Goal: Task Accomplishment & Management: Manage account settings

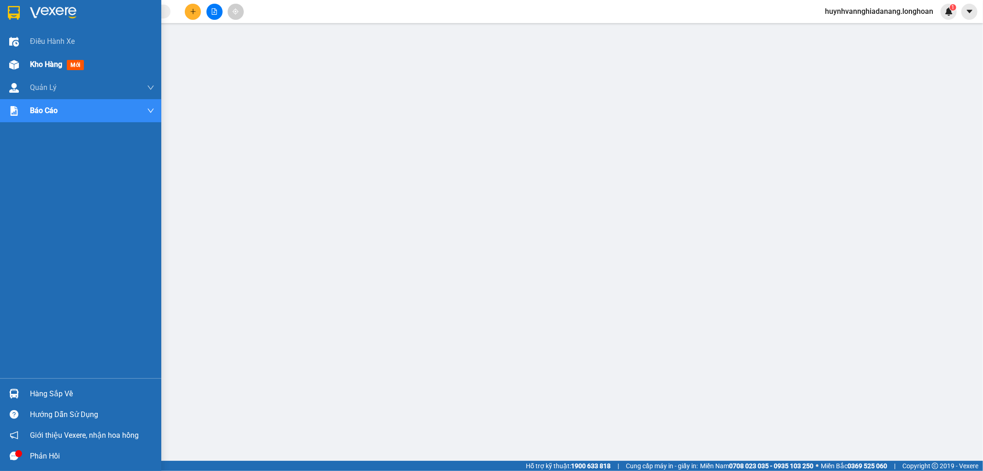
click at [46, 62] on span "Kho hàng" at bounding box center [46, 64] width 32 height 9
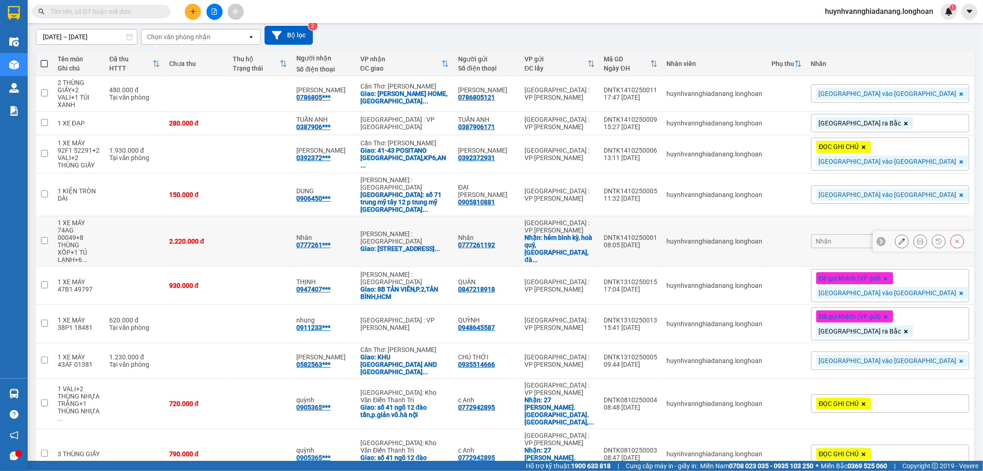
scroll to position [84, 0]
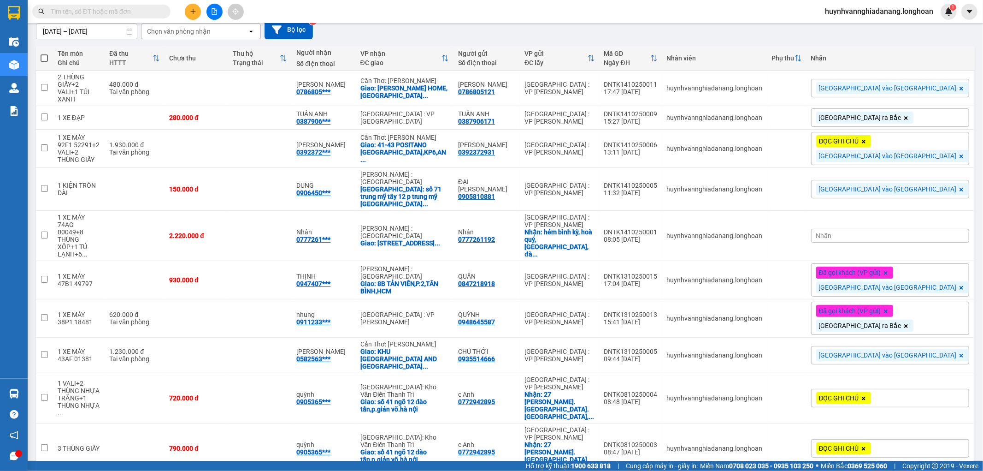
click at [935, 421] on span "100 / trang" at bounding box center [931, 417] width 33 height 9
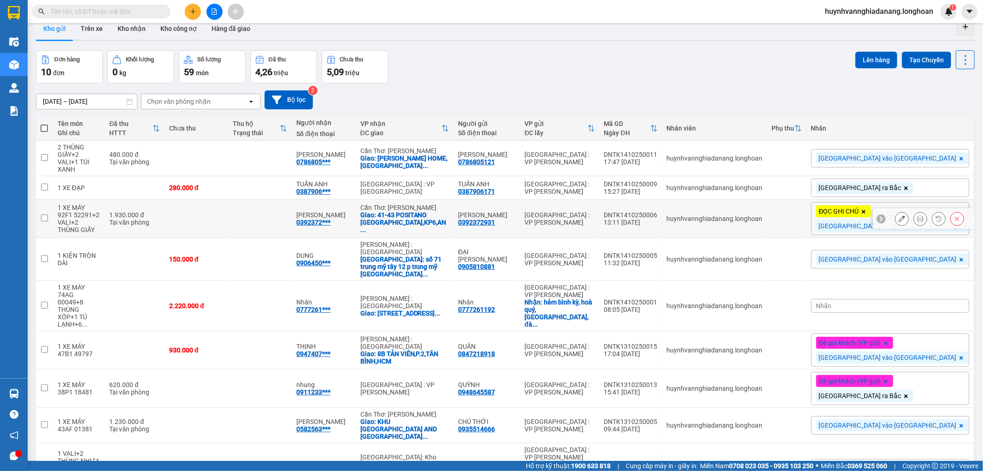
scroll to position [0, 0]
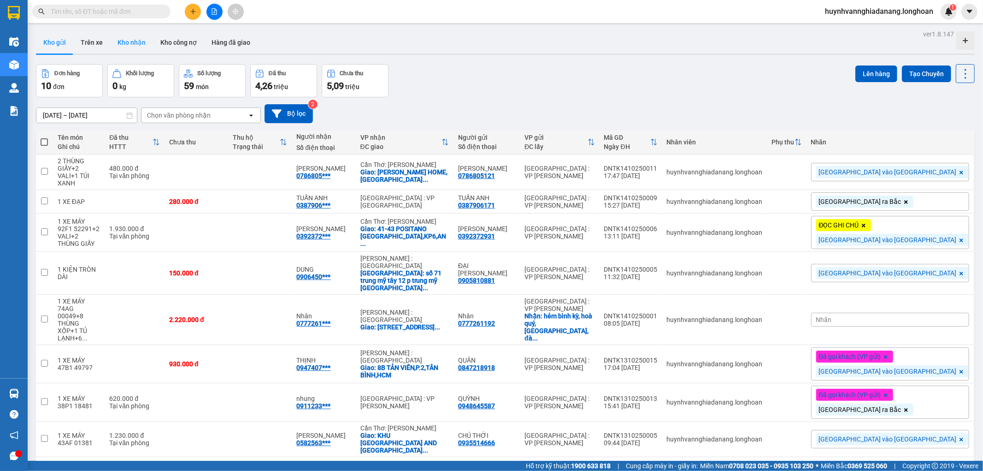
click at [127, 42] on button "Kho nhận" at bounding box center [131, 42] width 43 height 22
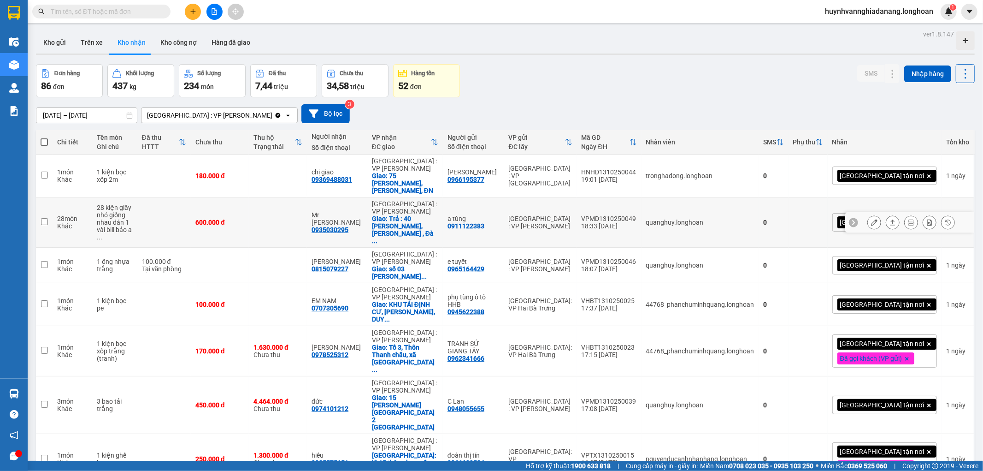
scroll to position [105, 0]
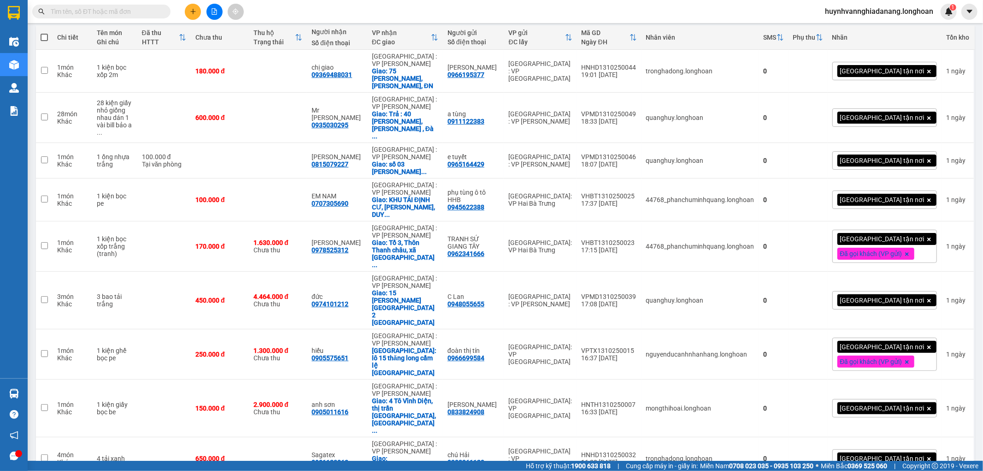
click at [941, 420] on span "100 / trang" at bounding box center [931, 417] width 33 height 9
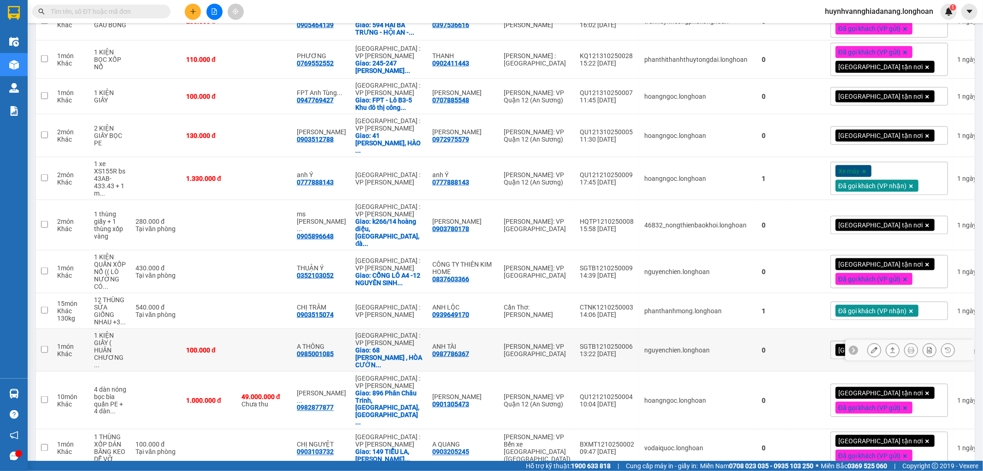
scroll to position [1014, 0]
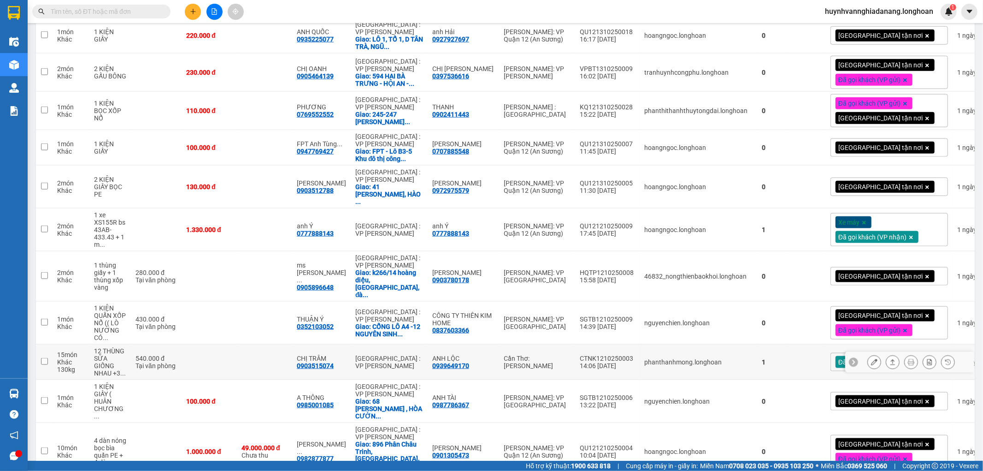
click at [871, 359] on icon at bounding box center [874, 362] width 6 height 6
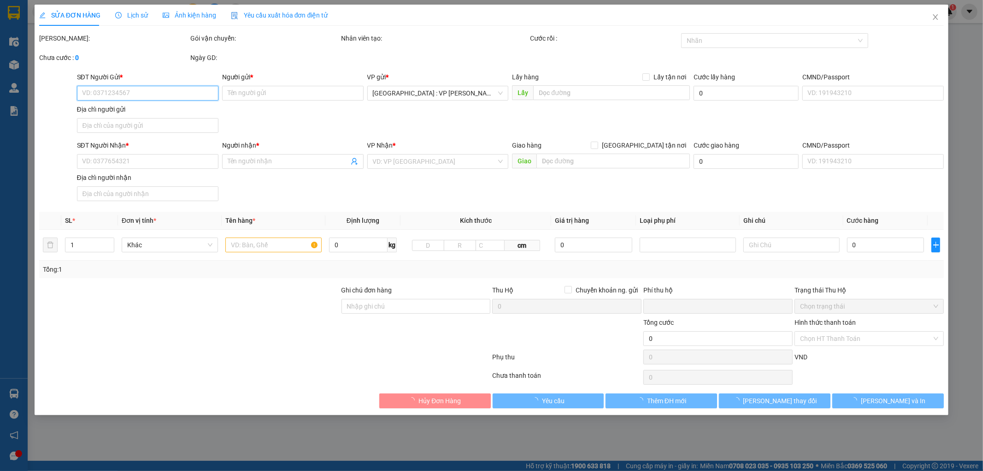
type input "0939649170"
type input "ANH LỘC"
type input "0903515074"
type input "CHỊ TRÂM"
type input "nhận nguyên kiện, giao nguyên kiện, bể vỡ không đền"
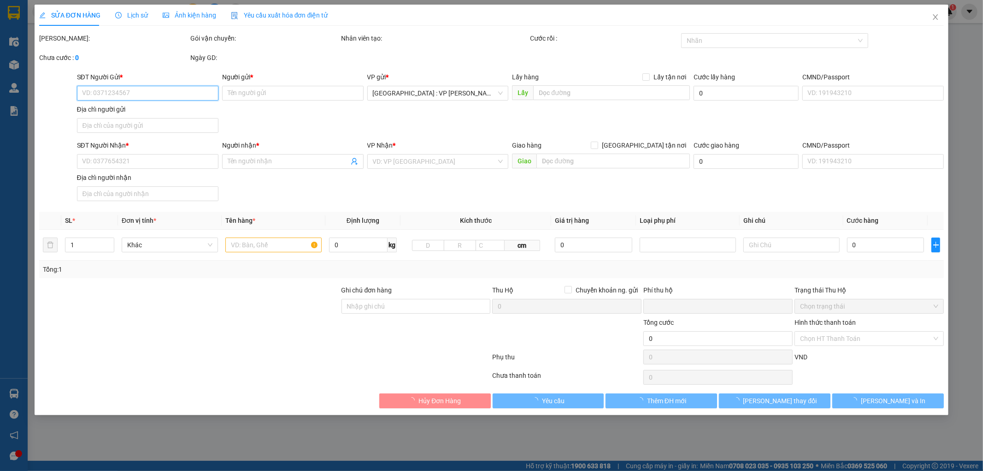
type input "0"
type input "540.000"
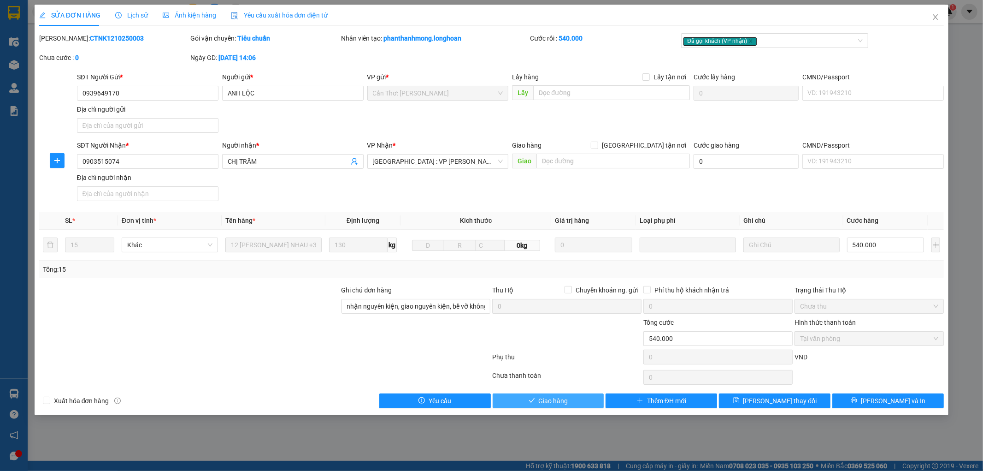
click at [568, 404] on span "Giao hàng" at bounding box center [553, 400] width 29 height 10
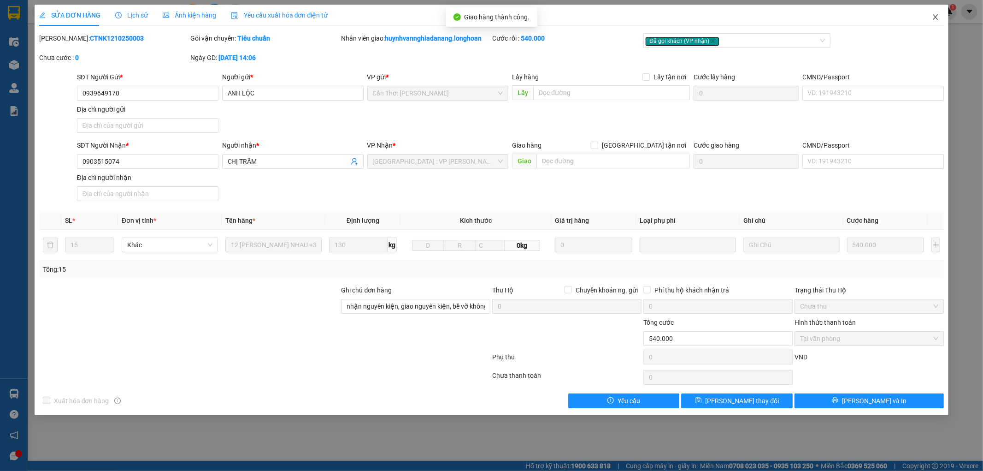
click at [934, 17] on icon "close" at bounding box center [935, 16] width 7 height 7
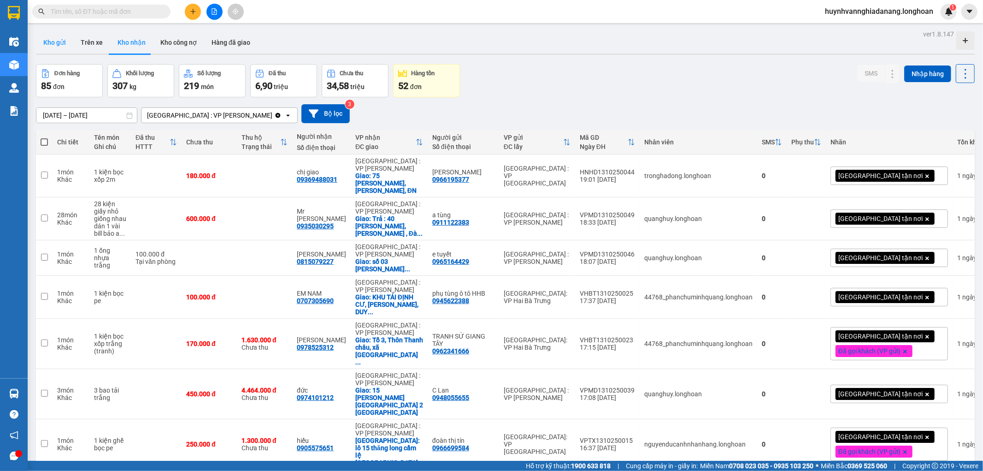
click at [54, 38] on button "Kho gửi" at bounding box center [54, 42] width 37 height 22
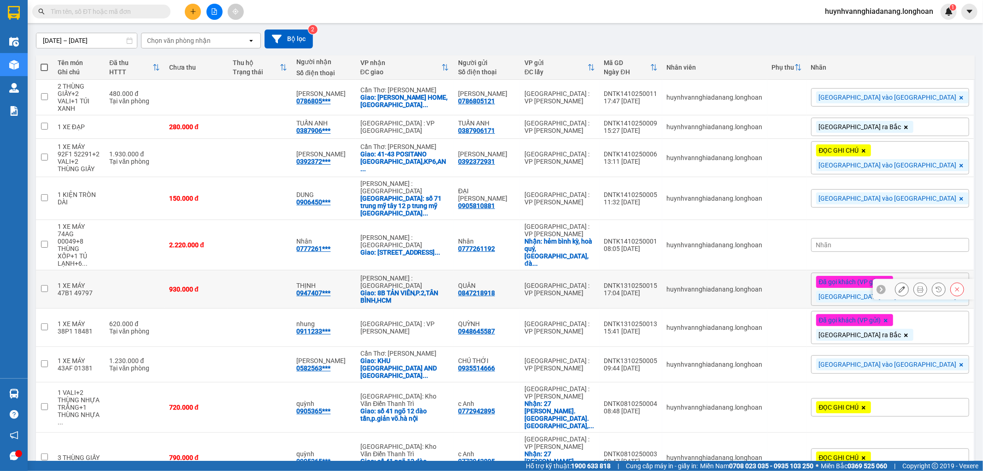
scroll to position [84, 0]
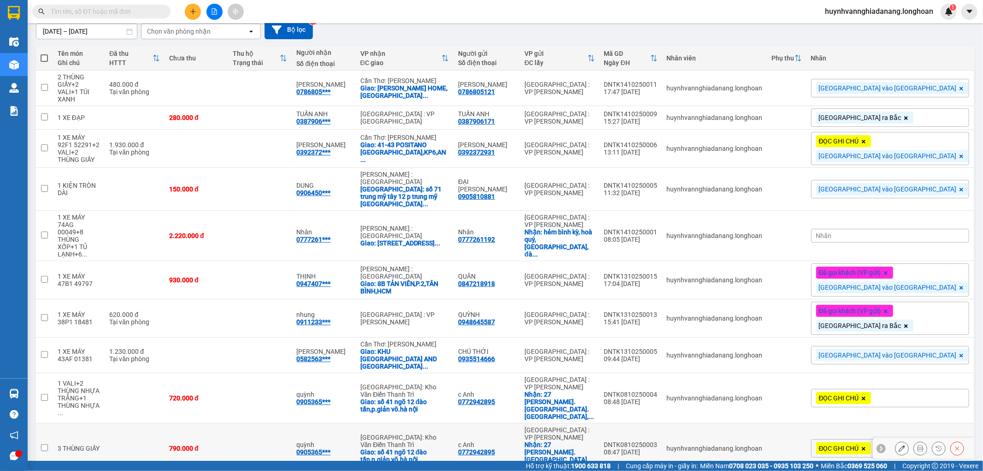
click at [44, 444] on input "checkbox" at bounding box center [44, 447] width 7 height 7
checkbox input "true"
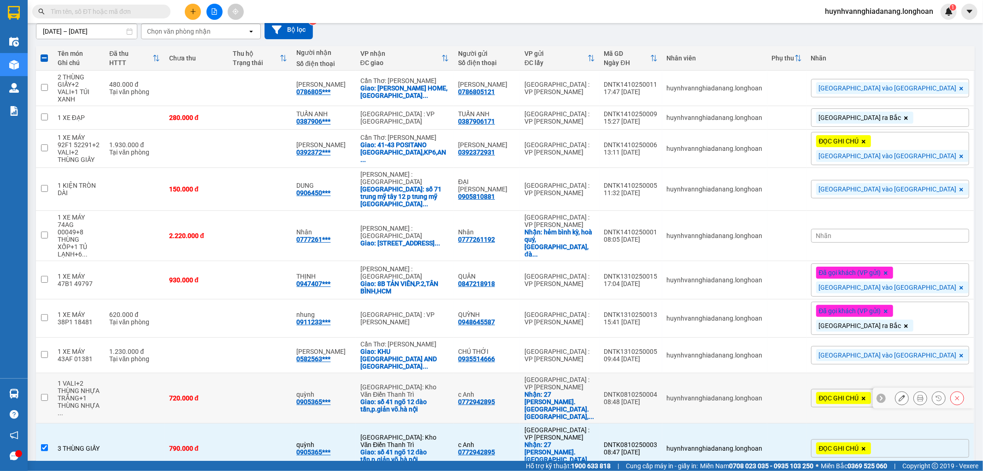
drag, startPoint x: 42, startPoint y: 369, endPoint x: 102, endPoint y: 379, distance: 60.7
click at [43, 394] on input "checkbox" at bounding box center [44, 397] width 7 height 7
checkbox input "true"
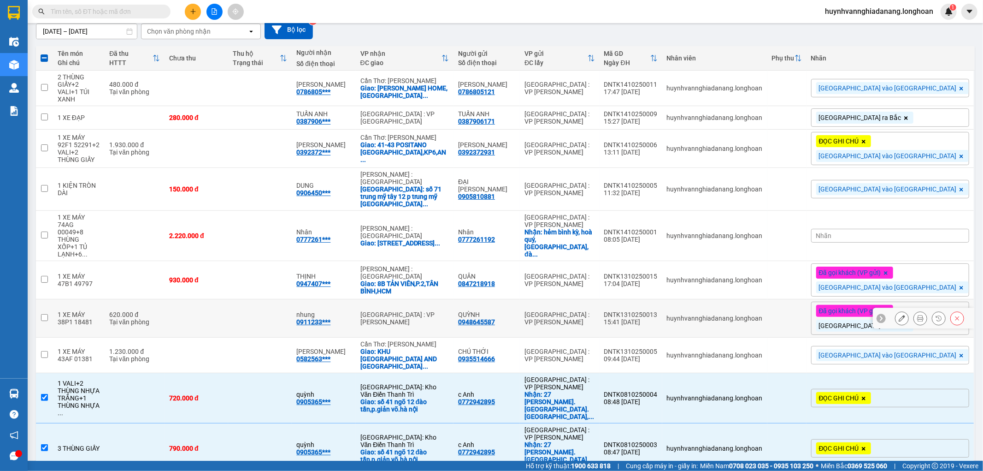
click at [43, 314] on input "checkbox" at bounding box center [44, 317] width 7 height 7
checkbox input "true"
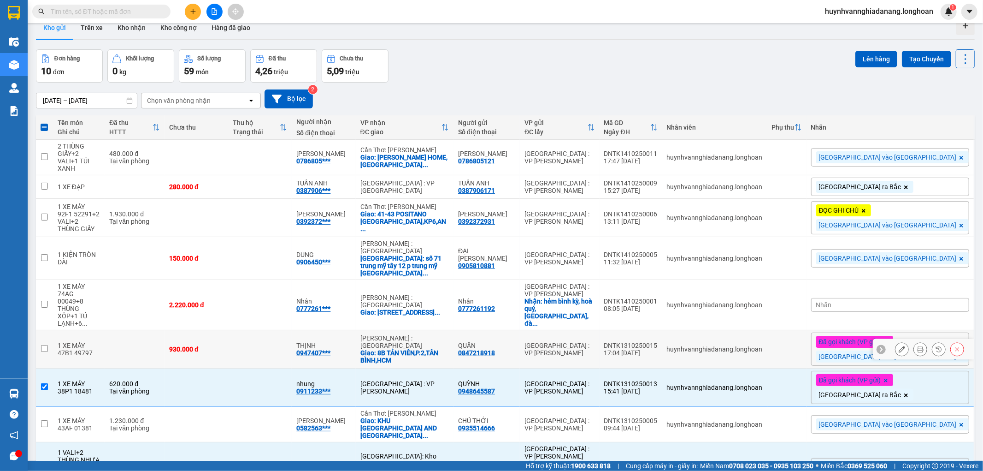
scroll to position [0, 0]
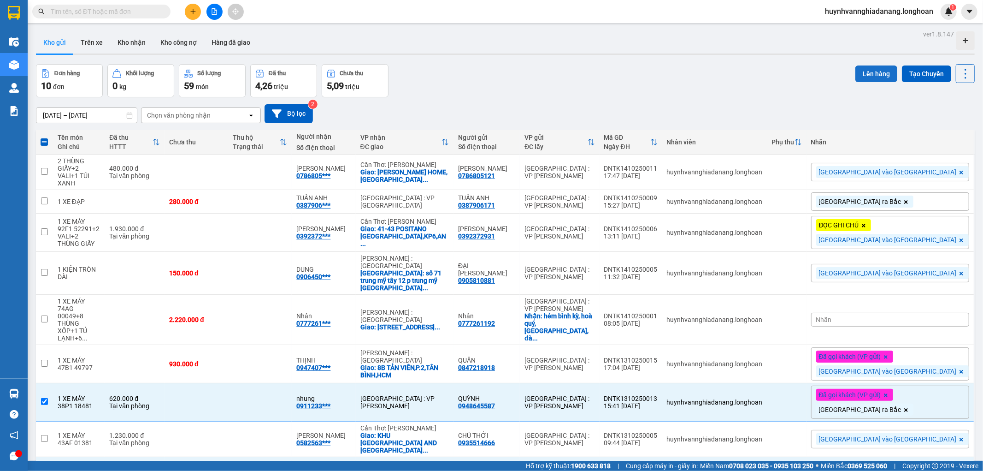
click at [875, 66] on button "Lên hàng" at bounding box center [876, 73] width 42 height 17
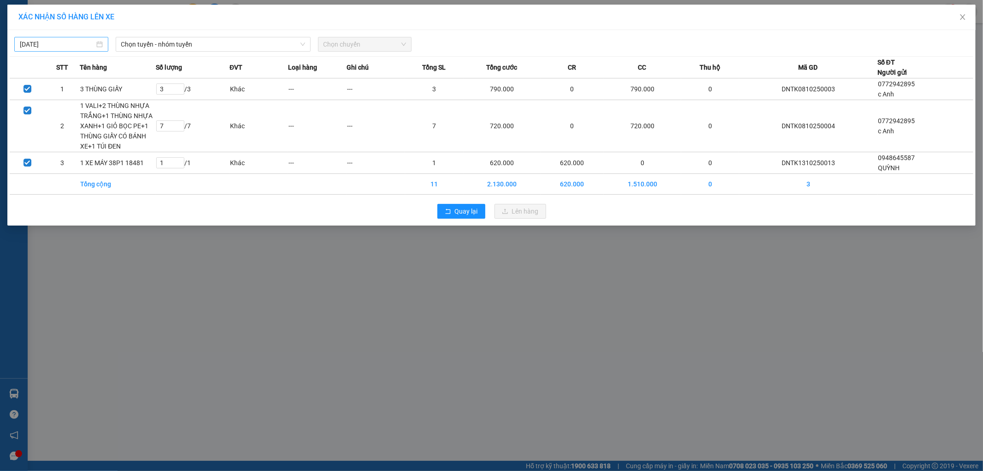
click at [70, 44] on body "Kết quả tìm kiếm ( 0 ) Bộ lọc No Data huynhvannghiadanang.longhoan 1 Điều hành …" at bounding box center [491, 235] width 983 height 471
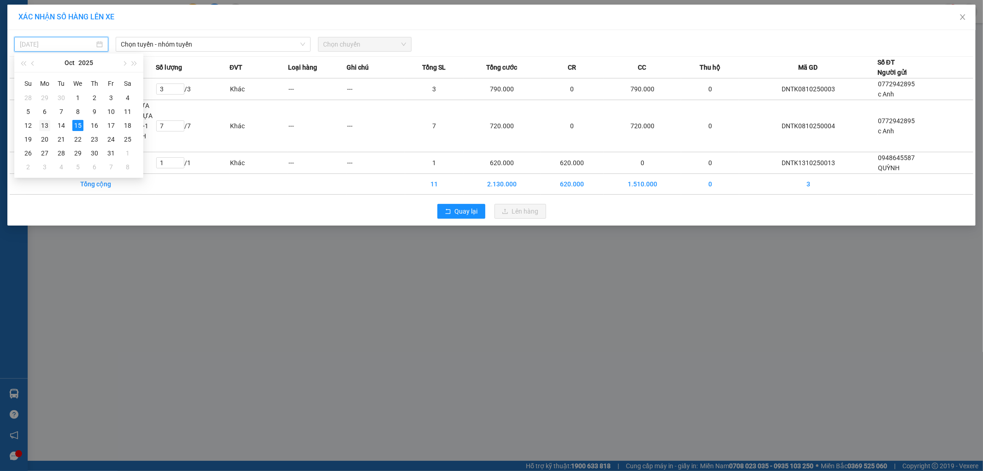
click at [46, 125] on div "13" at bounding box center [44, 125] width 11 height 11
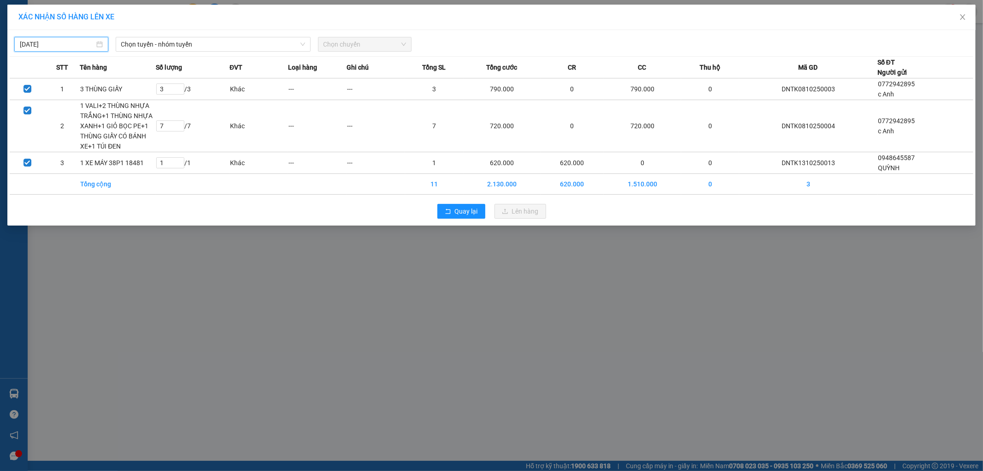
type input "13/10/2025"
click at [169, 44] on span "Chọn tuyến - nhóm tuyến" at bounding box center [213, 44] width 184 height 14
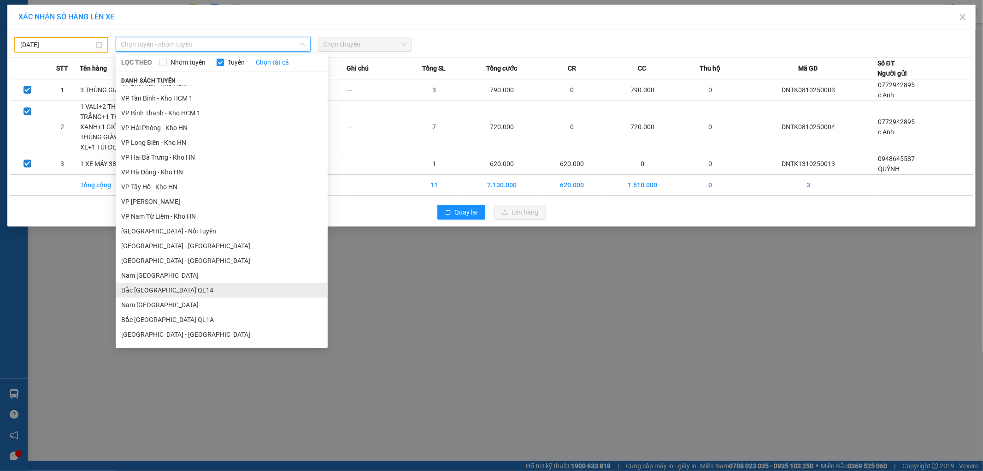
scroll to position [493, 0]
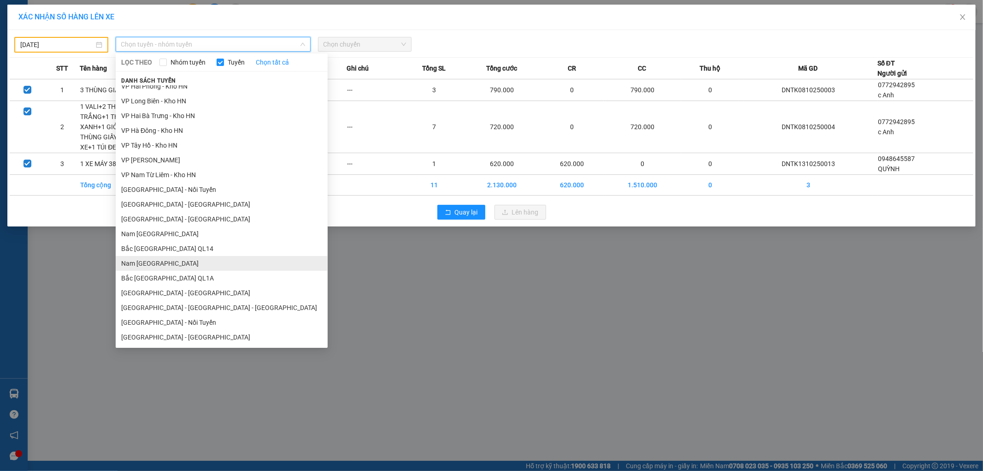
click at [169, 263] on li "Nam [GEOGRAPHIC_DATA]" at bounding box center [222, 263] width 212 height 15
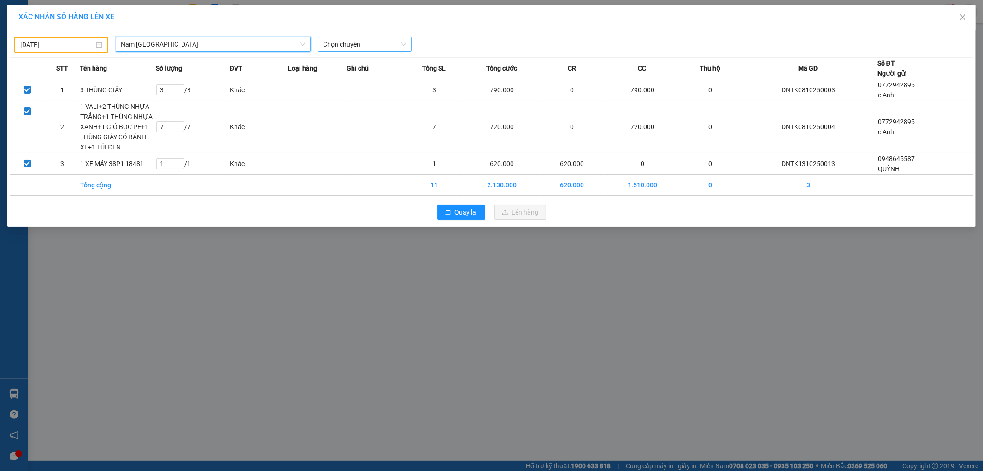
click at [353, 49] on span "Chọn chuyến" at bounding box center [365, 44] width 83 height 14
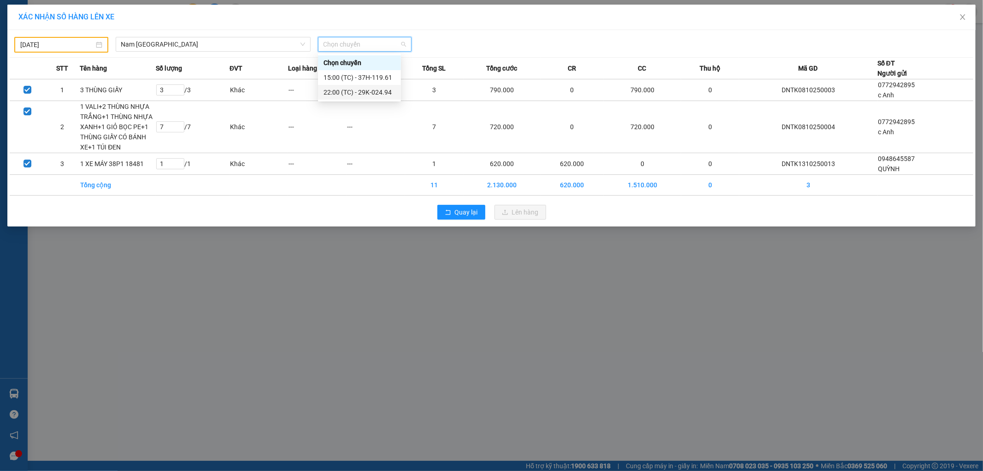
click at [372, 91] on div "22:00 (TC) - 29K-024.94" at bounding box center [360, 92] width 72 height 10
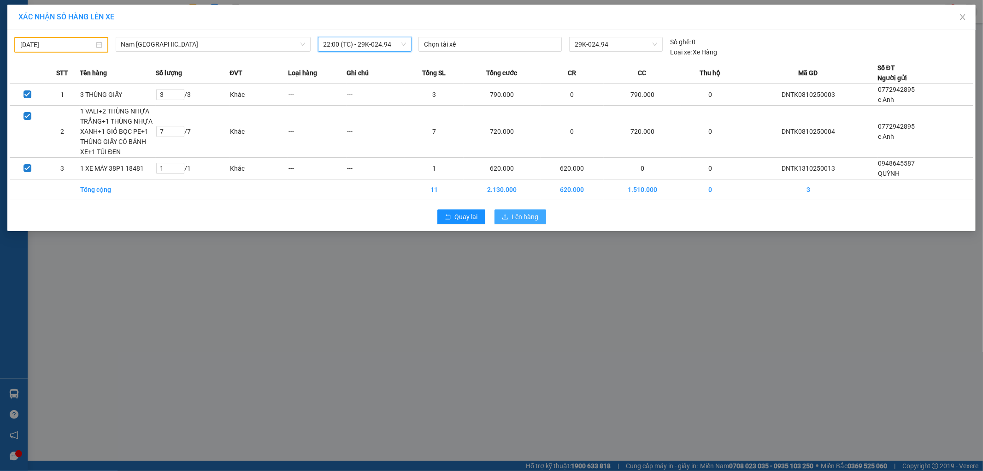
click at [521, 212] on span "Lên hàng" at bounding box center [525, 217] width 27 height 10
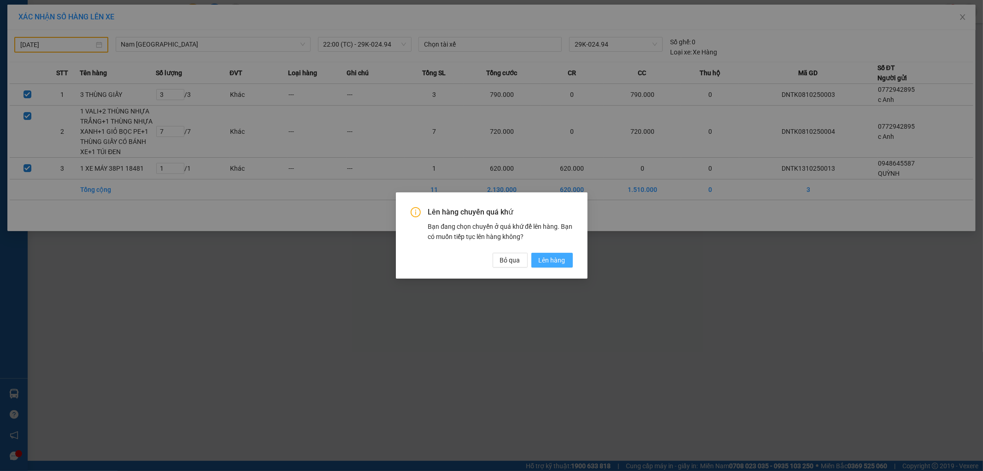
click at [554, 259] on span "Lên hàng" at bounding box center [552, 260] width 27 height 10
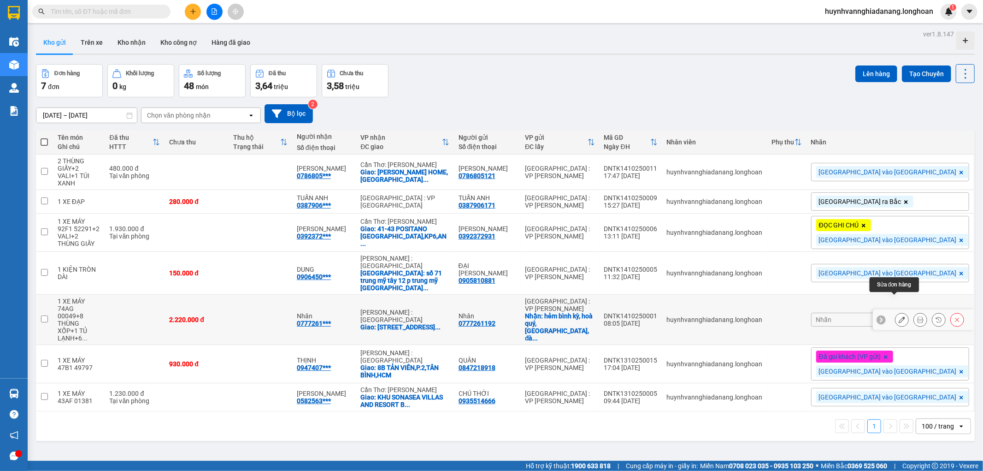
click at [899, 316] on icon at bounding box center [902, 319] width 6 height 6
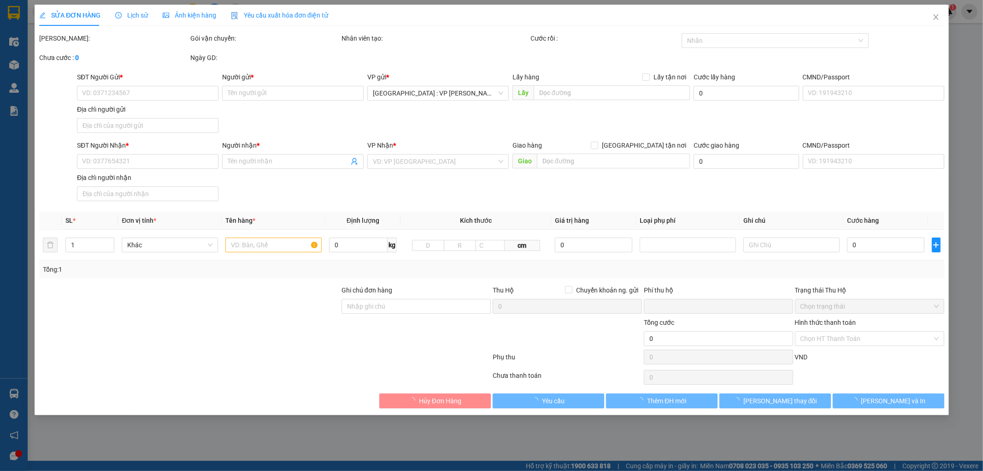
type input "0777261192"
type input "Nhân"
checkbox input "true"
type input "hẻm bình kỳ, hoà quý, ngũ hành sơn, đà nẵng"
type input "0777261192"
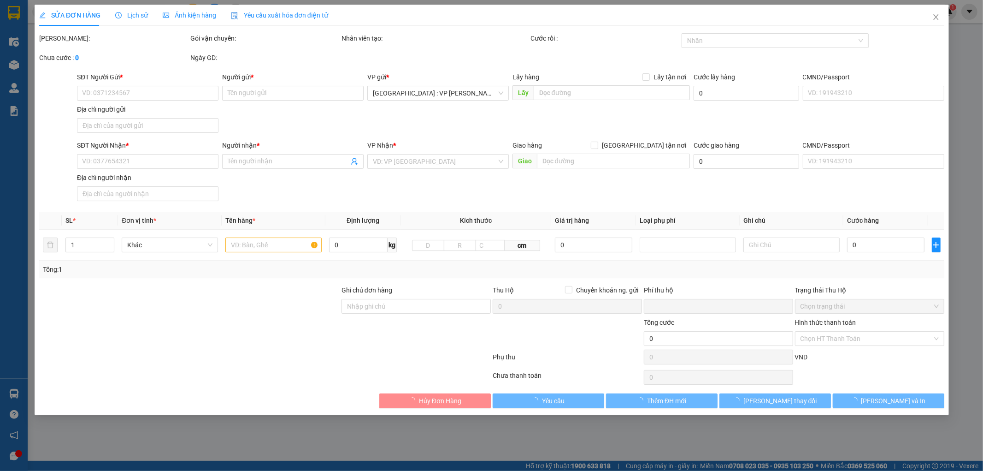
type input "Nhân"
checkbox input "true"
type input "63/69 khu phố 1, phường thống nhất, biên hoà, đồng nai"
type input "0 CHÌA KHÓA,2 GƯƠNG.HÀNG HÓA KHÔNG BAO HƯ VỠ"
type input "0"
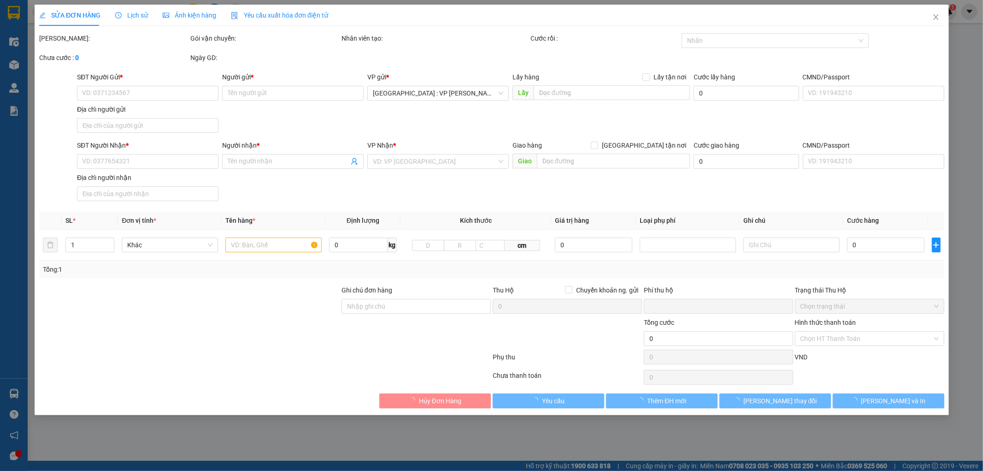
type input "2.220.000"
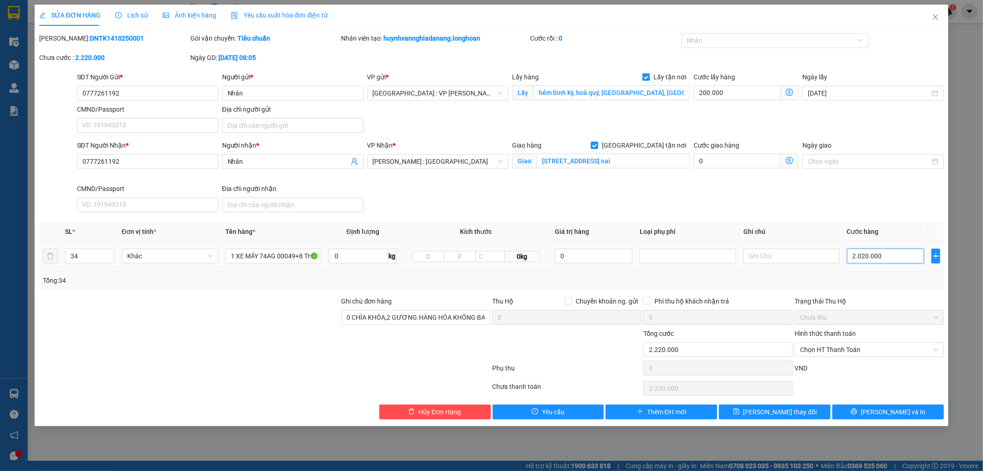
click at [895, 257] on input "2.020.000" at bounding box center [885, 255] width 77 height 15
type input "2"
type input "200.002"
type input "200.026"
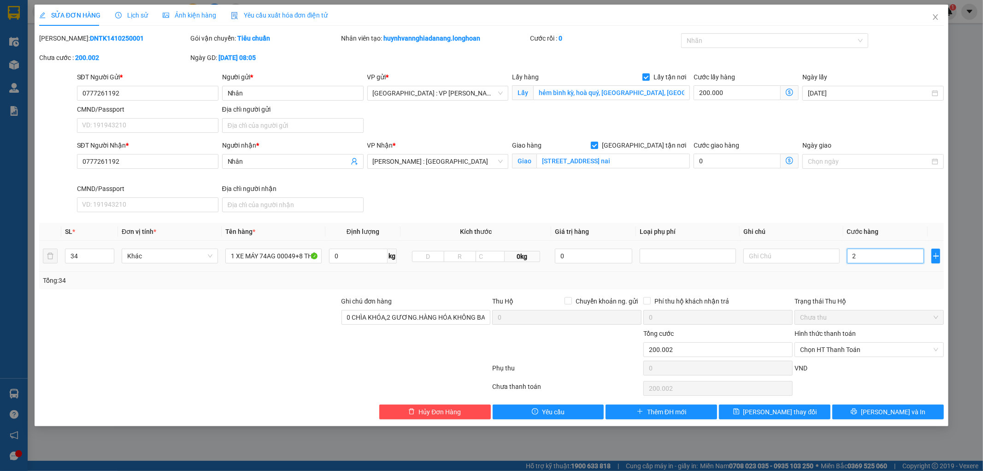
type input "200.026"
type input "26"
type input "200.260"
type input "2.600"
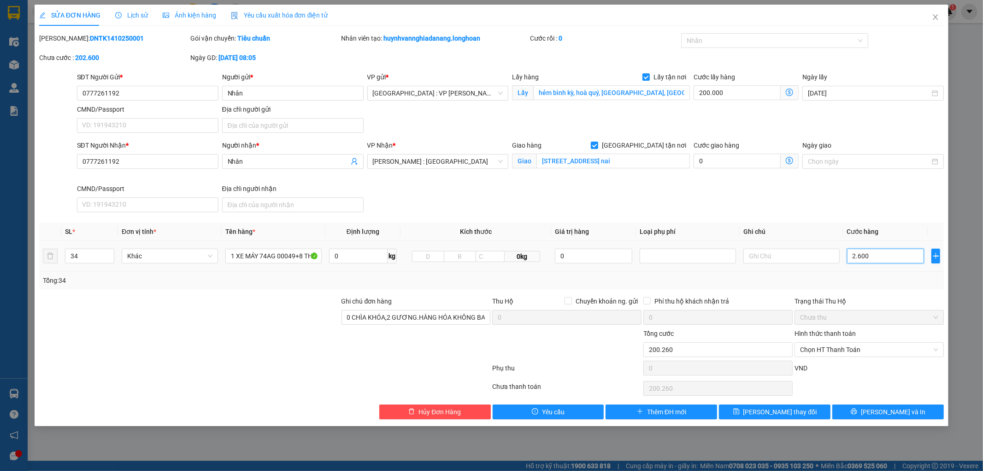
type input "202.600"
type input "26.000"
type input "226.000"
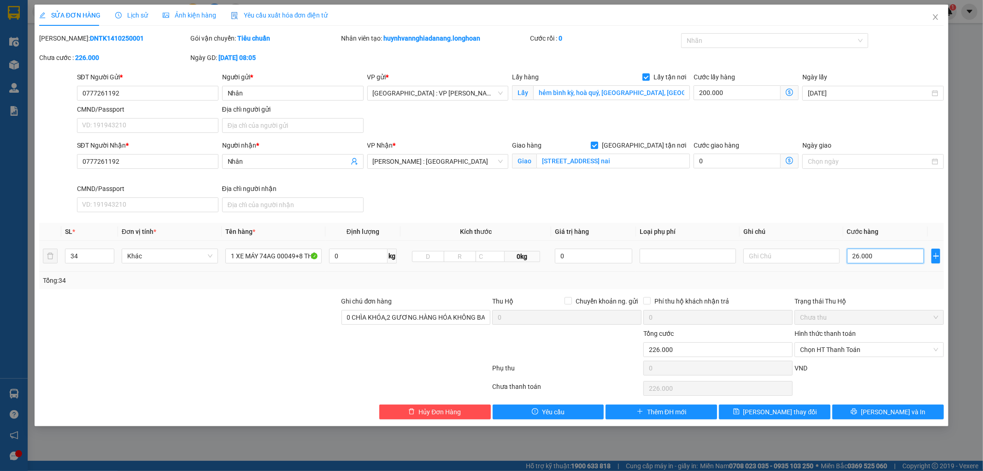
type input "460.000"
type input "2.600.000"
type input "2.800.000"
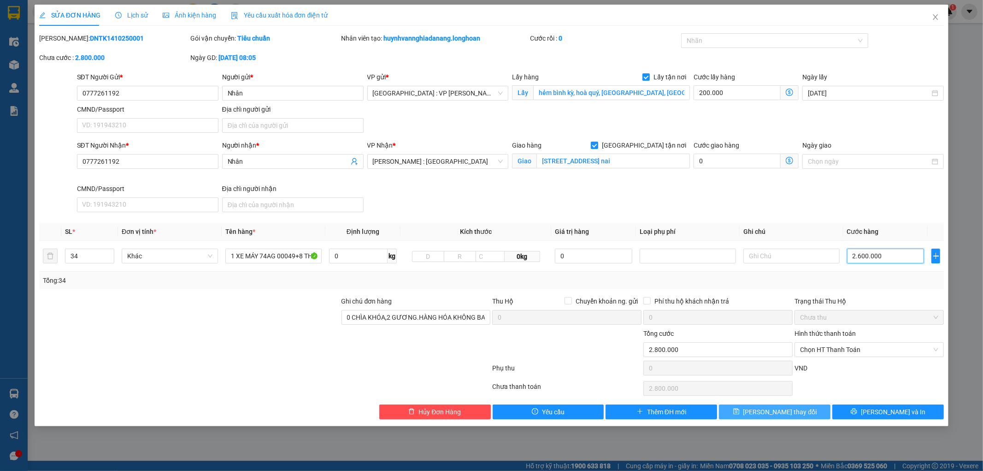
type input "2.600.000"
click at [787, 410] on span "[PERSON_NAME] thay đổi" at bounding box center [780, 412] width 74 height 10
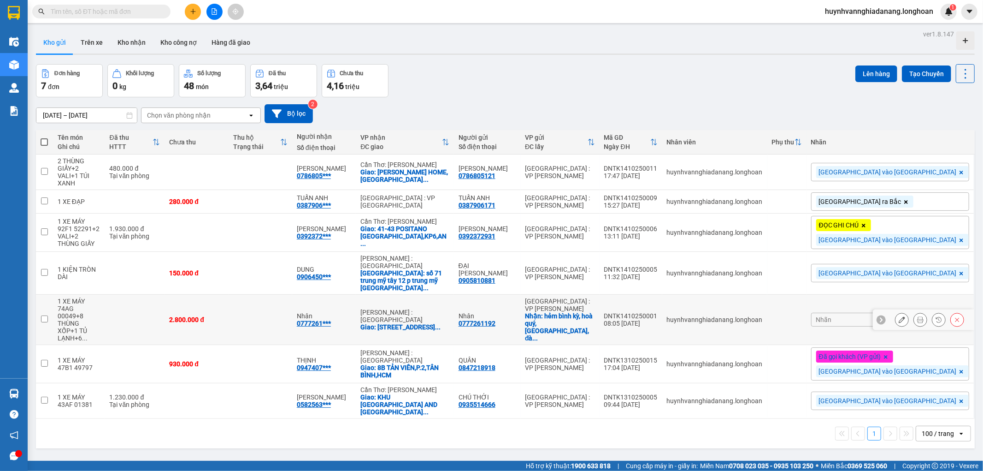
click at [658, 312] on div "DNTK1410250001" at bounding box center [630, 315] width 53 height 7
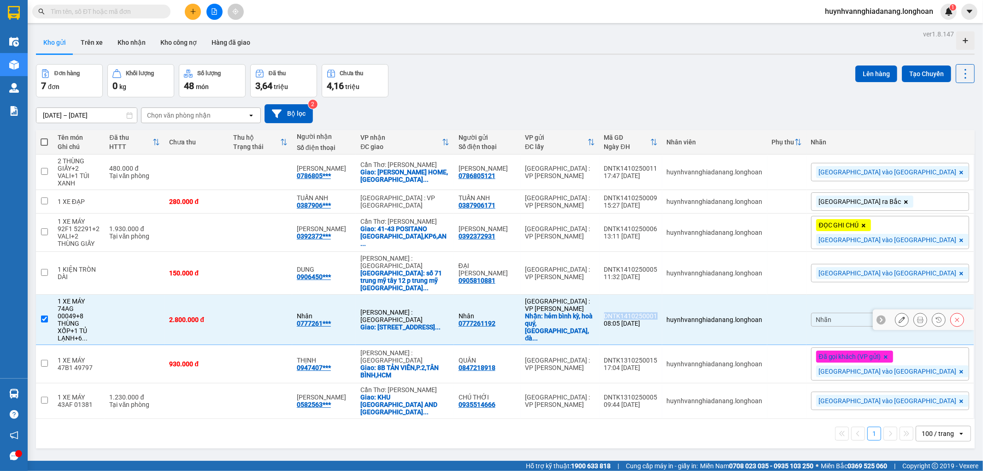
click at [658, 312] on div "DNTK1410250001" at bounding box center [630, 315] width 53 height 7
checkbox input "false"
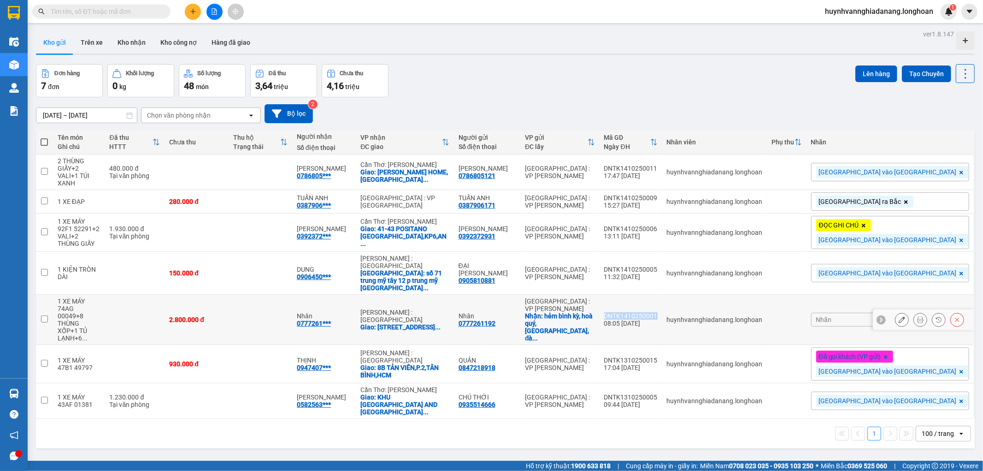
copy div "DNTK1410250001"
click at [916, 312] on button at bounding box center [920, 320] width 13 height 16
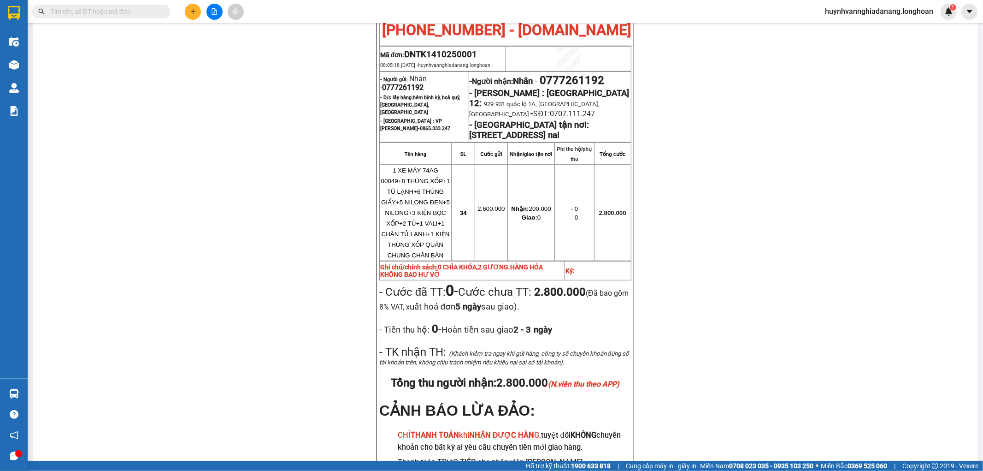
scroll to position [536, 0]
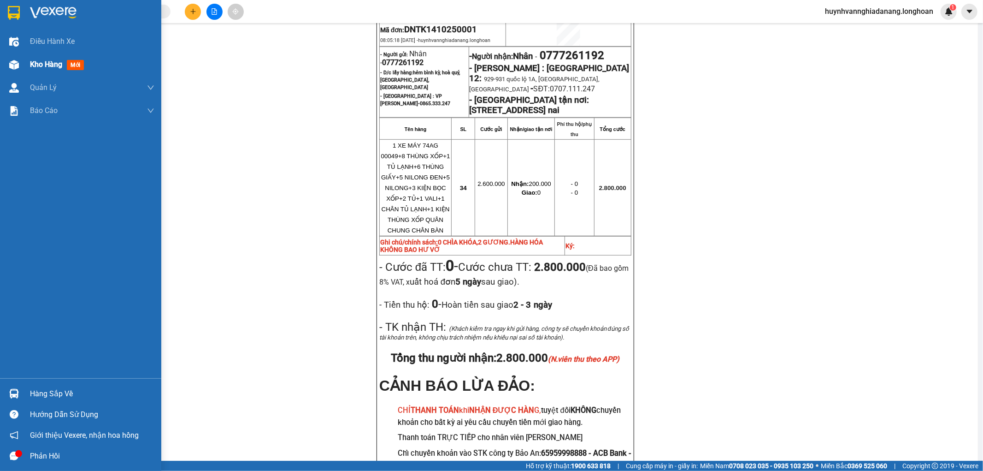
click at [38, 65] on span "Kho hàng" at bounding box center [46, 64] width 32 height 9
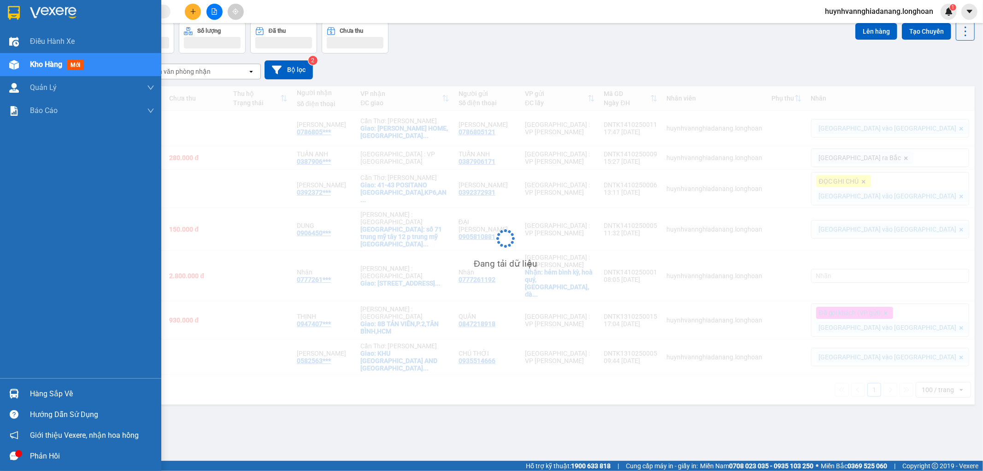
scroll to position [42, 0]
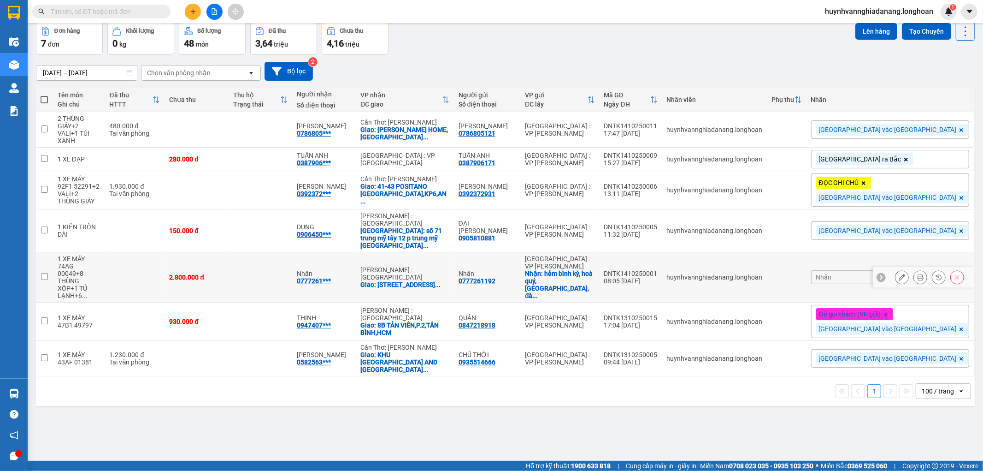
click at [495, 277] on div "0777261192" at bounding box center [477, 280] width 37 height 7
copy div "0777261192"
click at [917, 274] on icon at bounding box center [920, 277] width 6 height 6
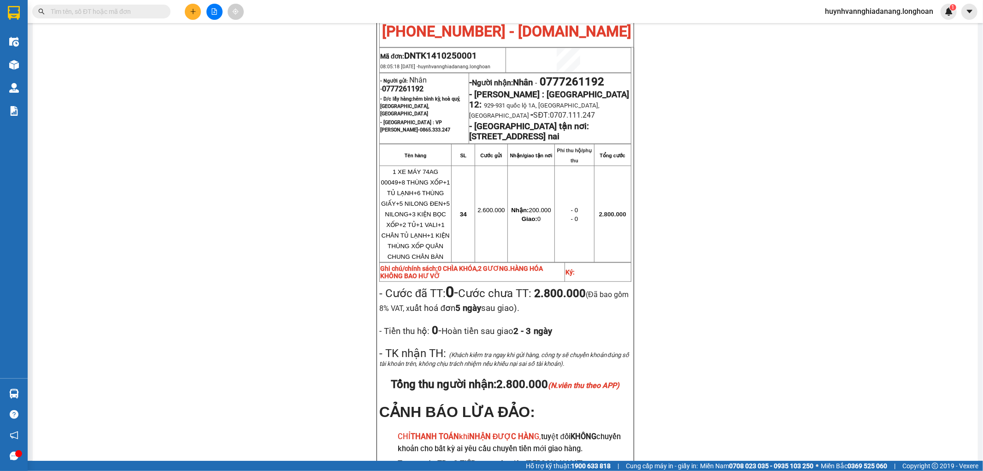
scroll to position [536, 0]
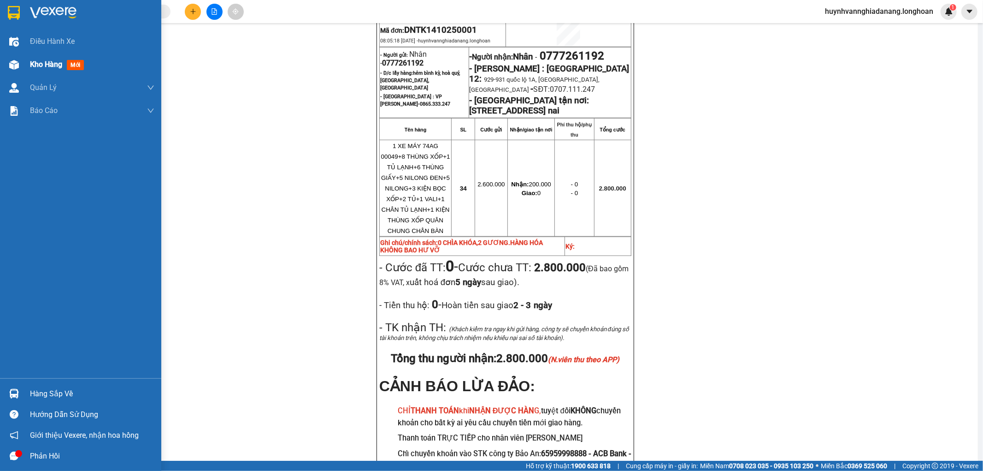
click at [38, 66] on span "Kho hàng" at bounding box center [46, 64] width 32 height 9
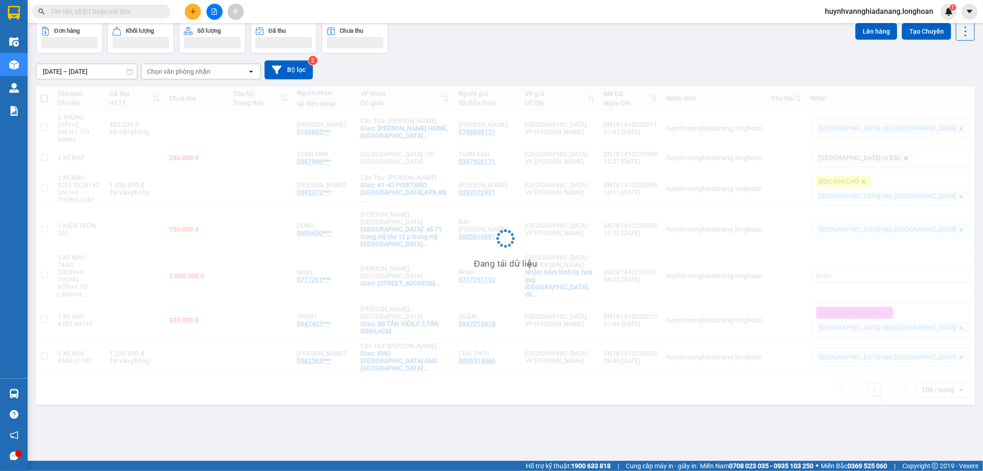
scroll to position [42, 0]
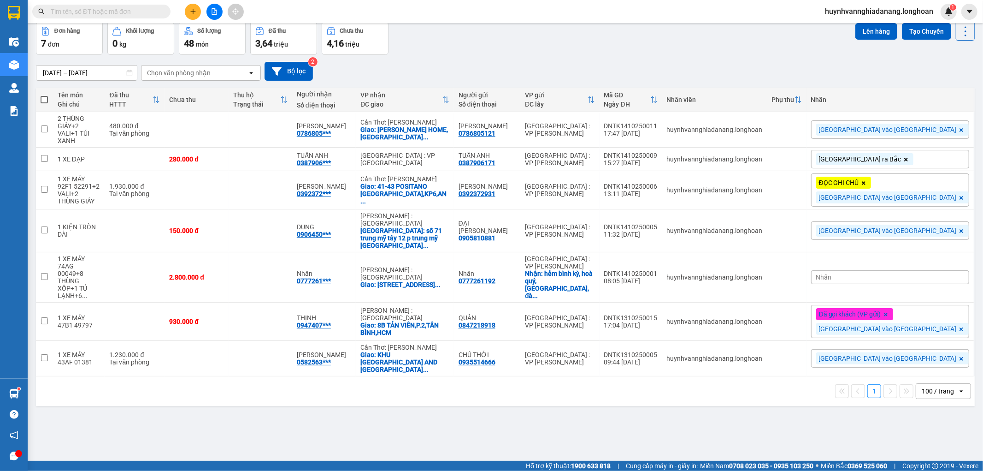
click at [81, 14] on input "text" at bounding box center [105, 11] width 109 height 10
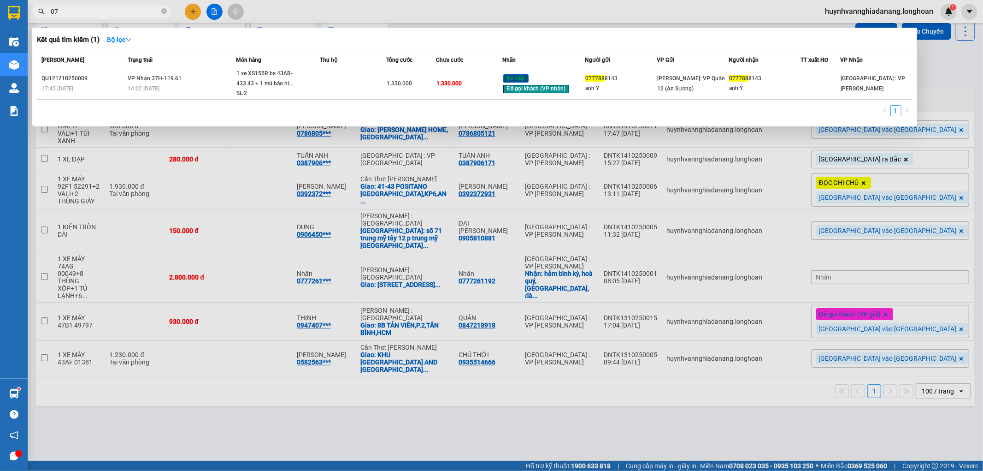
type input "0"
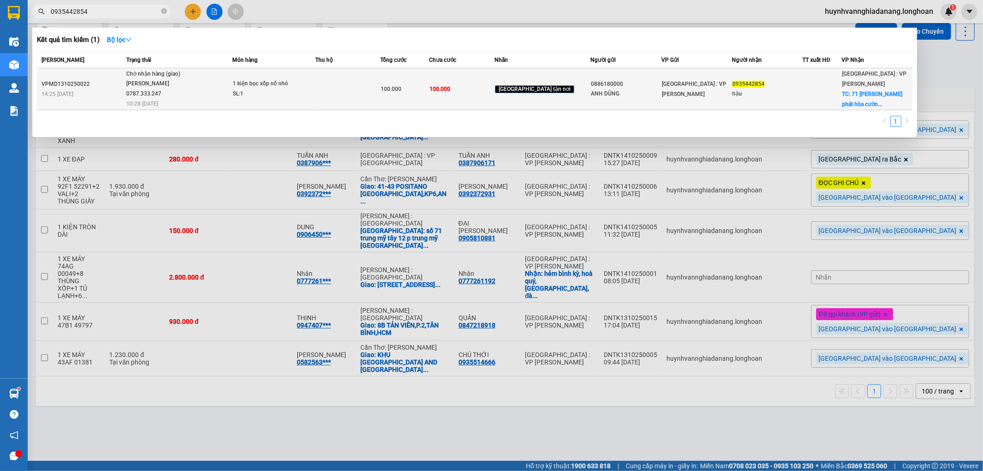
type input "0935442854"
click at [367, 93] on td at bounding box center [347, 89] width 65 height 42
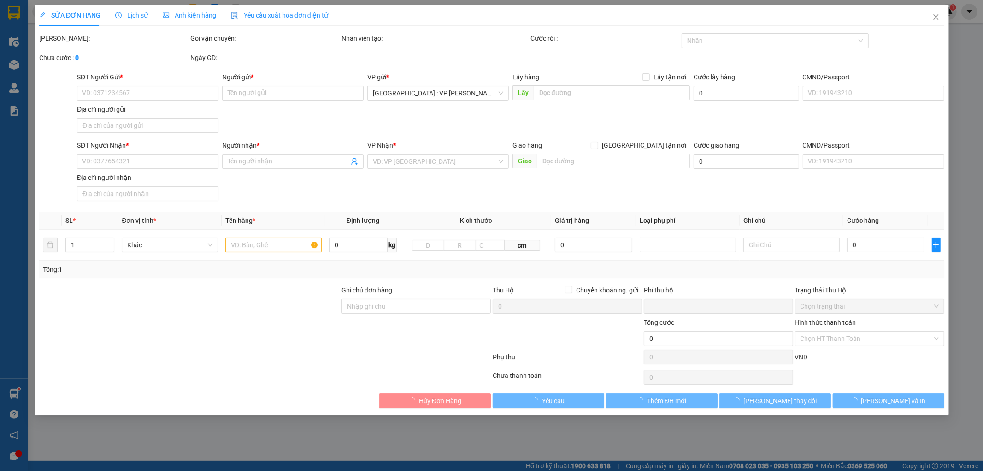
type input "0886180000"
type input "ANH DŨNG"
type input "0935442854"
type input "hậu"
checkbox input "true"
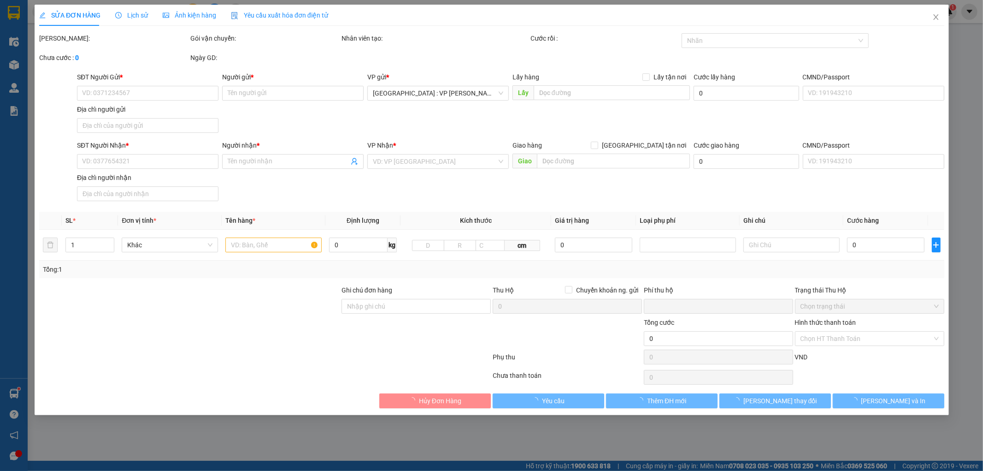
type input "71 huỳnh tấn phát hòa cường bắc tp đà nẵng"
type input "0"
type input "100.000"
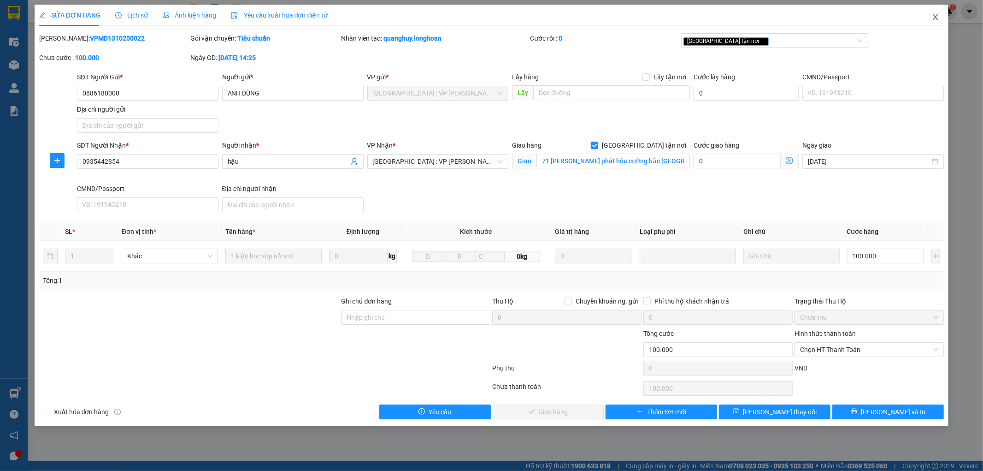
click at [933, 16] on icon "close" at bounding box center [935, 16] width 7 height 7
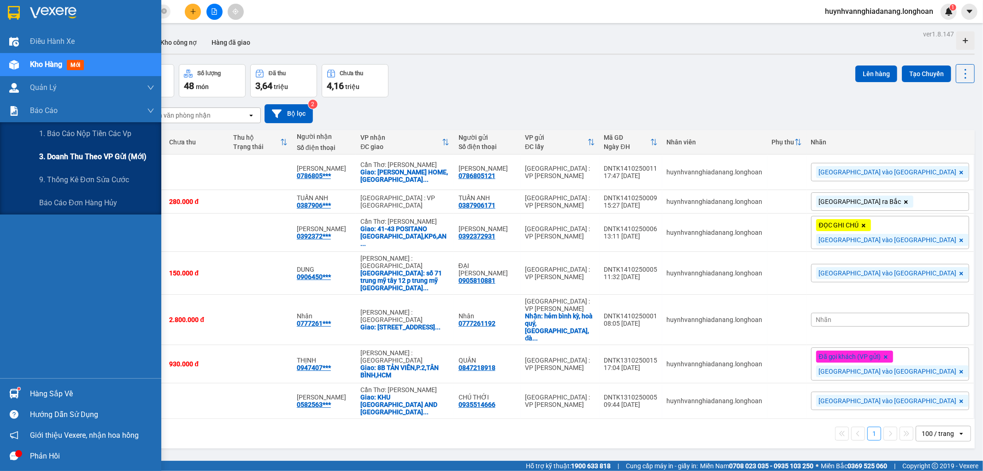
click at [61, 153] on span "3. Doanh Thu theo VP Gửi (mới)" at bounding box center [92, 157] width 107 height 12
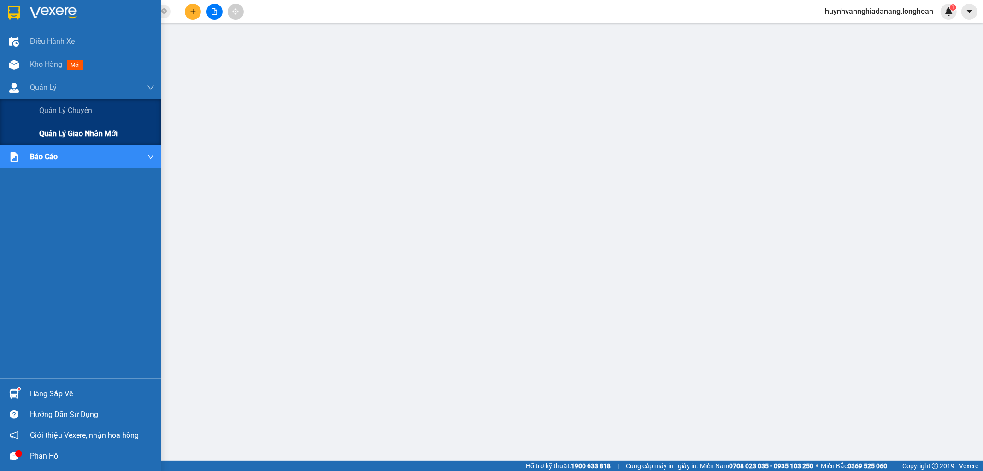
click at [61, 136] on span "Quản lý giao nhận mới" at bounding box center [78, 134] width 78 height 12
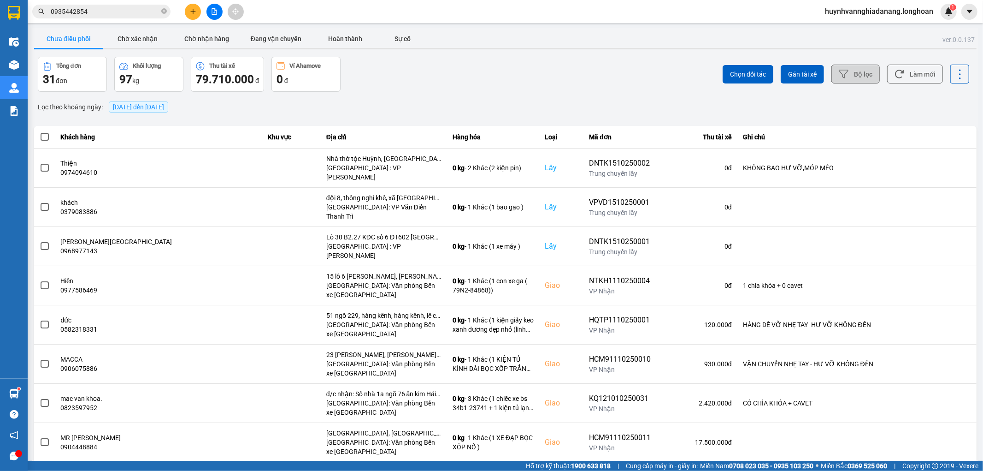
click at [847, 76] on button "Bộ lọc" at bounding box center [855, 74] width 48 height 19
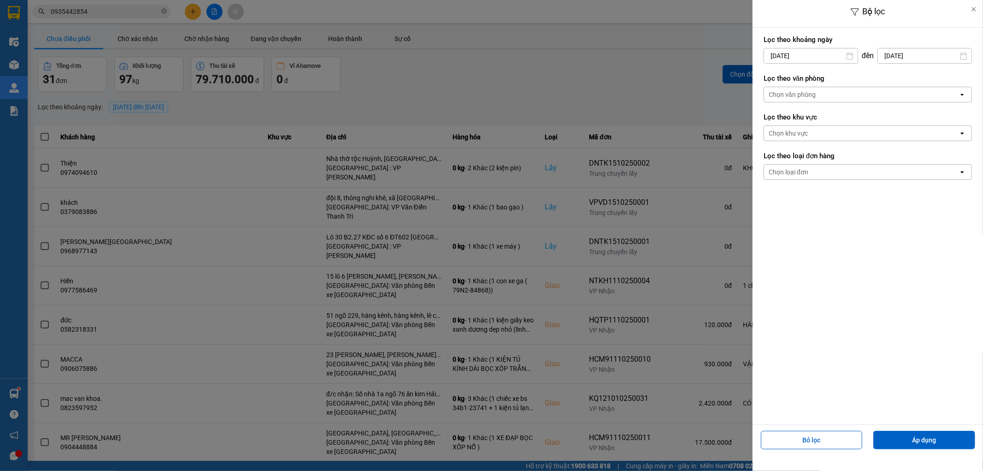
click at [827, 54] on input "[DATE]" at bounding box center [811, 55] width 94 height 15
click at [810, 123] on div "1" at bounding box center [806, 123] width 13 height 11
type input "01/10/2025"
click at [834, 90] on div "Chọn văn phòng" at bounding box center [861, 94] width 195 height 15
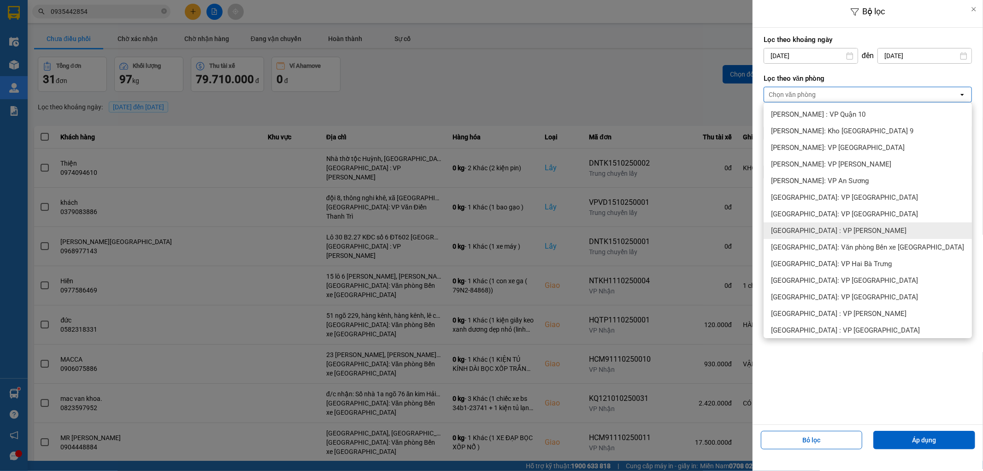
click at [852, 236] on div "[GEOGRAPHIC_DATA] : VP [PERSON_NAME]" at bounding box center [868, 230] width 208 height 17
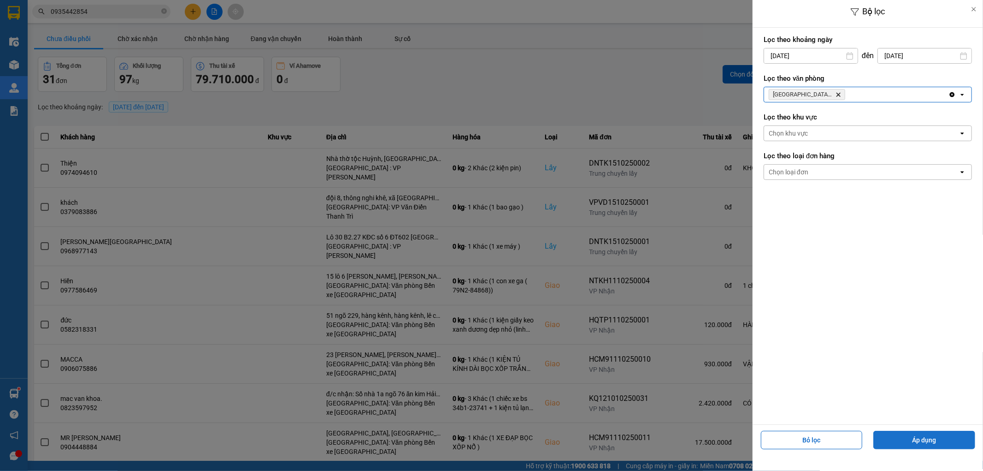
click at [905, 434] on button "Áp dụng" at bounding box center [924, 439] width 102 height 18
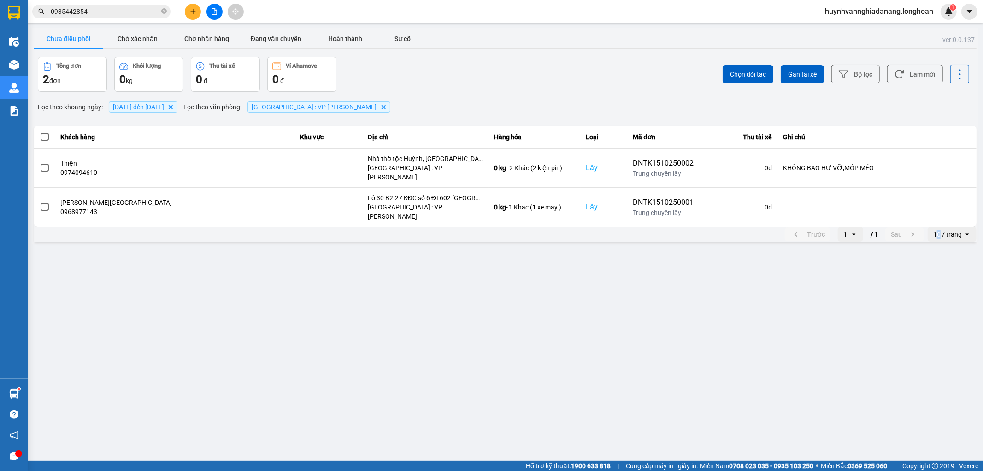
drag, startPoint x: 937, startPoint y: 218, endPoint x: 947, endPoint y: 220, distance: 9.9
click at [943, 230] on div "10 / trang" at bounding box center [947, 234] width 29 height 9
click at [953, 302] on div "100 / trang" at bounding box center [953, 305] width 34 height 9
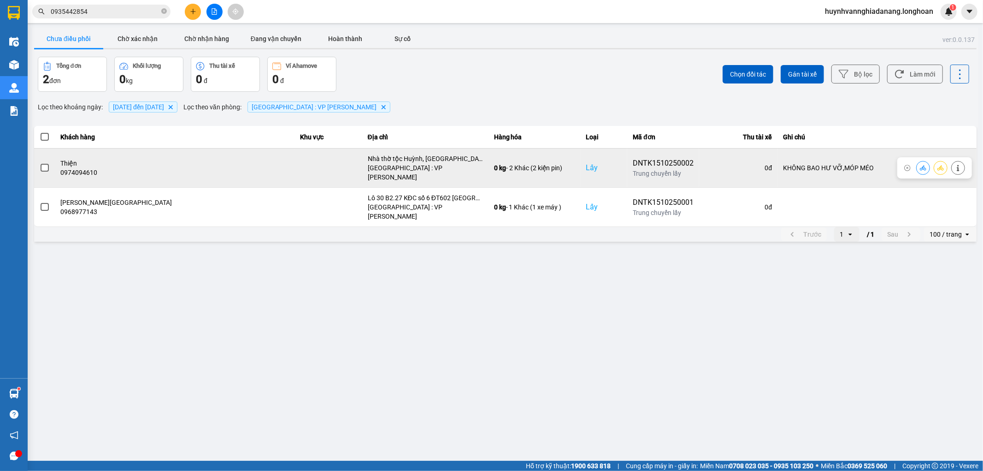
click at [48, 166] on label at bounding box center [45, 168] width 10 height 10
click at [40, 163] on input "checkbox" at bounding box center [40, 163] width 0 height 0
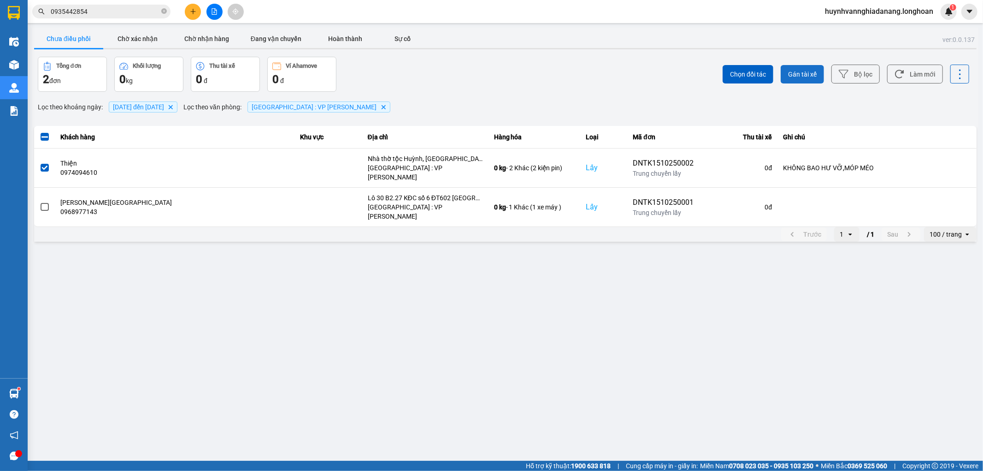
click at [800, 74] on span "Gán tài xế" at bounding box center [802, 74] width 29 height 9
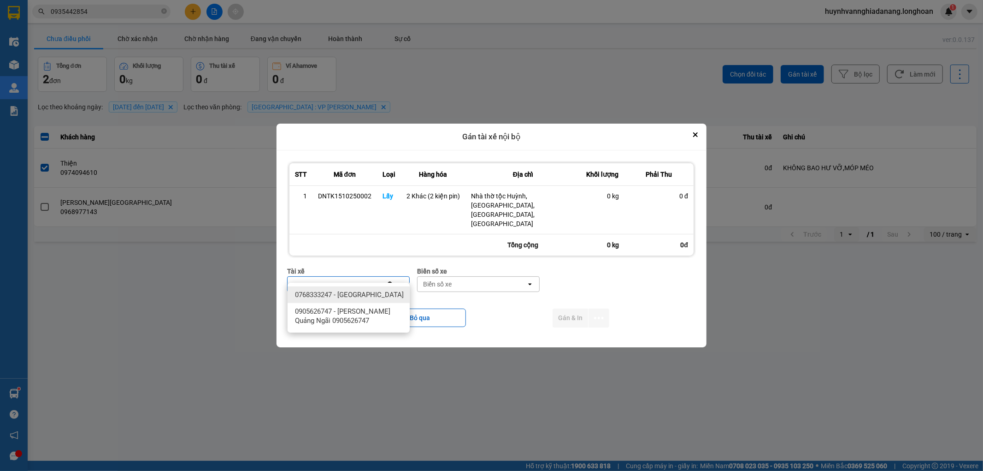
type input "qu"
click at [381, 301] on div "0768333247 - Trần Minh Quang" at bounding box center [349, 294] width 122 height 17
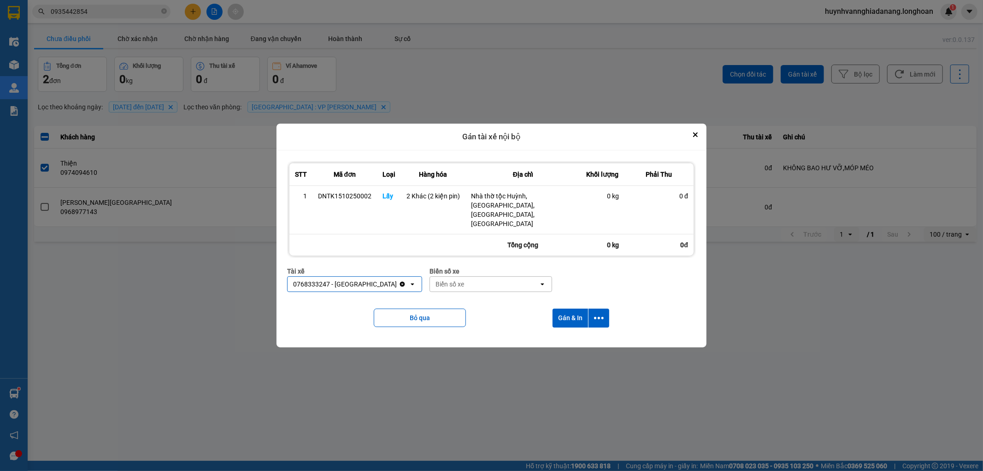
click at [478, 280] on div "Biển số xe" at bounding box center [484, 284] width 109 height 15
type input "8487"
click at [467, 292] on div "29E-084.87" at bounding box center [478, 294] width 122 height 17
click at [601, 317] on icon "dialog" at bounding box center [599, 318] width 10 height 2
click at [575, 330] on span "Chỉ gán tài" at bounding box center [562, 333] width 30 height 9
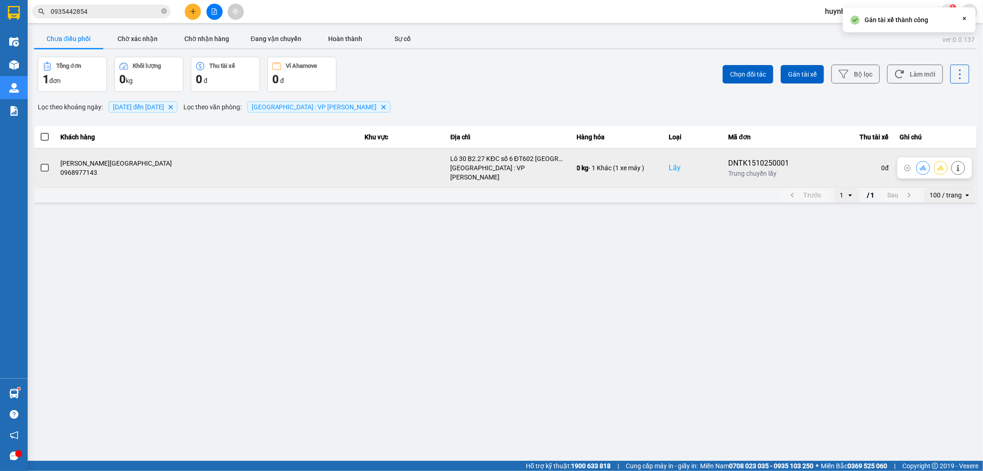
click at [47, 171] on div at bounding box center [45, 168] width 10 height 14
click at [46, 164] on span at bounding box center [45, 168] width 8 height 8
click at [40, 163] on input "checkbox" at bounding box center [40, 163] width 0 height 0
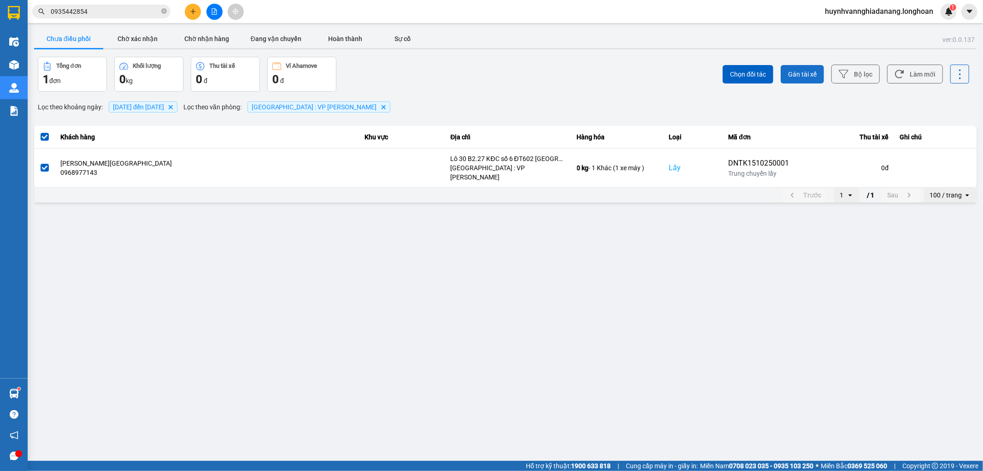
click at [815, 71] on span "Gán tài xế" at bounding box center [802, 74] width 29 height 9
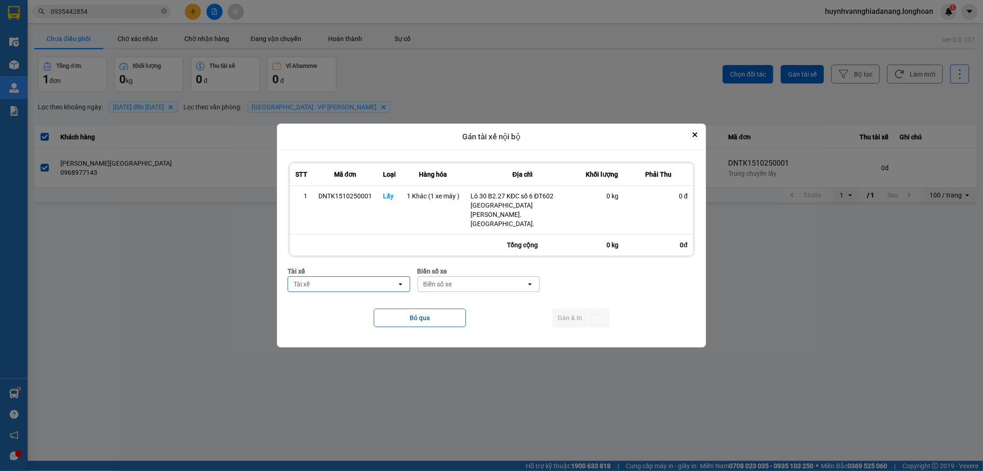
type input "t"
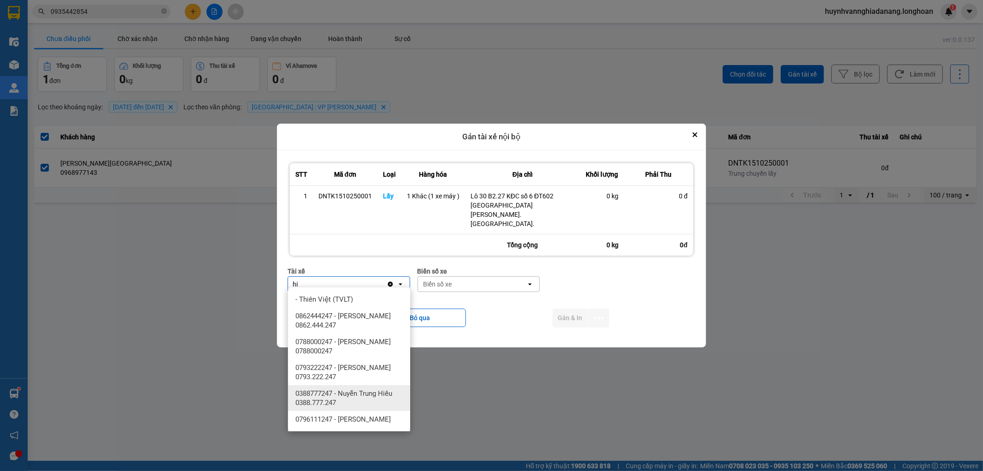
type input "hi"
click at [366, 390] on span "0388777247 - Nuyễn Trung Hiếu 0388.777.247" at bounding box center [350, 398] width 111 height 18
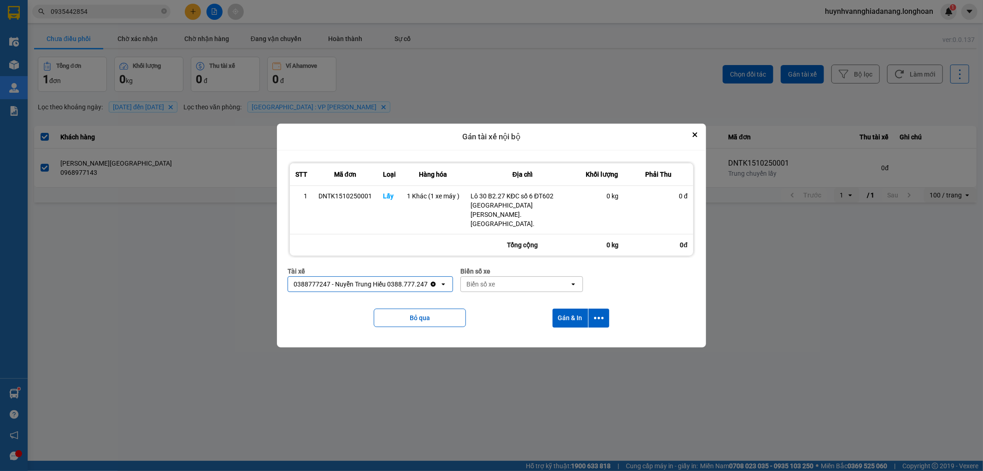
click at [493, 283] on div "Biển số xe" at bounding box center [480, 283] width 29 height 9
type input "7474"
drag, startPoint x: 507, startPoint y: 301, endPoint x: 525, endPoint y: 301, distance: 17.5
click at [507, 301] on div "29E-374.74" at bounding box center [521, 299] width 122 height 17
click at [602, 313] on icon "dialog" at bounding box center [599, 318] width 10 height 10
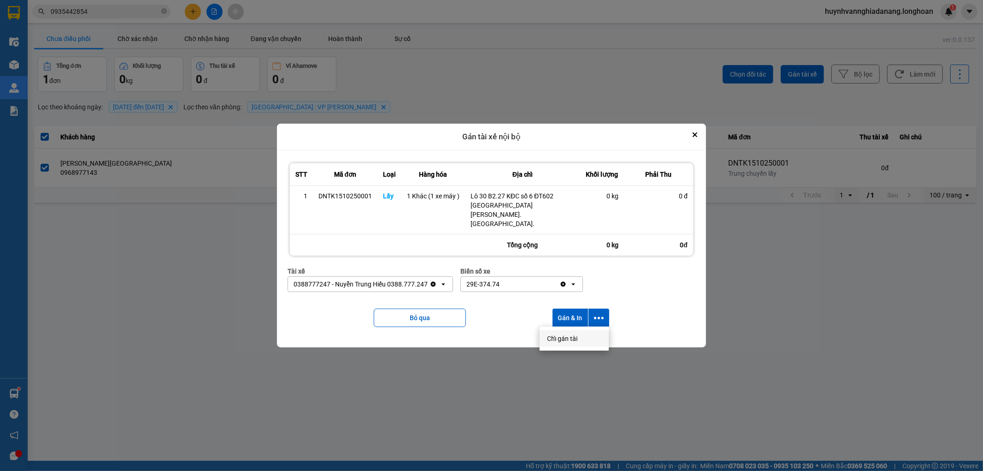
click at [569, 336] on span "Chỉ gán tài" at bounding box center [562, 338] width 30 height 9
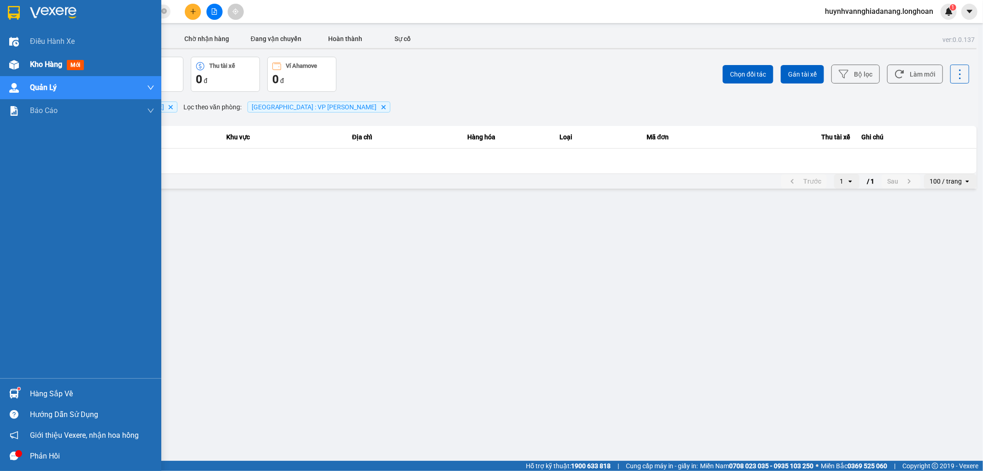
click at [34, 64] on span "Kho hàng" at bounding box center [46, 64] width 32 height 9
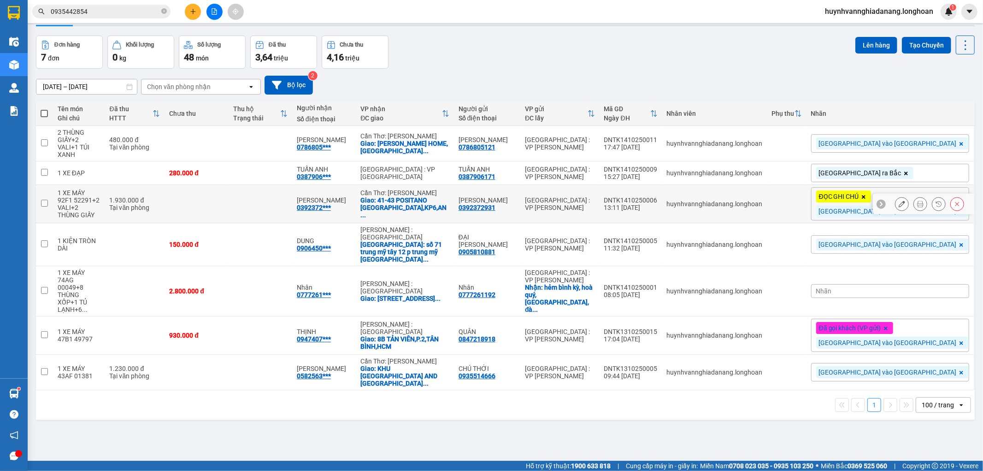
scroll to position [42, 0]
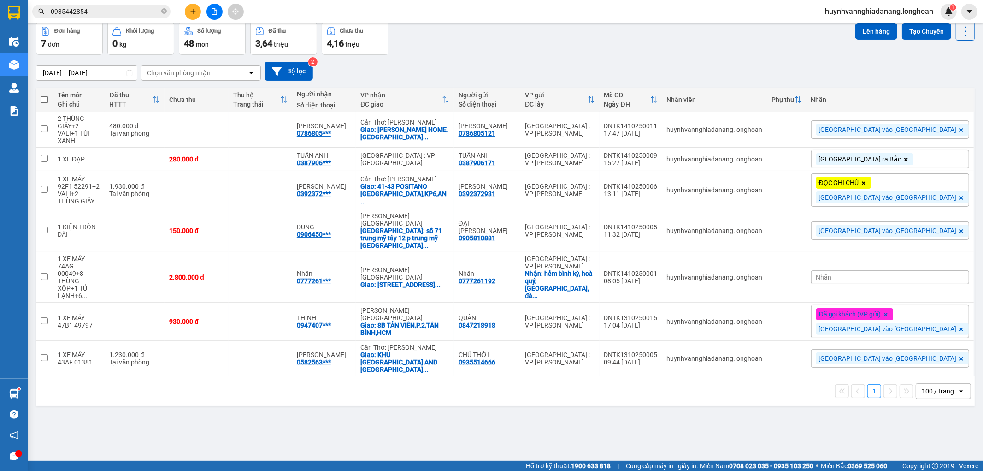
click at [108, 14] on input "0935442854" at bounding box center [105, 11] width 109 height 10
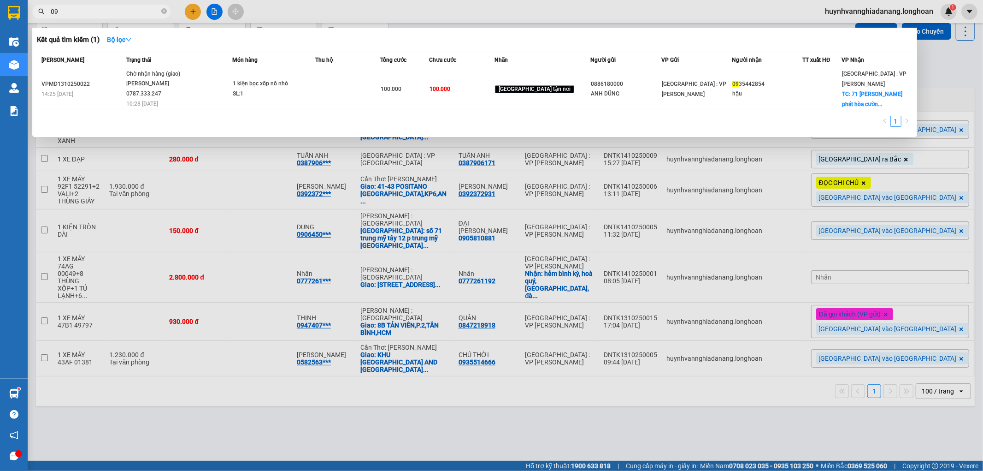
type input "0"
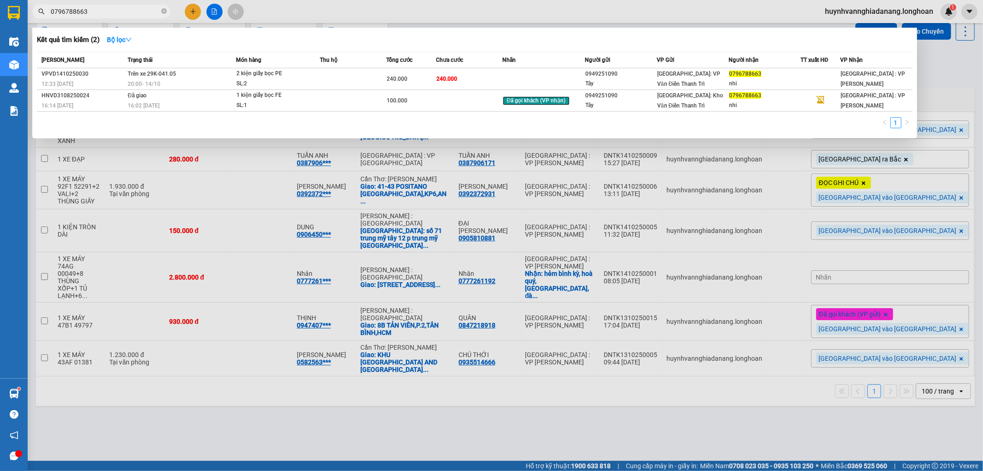
type input "0796788663"
click at [341, 407] on div at bounding box center [491, 235] width 983 height 471
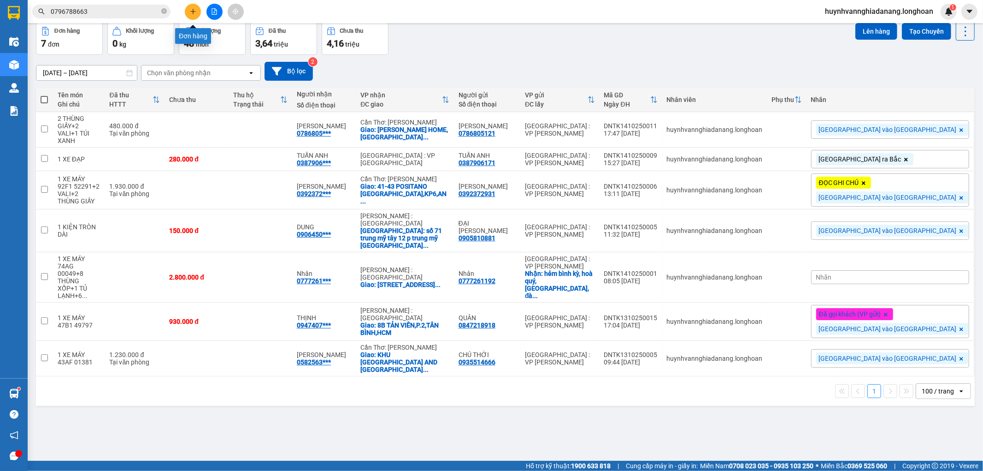
click at [195, 11] on icon "plus" at bounding box center [193, 11] width 6 height 6
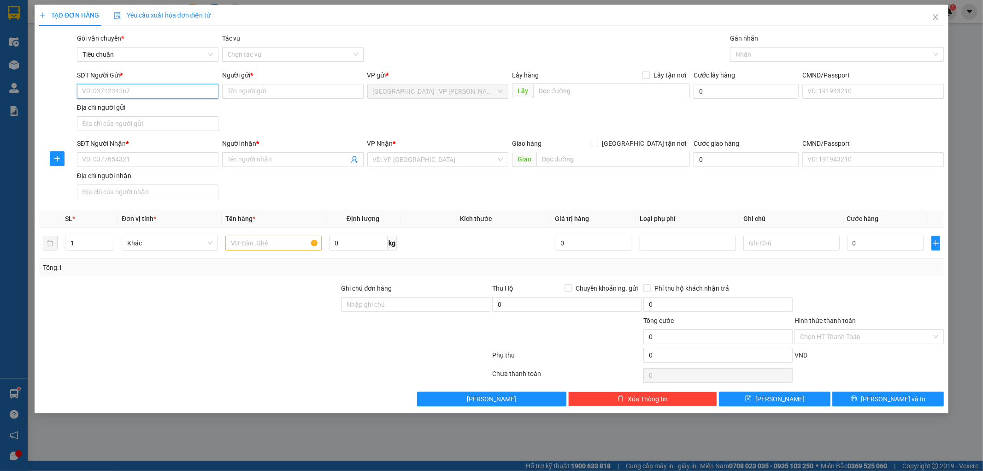
click at [143, 90] on input "SĐT Người Gửi *" at bounding box center [147, 91] width 141 height 15
type input "0932549968"
click at [241, 91] on input "Người gửi *" at bounding box center [292, 91] width 141 height 15
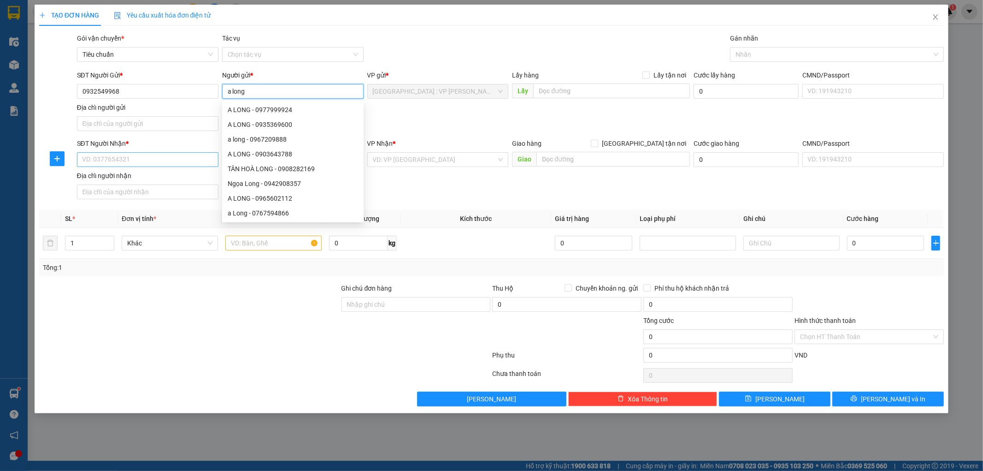
type input "a long"
click at [118, 163] on input "SĐT Người Nhận *" at bounding box center [147, 159] width 141 height 15
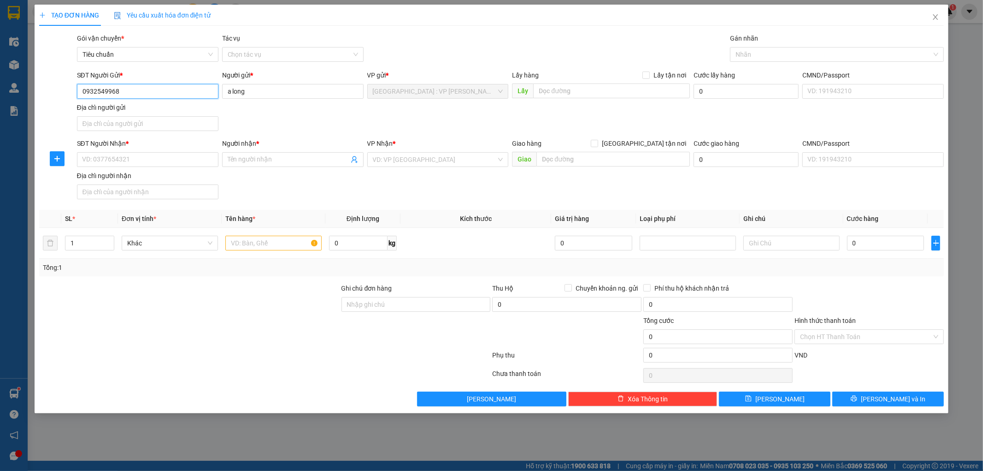
drag, startPoint x: 139, startPoint y: 94, endPoint x: 76, endPoint y: 98, distance: 63.7
click at [76, 98] on div "SĐT Người Gửi * 0932549968 0932549968" at bounding box center [147, 86] width 145 height 32
click at [108, 158] on input "SĐT Người Nhận *" at bounding box center [147, 159] width 141 height 15
paste input "0932549968"
type input "0932549968"
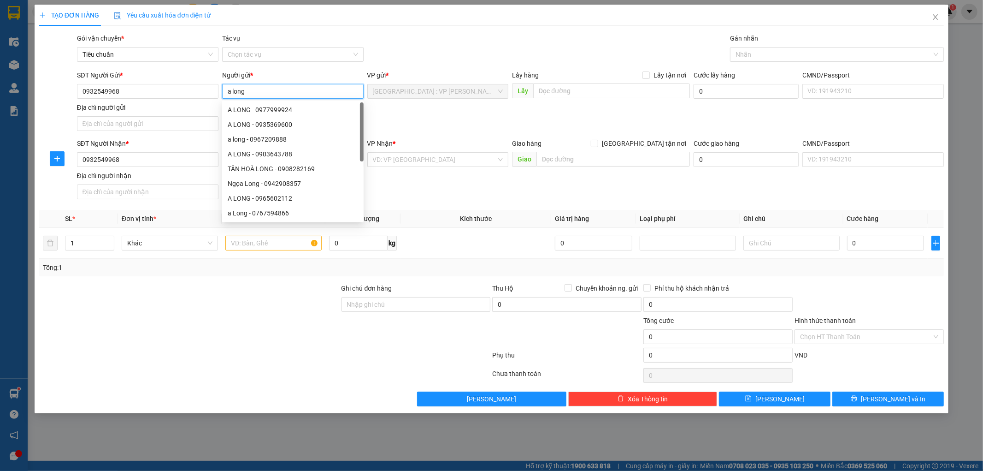
drag, startPoint x: 251, startPoint y: 88, endPoint x: 227, endPoint y: 93, distance: 24.3
click at [227, 93] on input "a long" at bounding box center [292, 91] width 141 height 15
drag, startPoint x: 252, startPoint y: 307, endPoint x: 252, endPoint y: 300, distance: 6.9
click at [252, 305] on div at bounding box center [189, 299] width 302 height 32
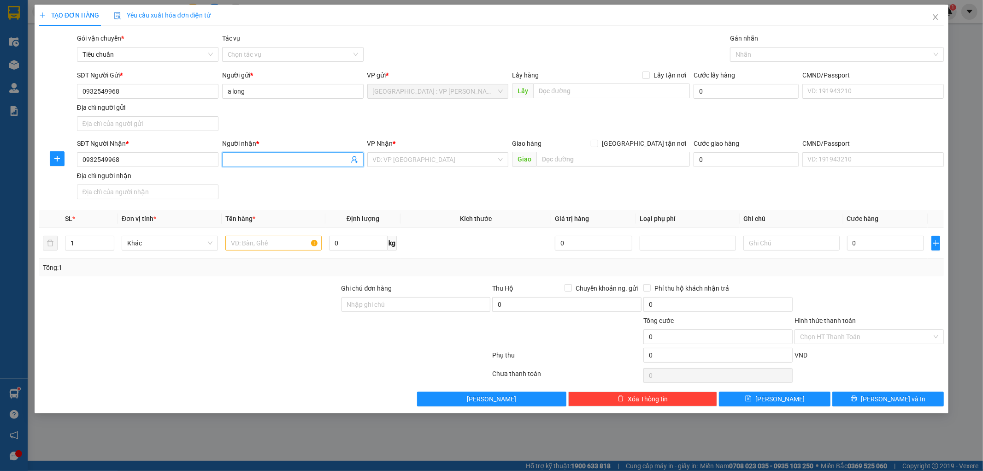
click at [238, 157] on input "Người nhận *" at bounding box center [288, 159] width 121 height 10
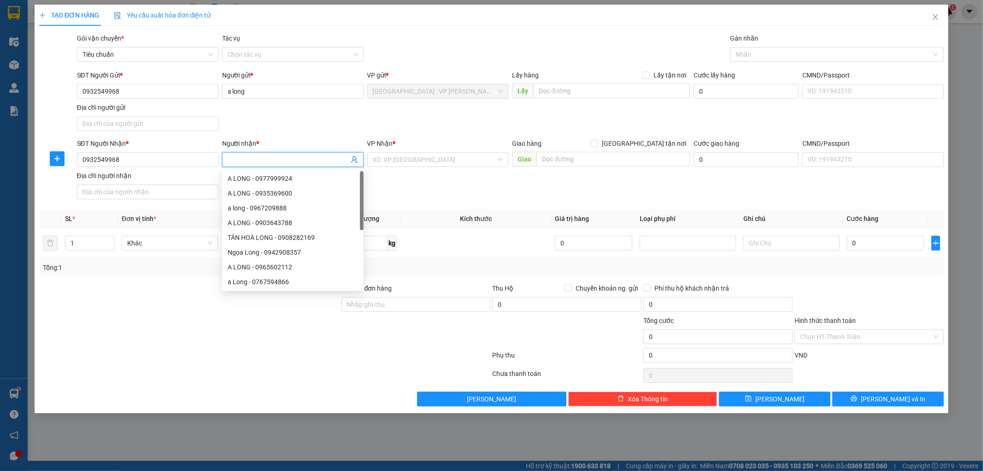
paste input "a long"
type input "a long"
click at [597, 143] on input "[GEOGRAPHIC_DATA] tận nơi" at bounding box center [594, 143] width 6 height 6
checkbox input "true"
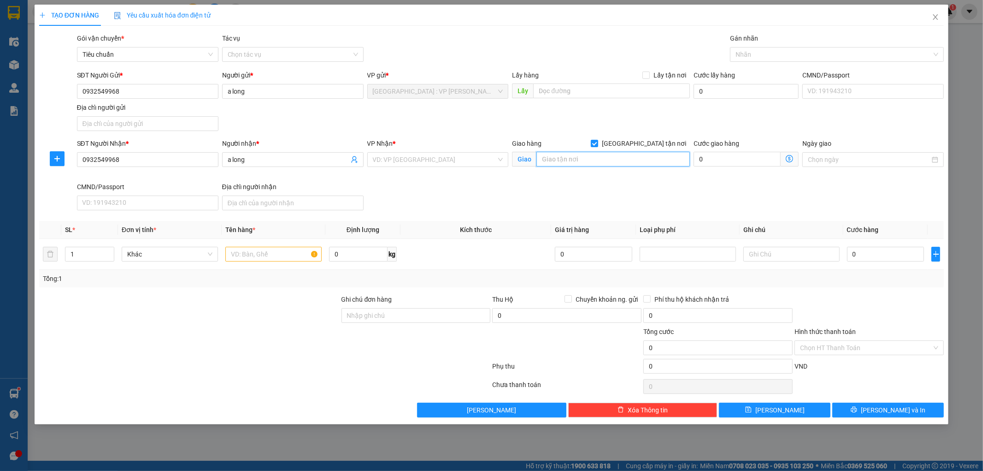
click at [553, 159] on input "text" at bounding box center [612, 159] width 153 height 15
type input "K"
type input "TÒA NHÀ SUNHOME 1,KP6,AN THỚI,PHÚ QUỐC"
drag, startPoint x: 252, startPoint y: 259, endPoint x: 245, endPoint y: 255, distance: 7.2
click at [250, 257] on input "text" at bounding box center [273, 254] width 96 height 15
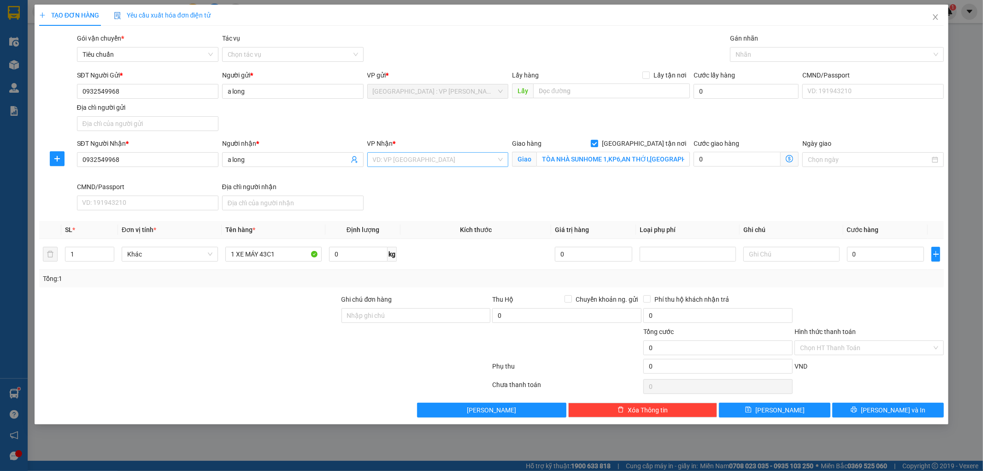
click at [455, 161] on input "search" at bounding box center [435, 160] width 124 height 14
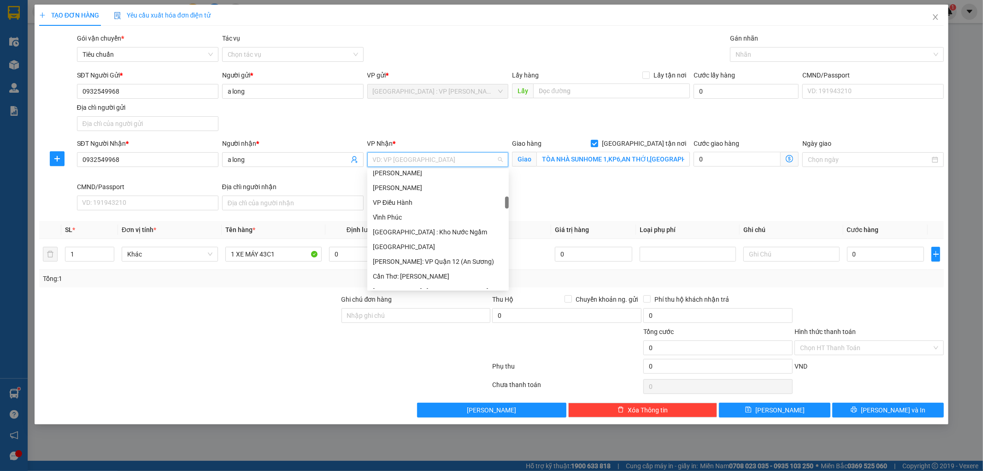
scroll to position [307, 0]
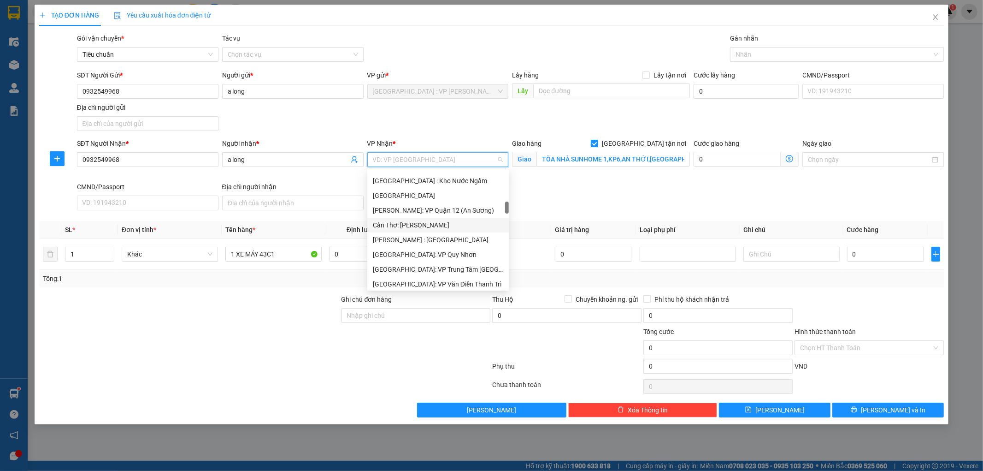
click at [446, 222] on div "Cần Thơ: [PERSON_NAME]" at bounding box center [438, 225] width 130 height 10
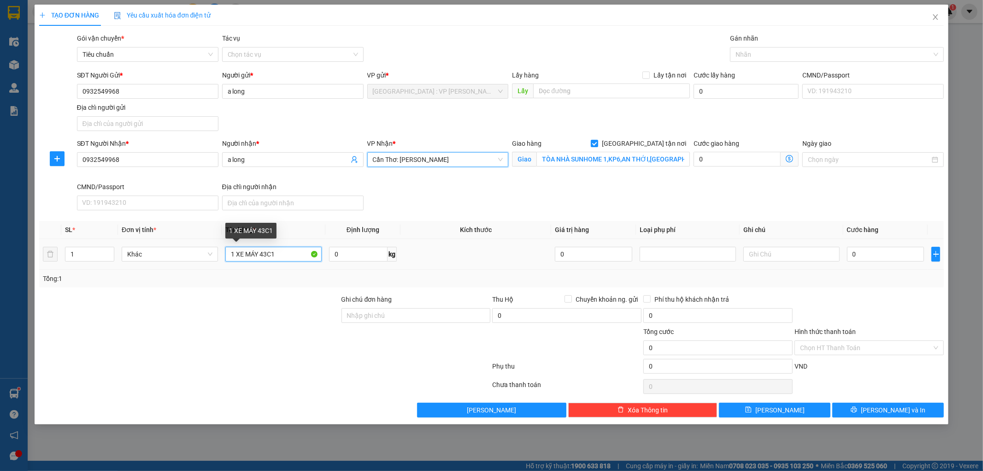
click at [290, 259] on input "1 XE MÁY 43C1" at bounding box center [273, 254] width 96 height 15
type input "1 XE MÁY 43C1 99851"
click at [409, 312] on input "Ghi chú đơn hàng" at bounding box center [416, 315] width 149 height 15
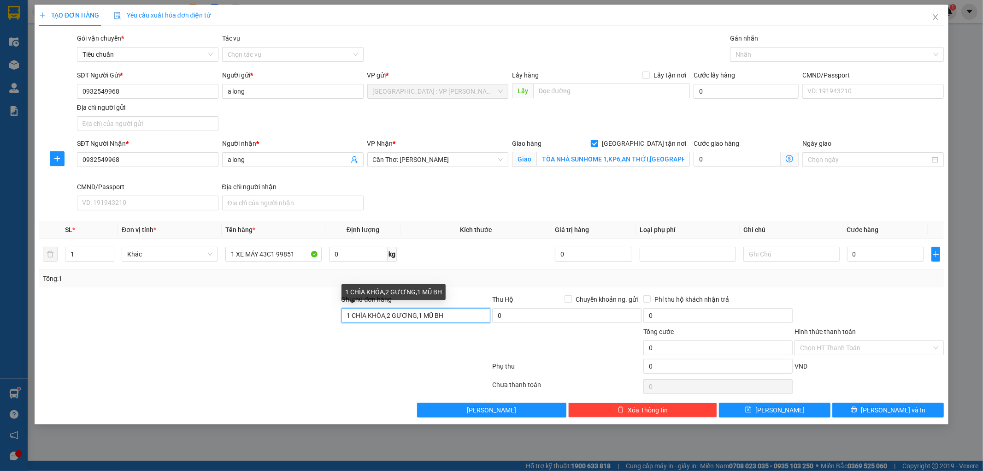
click at [419, 317] on input "1 CHÌA KHÓA,2 GƯƠNG,1 MŨ BH" at bounding box center [416, 315] width 149 height 15
type input "1 CHÌA KHÓA,2 GƯƠNG,2 MŨ BH"
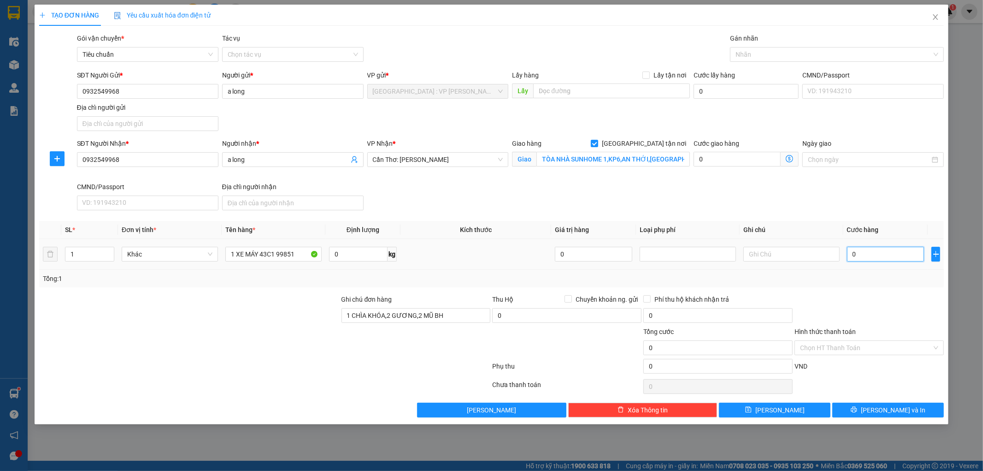
click at [868, 252] on input "0" at bounding box center [885, 254] width 77 height 15
type input "1"
type input "12"
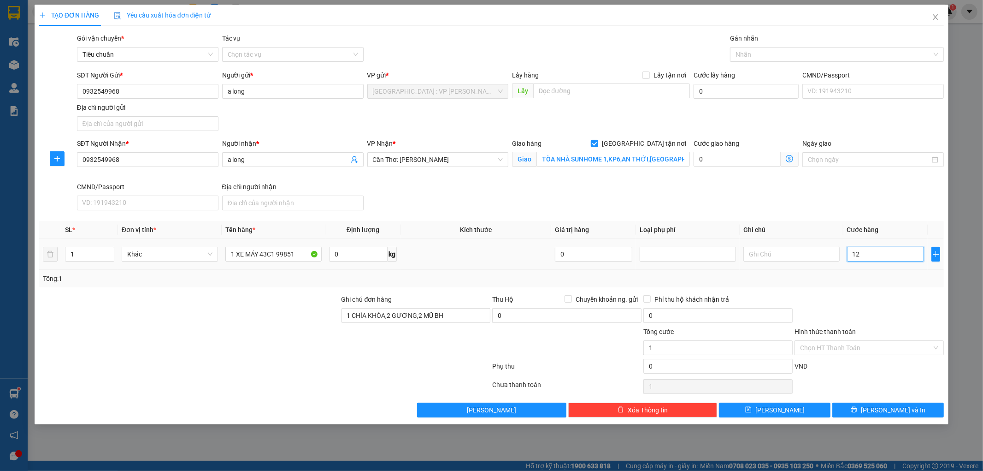
type input "12"
type input "123"
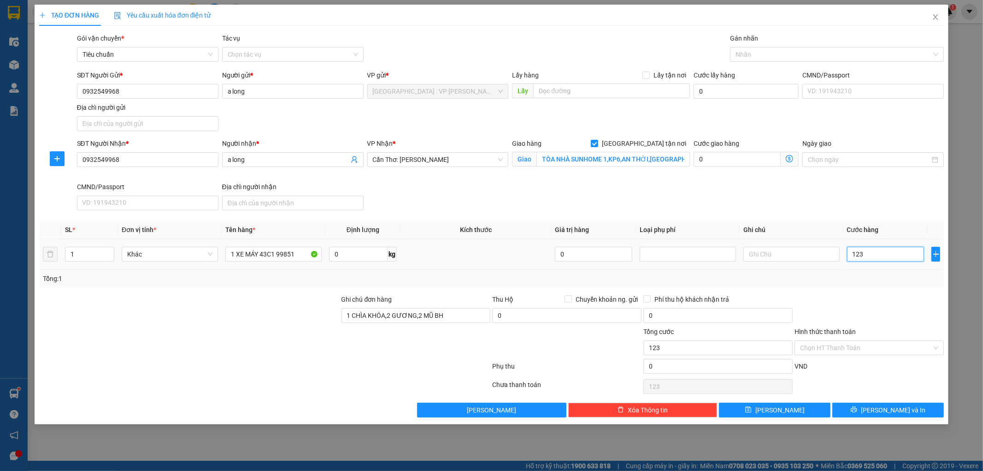
type input "1.230"
type input "12.300"
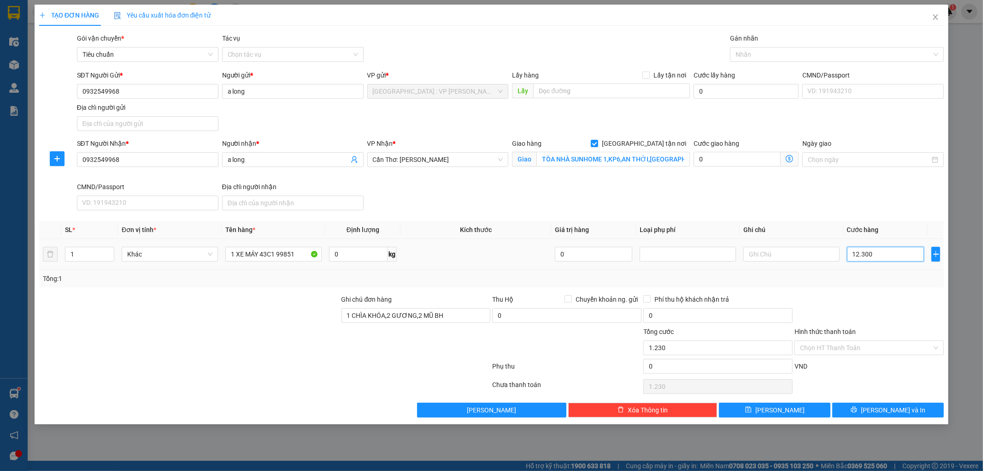
type input "12.300"
type input "123.000"
type input "1.230.000"
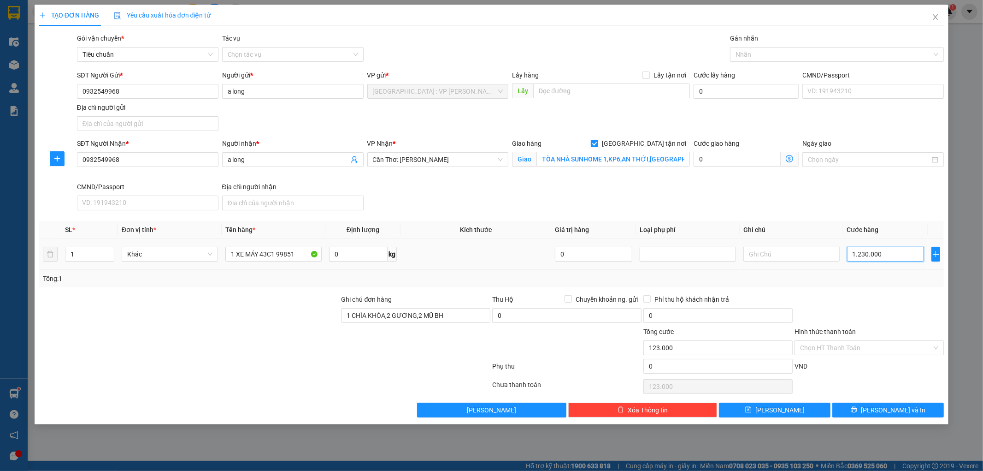
type input "1.230.000"
click at [801, 58] on div at bounding box center [832, 54] width 200 height 11
type input "1.230.000"
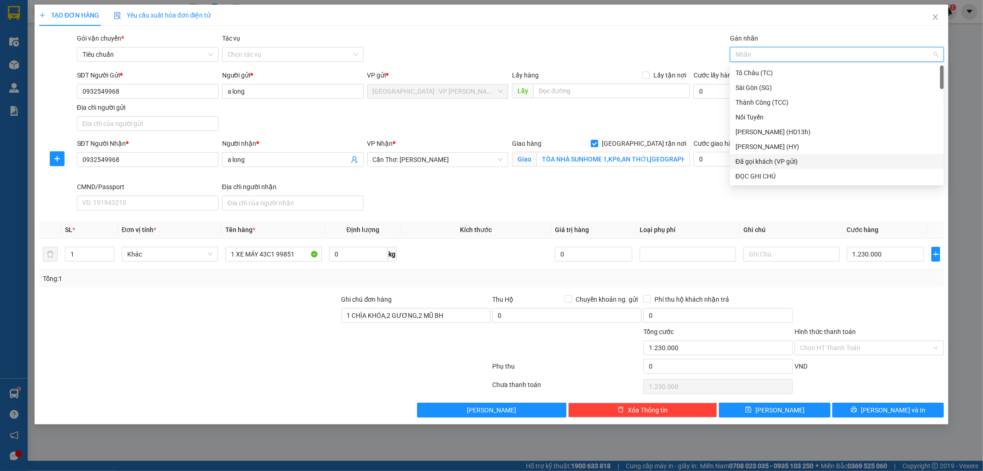
click at [800, 163] on div "Đã gọi khách (VP gửi)" at bounding box center [837, 161] width 203 height 10
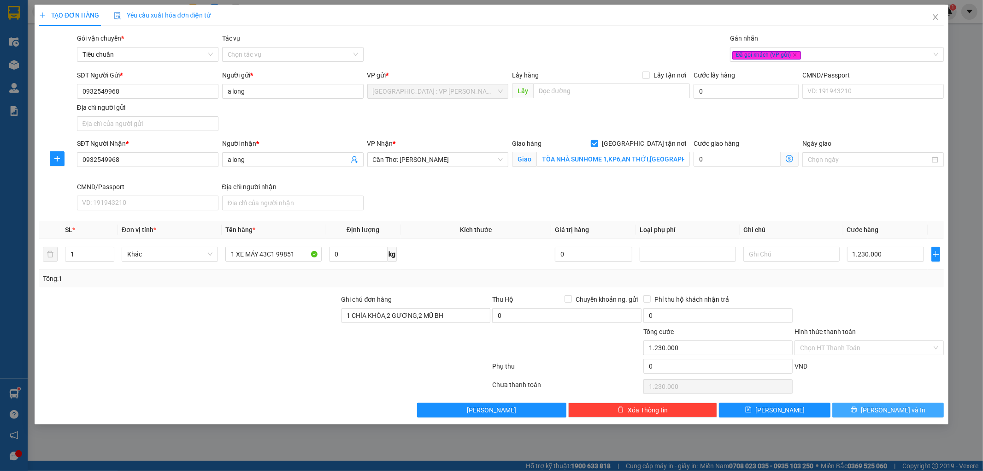
click at [857, 410] on icon "printer" at bounding box center [854, 409] width 6 height 6
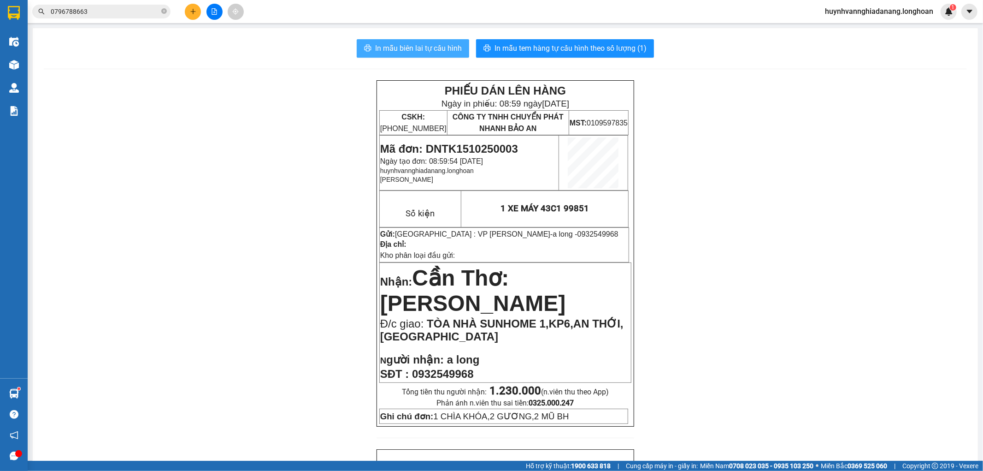
click at [413, 48] on span "In mẫu biên lai tự cấu hình" at bounding box center [418, 48] width 87 height 12
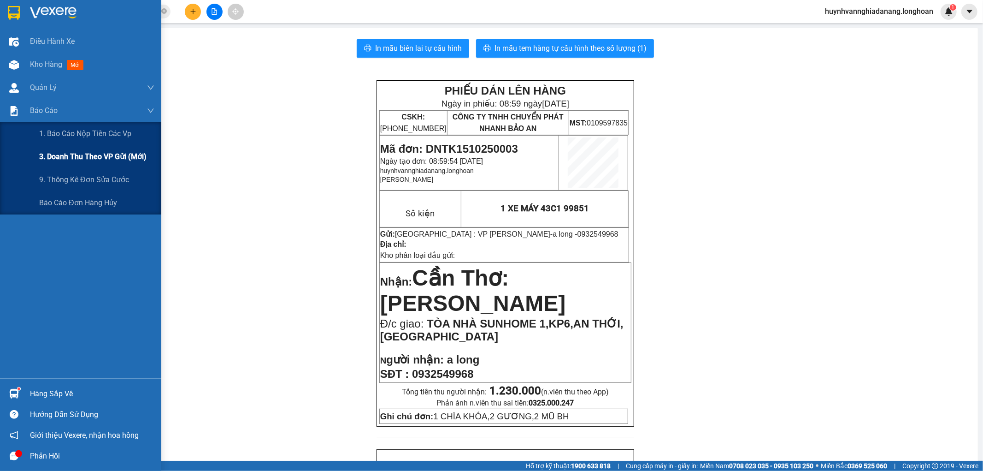
click at [100, 158] on span "3. Doanh Thu theo VP Gửi (mới)" at bounding box center [92, 157] width 107 height 12
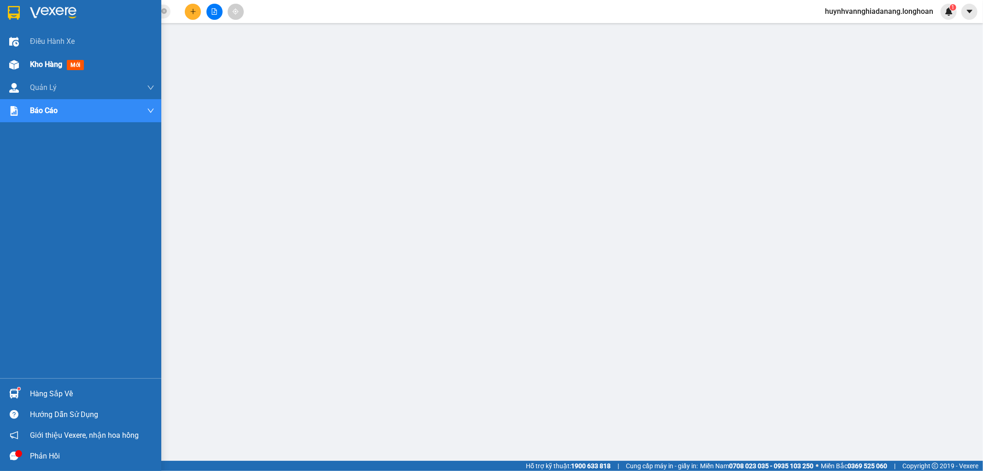
click at [56, 67] on span "Kho hàng" at bounding box center [46, 64] width 32 height 9
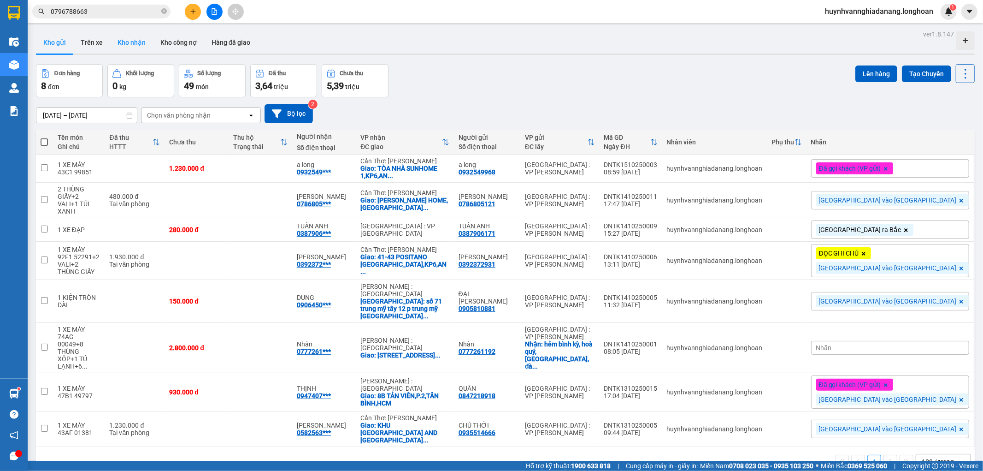
click at [145, 48] on button "Kho nhận" at bounding box center [131, 42] width 43 height 22
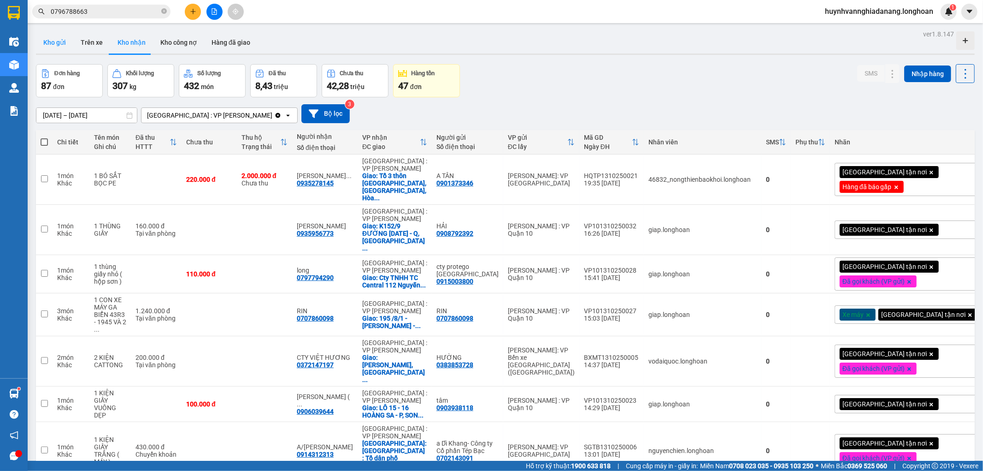
click at [61, 44] on button "Kho gửi" at bounding box center [54, 42] width 37 height 22
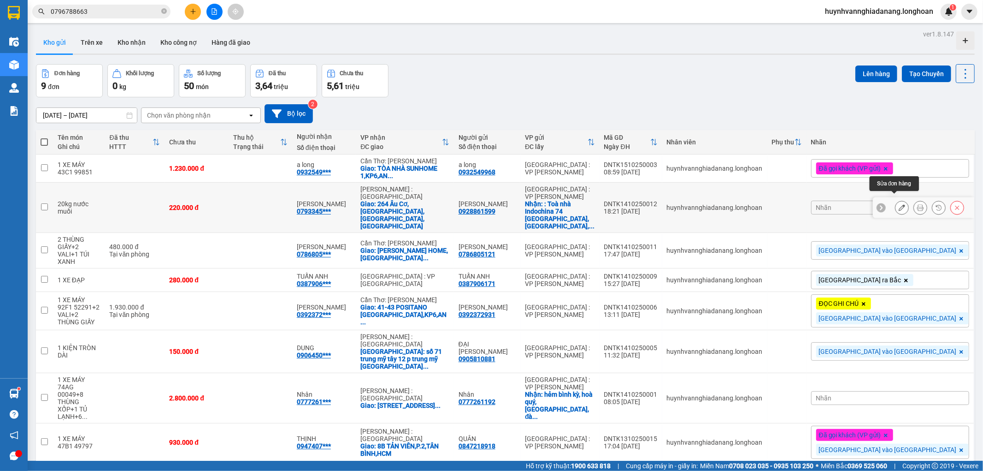
click at [899, 204] on icon at bounding box center [902, 207] width 6 height 6
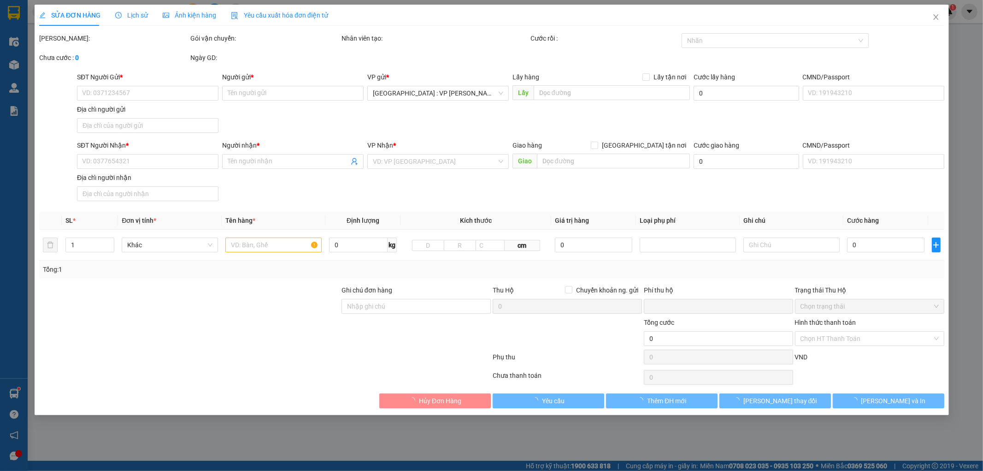
type input "0928861599"
type input "[PERSON_NAME]"
checkbox input "true"
type input ": Toà nhà Indochina 74 [GEOGRAPHIC_DATA], [GEOGRAPHIC_DATA], [GEOGRAPHIC_DATA]"
type input "0793345688"
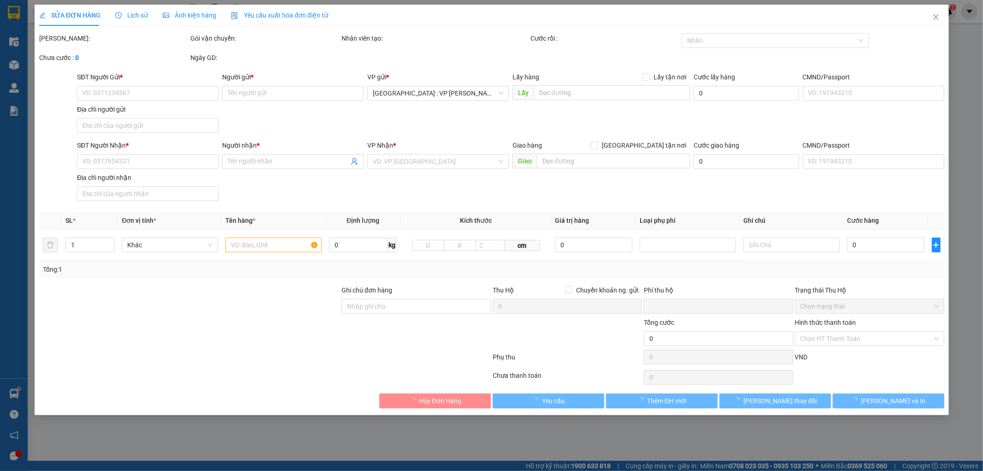
type input "[PERSON_NAME]"
checkbox input "true"
type input "264 Âu Cơ, [GEOGRAPHIC_DATA], [GEOGRAPHIC_DATA], HN"
type input "0"
type input "220.000"
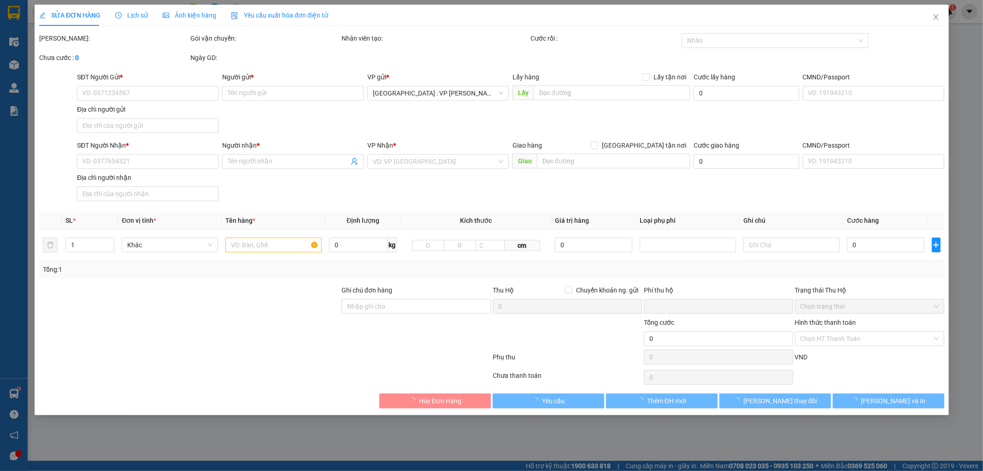
type input "220.000"
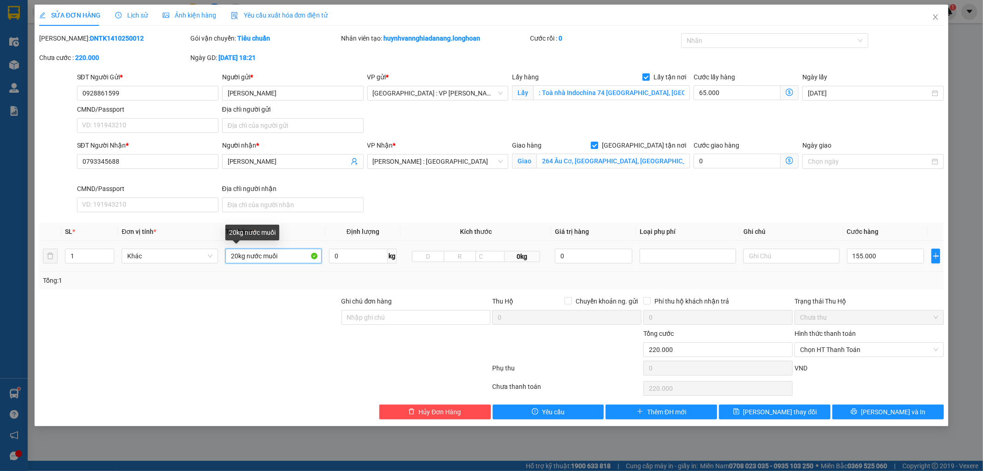
drag, startPoint x: 286, startPoint y: 253, endPoint x: 226, endPoint y: 256, distance: 60.0
click at [226, 256] on input "20kg nước muối" at bounding box center [273, 255] width 96 height 15
type input "1 THÙNG XỐP"
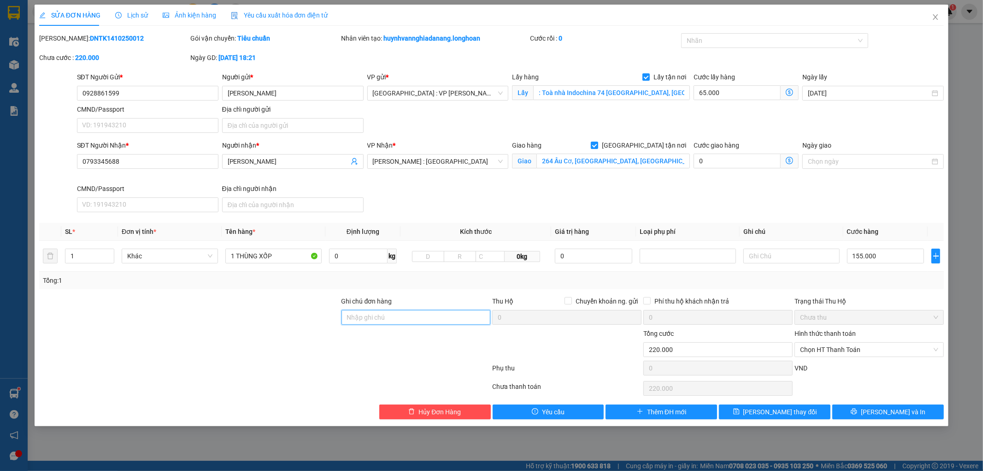
drag, startPoint x: 397, startPoint y: 316, endPoint x: 413, endPoint y: 321, distance: 16.3
click at [398, 316] on input "Ghi chú đơn hàng" at bounding box center [416, 317] width 149 height 15
type input "KHÔNG BAO HƯ VỠ,MÓP MÉO"
drag, startPoint x: 122, startPoint y: 95, endPoint x: 66, endPoint y: 100, distance: 56.0
click at [66, 100] on div "SĐT Người Gửi * 0928861599 0928861599 Người gửi * Vân VP gửi * Đà Nẵng : VP Tha…" at bounding box center [491, 104] width 907 height 65
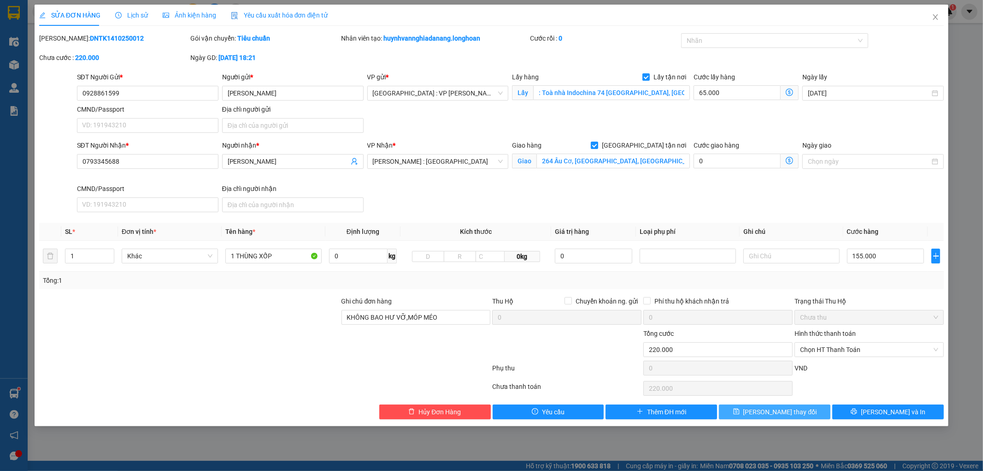
click at [767, 409] on span "[PERSON_NAME] thay đổi" at bounding box center [780, 412] width 74 height 10
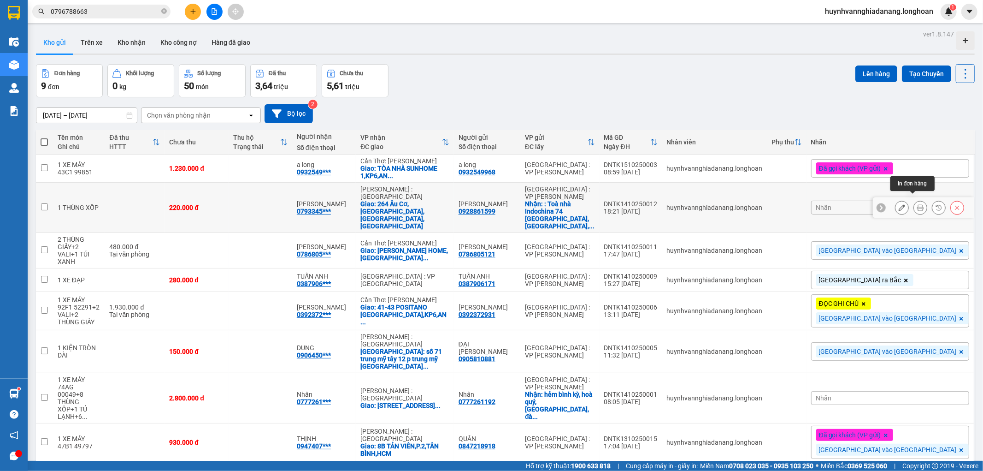
click at [917, 204] on icon at bounding box center [920, 207] width 6 height 6
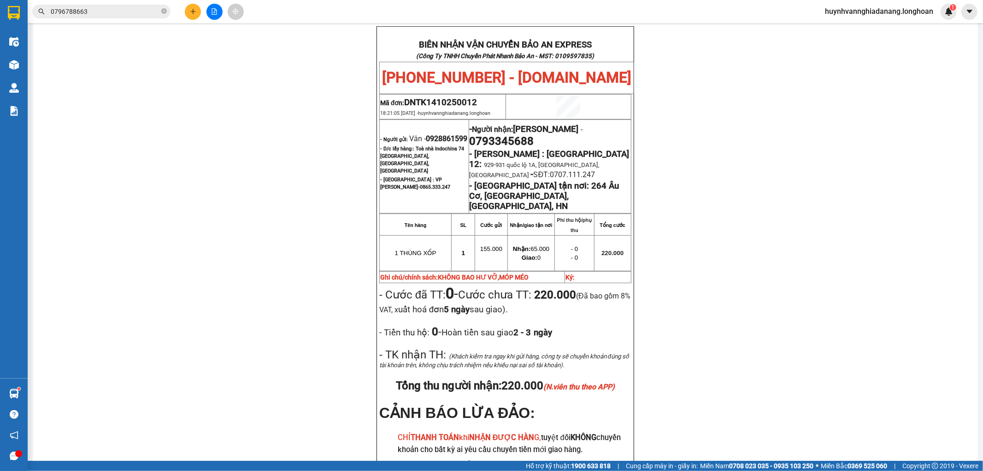
scroll to position [409, 0]
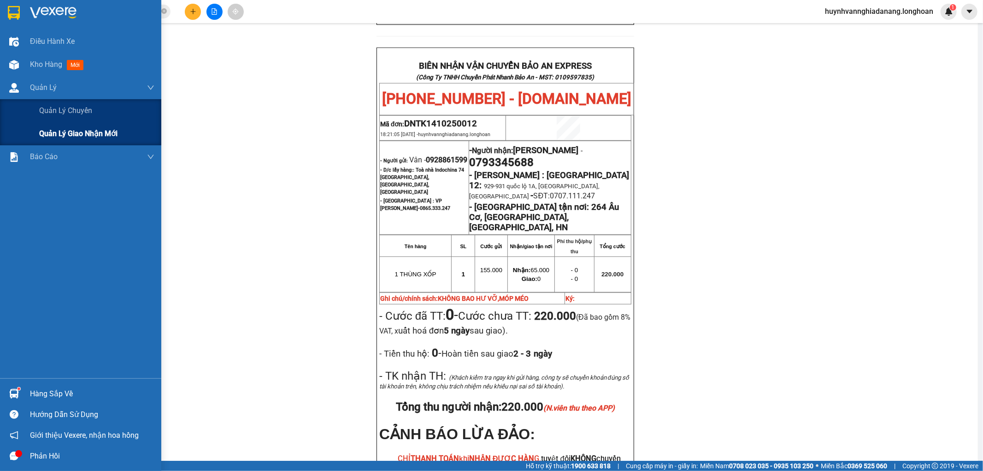
click at [81, 137] on span "Quản lý giao nhận mới" at bounding box center [78, 134] width 78 height 12
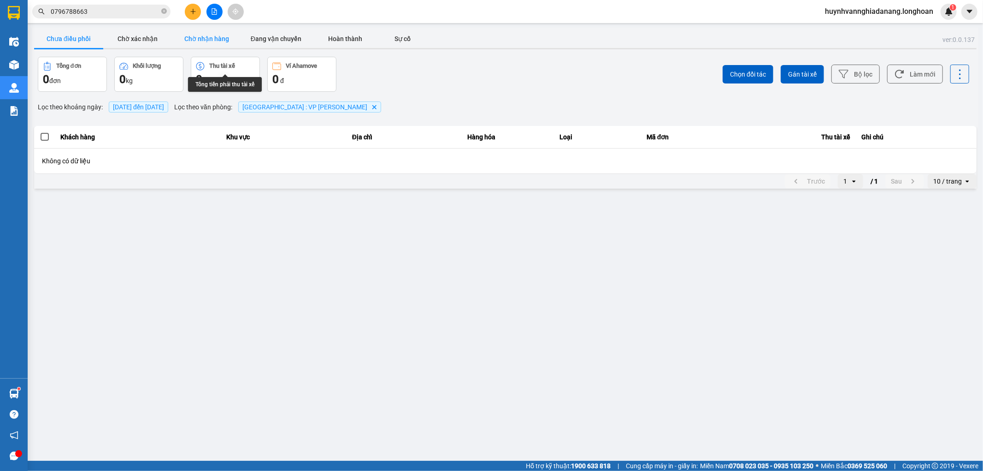
click at [213, 42] on button "Chờ nhận hàng" at bounding box center [206, 38] width 69 height 18
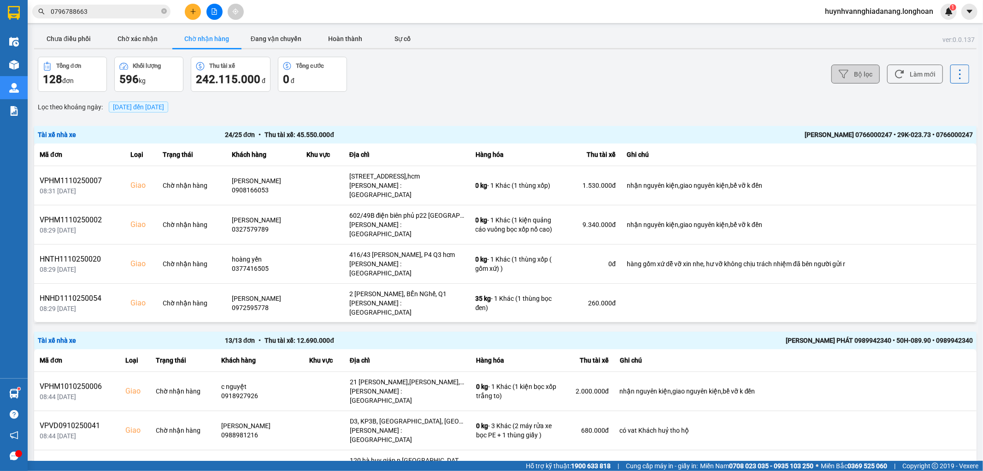
click at [849, 71] on button "Bộ lọc" at bounding box center [855, 74] width 48 height 19
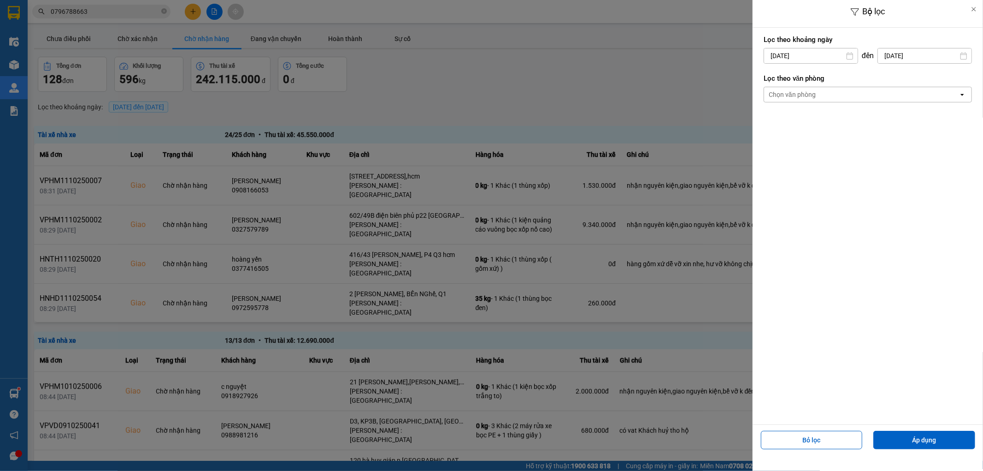
click at [822, 57] on input "[DATE]" at bounding box center [811, 55] width 94 height 15
click at [806, 119] on div "1" at bounding box center [806, 123] width 13 height 11
type input "01/10/2025"
click at [825, 94] on div "Chọn văn phòng" at bounding box center [861, 94] width 195 height 15
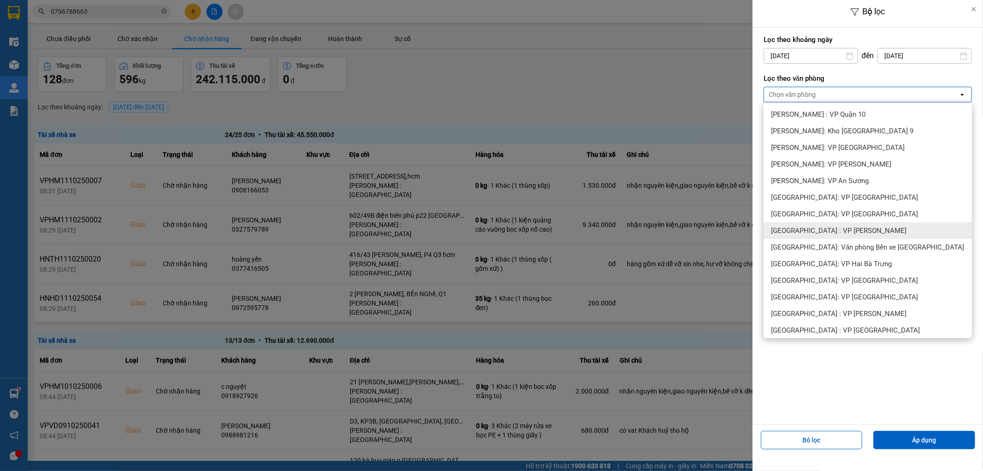
drag, startPoint x: 853, startPoint y: 232, endPoint x: 877, endPoint y: 283, distance: 57.1
click at [853, 232] on div "[GEOGRAPHIC_DATA] : VP [PERSON_NAME]" at bounding box center [868, 230] width 208 height 17
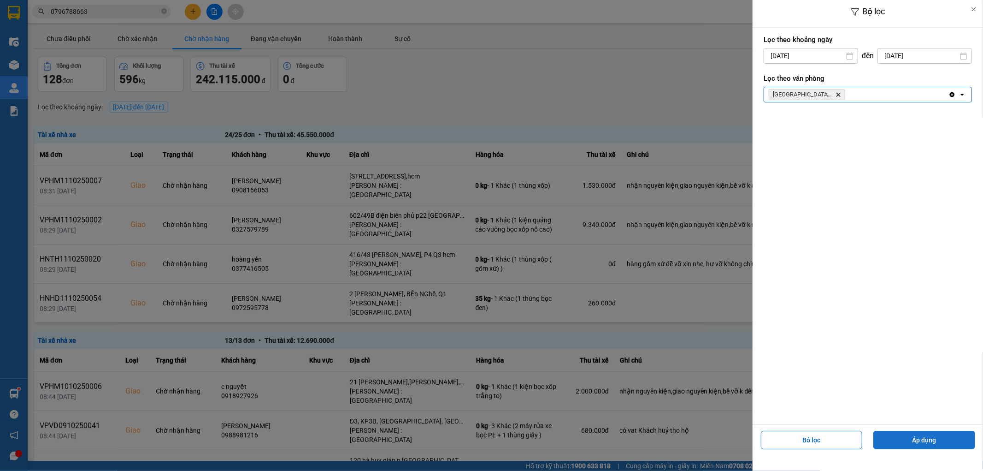
click at [918, 444] on button "Áp dụng" at bounding box center [924, 439] width 102 height 18
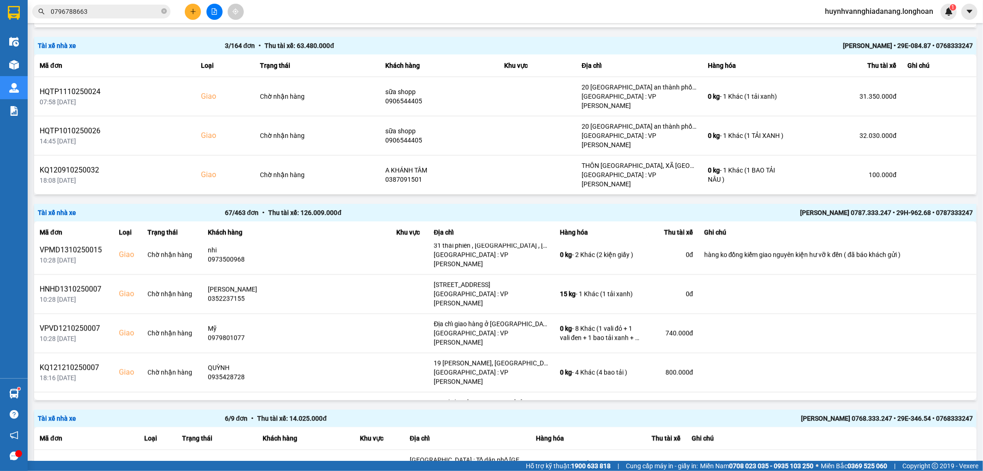
scroll to position [1587, 0]
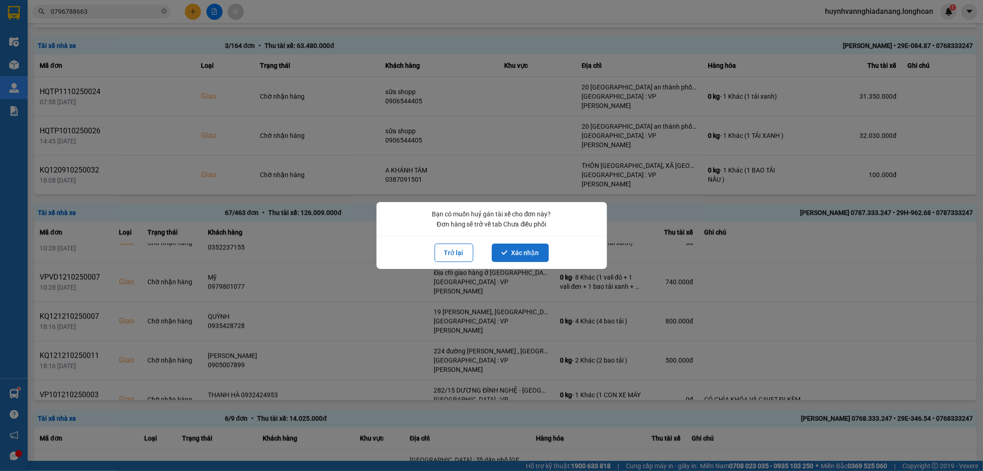
click at [518, 254] on button "Xác nhận" at bounding box center [520, 252] width 57 height 18
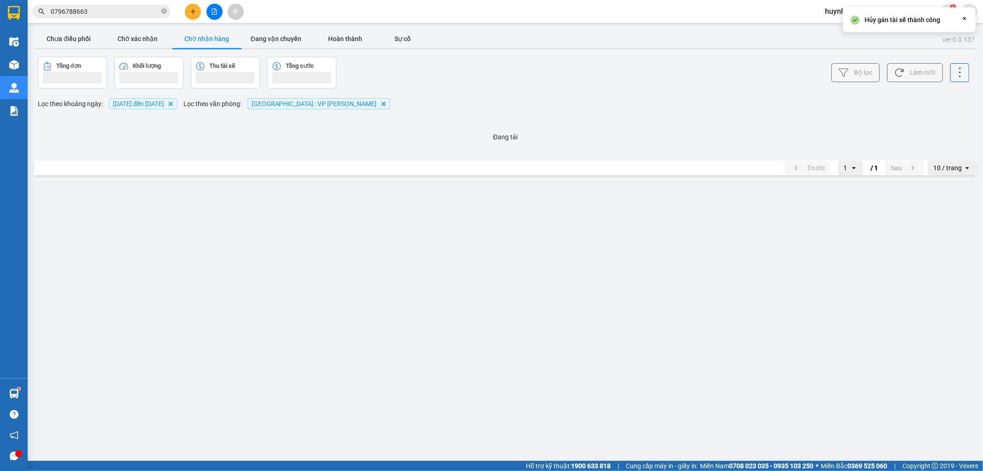
scroll to position [0, 0]
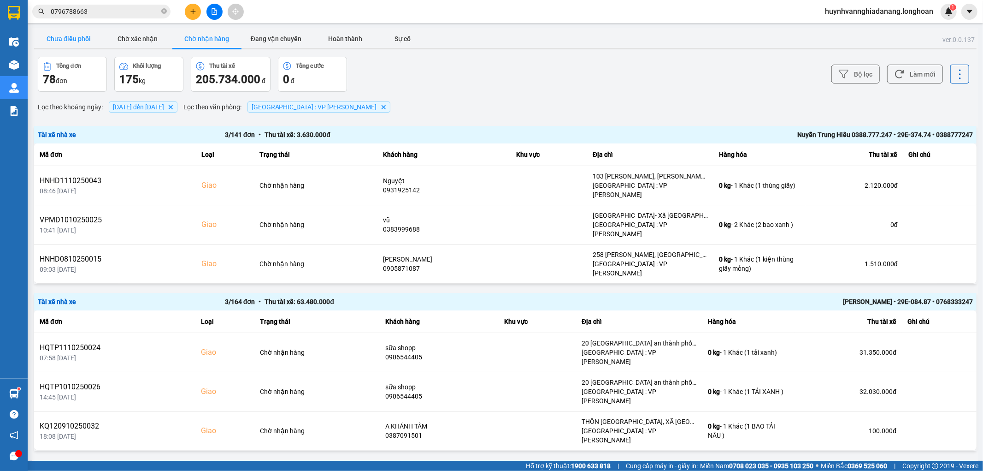
drag, startPoint x: 88, startPoint y: 38, endPoint x: 148, endPoint y: 54, distance: 62.4
click at [88, 38] on button "Chưa điều phối" at bounding box center [68, 38] width 69 height 18
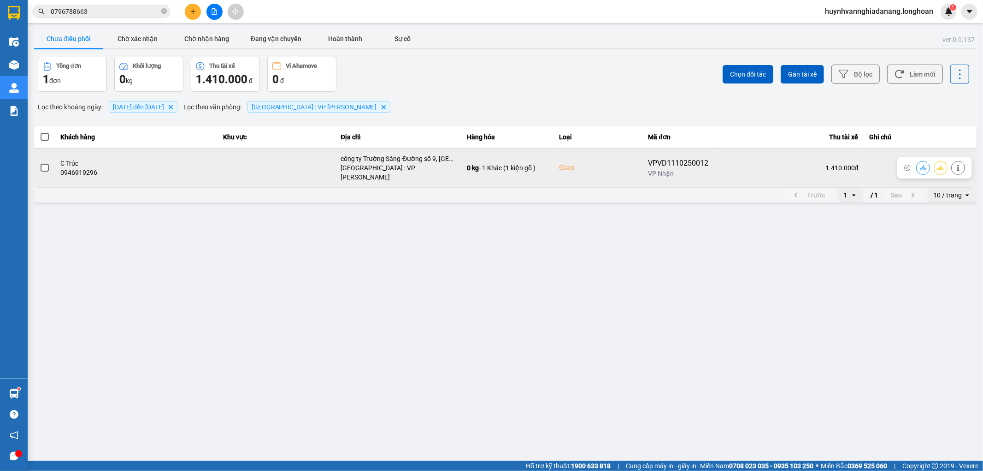
click at [44, 167] on span at bounding box center [45, 168] width 8 height 8
click at [40, 163] on input "checkbox" at bounding box center [40, 163] width 0 height 0
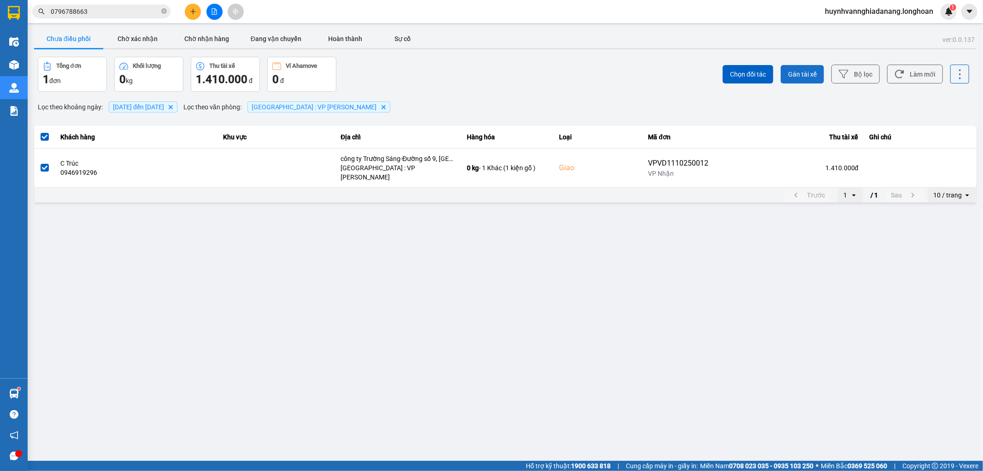
click at [808, 76] on span "Gán tài xế" at bounding box center [802, 74] width 29 height 9
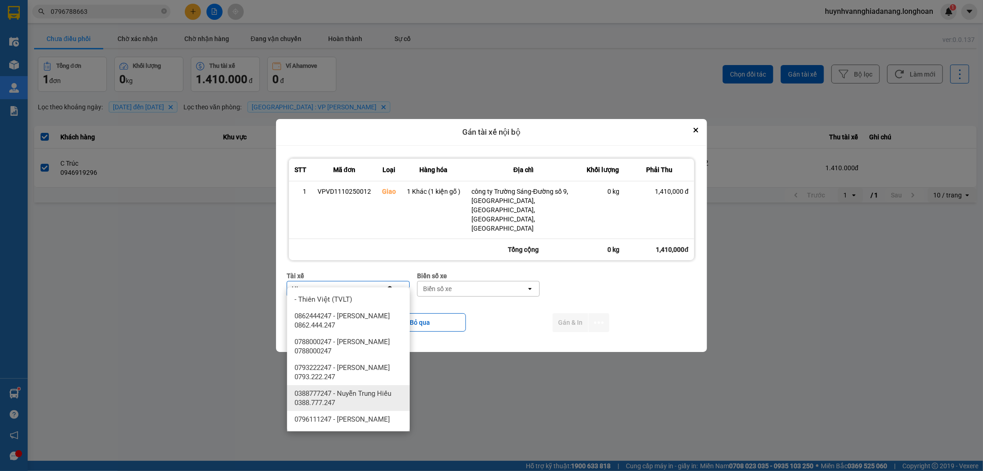
type input "HI"
click at [367, 386] on div "0388777247 - Nuyễn Trung Hiếu 0388.777.247" at bounding box center [348, 398] width 123 height 26
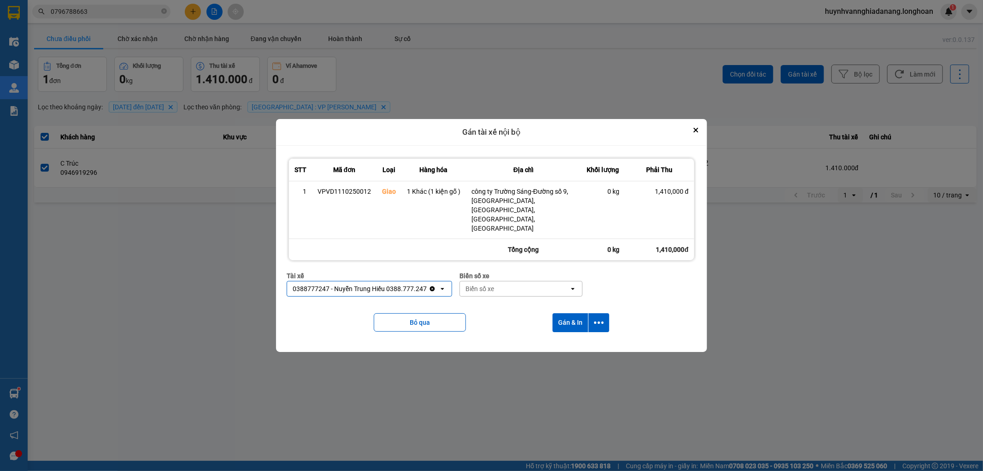
click at [509, 281] on div "Biển số xe" at bounding box center [514, 288] width 109 height 15
type input "7474"
click at [508, 294] on div "29E-374.74" at bounding box center [521, 299] width 123 height 17
click at [600, 318] on icon "dialog" at bounding box center [599, 323] width 10 height 10
click at [571, 339] on span "Chỉ gán tài" at bounding box center [562, 338] width 30 height 9
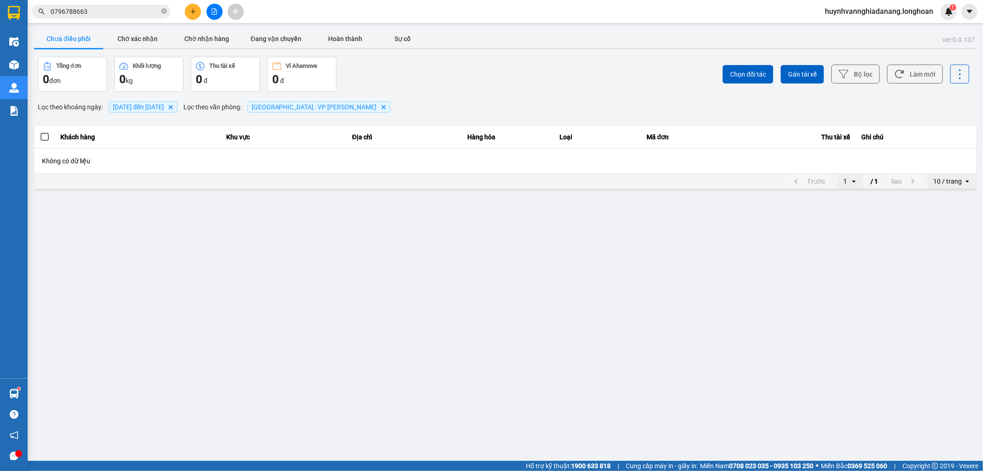
click at [115, 14] on input "0796788663" at bounding box center [105, 11] width 109 height 10
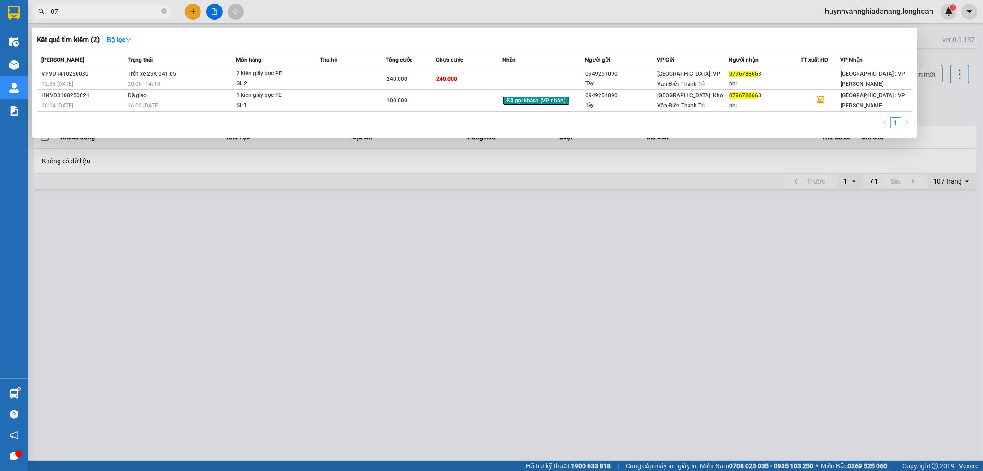
type input "0"
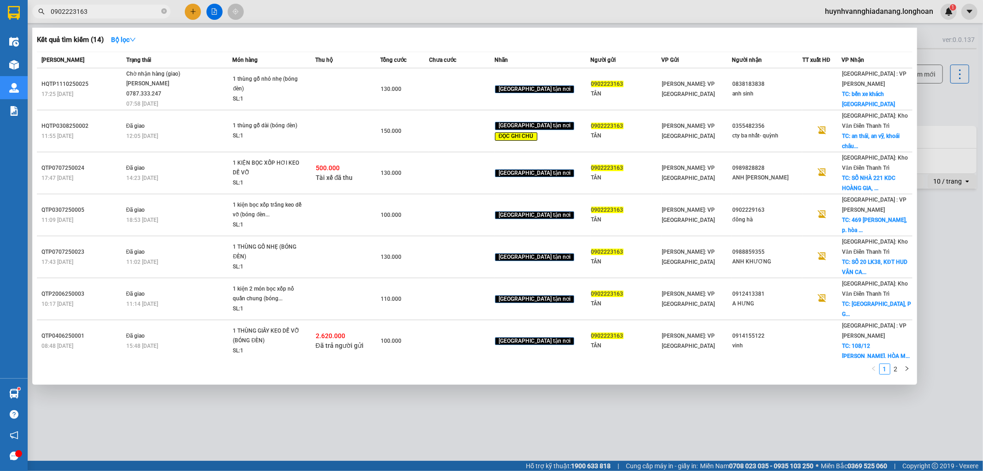
type input "0902223163"
click at [222, 413] on div at bounding box center [491, 235] width 983 height 471
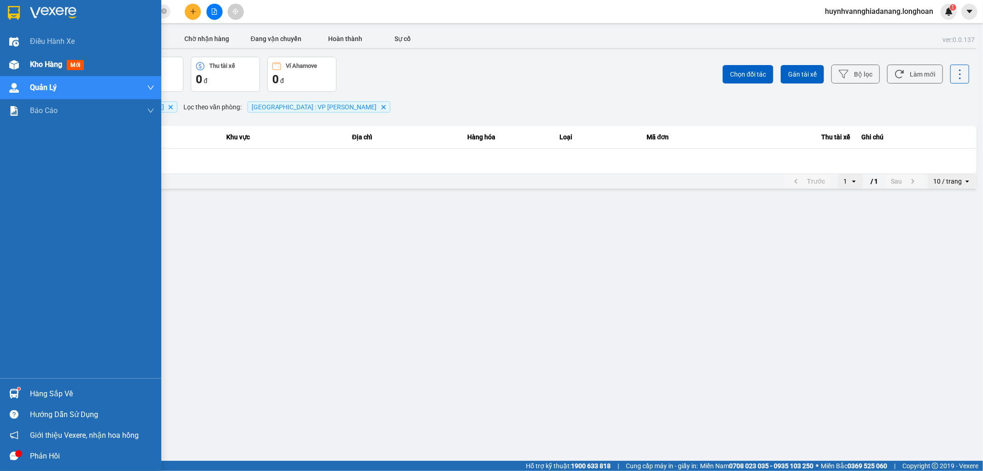
click at [37, 63] on span "Kho hàng" at bounding box center [46, 64] width 32 height 9
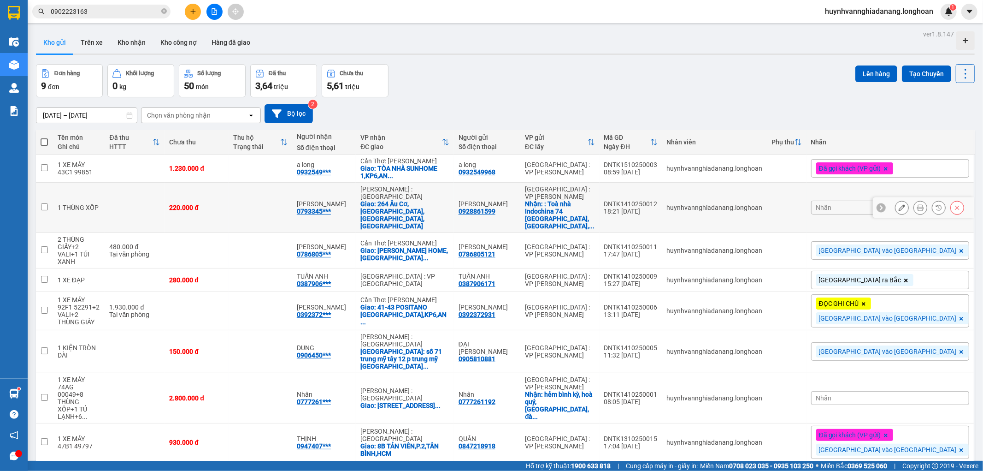
click at [899, 204] on icon at bounding box center [902, 207] width 6 height 6
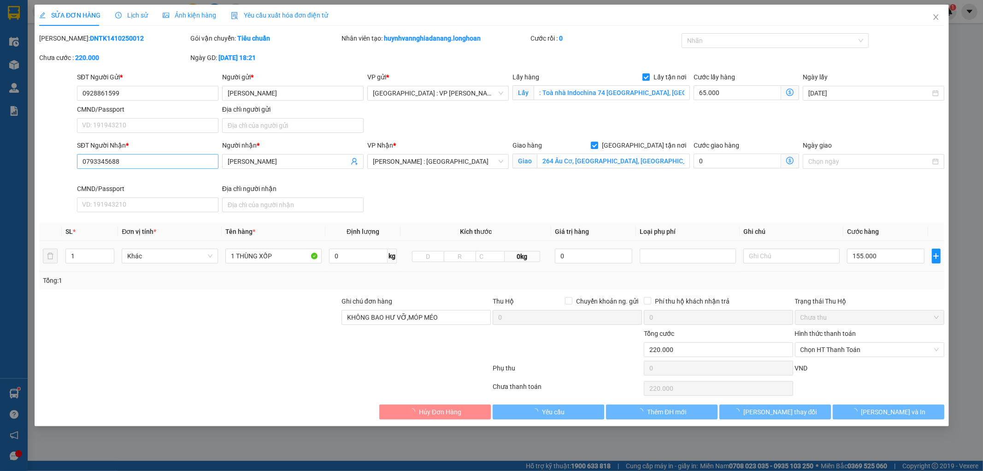
type input "0928861599"
type input "[PERSON_NAME]"
checkbox input "true"
type input ": Toà nhà Indochina 74 [GEOGRAPHIC_DATA], [GEOGRAPHIC_DATA], [GEOGRAPHIC_DATA]"
type input "0793345688"
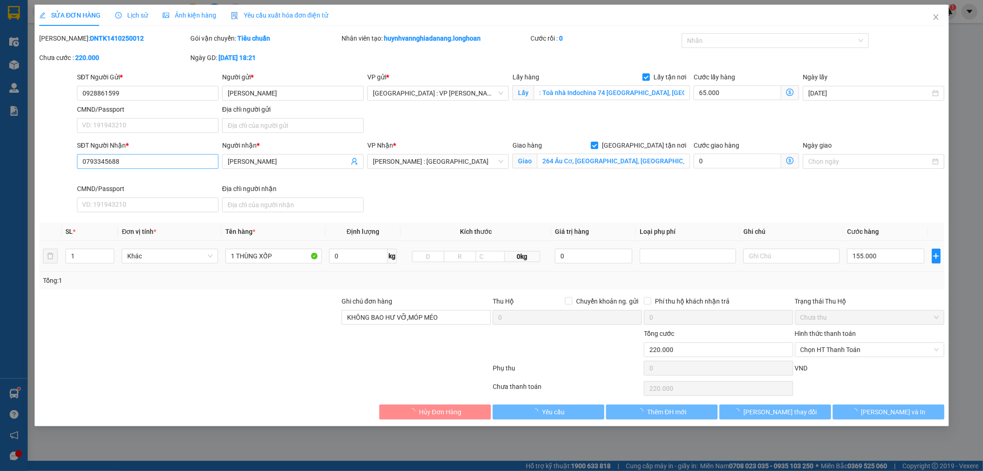
type input "[PERSON_NAME]"
checkbox input "true"
type input "264 Âu Cơ, [GEOGRAPHIC_DATA], [GEOGRAPHIC_DATA], HN"
type input "KHÔNG BAO HƯ VỠ,MÓP MÉO"
type input "0"
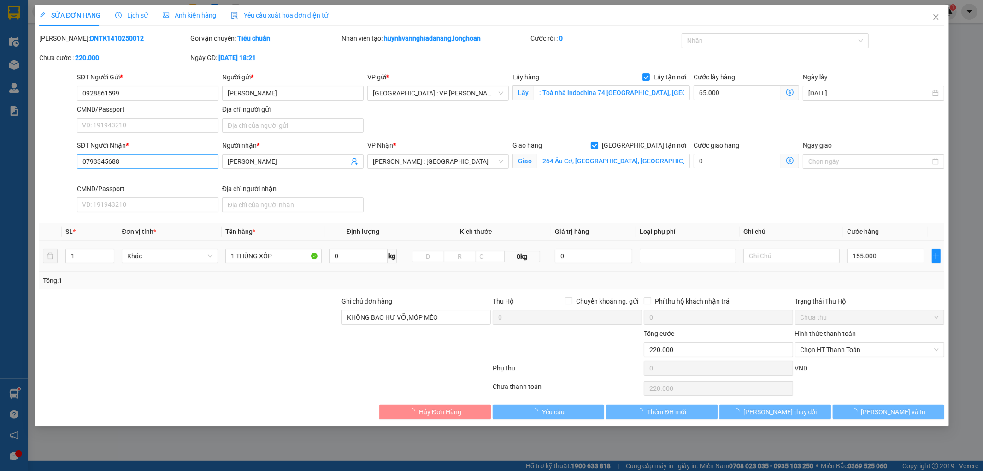
type input "220.000"
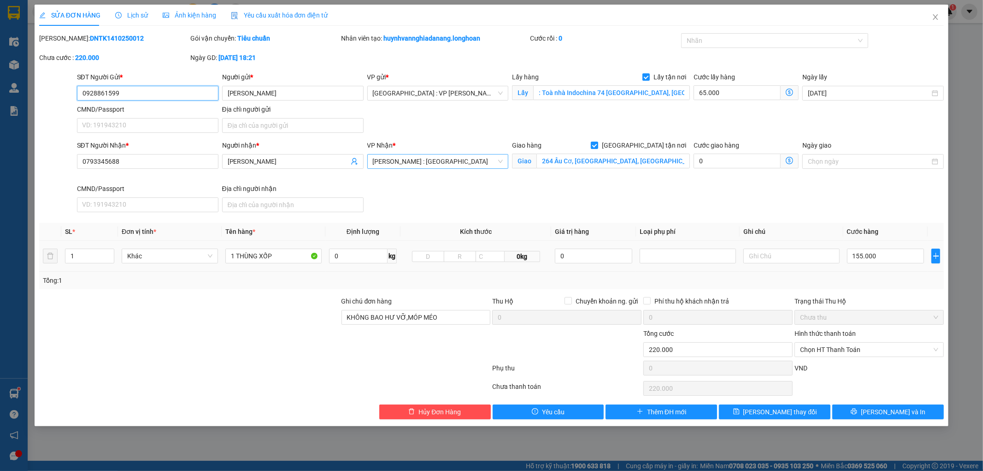
drag, startPoint x: 456, startPoint y: 159, endPoint x: 461, endPoint y: 159, distance: 5.1
click at [457, 159] on span "[PERSON_NAME] : [GEOGRAPHIC_DATA]" at bounding box center [438, 161] width 130 height 14
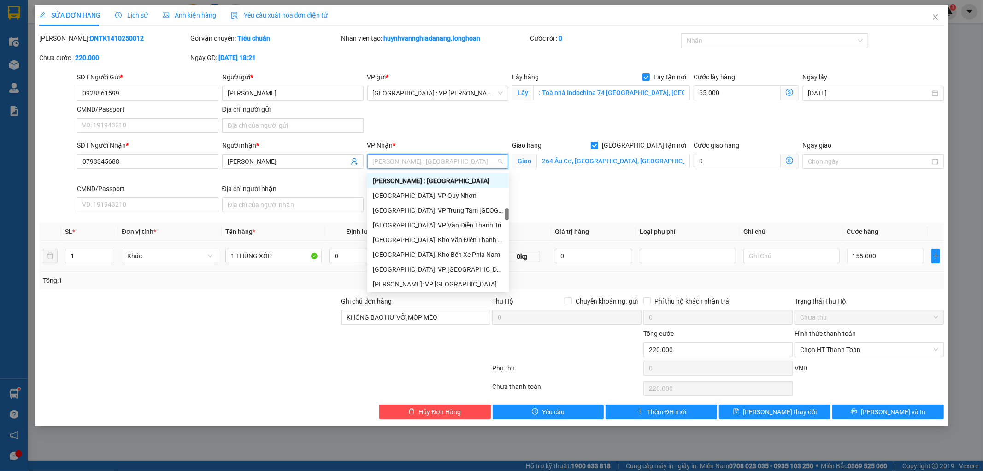
scroll to position [408, 0]
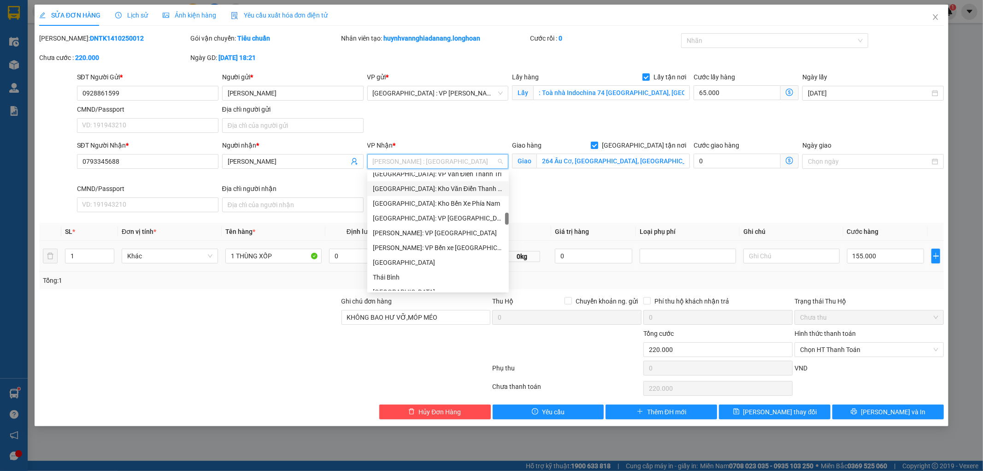
click at [439, 190] on div "[GEOGRAPHIC_DATA]: Kho Văn Điển Thanh Trì" at bounding box center [438, 188] width 130 height 10
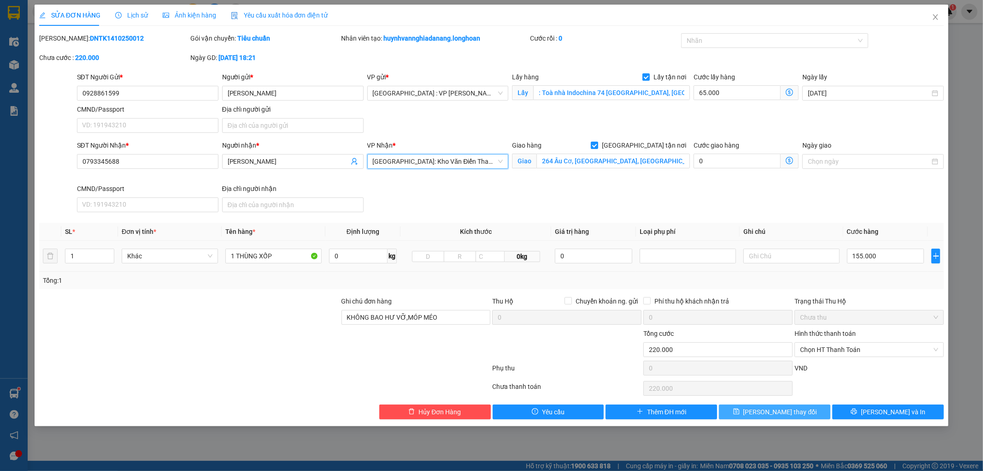
click at [750, 407] on button "[PERSON_NAME] thay đổi" at bounding box center [775, 411] width 112 height 15
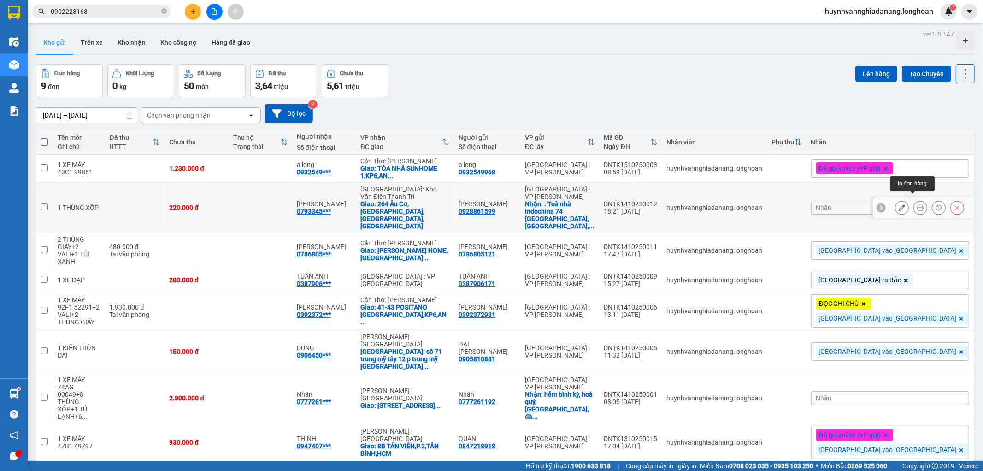
click at [918, 202] on button at bounding box center [920, 208] width 13 height 16
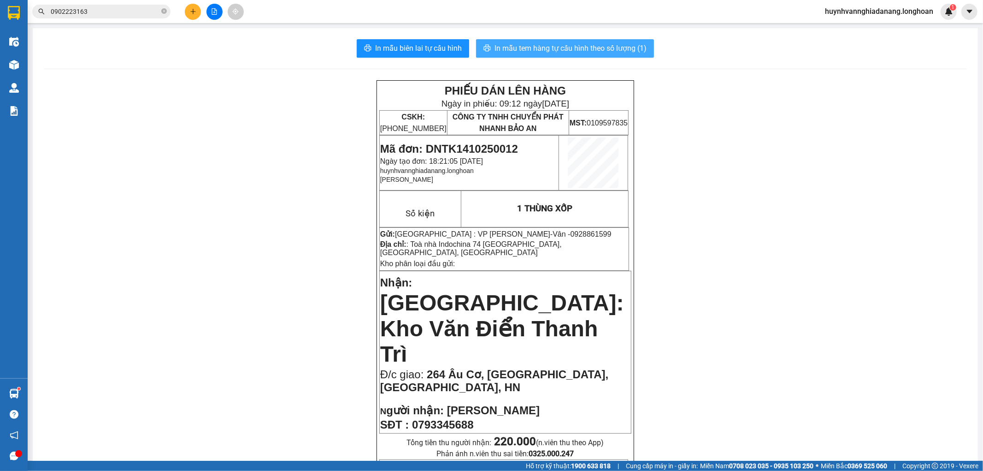
click at [577, 47] on span "In mẫu tem hàng tự cấu hình theo số lượng (1)" at bounding box center [571, 48] width 152 height 12
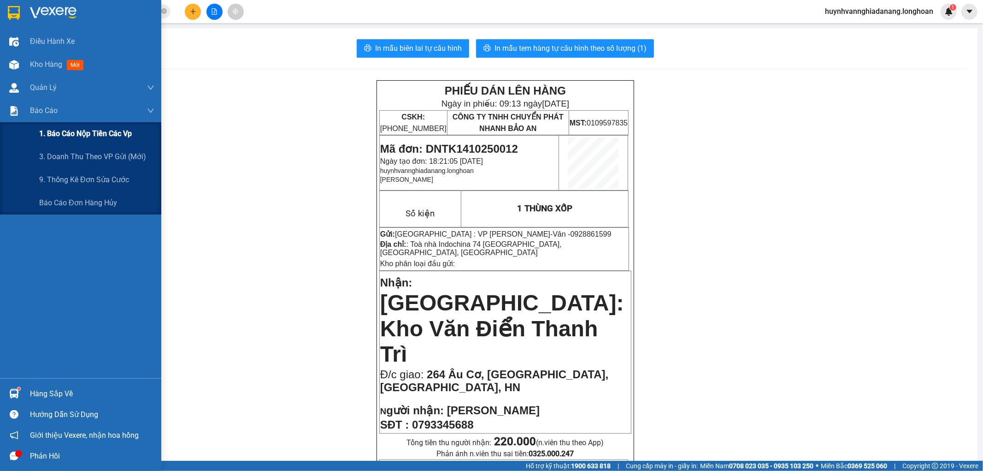
click at [65, 138] on span "1. Báo cáo nộp tiền các vp" at bounding box center [85, 134] width 93 height 12
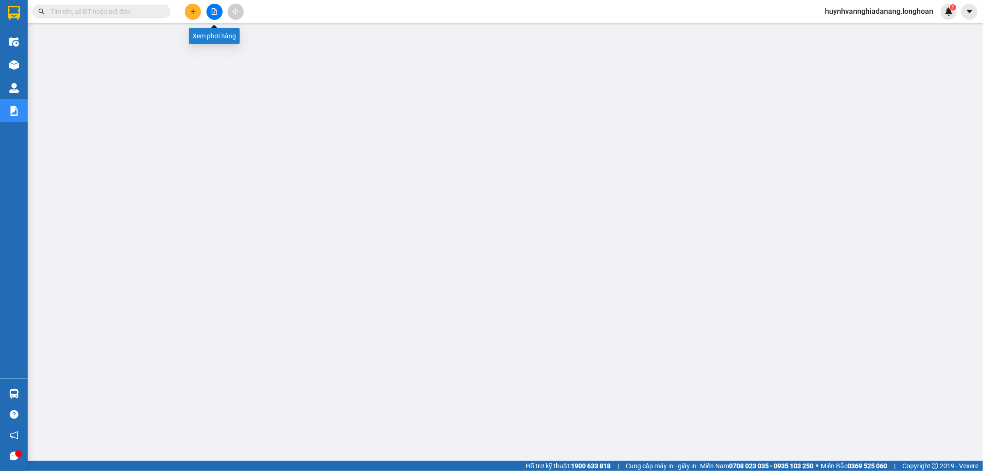
click at [214, 16] on button at bounding box center [214, 12] width 16 height 16
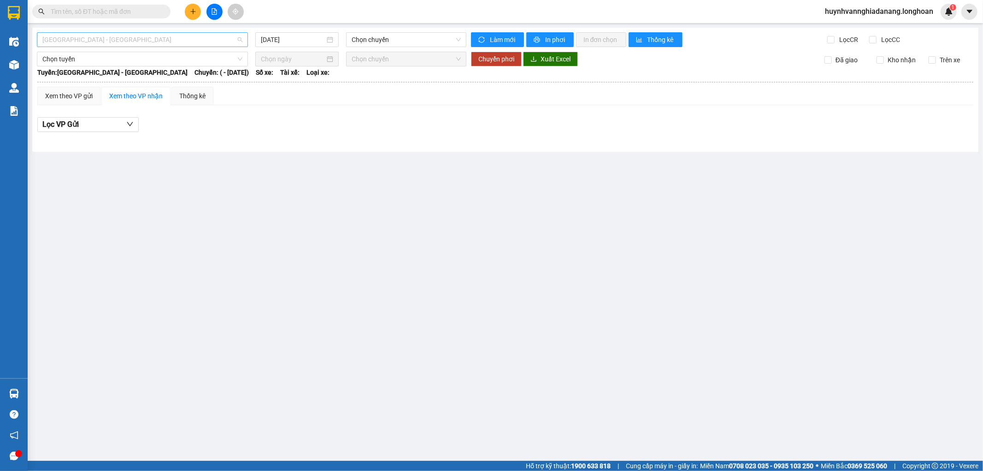
click at [157, 42] on span "[GEOGRAPHIC_DATA] - [GEOGRAPHIC_DATA]" at bounding box center [142, 40] width 200 height 14
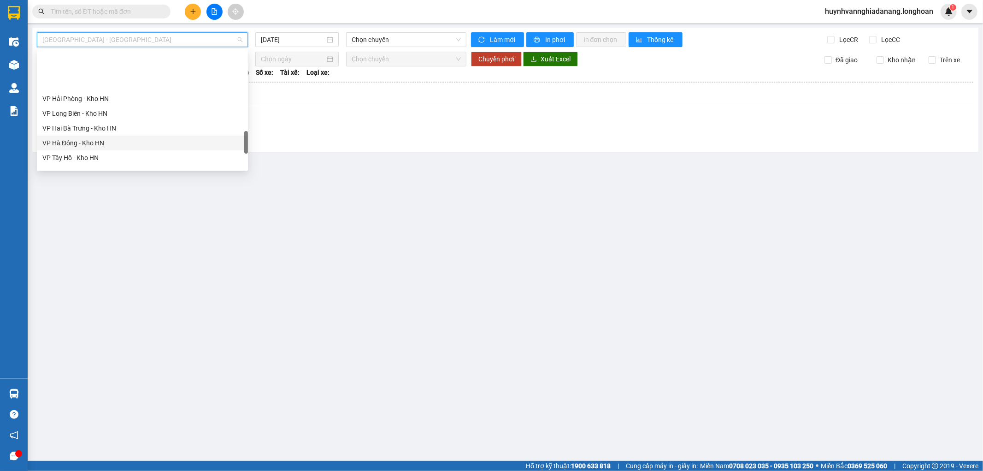
scroll to position [648, 0]
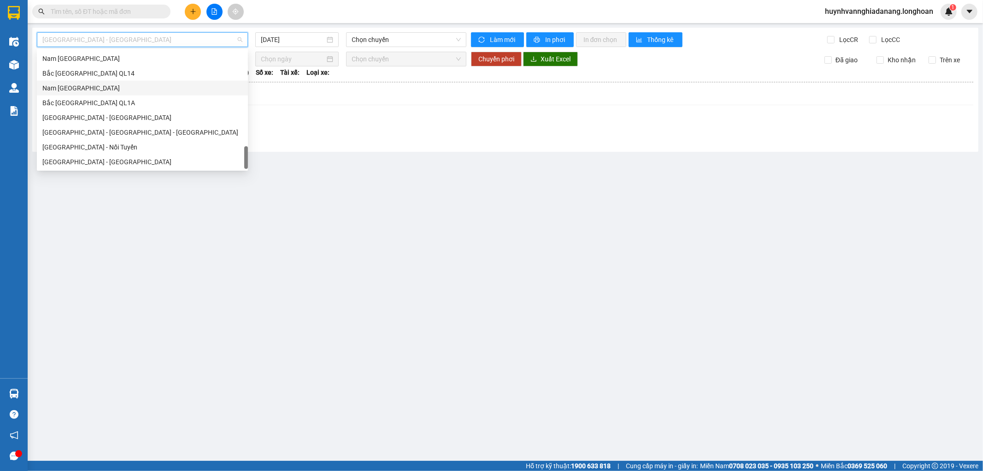
click at [68, 81] on div "Nam [GEOGRAPHIC_DATA]" at bounding box center [142, 88] width 211 height 15
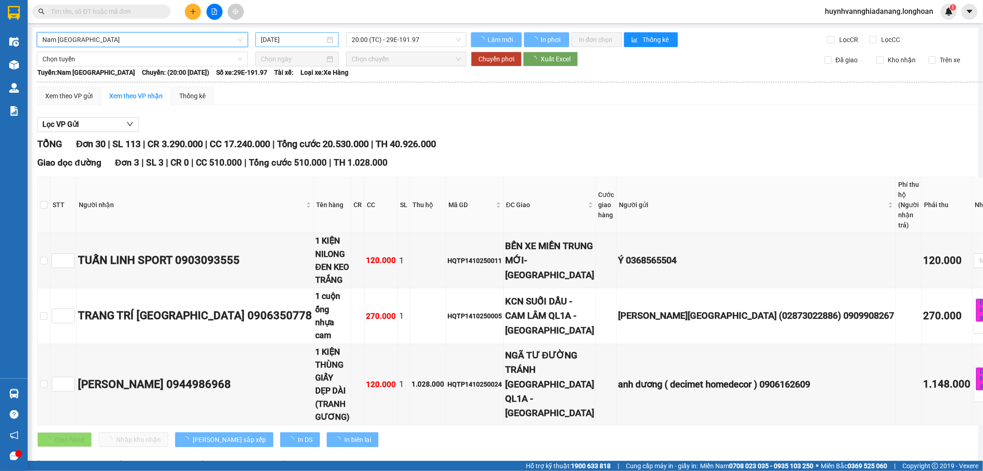
click at [311, 39] on input "[DATE]" at bounding box center [293, 40] width 64 height 10
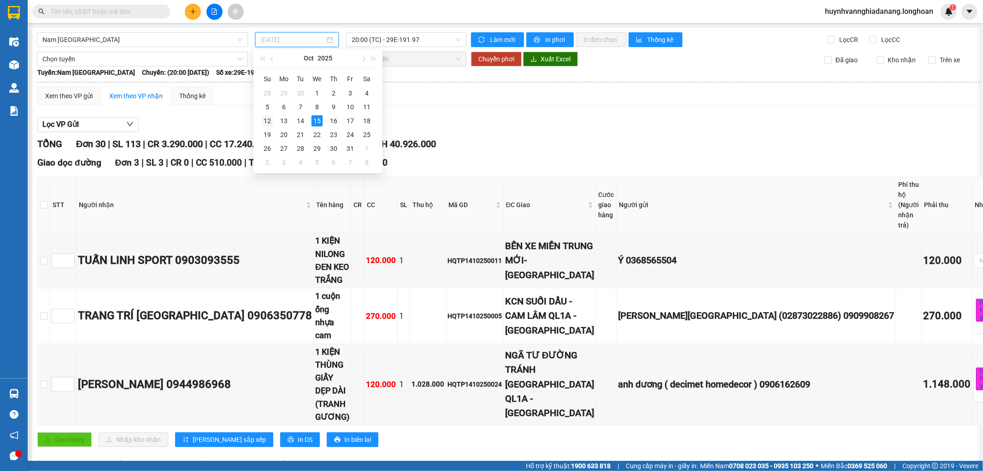
click at [266, 121] on div "12" at bounding box center [267, 120] width 11 height 11
type input "[DATE]"
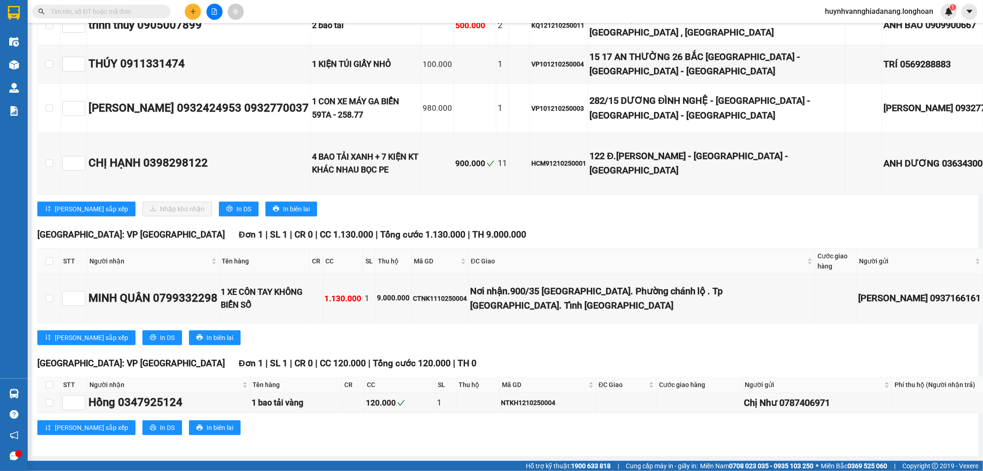
scroll to position [3994, 0]
checkbox input "true"
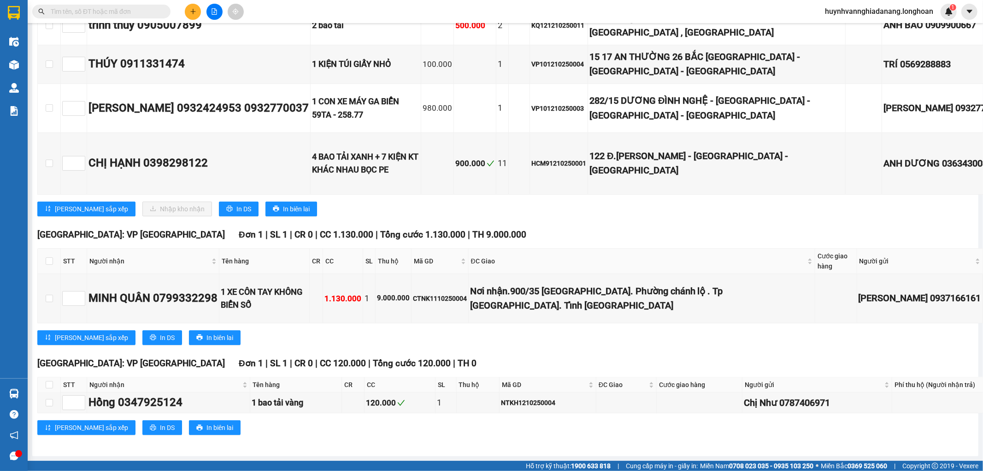
checkbox input "true"
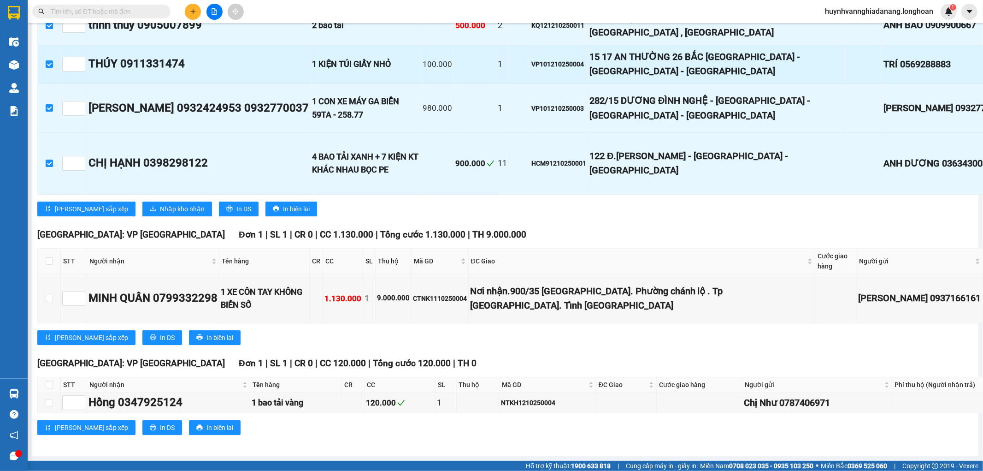
scroll to position [4097, 0]
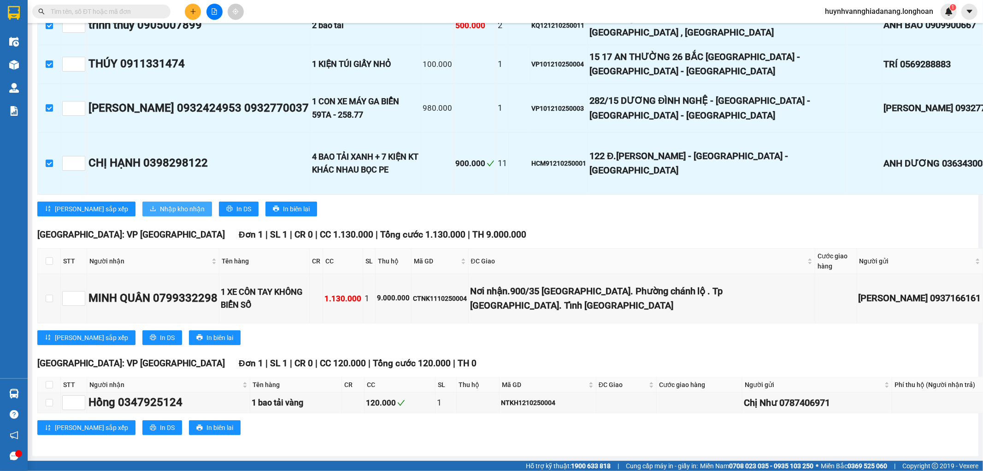
click at [160, 214] on span "Nhập kho nhận" at bounding box center [182, 209] width 45 height 10
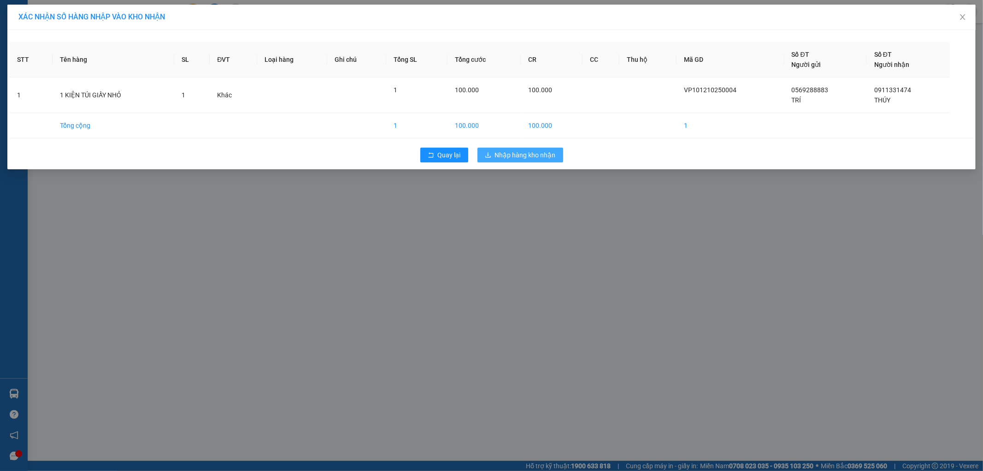
click at [502, 154] on span "Nhập hàng kho nhận" at bounding box center [525, 155] width 61 height 10
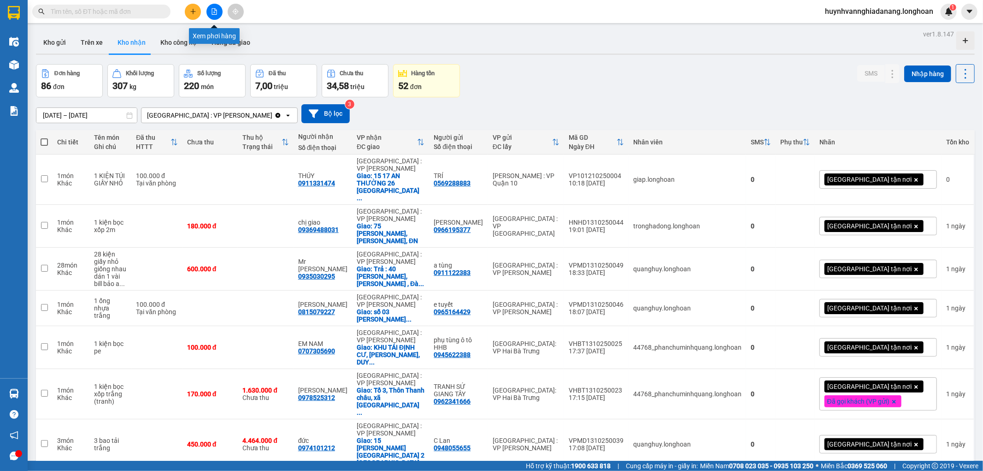
click at [218, 12] on button at bounding box center [214, 12] width 16 height 16
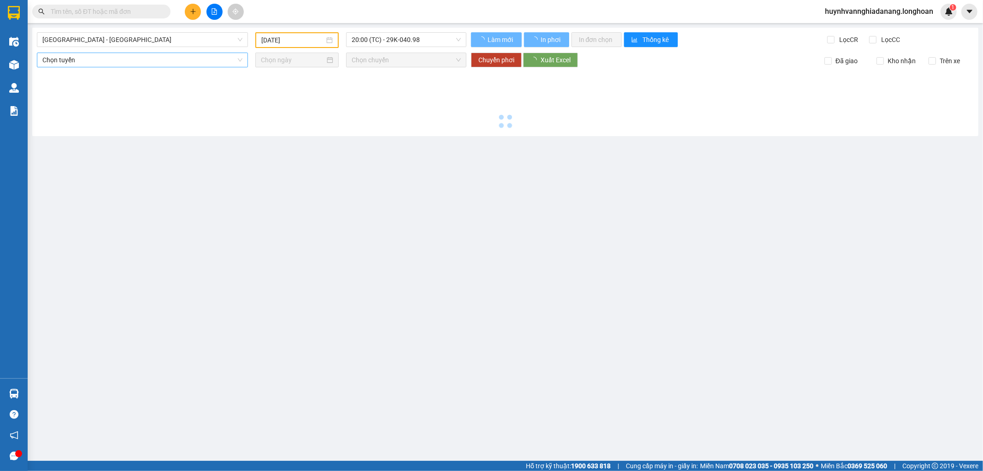
type input "[DATE]"
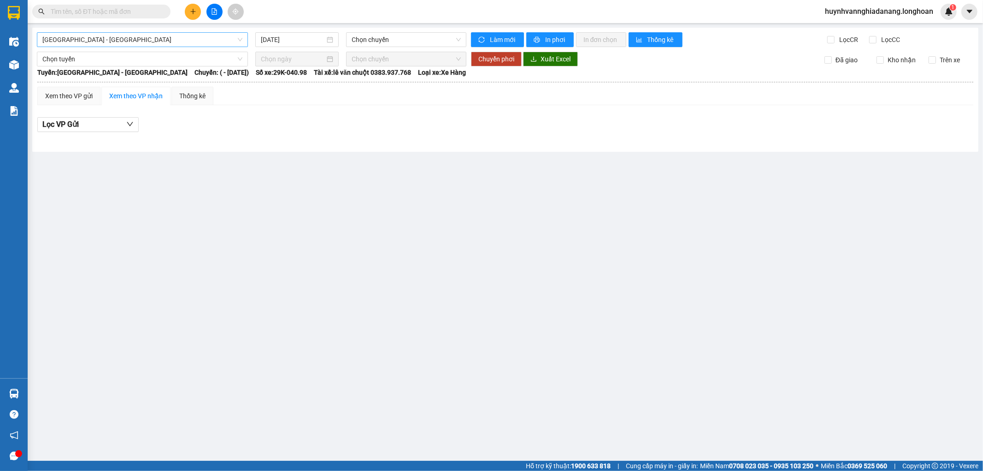
click at [176, 40] on span "Hải Phòng - Hà Nội" at bounding box center [142, 40] width 200 height 14
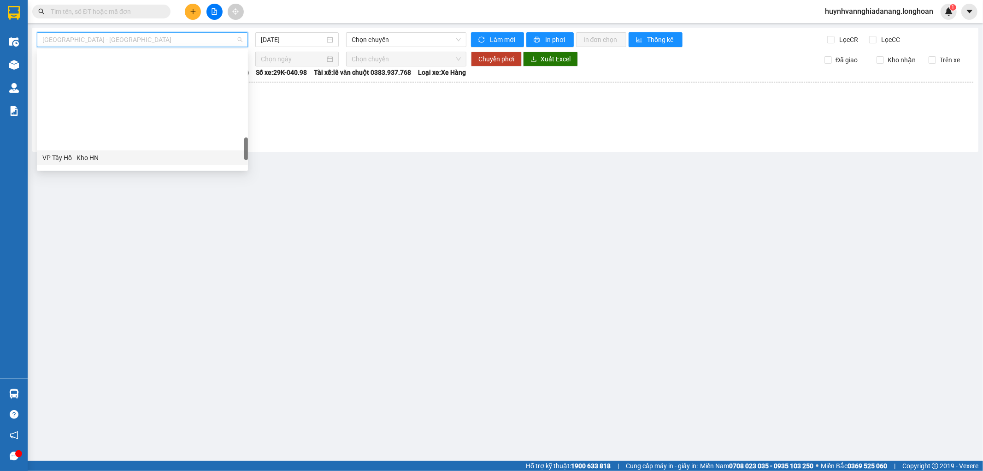
scroll to position [648, 0]
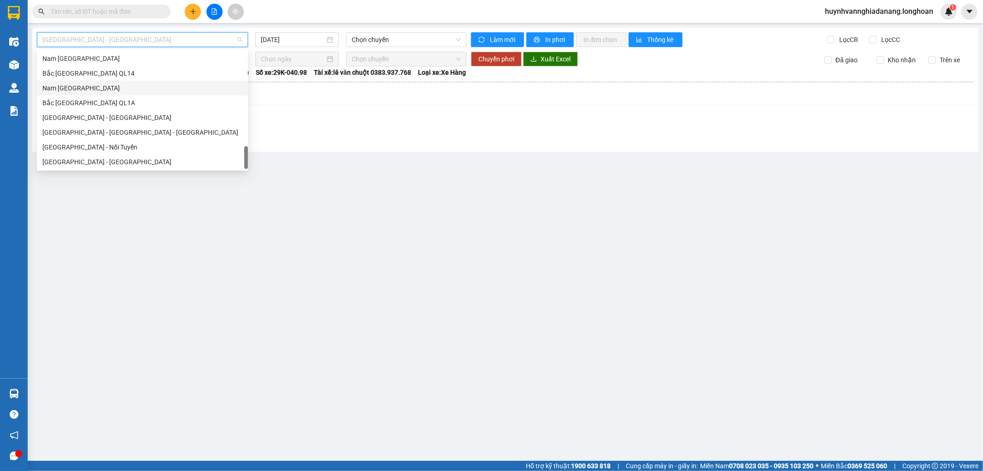
click at [80, 88] on div "Nam [GEOGRAPHIC_DATA]" at bounding box center [142, 88] width 200 height 10
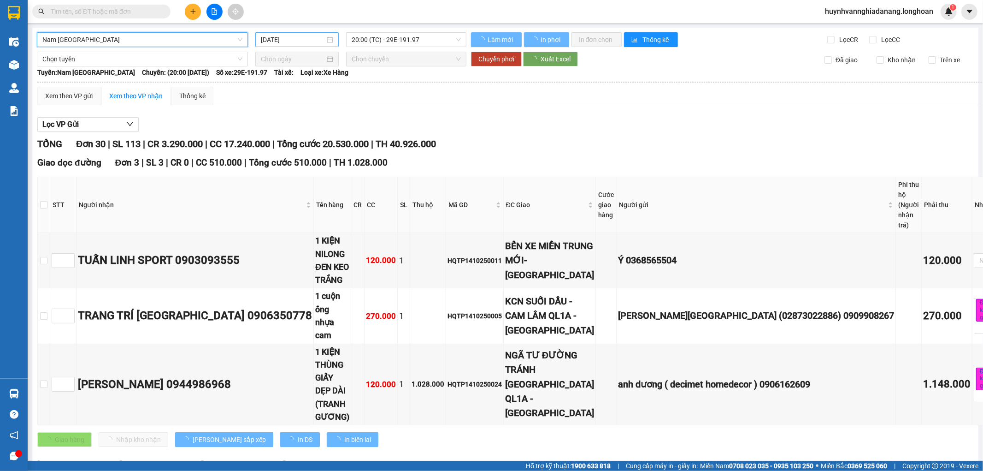
click at [306, 39] on input "[DATE]" at bounding box center [293, 40] width 64 height 10
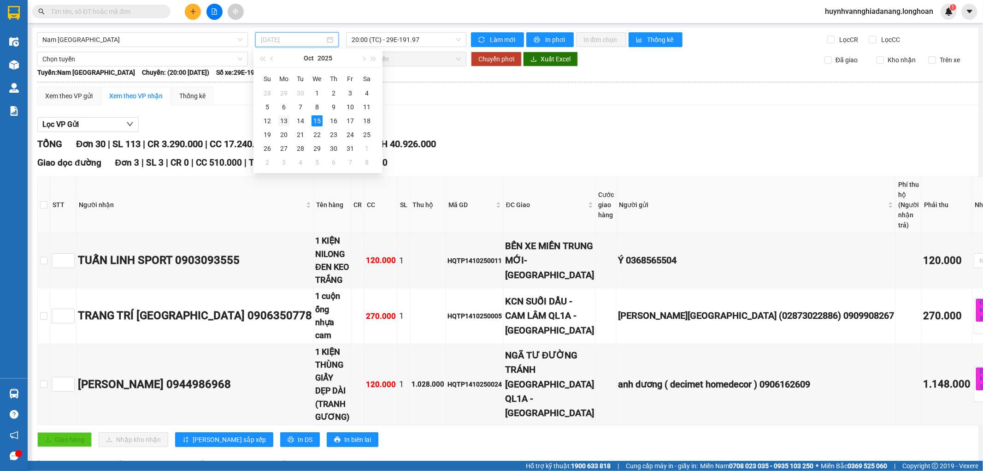
click at [283, 120] on div "13" at bounding box center [283, 120] width 11 height 11
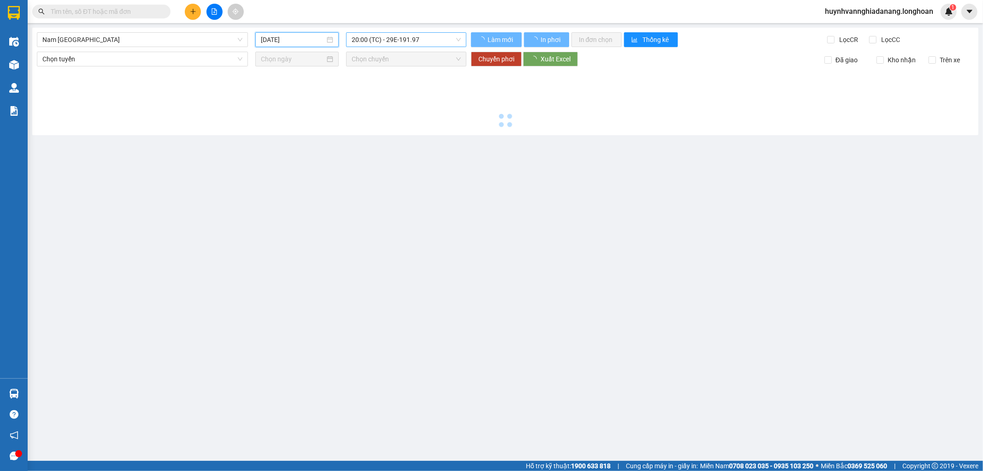
type input "13/10/2025"
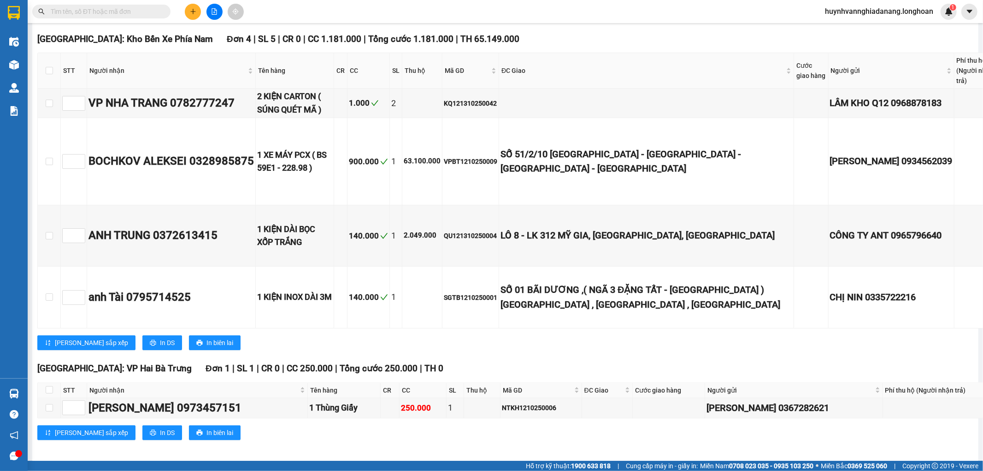
scroll to position [5838, 0]
checkbox input "true"
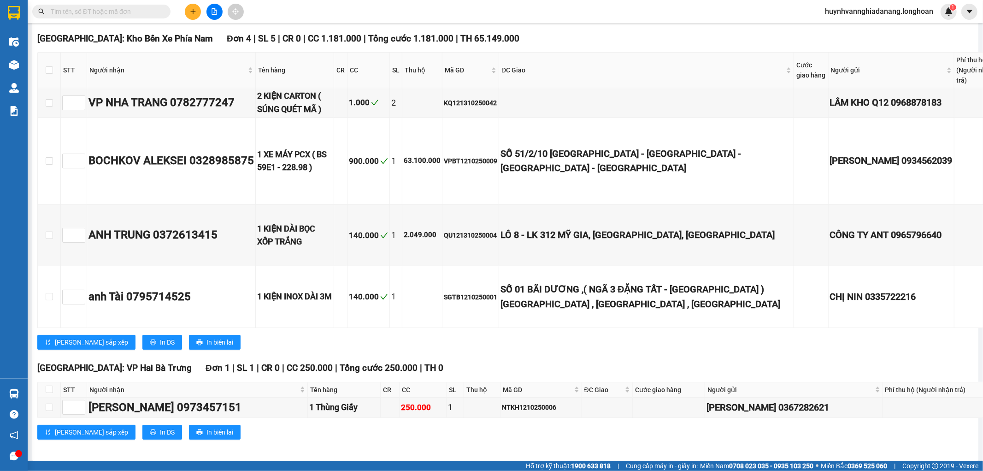
checkbox input "true"
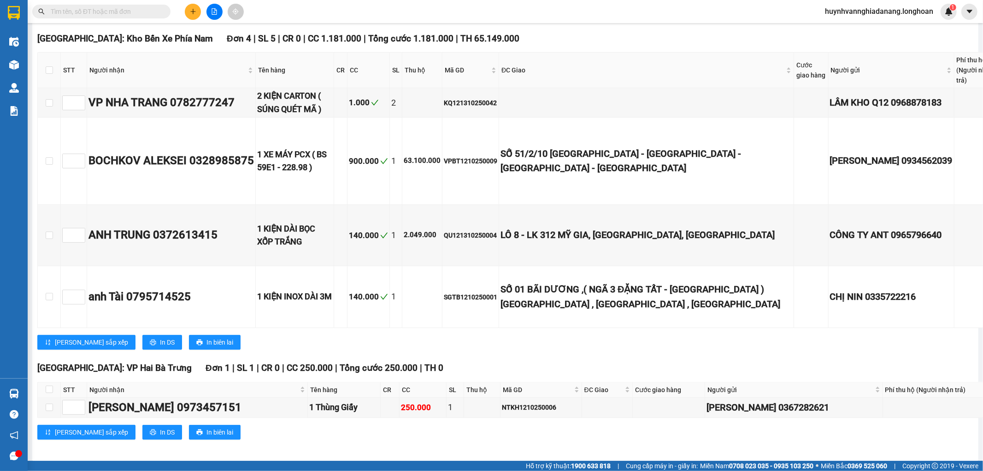
checkbox input "true"
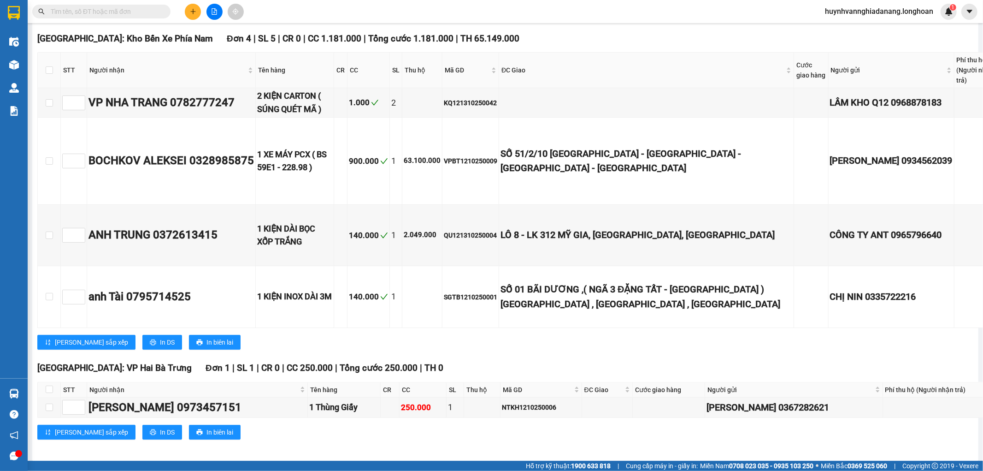
checkbox input "true"
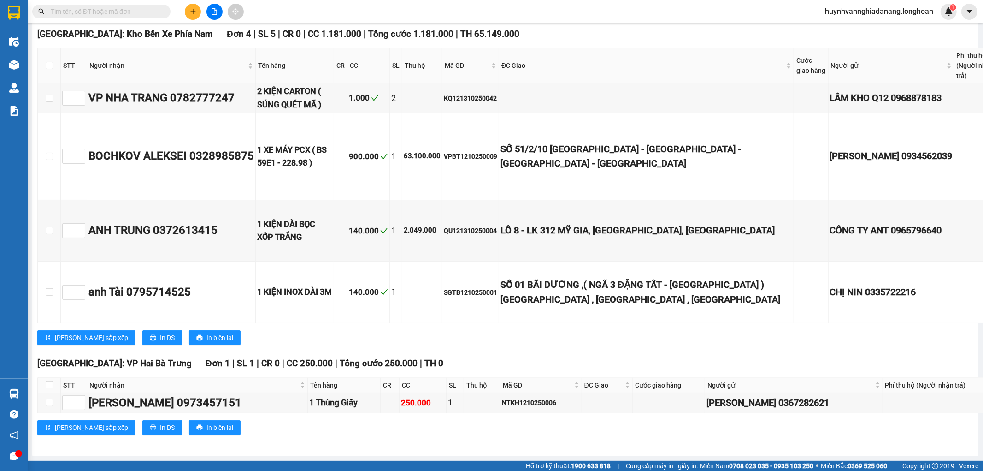
scroll to position [6760, 0]
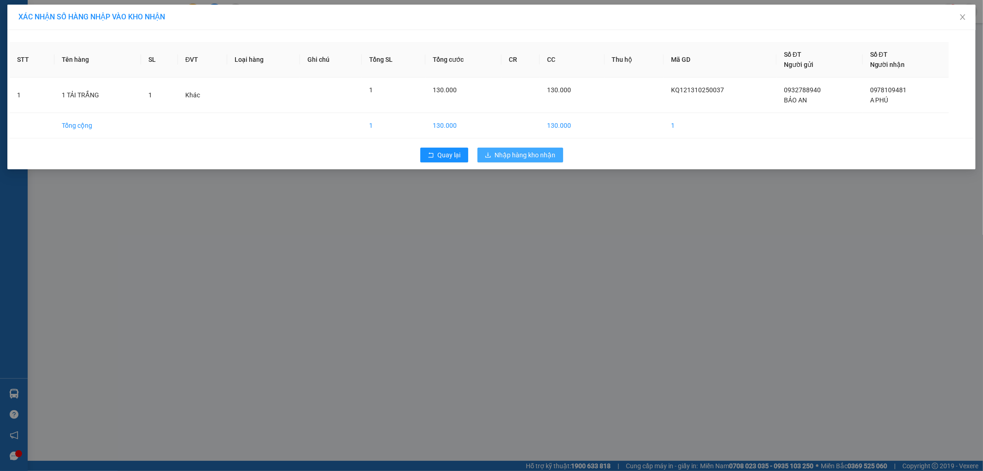
click at [519, 157] on span "Nhập hàng kho nhận" at bounding box center [525, 155] width 61 height 10
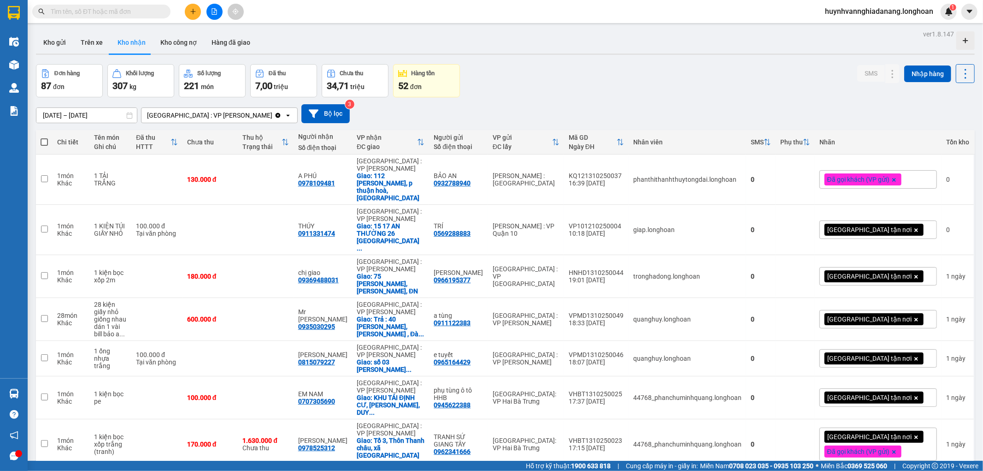
click at [212, 15] on button at bounding box center [214, 12] width 16 height 16
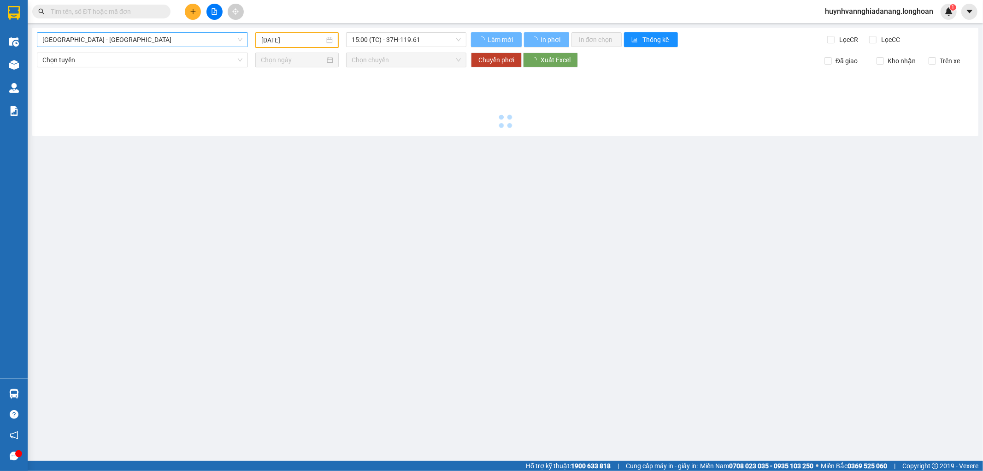
type input "[DATE]"
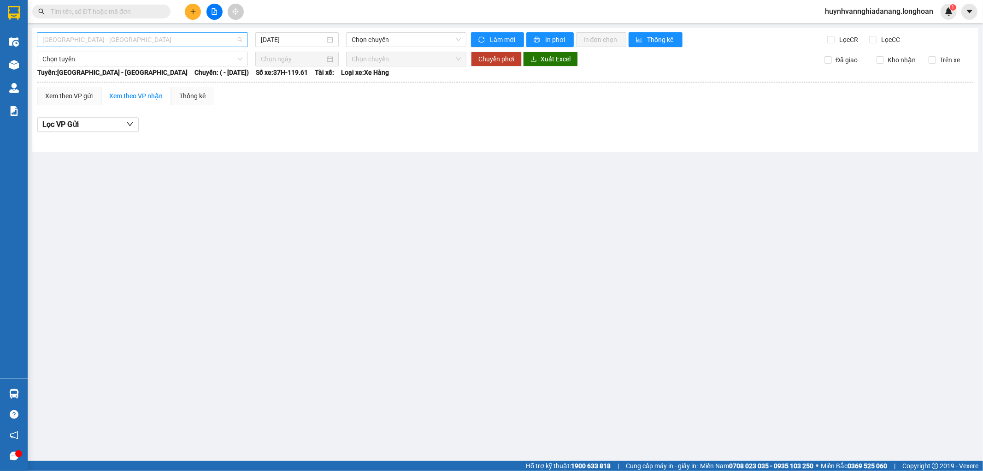
click at [195, 42] on span "Hải Phòng - Hà Nội" at bounding box center [142, 40] width 200 height 14
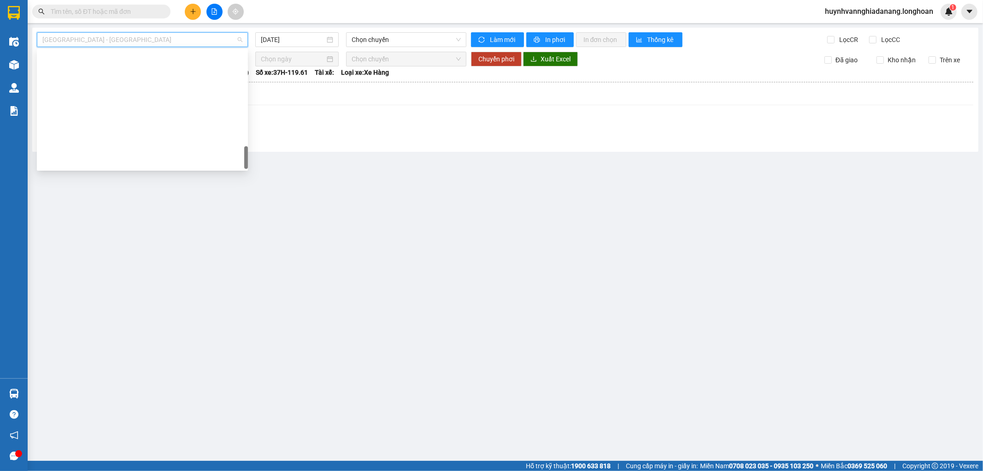
scroll to position [648, 0]
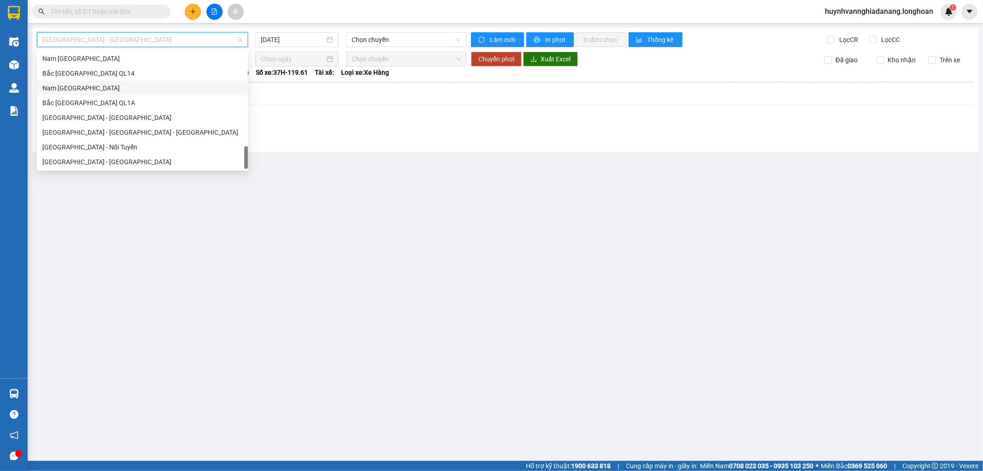
click at [78, 91] on div "Nam [GEOGRAPHIC_DATA]" at bounding box center [142, 88] width 200 height 10
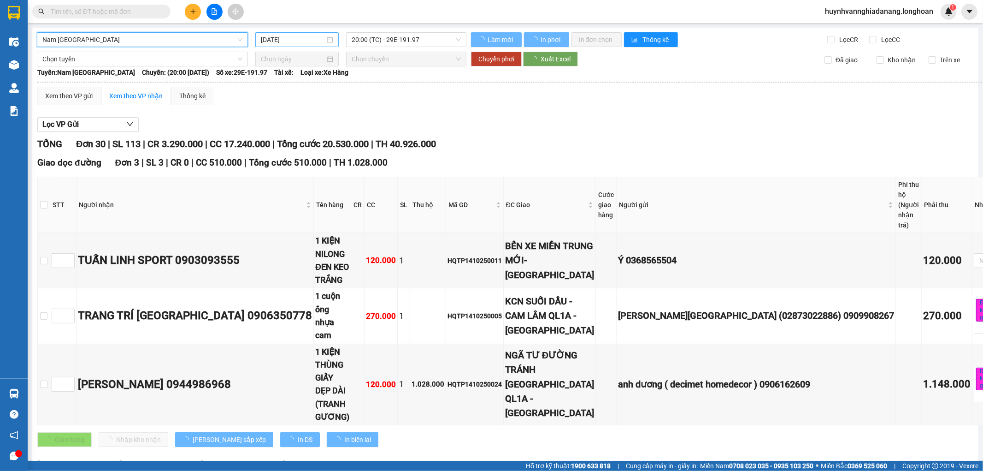
click at [305, 40] on input "[DATE]" at bounding box center [293, 40] width 64 height 10
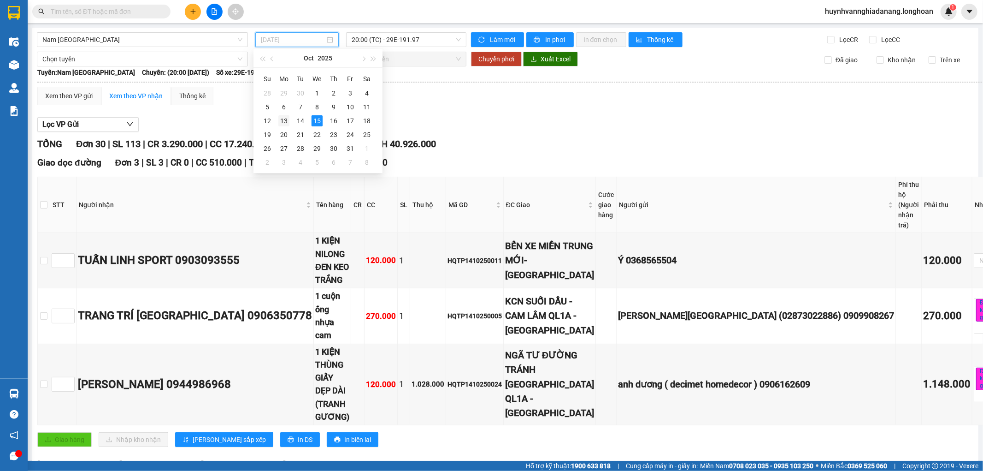
click at [285, 122] on div "13" at bounding box center [283, 120] width 11 height 11
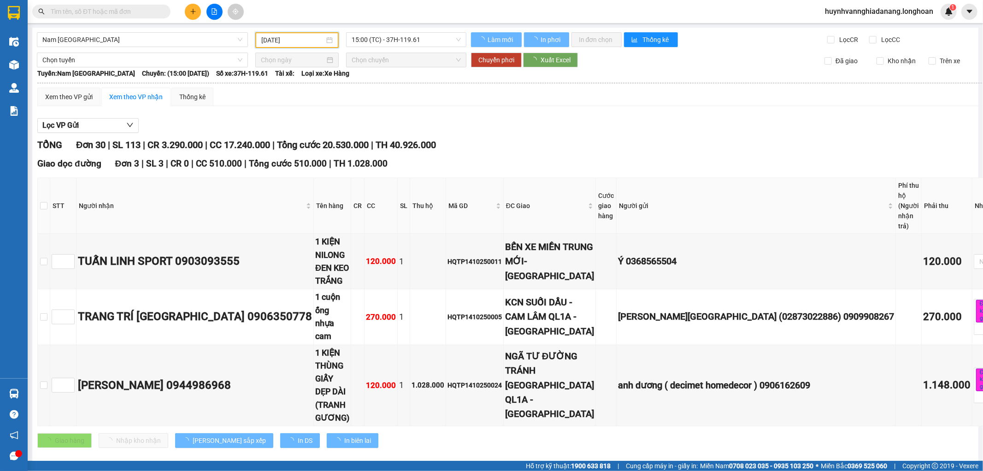
type input "13/10/2025"
click at [426, 39] on span "15:00 (TC) - 37H-119.61" at bounding box center [406, 40] width 109 height 14
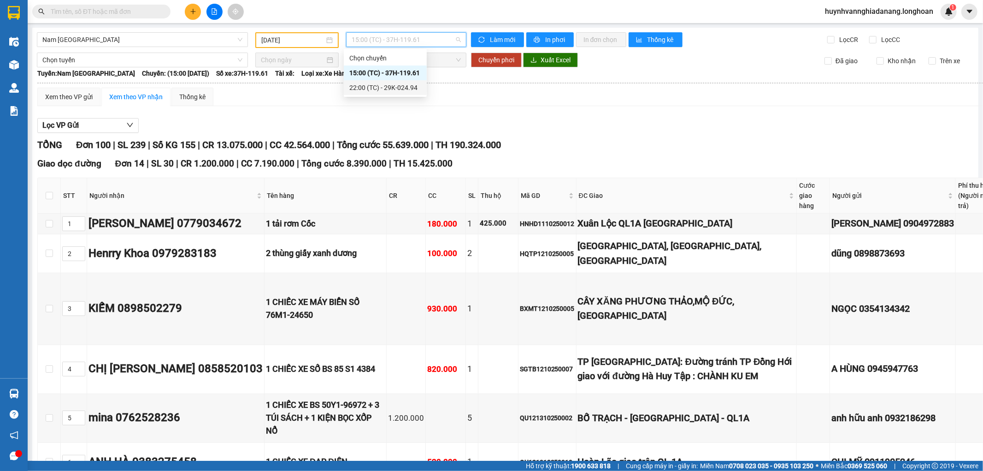
click at [402, 89] on div "22:00 (TC) - 29K-024.94" at bounding box center [385, 88] width 72 height 10
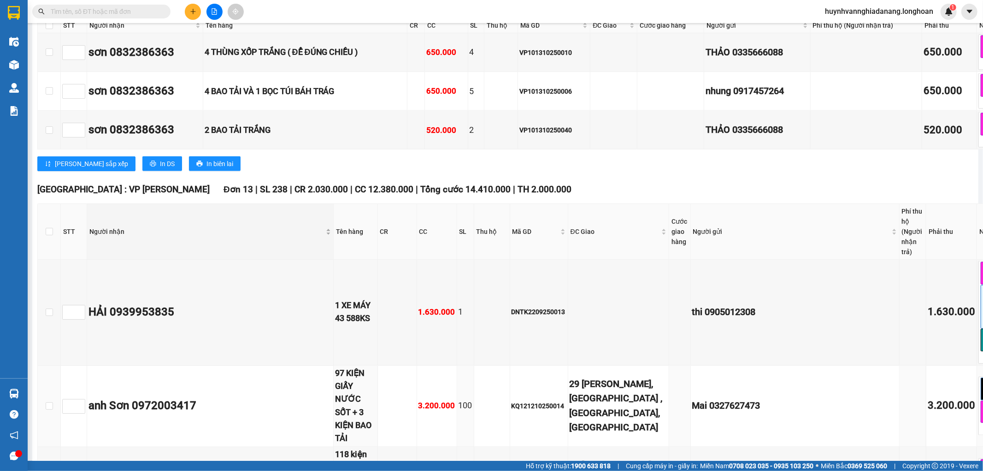
scroll to position [4148, 0]
click at [47, 228] on input "checkbox" at bounding box center [49, 231] width 7 height 7
checkbox input "true"
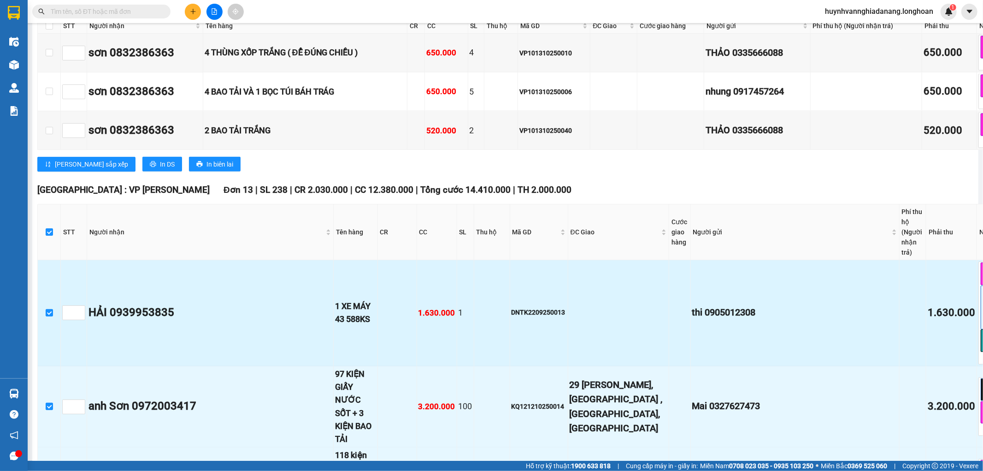
checkbox input "true"
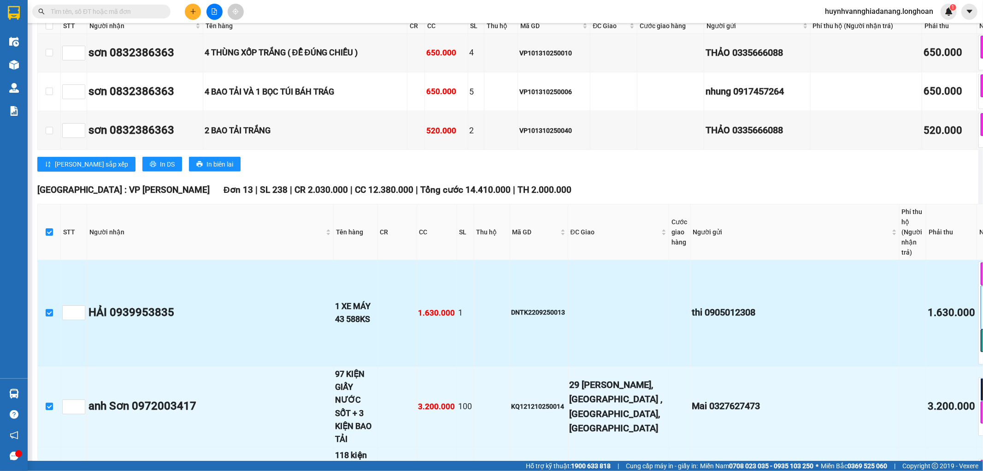
checkbox input "true"
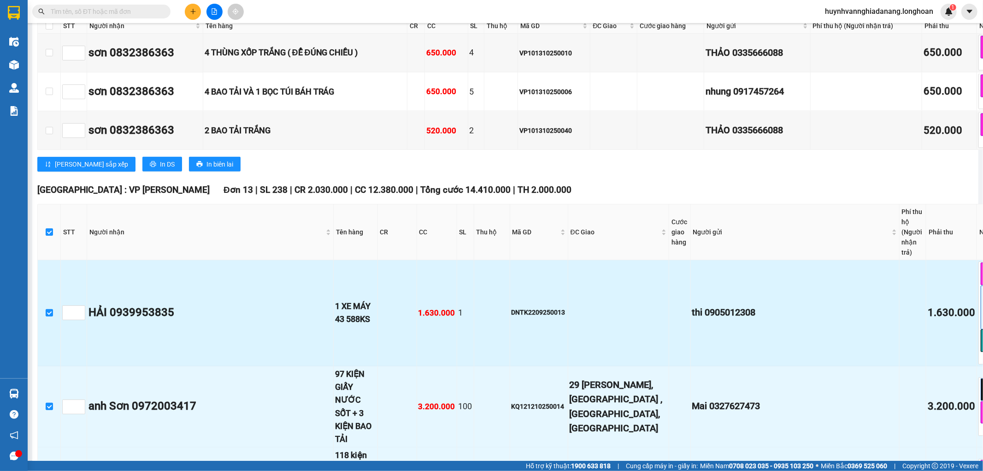
checkbox input "true"
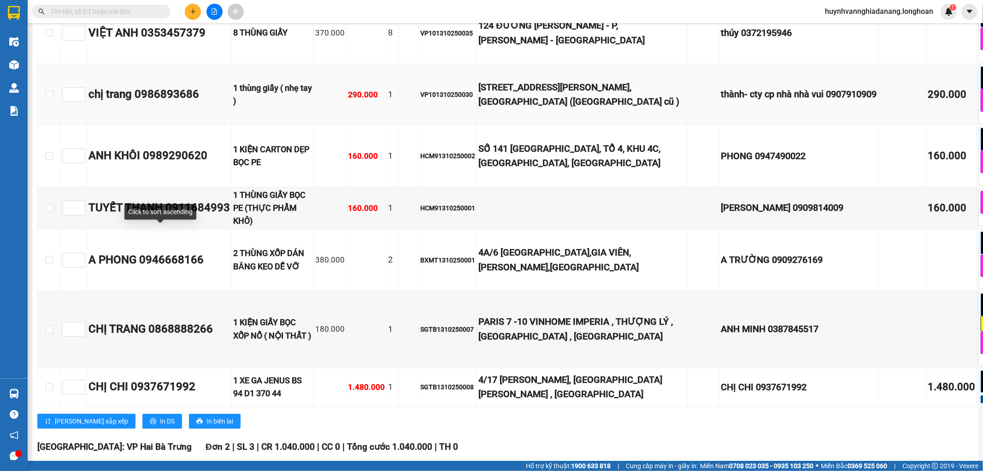
scroll to position [5531, 0]
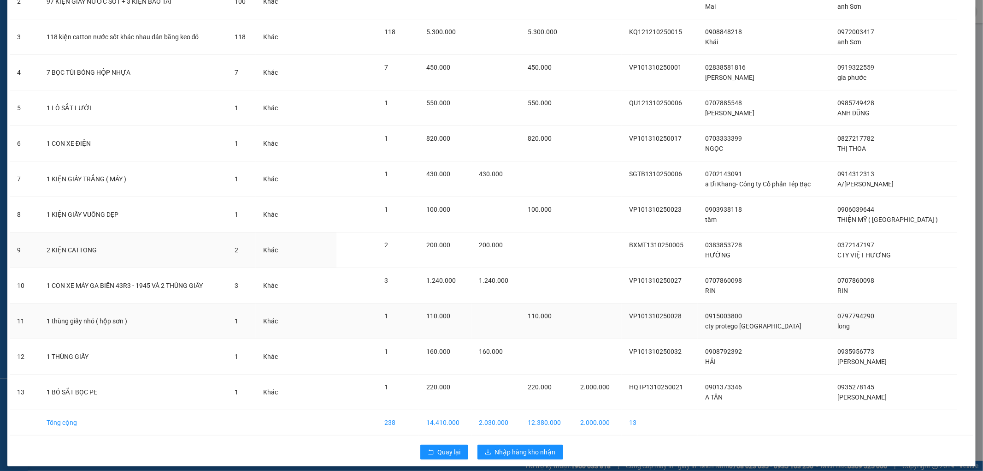
scroll to position [136, 0]
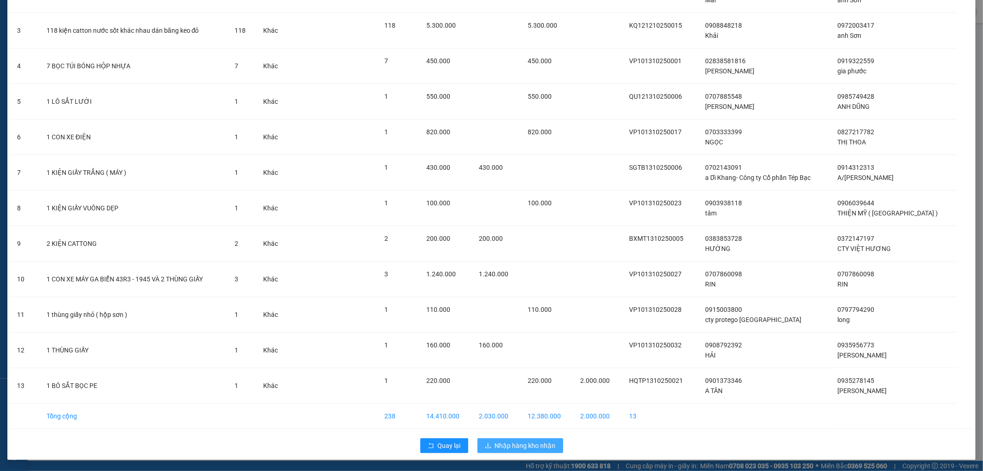
click at [510, 446] on span "Nhập hàng kho nhận" at bounding box center [525, 445] width 61 height 10
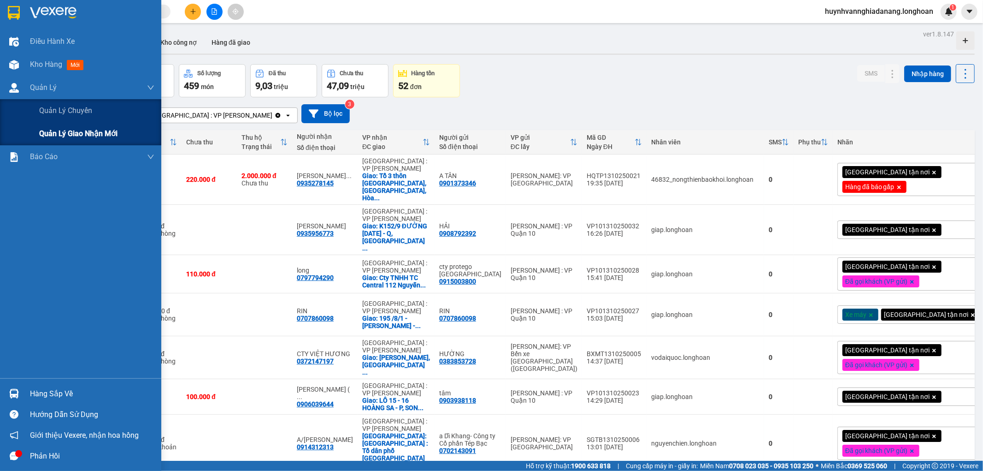
click at [74, 132] on span "Quản lý giao nhận mới" at bounding box center [78, 134] width 78 height 12
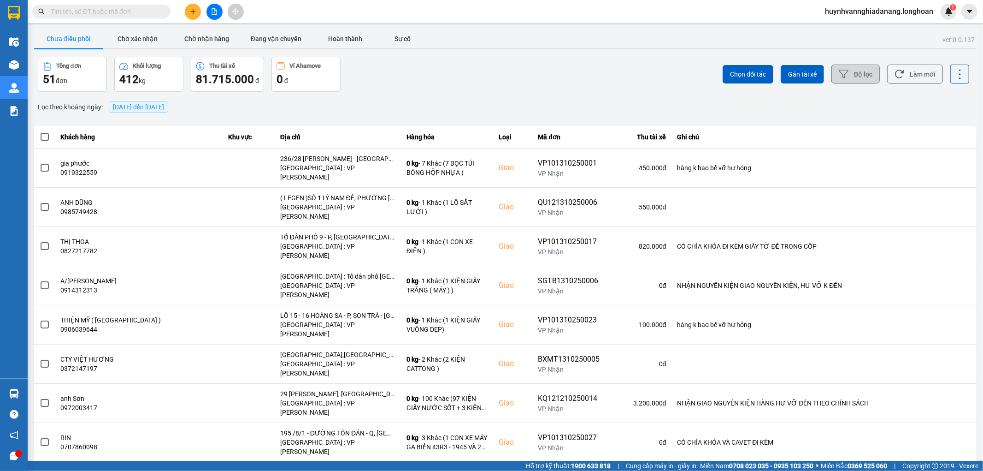
click at [845, 71] on button "Bộ lọc" at bounding box center [855, 74] width 48 height 19
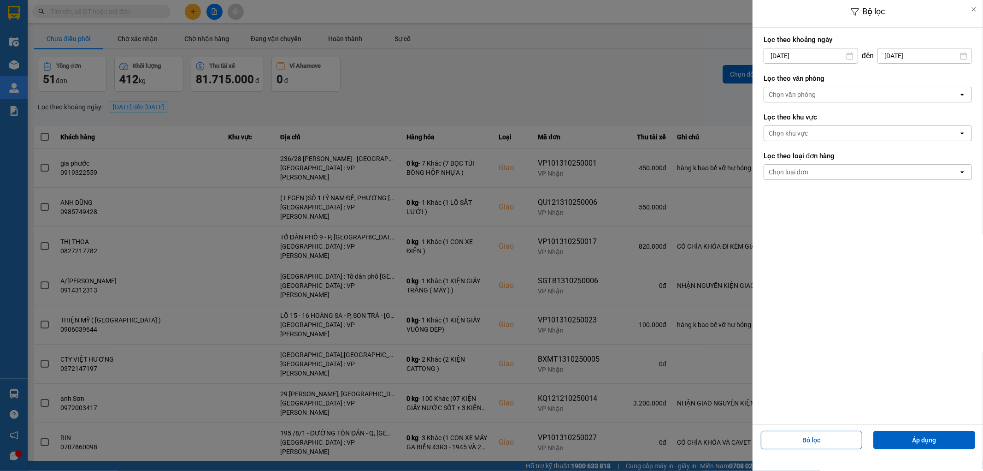
click at [804, 120] on div "1" at bounding box center [806, 123] width 13 height 11
type input "01/10/2025"
click at [849, 97] on div "Chọn văn phòng" at bounding box center [861, 94] width 195 height 15
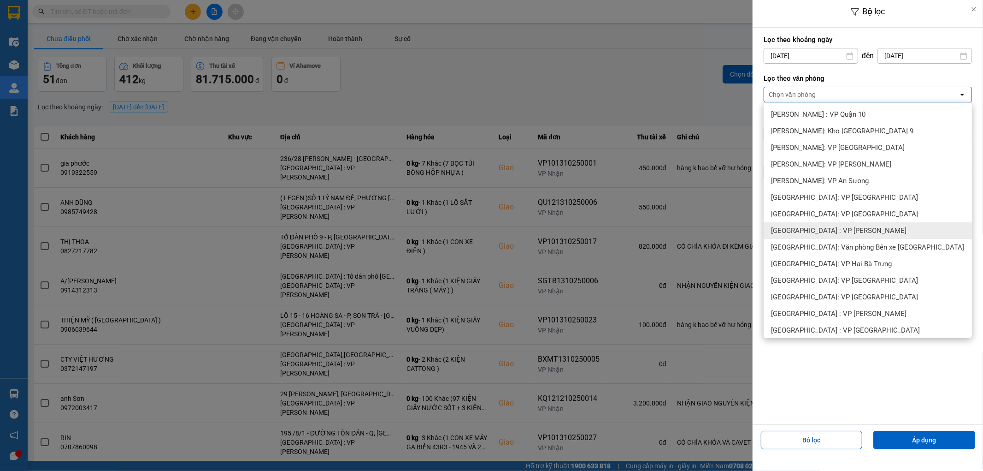
click at [836, 236] on div "[GEOGRAPHIC_DATA] : VP [PERSON_NAME]" at bounding box center [868, 230] width 208 height 17
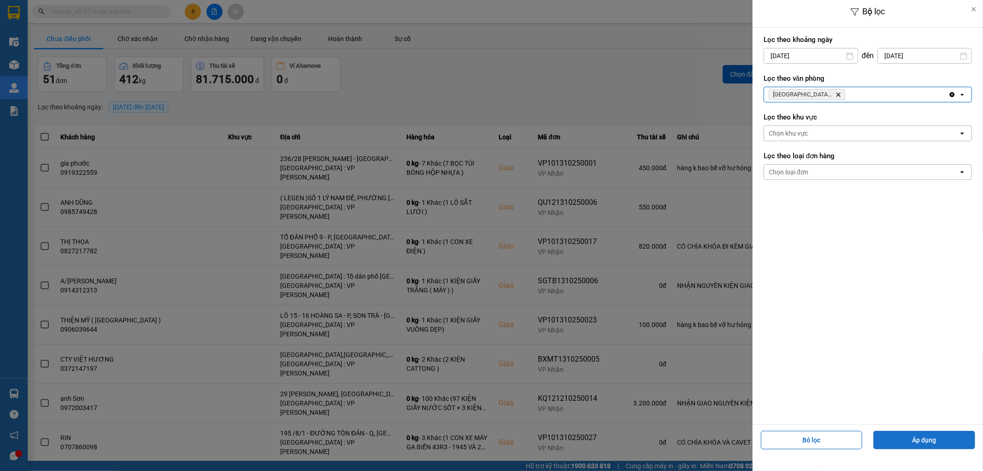
click at [915, 435] on button "Áp dụng" at bounding box center [924, 439] width 102 height 18
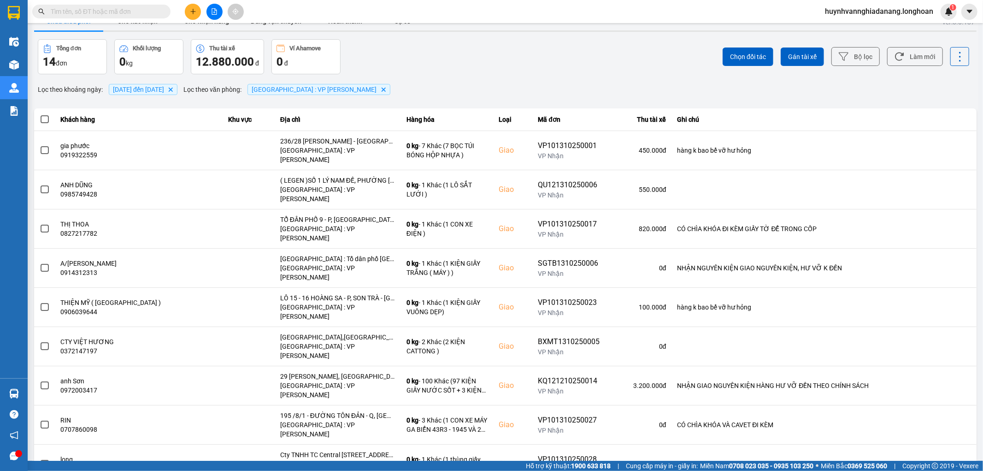
scroll to position [28, 0]
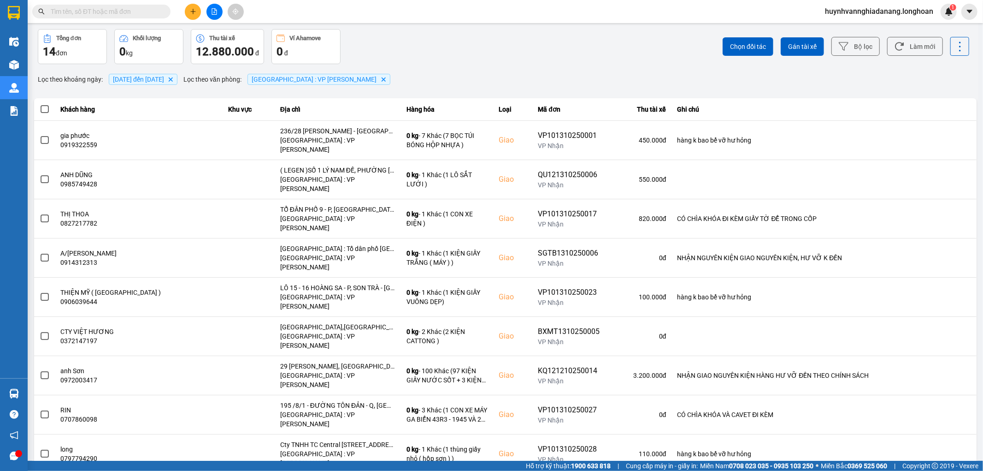
click at [938, 425] on div "100 / trang" at bounding box center [945, 427] width 34 height 9
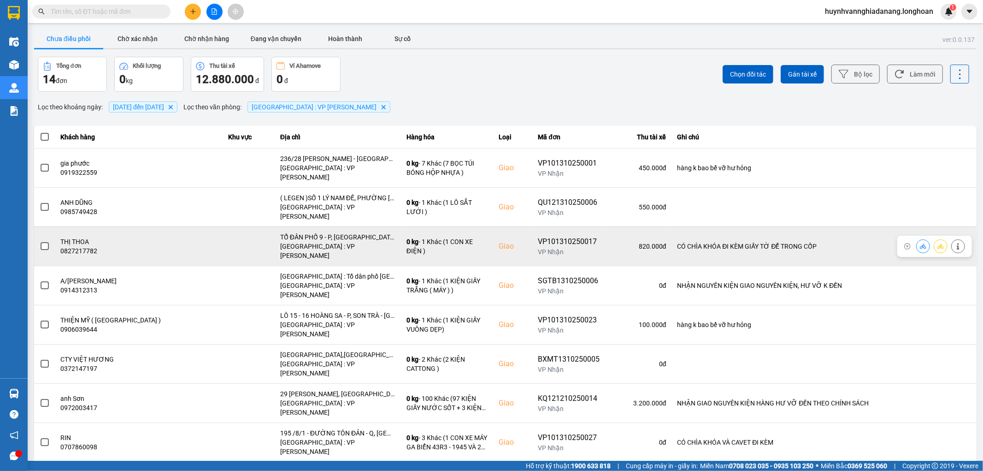
click at [43, 242] on span at bounding box center [45, 246] width 8 height 8
click at [40, 241] on input "checkbox" at bounding box center [40, 241] width 0 height 0
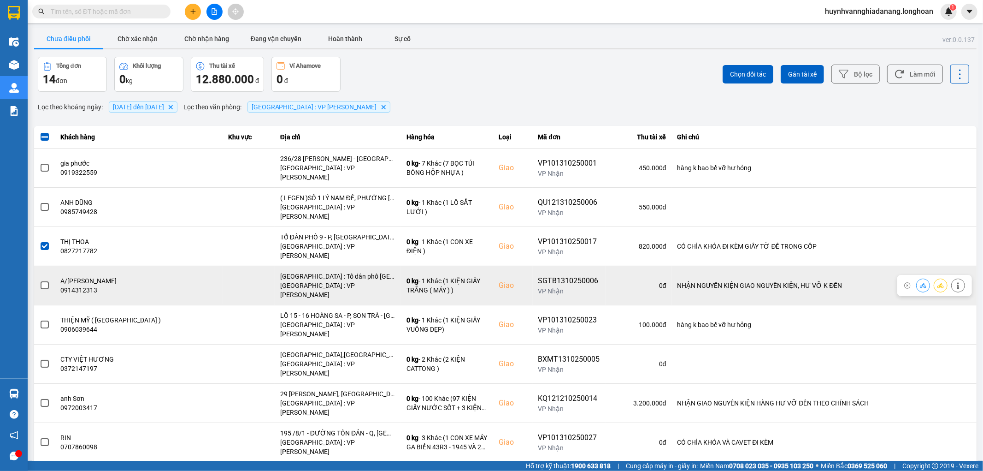
click at [43, 281] on span at bounding box center [45, 285] width 8 height 8
click at [40, 280] on input "checkbox" at bounding box center [40, 280] width 0 height 0
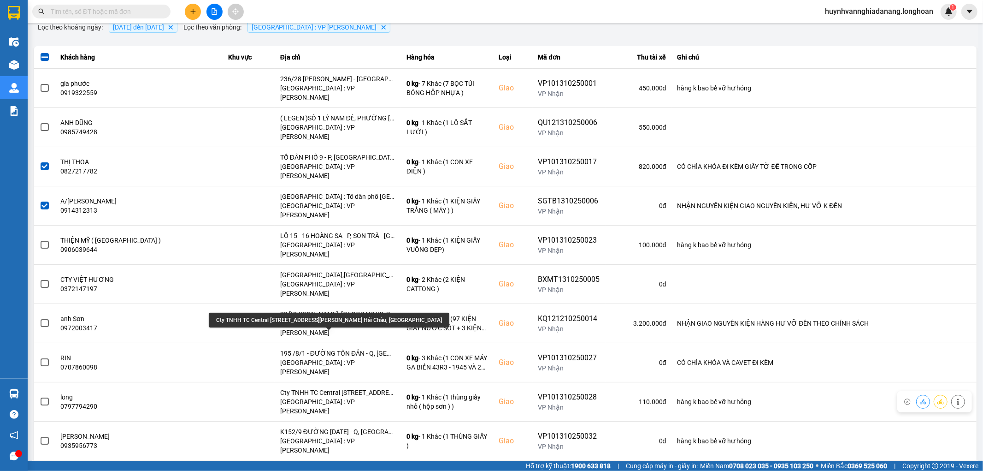
scroll to position [102, 0]
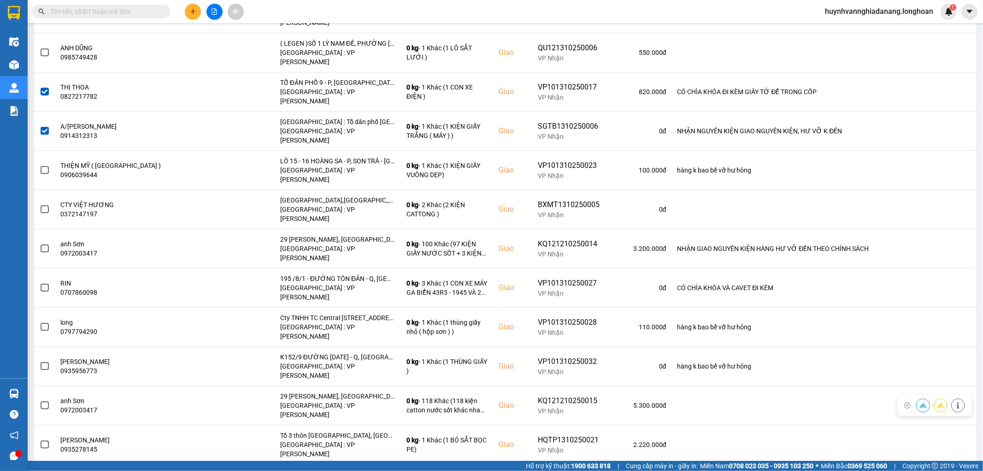
scroll to position [155, 0]
click at [40, 470] on input "checkbox" at bounding box center [40, 478] width 0 height 0
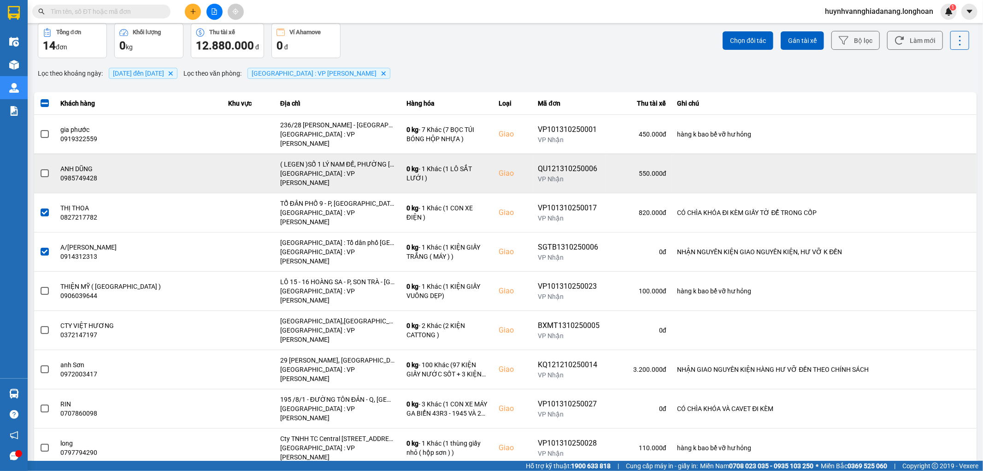
scroll to position [0, 0]
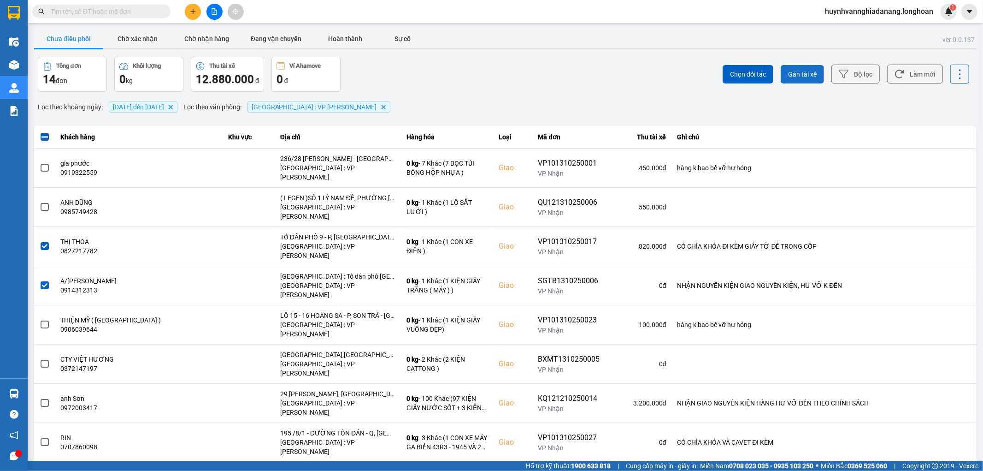
click at [804, 72] on span "Gán tài xế" at bounding box center [802, 74] width 29 height 9
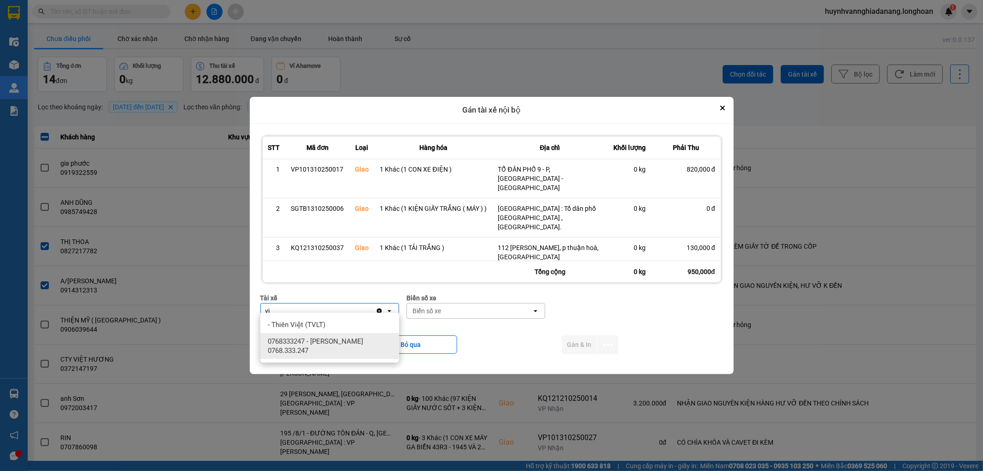
type input "vi"
click at [344, 335] on div "0768333247 - Nguyễn Tấn Việt 0768.333.247" at bounding box center [329, 346] width 139 height 26
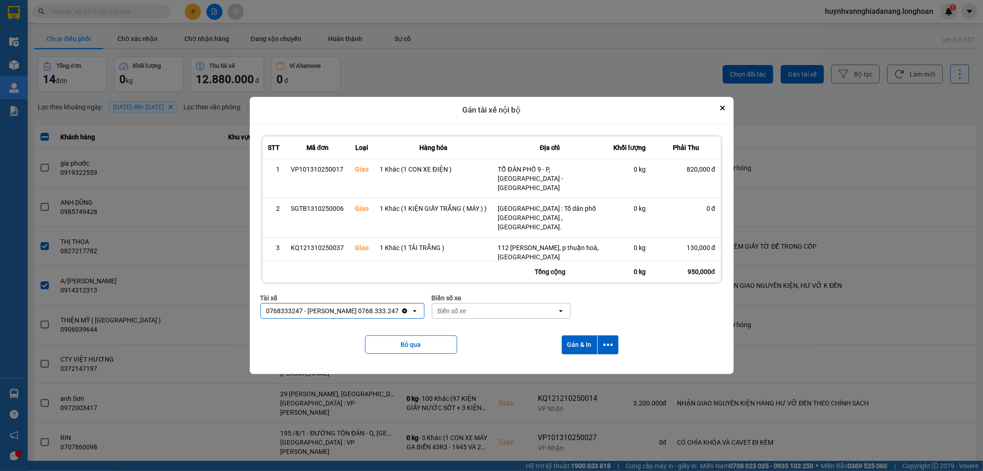
click at [473, 309] on div "Biển số xe" at bounding box center [494, 310] width 125 height 15
type input "34654"
click at [480, 321] on div "29E-346.54" at bounding box center [498, 324] width 139 height 17
click at [607, 340] on icon "dialog" at bounding box center [608, 345] width 10 height 10
click at [579, 364] on span "Chỉ gán tài" at bounding box center [571, 363] width 30 height 9
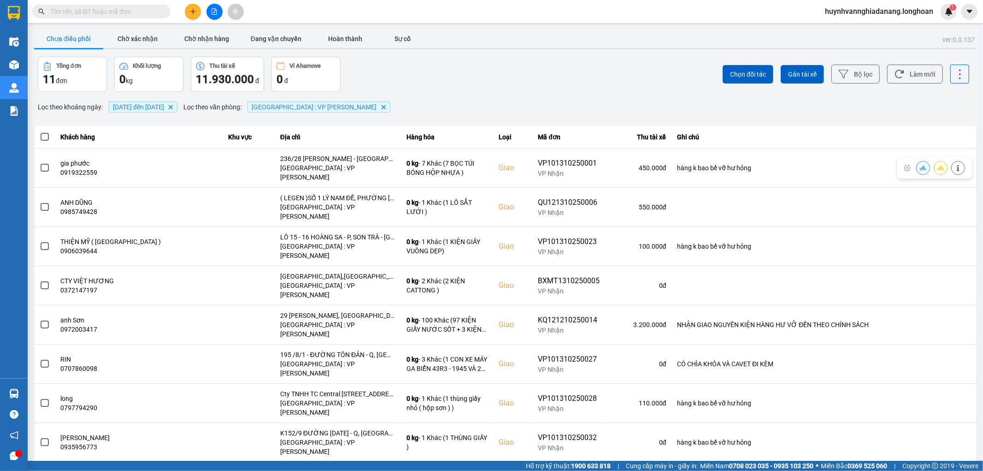
click at [45, 136] on span at bounding box center [45, 137] width 8 height 8
click at [40, 132] on input "checkbox" at bounding box center [40, 132] width 0 height 0
click at [803, 72] on span "Gán tài xế" at bounding box center [802, 74] width 29 height 9
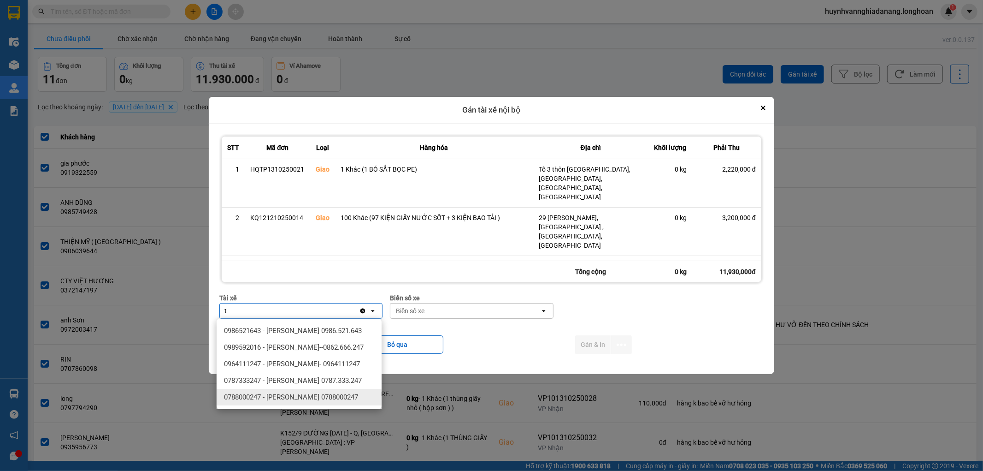
type input "t"
click at [323, 380] on span "0787333247 - Phạm Thanh Tuấn 0787.333.247" at bounding box center [293, 380] width 138 height 9
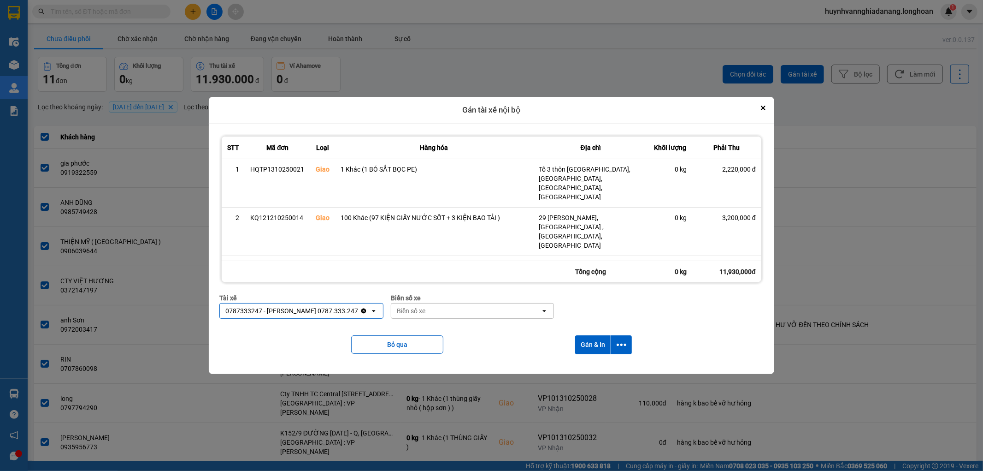
click at [442, 312] on div "Biển số xe" at bounding box center [465, 310] width 149 height 15
type input "6268"
drag, startPoint x: 446, startPoint y: 333, endPoint x: 471, endPoint y: 340, distance: 26.3
click at [446, 334] on div "29H-962.68" at bounding box center [472, 330] width 165 height 17
click at [627, 344] on button "dialog" at bounding box center [621, 344] width 21 height 19
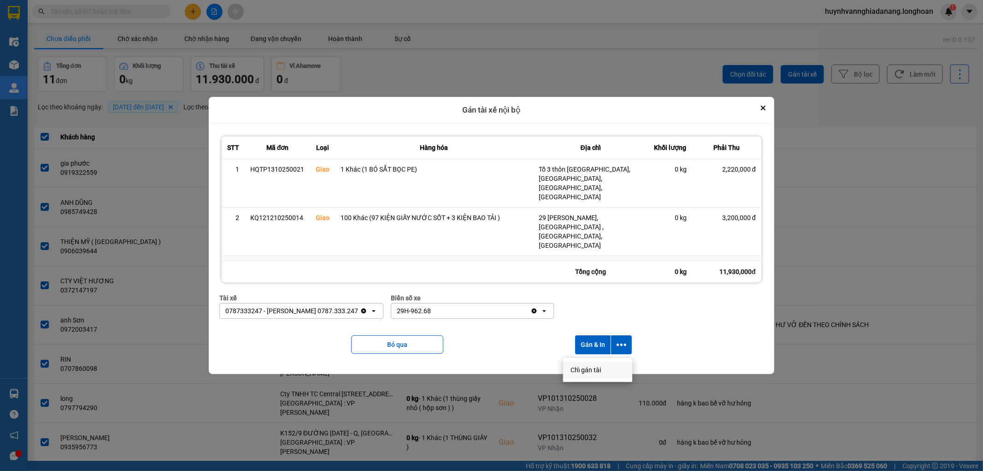
click at [590, 372] on span "Chỉ gán tài" at bounding box center [586, 369] width 30 height 9
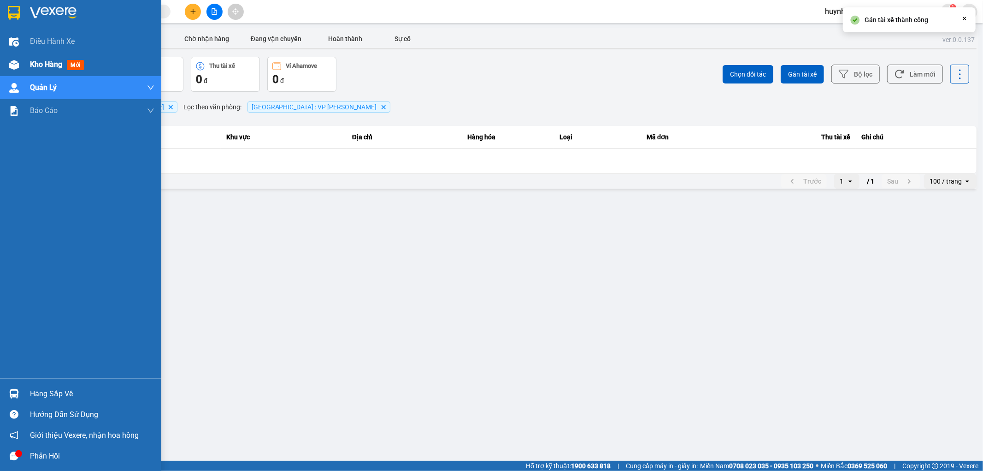
click at [36, 62] on span "Kho hàng" at bounding box center [46, 64] width 32 height 9
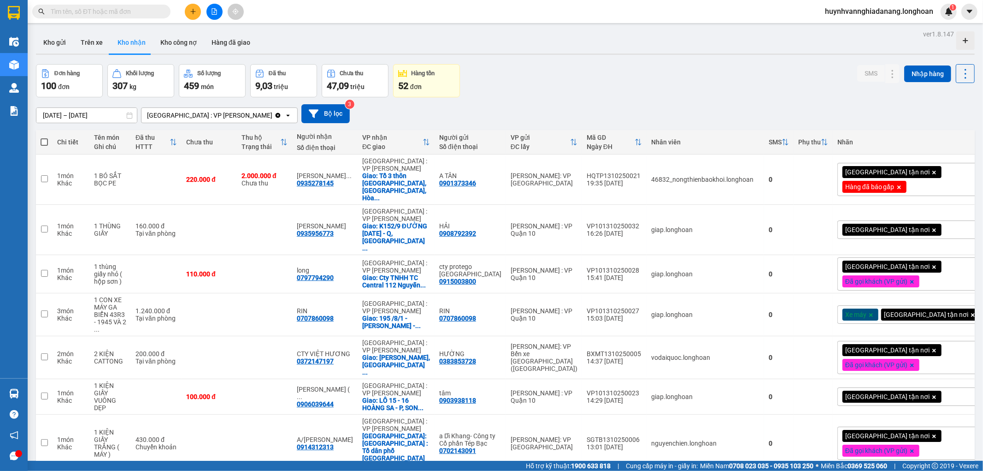
scroll to position [358, 0]
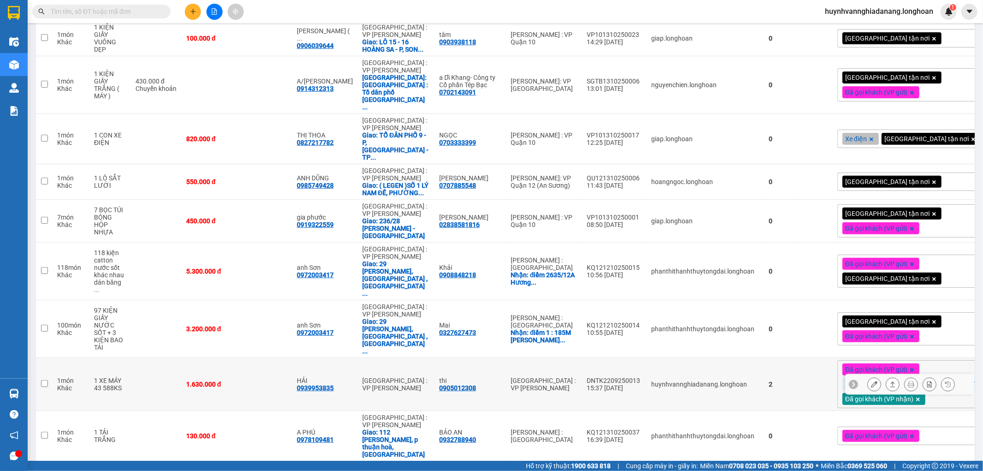
click at [333, 384] on div "0939953835" at bounding box center [315, 387] width 37 height 7
copy div "0939953835"
click at [945, 381] on icon at bounding box center [948, 384] width 6 height 6
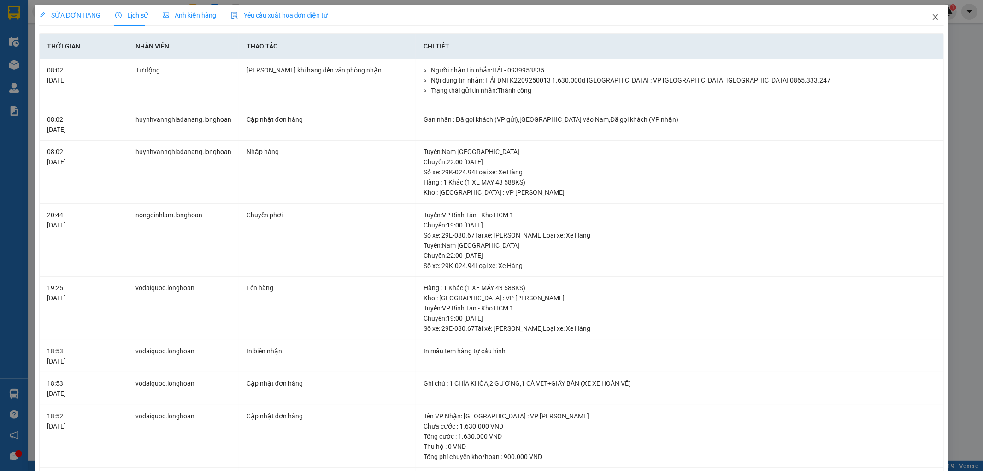
click at [932, 15] on icon "close" at bounding box center [935, 16] width 7 height 7
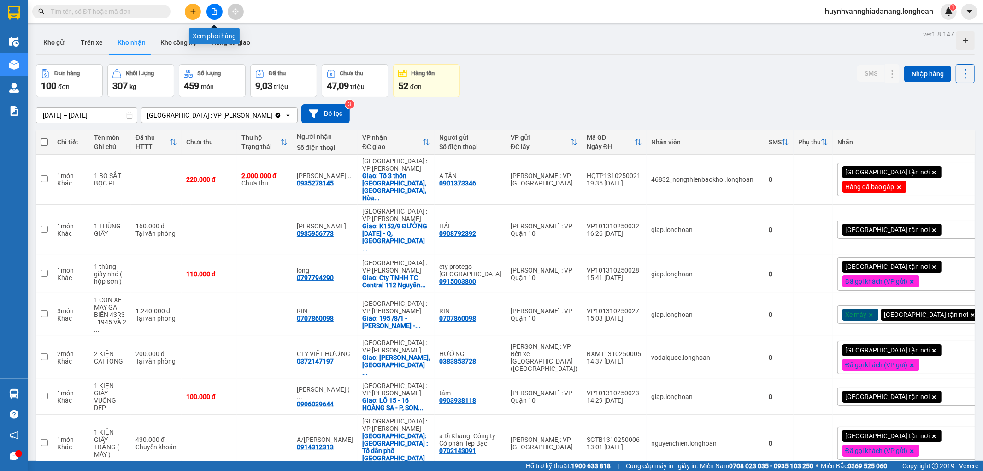
click at [216, 18] on button at bounding box center [214, 12] width 16 height 16
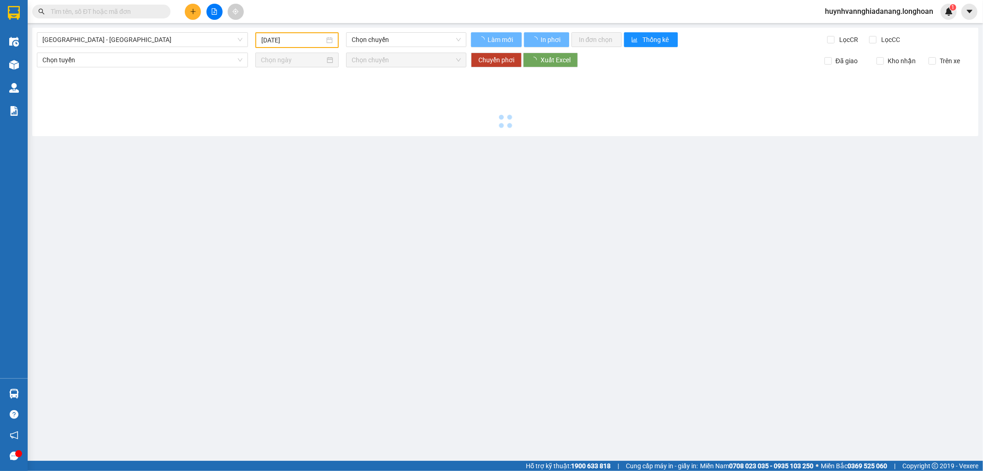
type input "[DATE]"
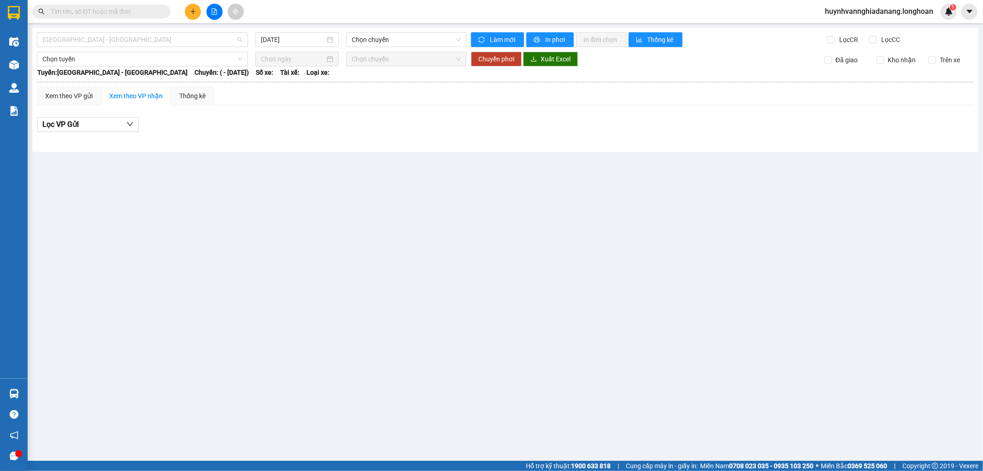
drag, startPoint x: 200, startPoint y: 37, endPoint x: 202, endPoint y: 51, distance: 14.5
click at [201, 37] on span "Hải Phòng - Hà Nội" at bounding box center [142, 40] width 200 height 14
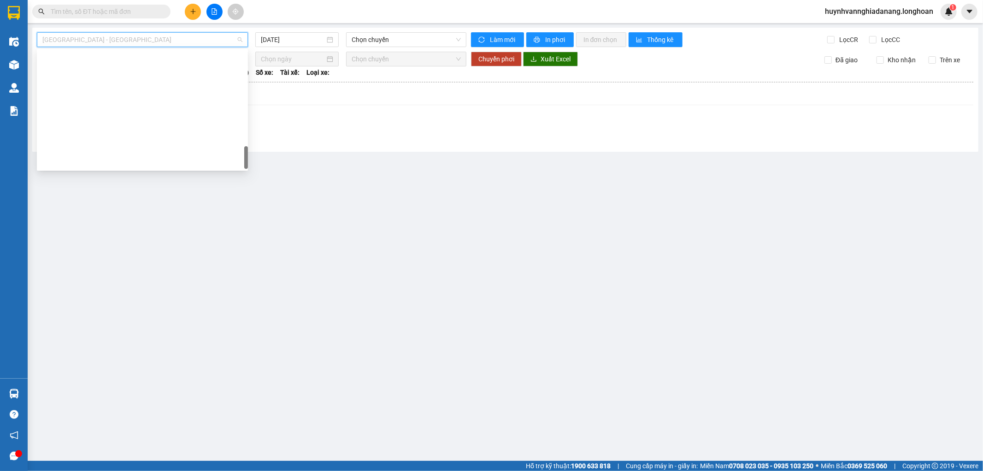
scroll to position [648, 0]
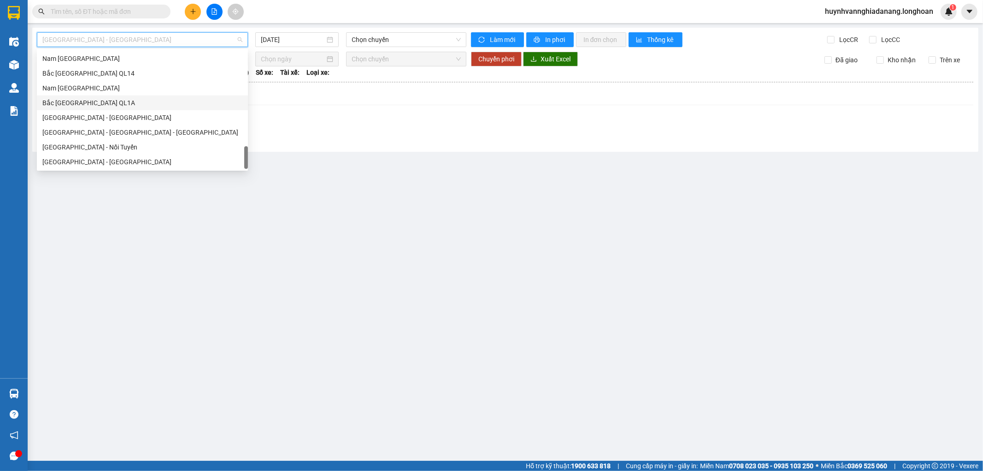
click at [94, 104] on div "Bắc Trung Nam QL1A" at bounding box center [142, 103] width 200 height 10
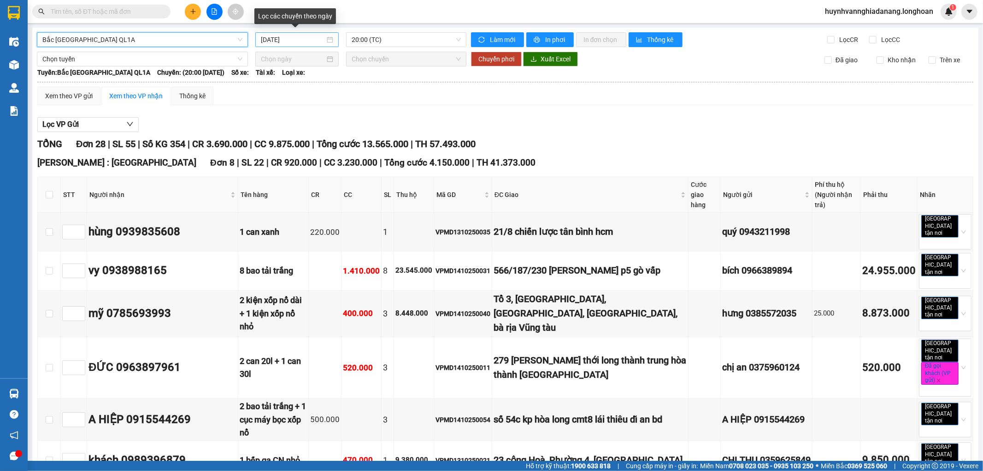
click at [309, 42] on input "[DATE]" at bounding box center [293, 40] width 64 height 10
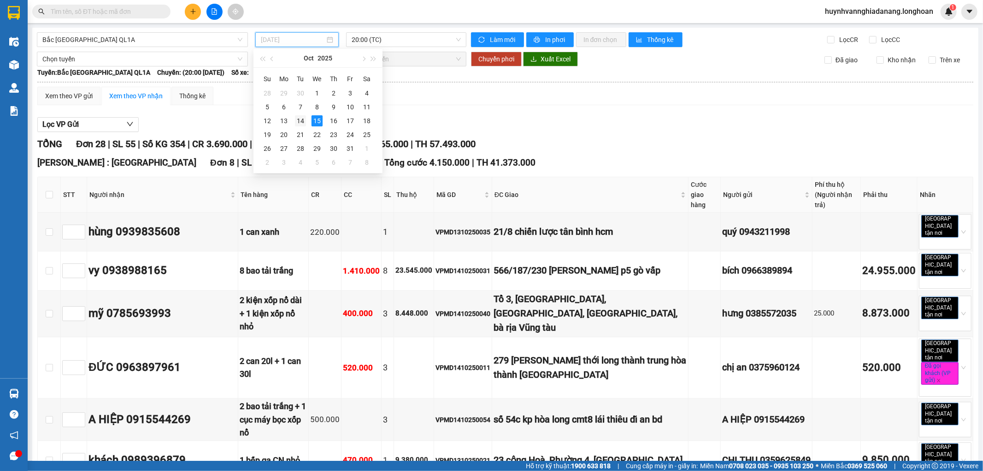
click at [297, 123] on div "14" at bounding box center [300, 120] width 11 height 11
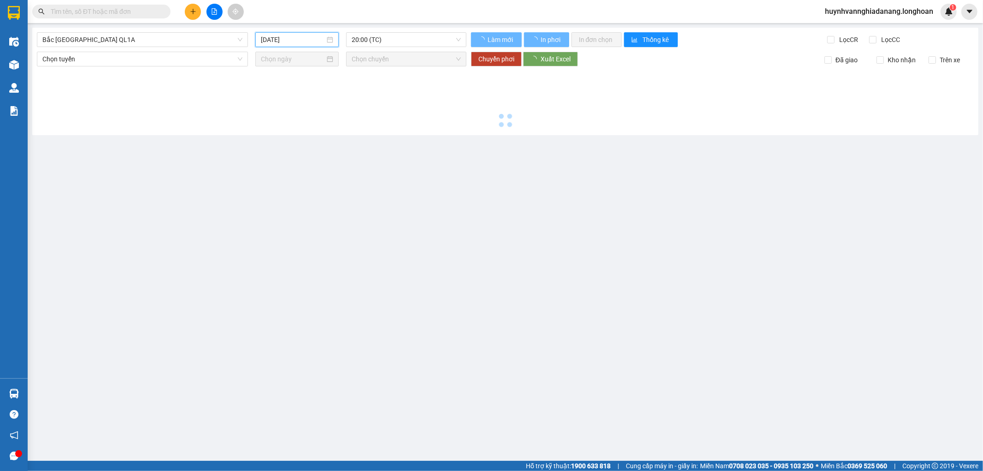
type input "[DATE]"
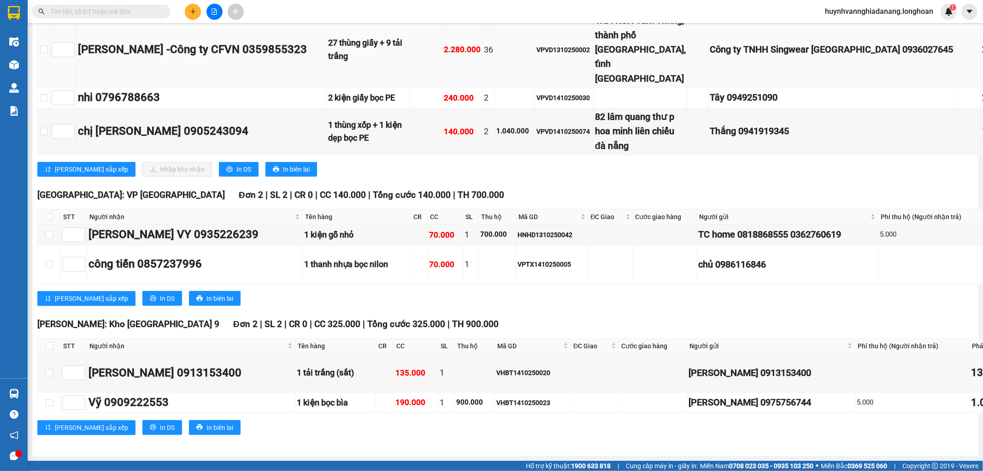
scroll to position [8040, 0]
drag, startPoint x: 210, startPoint y: 396, endPoint x: 213, endPoint y: 391, distance: 6.4
click at [236, 174] on span "In DS" at bounding box center [243, 169] width 15 height 10
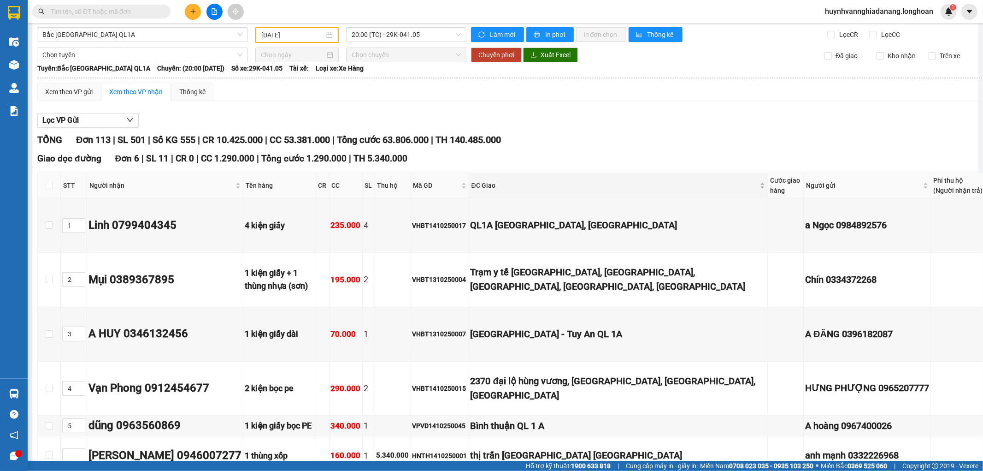
scroll to position [0, 0]
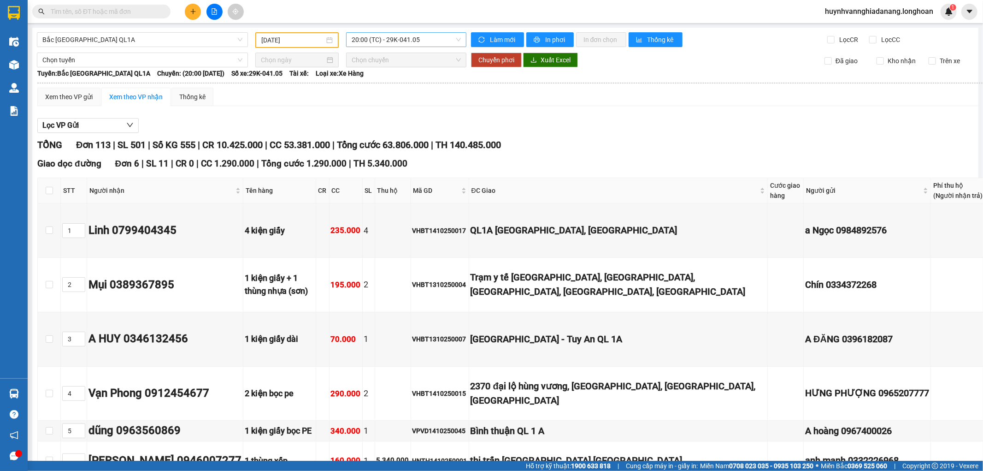
click at [427, 40] on span "20:00 (TC) - 29K-041.05" at bounding box center [406, 40] width 109 height 14
click at [408, 88] on div "23:00 (TC) - 29K-040.98" at bounding box center [385, 88] width 72 height 10
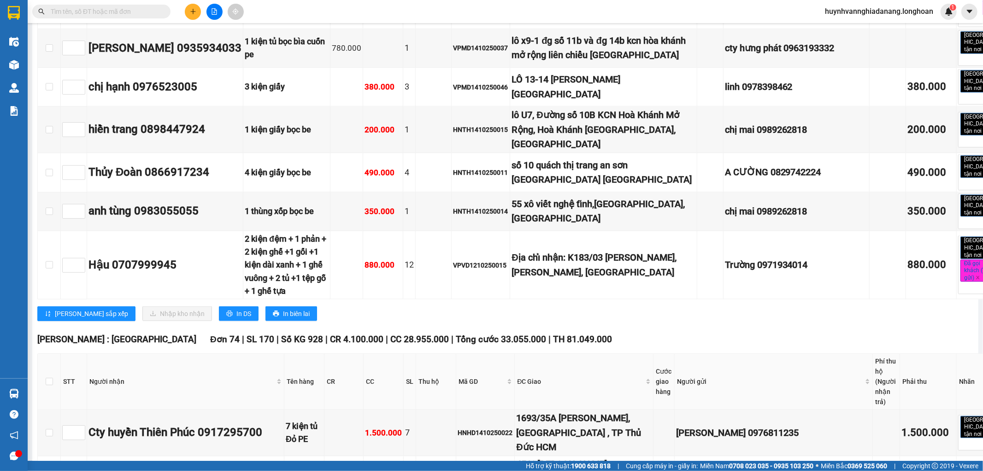
scroll to position [1024, 0]
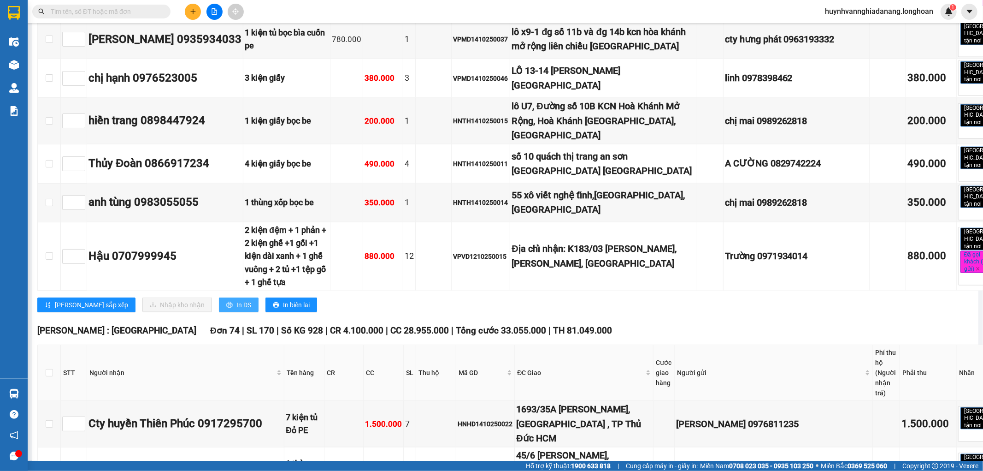
click at [236, 306] on span "In DS" at bounding box center [243, 305] width 15 height 10
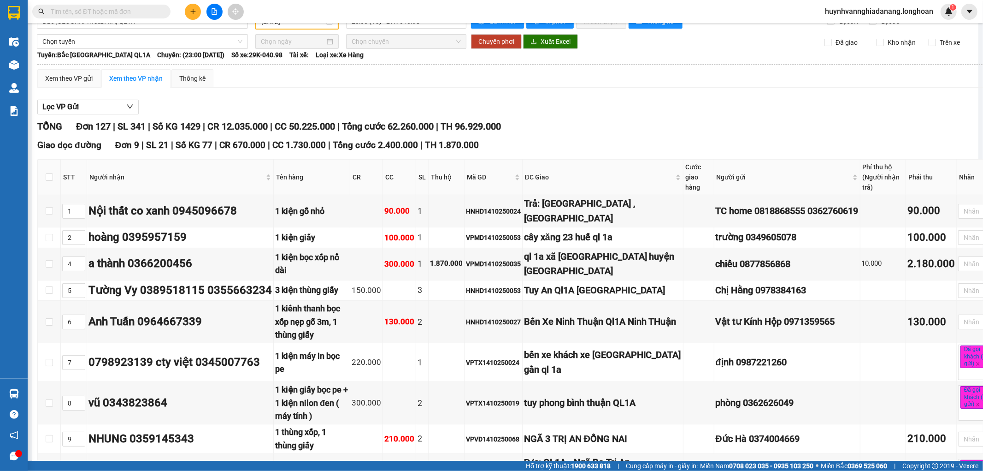
scroll to position [0, 0]
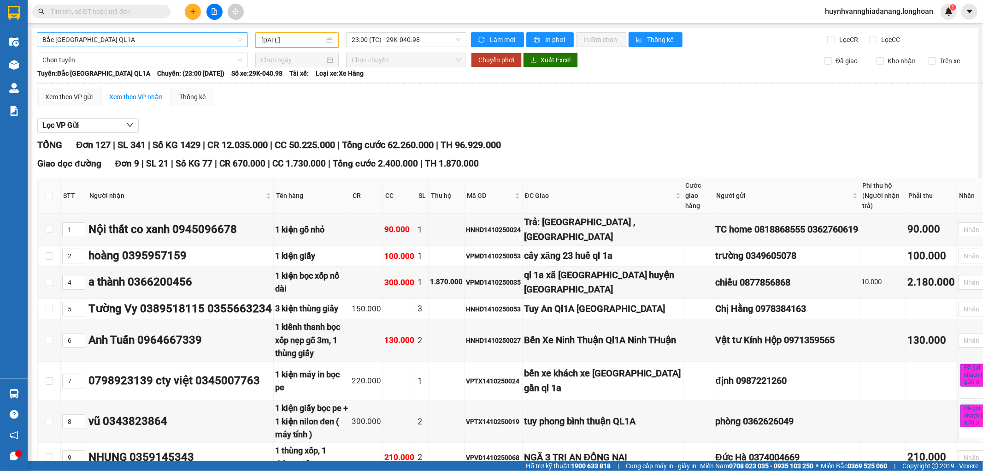
click at [182, 43] on span "Bắc Trung Nam QL1A" at bounding box center [142, 40] width 200 height 14
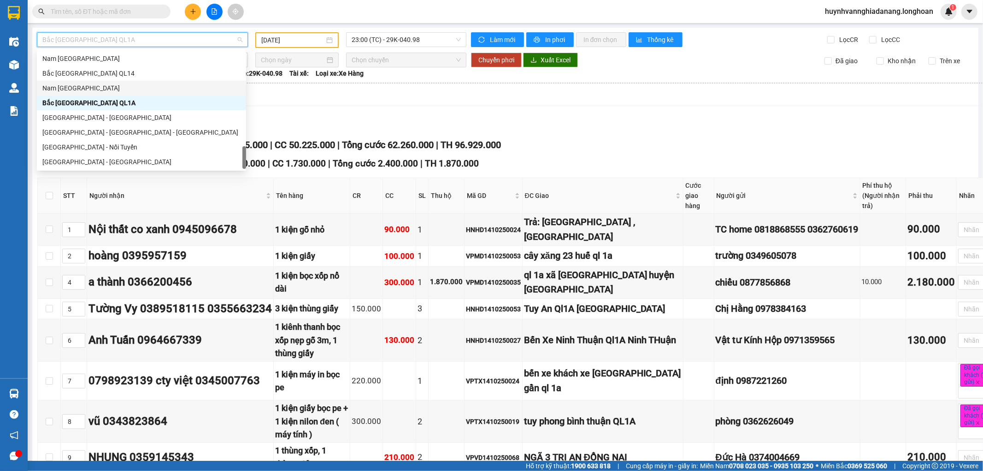
click at [77, 88] on div "Nam Trung Bắc QL1A" at bounding box center [141, 88] width 198 height 10
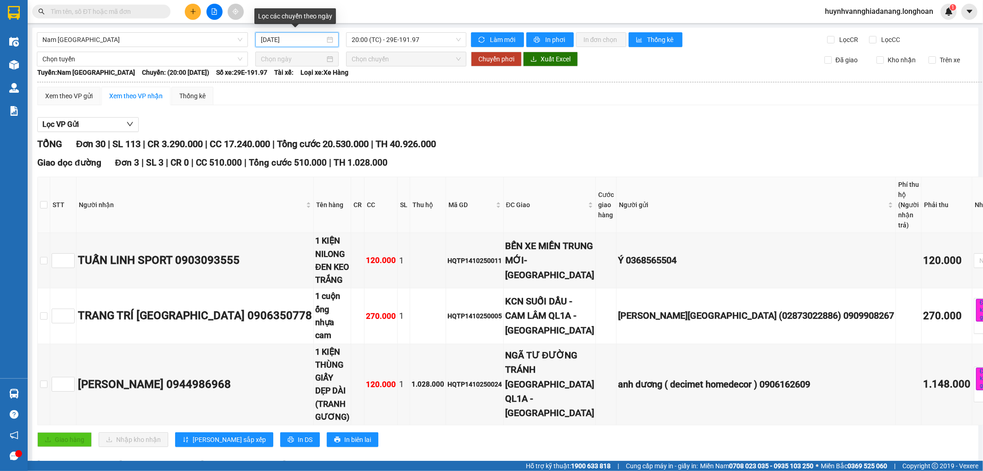
click at [306, 41] on input "[DATE]" at bounding box center [293, 40] width 64 height 10
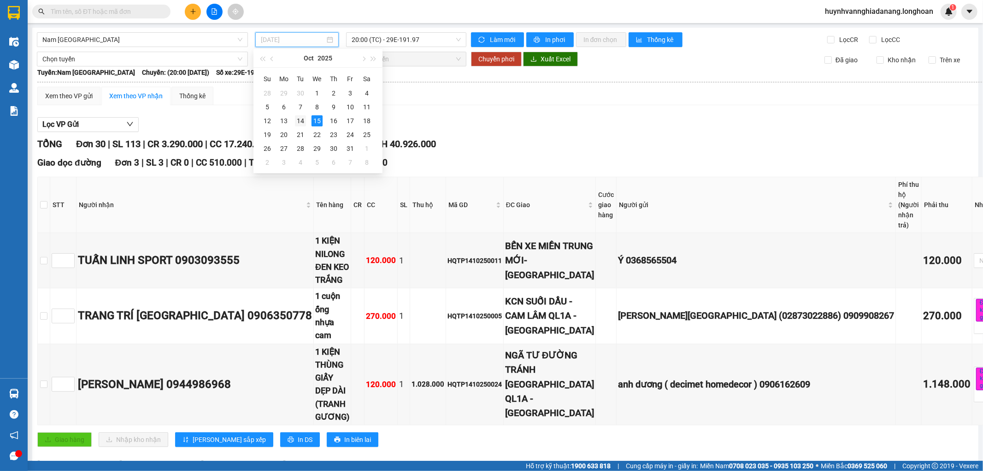
click at [301, 117] on div "14" at bounding box center [300, 120] width 11 height 11
type input "14/10/2025"
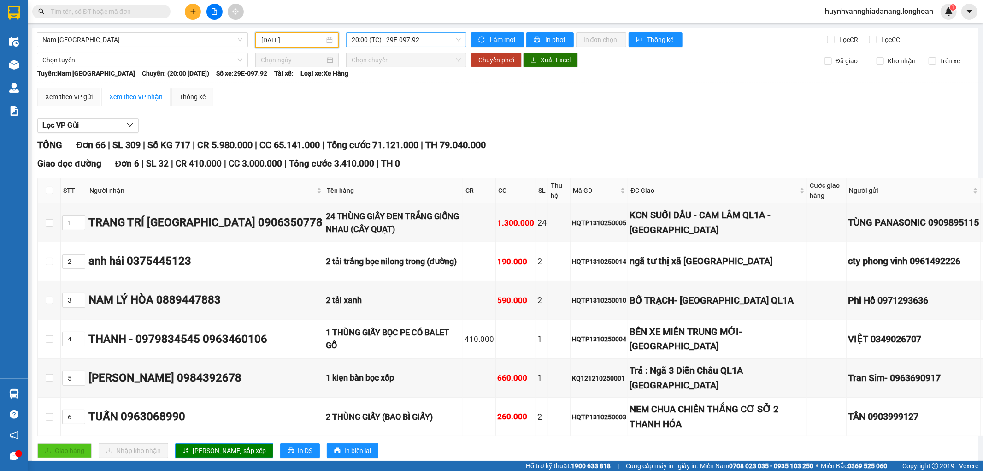
click at [417, 39] on span "20:00 (TC) - 29E-097.92" at bounding box center [406, 40] width 109 height 14
drag, startPoint x: 403, startPoint y: 72, endPoint x: 420, endPoint y: 84, distance: 20.8
click at [403, 72] on div "20:00 (TC) - 29E-097.92" at bounding box center [385, 73] width 72 height 10
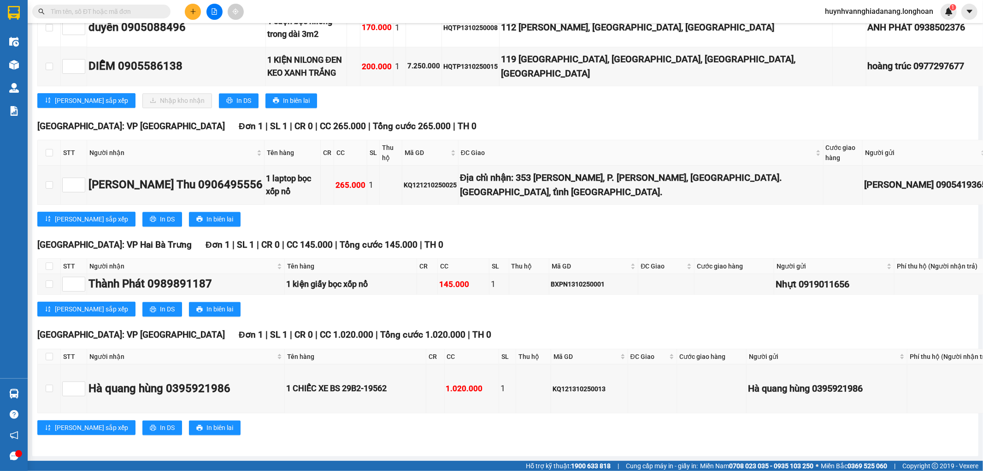
scroll to position [4609, 0]
click at [236, 106] on span "In DS" at bounding box center [243, 100] width 15 height 10
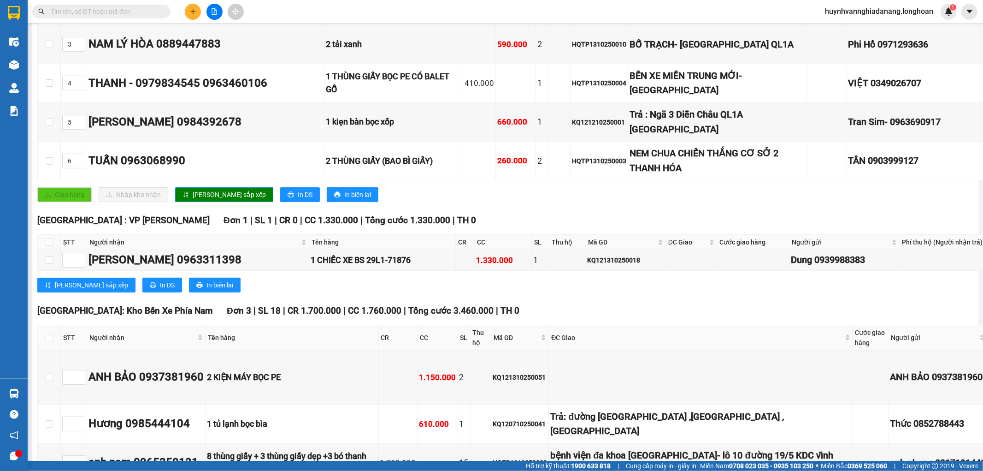
scroll to position [0, 0]
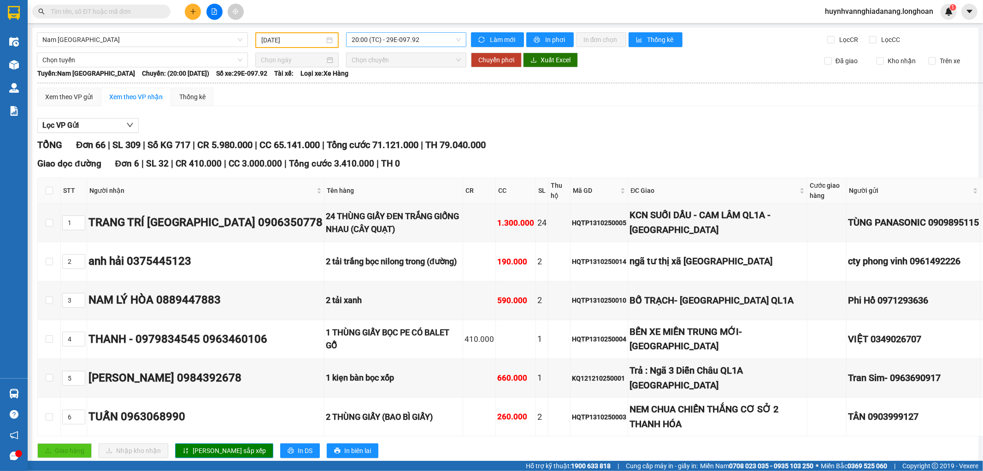
click at [420, 43] on span "20:00 (TC) - 29E-097.92" at bounding box center [406, 40] width 109 height 14
click at [402, 88] on div "22:00 (TC) - 29H-954.95" at bounding box center [385, 88] width 72 height 10
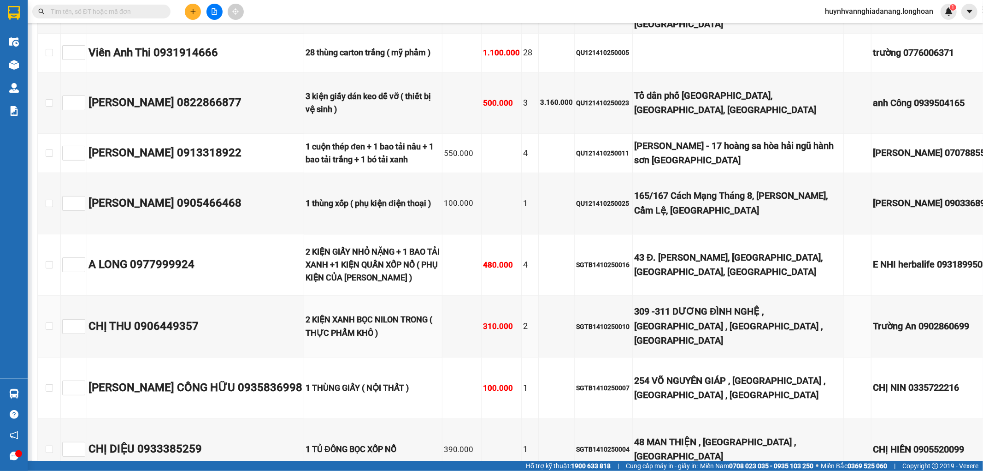
scroll to position [1844, 0]
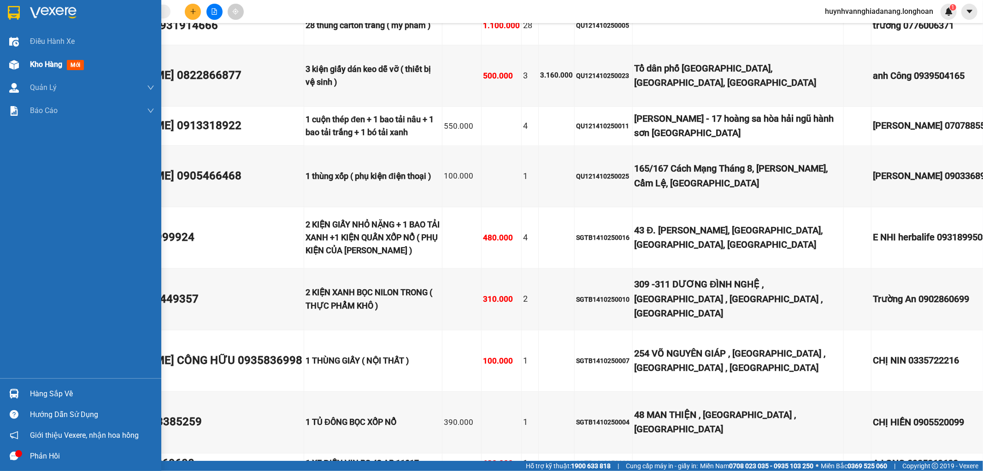
click at [40, 64] on span "Kho hàng" at bounding box center [46, 64] width 32 height 9
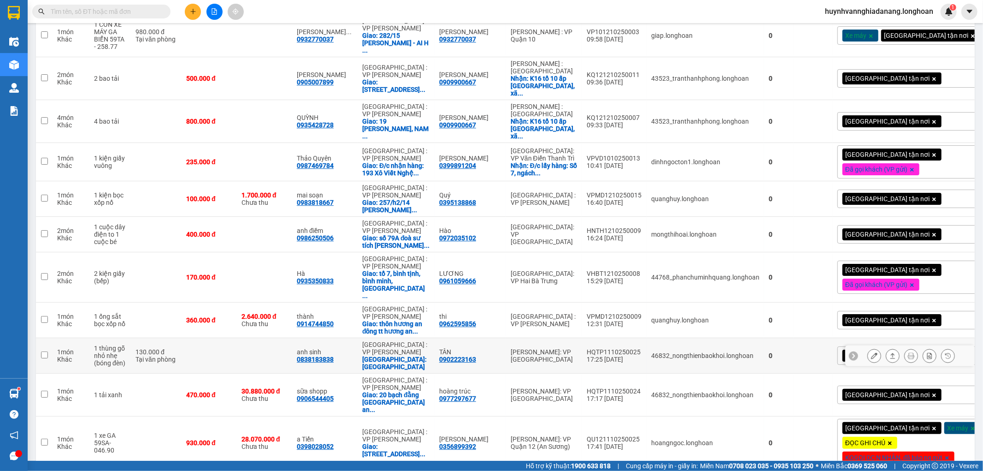
scroll to position [2663, 0]
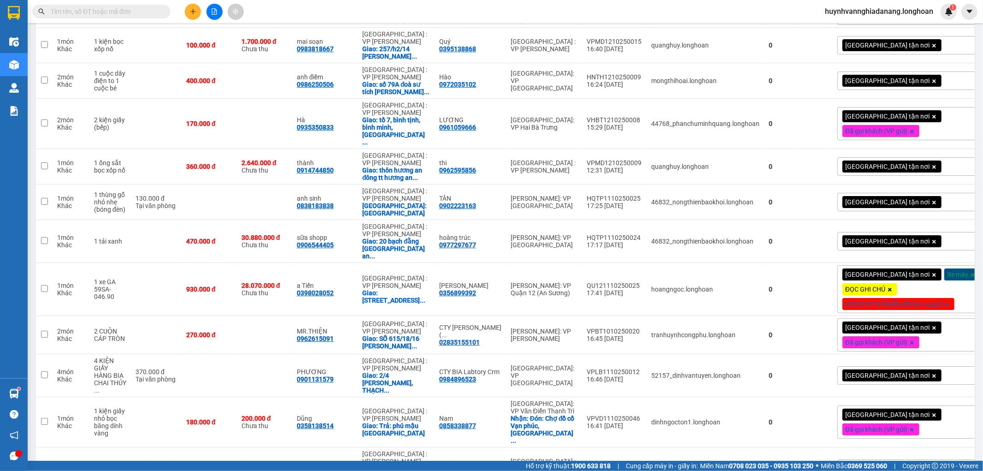
click at [190, 12] on button at bounding box center [193, 12] width 16 height 16
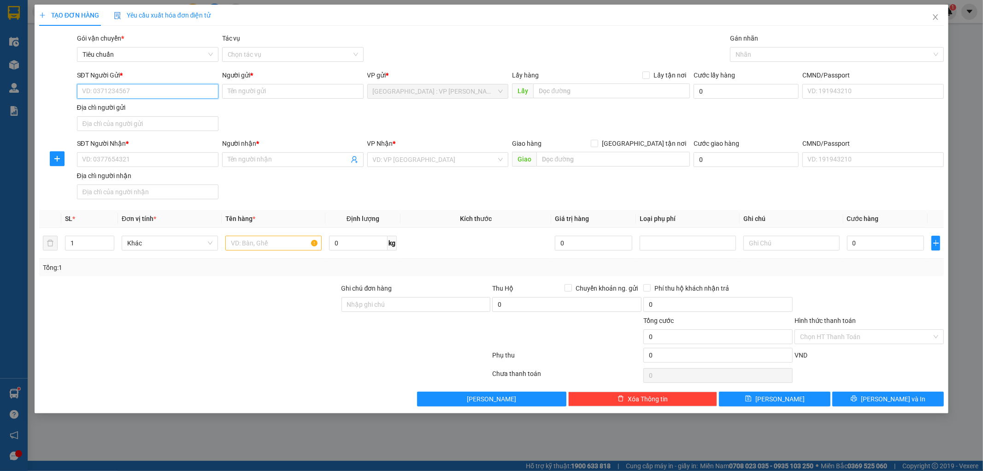
click at [106, 94] on input "SĐT Người Gửi *" at bounding box center [147, 91] width 141 height 15
paste input "0968977143"
type input "0968977143"
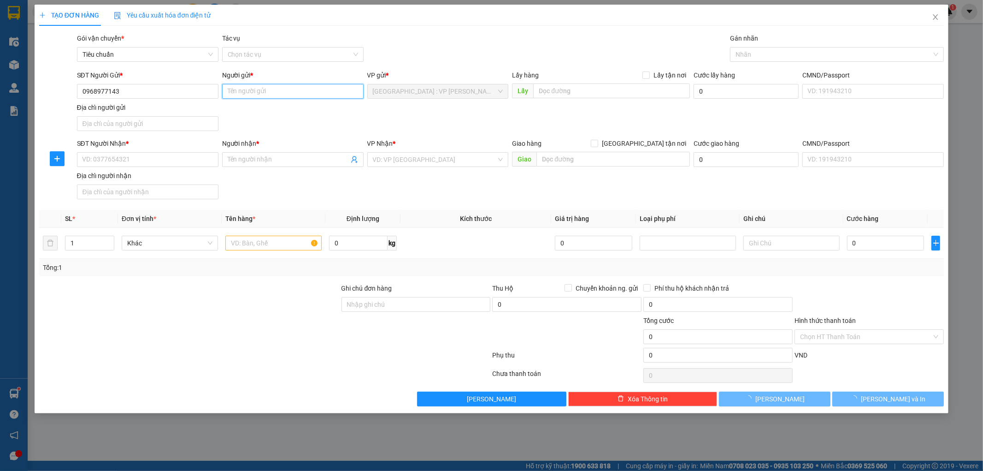
click at [231, 89] on input "Người gửi *" at bounding box center [292, 91] width 141 height 15
click at [238, 88] on input "Người gửi *" at bounding box center [292, 91] width 141 height 15
paste input "[PERSON_NAME][GEOGRAPHIC_DATA]"
type input "[PERSON_NAME][GEOGRAPHIC_DATA]"
click at [163, 160] on input "SĐT Người Nhận *" at bounding box center [147, 159] width 141 height 15
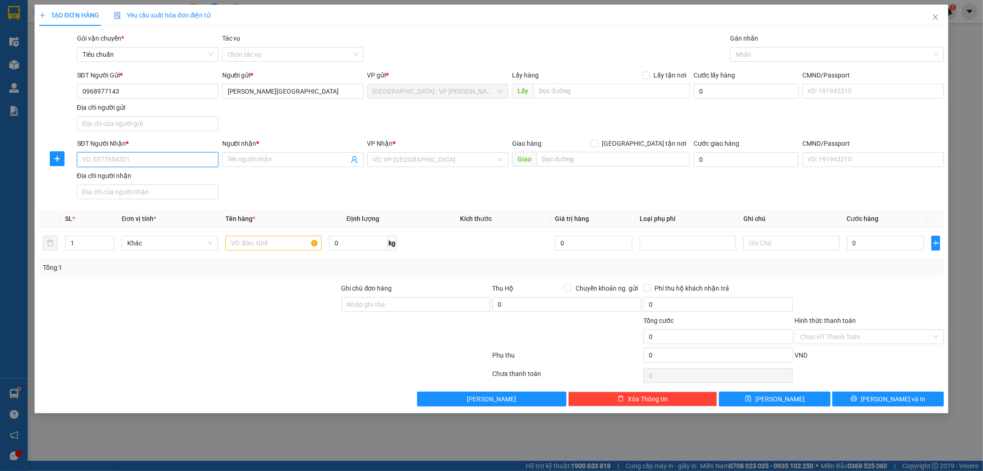
click at [104, 158] on input "SĐT Người Nhận *" at bounding box center [147, 159] width 141 height 15
paste input "0354977618"
type input "0354977618"
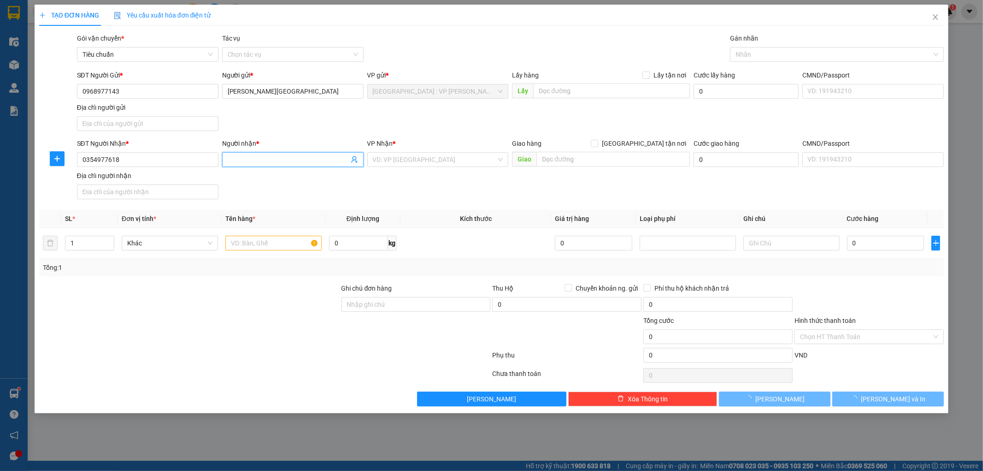
click at [239, 155] on input "Người nhận *" at bounding box center [288, 159] width 121 height 10
click at [248, 160] on input "Người nhận *" at bounding box center [288, 159] width 121 height 10
paste input "[PERSON_NAME]"
type input "[PERSON_NAME]"
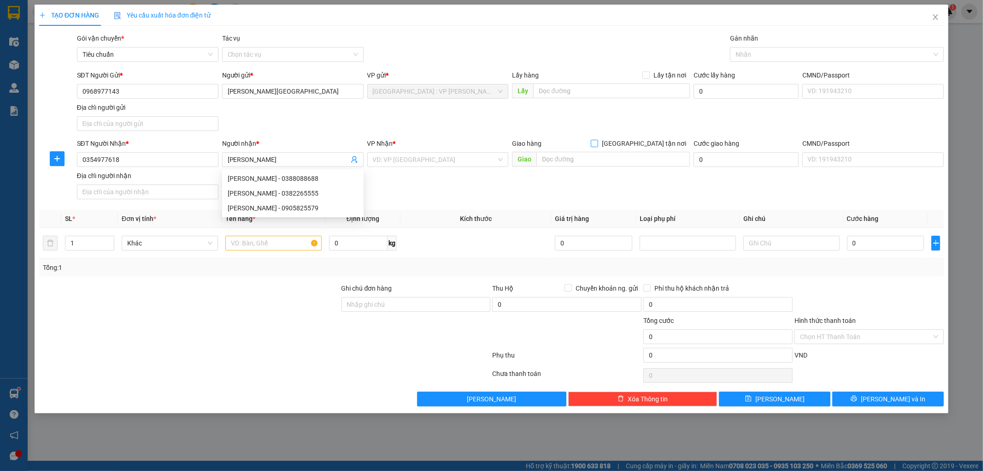
click at [597, 145] on input "[GEOGRAPHIC_DATA] tận nơi" at bounding box center [594, 143] width 6 height 6
checkbox input "true"
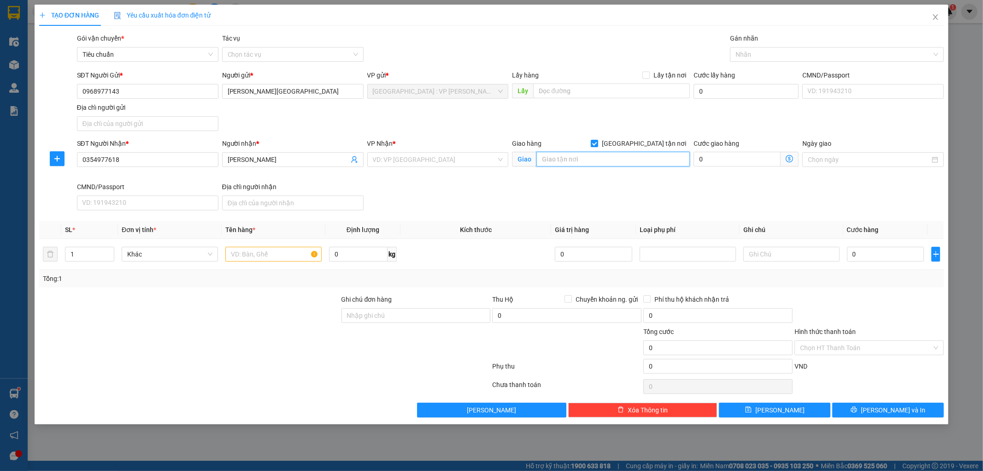
click at [625, 157] on input "text" at bounding box center [612, 159] width 153 height 15
click at [561, 92] on input "text" at bounding box center [611, 90] width 157 height 15
paste input "Lô 30 B2.27 KĐC số 6 ĐT602 đường Nguyễn Minh Vân phường Hoà Khánh TP. Đà Nẵng."
type input "Lô 30 B2.27 KĐC số 6 ĐT602 đường Nguyễn Minh Vân phường Hoà Khánh TP. Đà Nẵng."
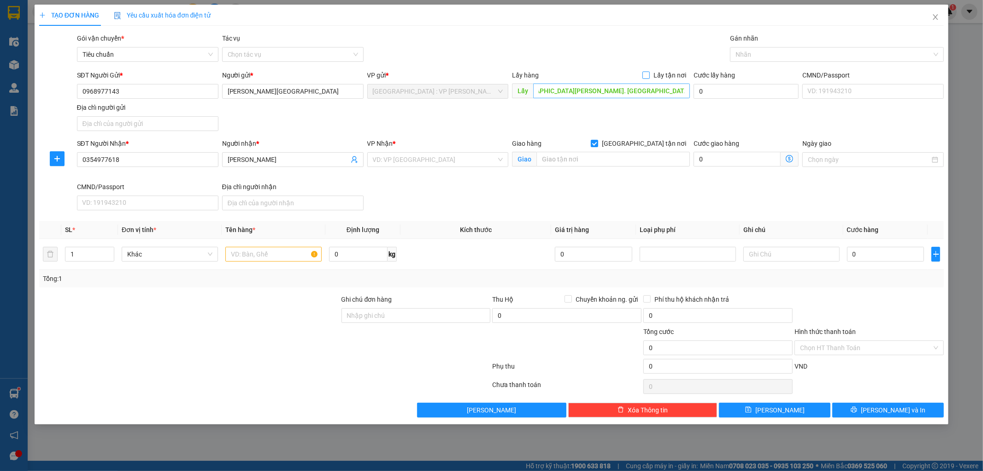
drag, startPoint x: 647, startPoint y: 76, endPoint x: 648, endPoint y: 87, distance: 11.1
click at [648, 76] on input "Lấy tận nơi" at bounding box center [646, 74] width 6 height 6
checkbox input "true"
click at [597, 141] on input "[GEOGRAPHIC_DATA] tận nơi" at bounding box center [594, 143] width 6 height 6
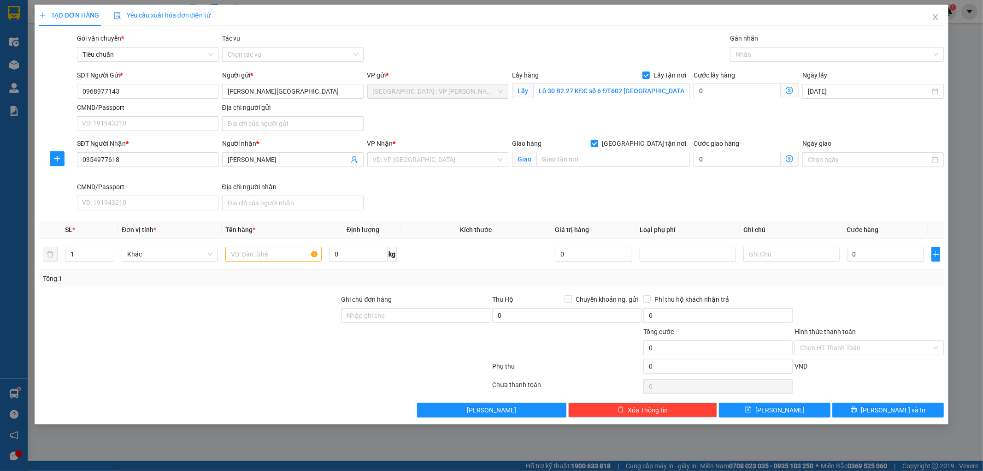
checkbox input "false"
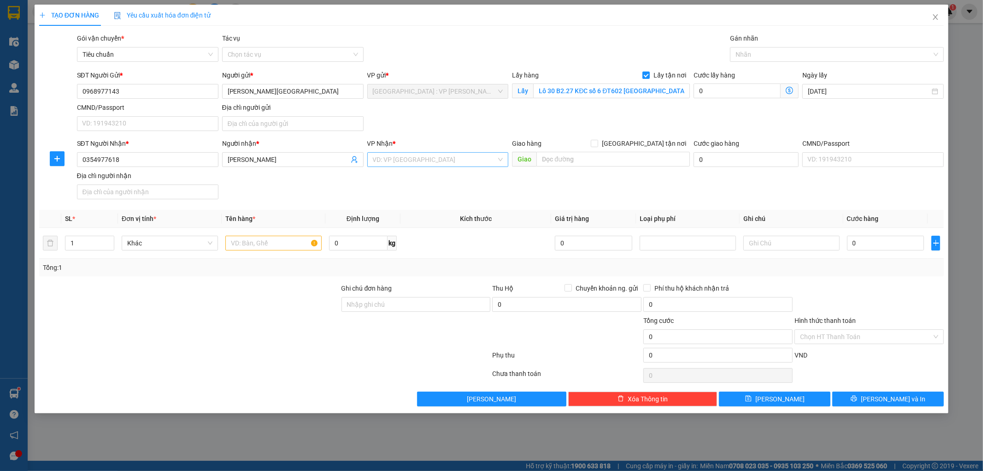
click at [462, 161] on input "search" at bounding box center [435, 160] width 124 height 14
type input "an kha"
click at [449, 180] on div "[GEOGRAPHIC_DATA]: VP An Khánh Hoài Đức" at bounding box center [438, 178] width 131 height 10
click at [248, 243] on input "text" at bounding box center [273, 243] width 96 height 15
type input "1 xe máy"
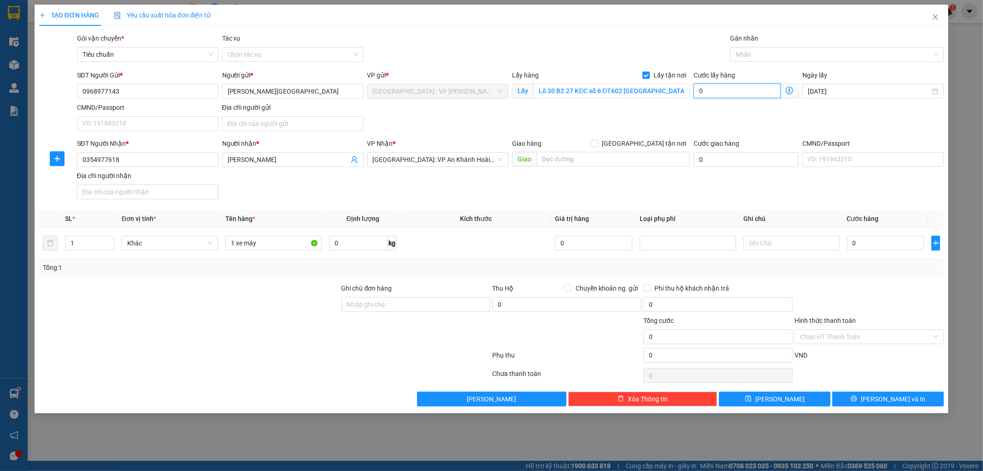
click at [729, 94] on input "0" at bounding box center [737, 90] width 87 height 15
type input "1"
type input "10"
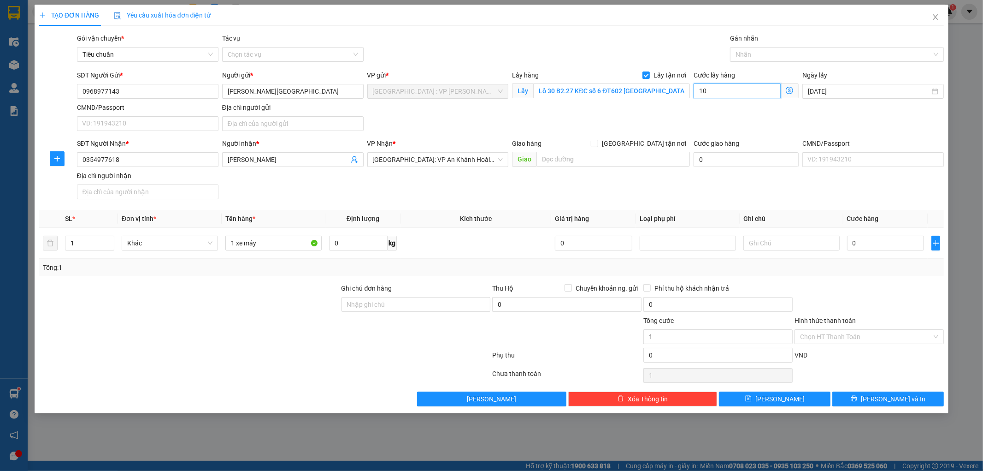
type input "10"
type input "100"
type input "1.000"
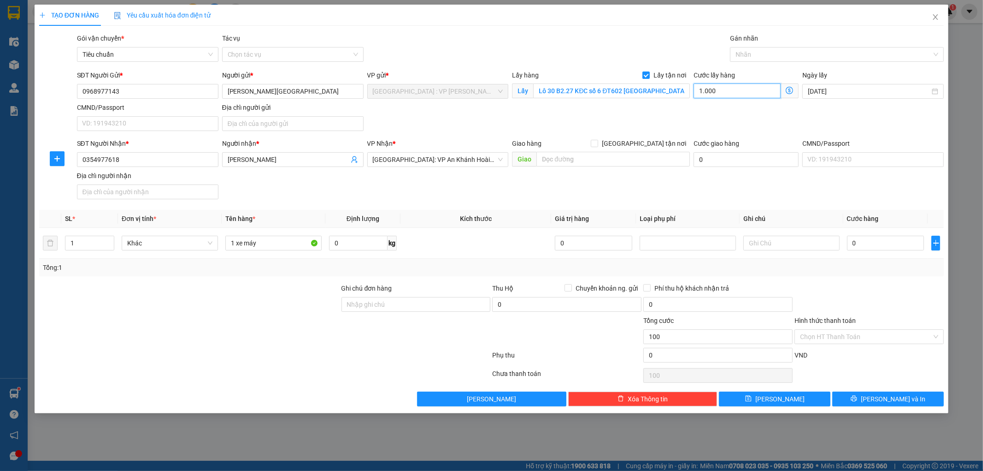
type input "1.000"
type input "10.000"
type input "100.000"
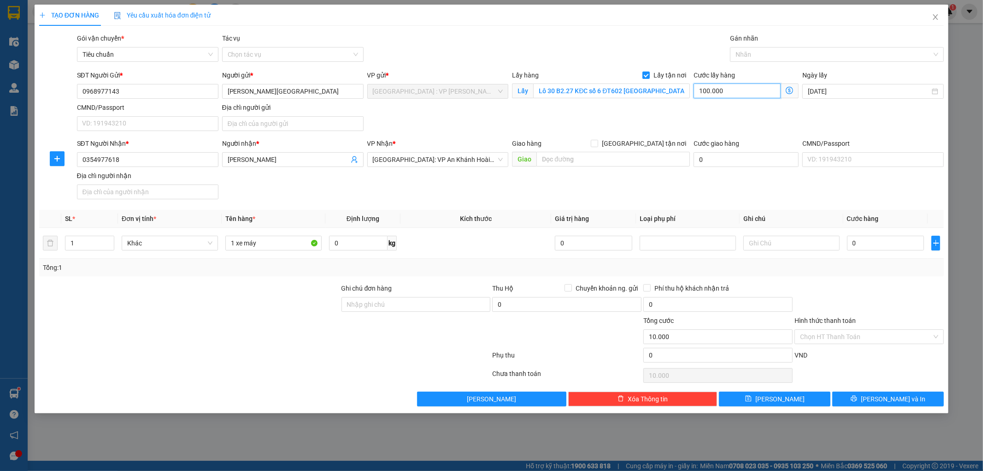
type input "100.000"
click at [883, 242] on input "0" at bounding box center [885, 243] width 77 height 15
type input "6"
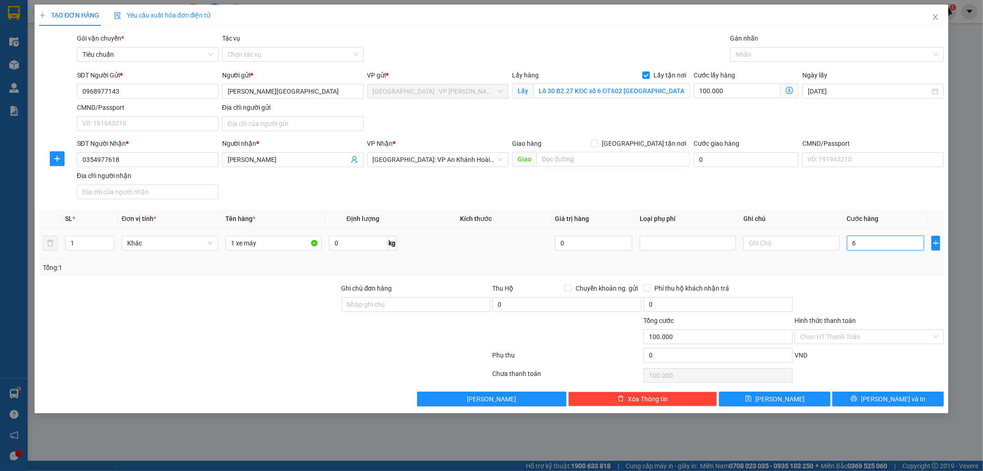
type input "100.006"
type input "62"
type input "100.062"
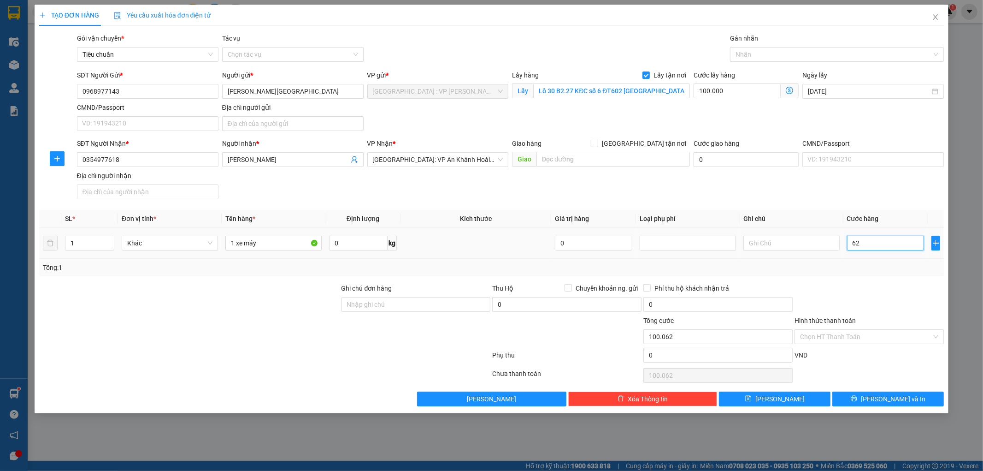
type input "620"
type input "100.620"
type input "6.200"
type input "106.200"
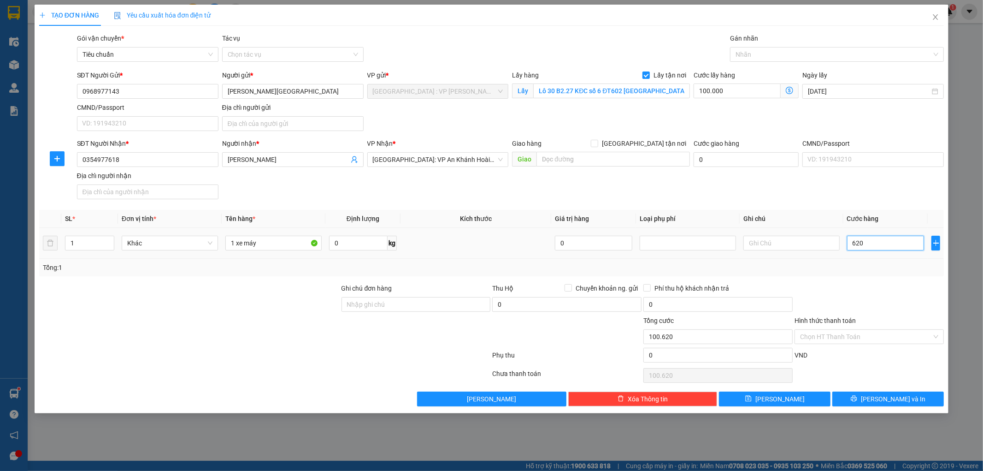
type input "106.200"
type input "62.000"
type input "162.000"
type input "620.000"
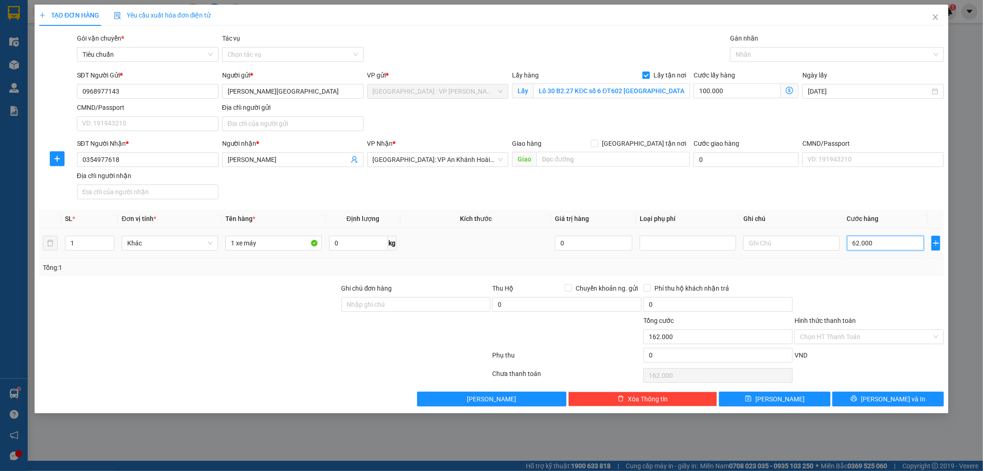
type input "720.000"
type input "620.000"
click at [805, 404] on button "Lưu" at bounding box center [775, 398] width 112 height 15
checkbox input "false"
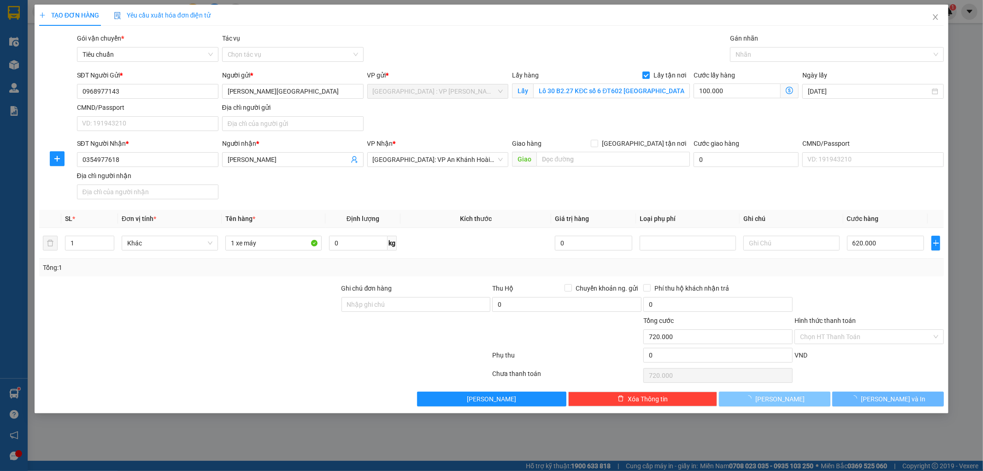
type input "0"
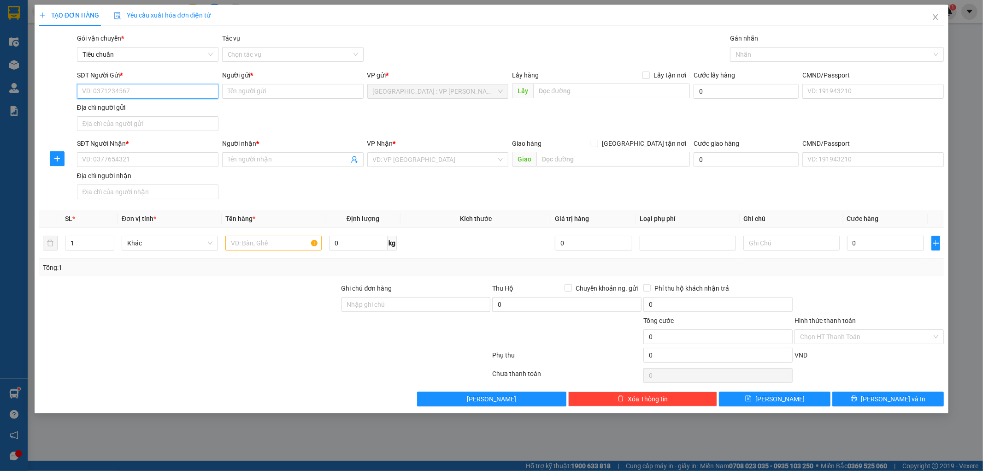
click at [146, 88] on input "SĐT Người Gửi *" at bounding box center [147, 91] width 141 height 15
paste input "0974094610"
type input "0974094610"
click at [136, 94] on input "0974094610" at bounding box center [147, 91] width 141 height 15
click at [145, 111] on div "0974094610 - Thiện" at bounding box center [148, 110] width 130 height 10
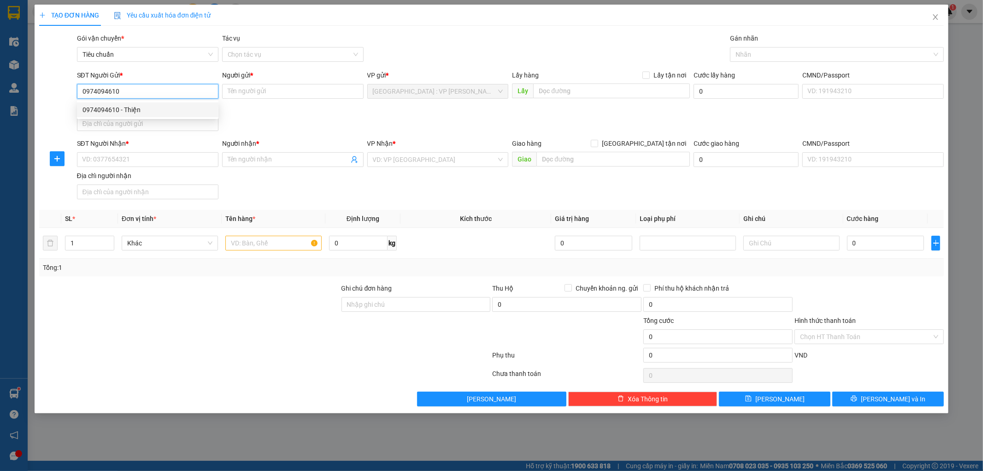
type input "Thiện"
checkbox input "true"
type input "Nhà thờ tộc Huỳnh, đường Mai Đăng Chơn, Điện Ngọc, Quảng Nam"
checkbox input "true"
type input "65.000"
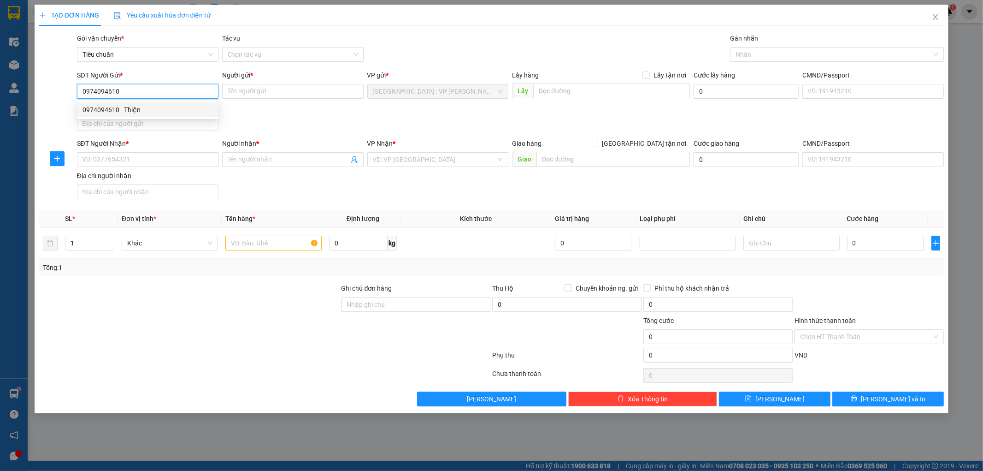
type input "65.000"
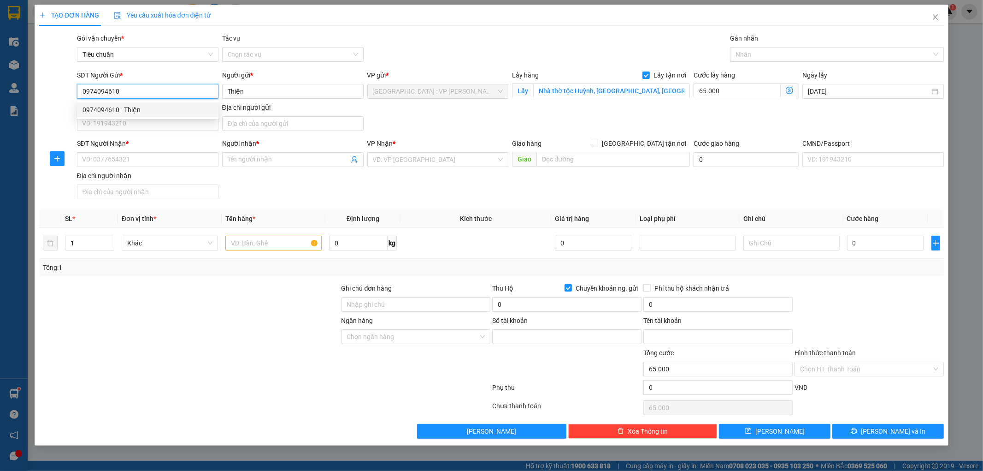
type input "0041000210547"
type input "Luong quoc thien"
type input "0974094610"
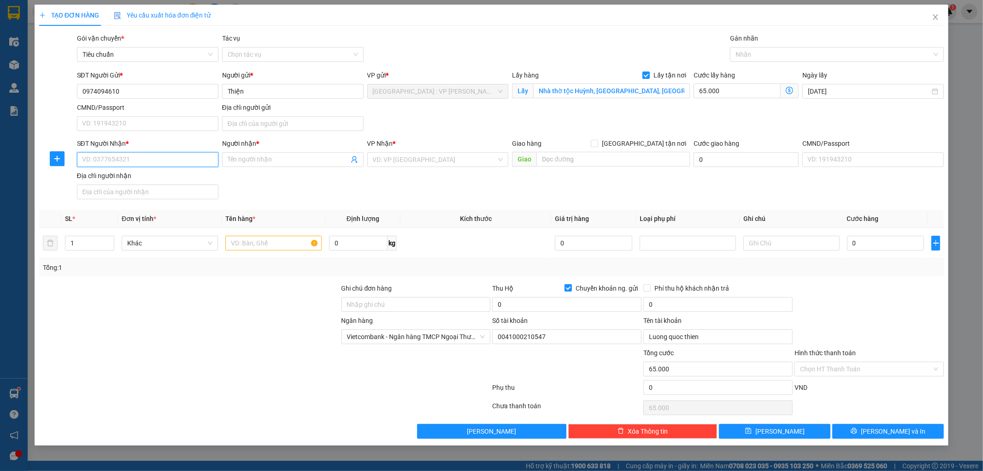
click at [149, 160] on input "SĐT Người Nhận *" at bounding box center [147, 159] width 141 height 15
click at [98, 160] on input "SĐT Người Nhận *" at bounding box center [147, 159] width 141 height 15
paste input "0925444123"
type input "0925444123"
click at [249, 158] on input "Người nhận *" at bounding box center [288, 159] width 121 height 10
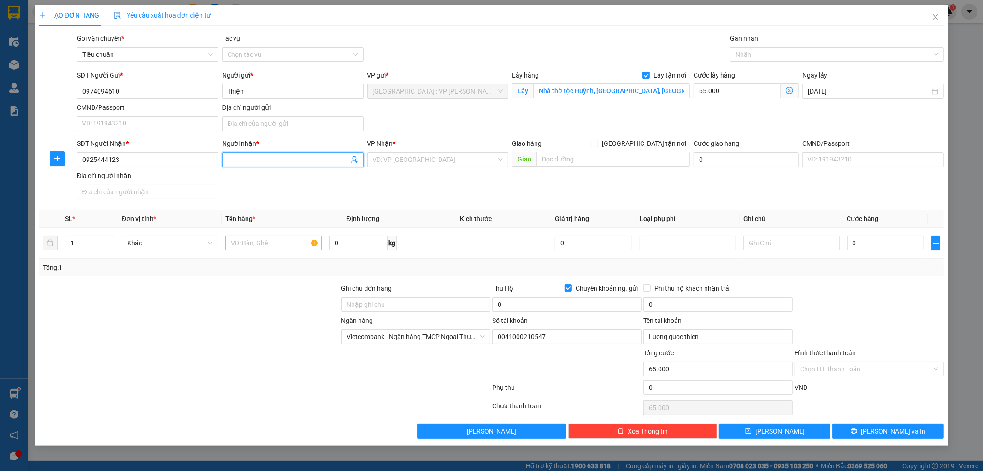
click at [237, 158] on input "Người nhận *" at bounding box center [288, 159] width 121 height 10
paste input "A Thai"
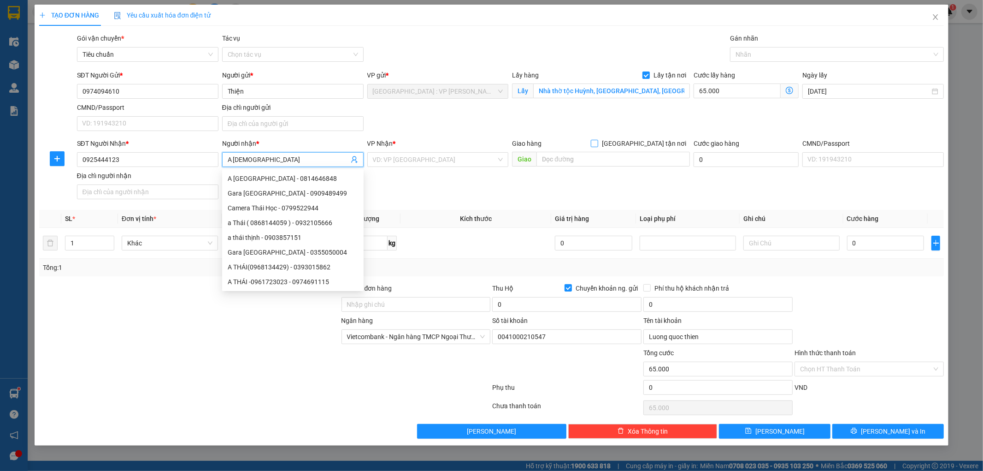
type input "A Thai"
click at [597, 144] on input "[GEOGRAPHIC_DATA] tận nơi" at bounding box center [594, 143] width 6 height 6
checkbox input "true"
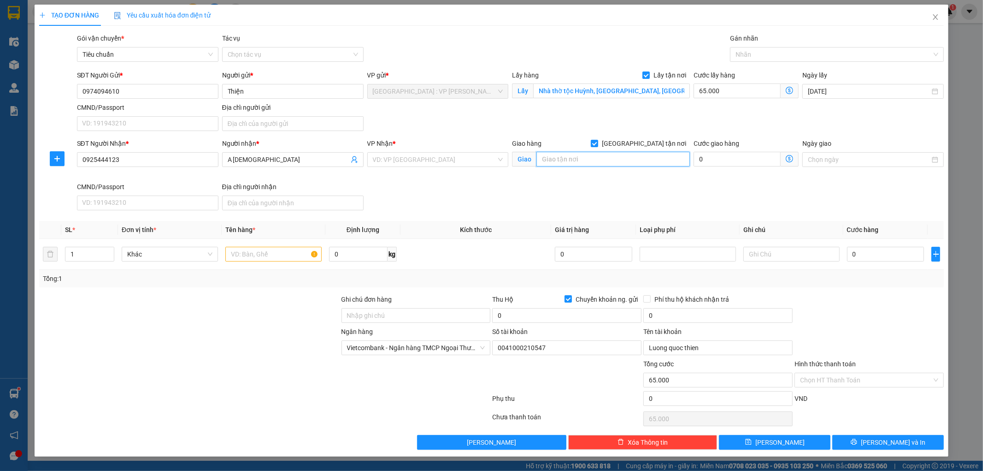
click at [602, 158] on input "text" at bounding box center [612, 159] width 153 height 15
click at [583, 159] on input "text" at bounding box center [612, 159] width 153 height 15
paste input "ql1a -08 Huỳnh thúc kháng. Phường Bình Tân thị xã la gi Bình Thuận."
type input "ql1a -08 Huỳnh thúc kháng. Phường Bình Tân thị xã la gi Bình Thuận."
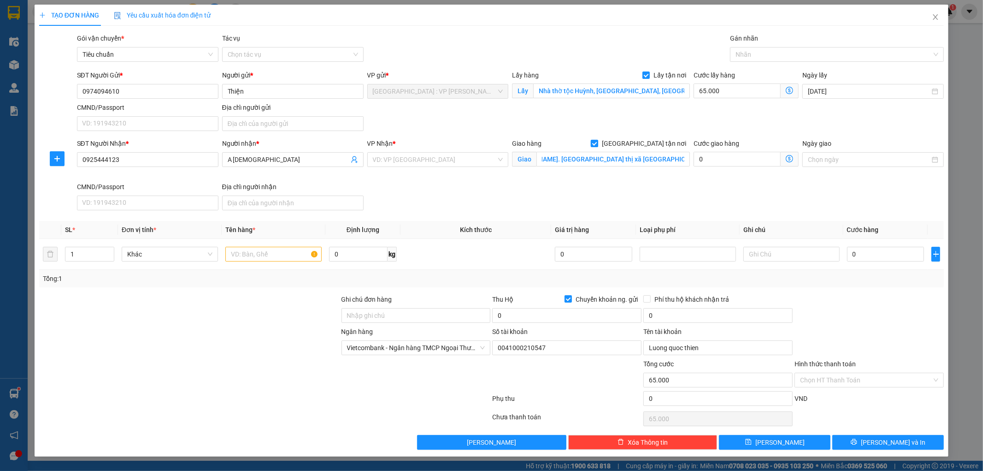
click at [597, 144] on input "[GEOGRAPHIC_DATA] tận nơi" at bounding box center [594, 143] width 6 height 6
checkbox input "false"
type input "0"
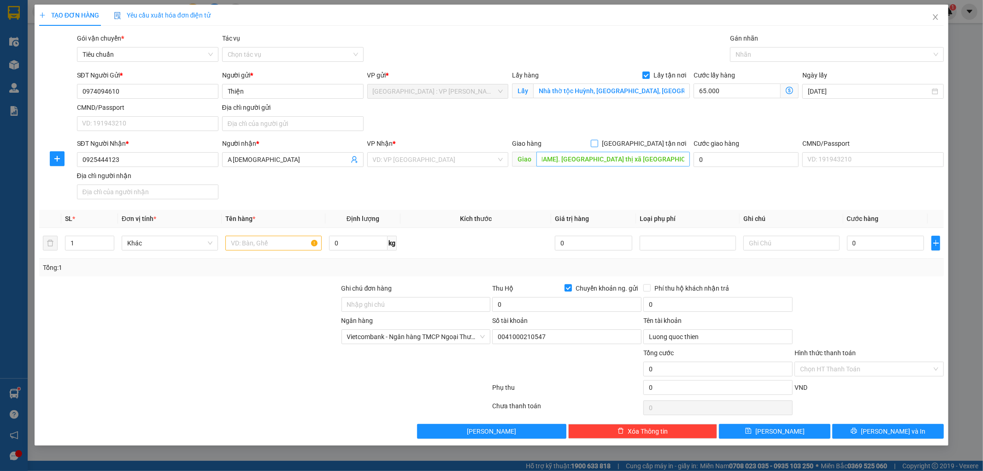
scroll to position [0, 0]
click at [490, 159] on input "search" at bounding box center [435, 160] width 124 height 14
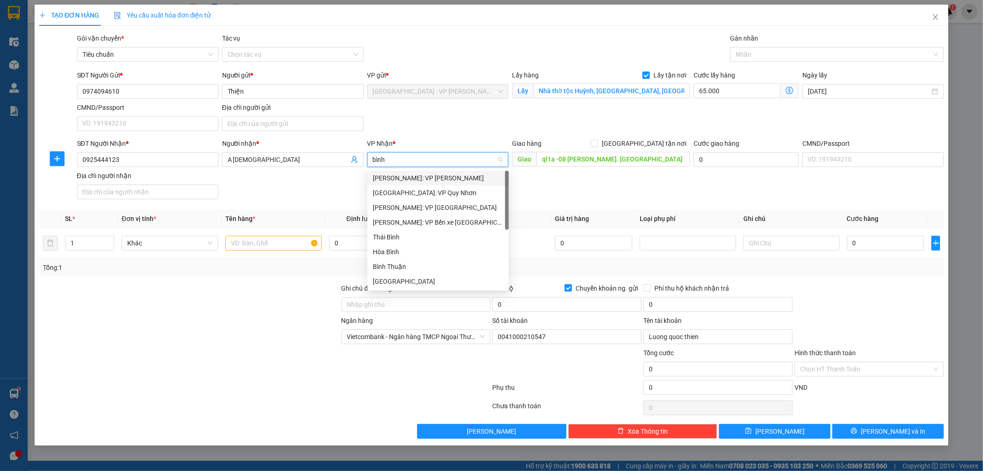
type input "bình"
click at [420, 263] on div "Bình Thuận" at bounding box center [438, 266] width 130 height 10
type input "65.000"
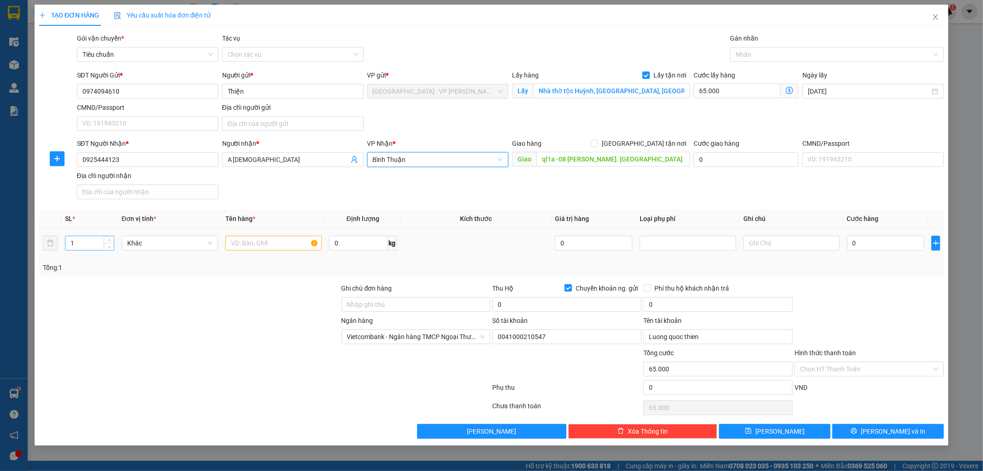
click at [94, 248] on input "1" at bounding box center [89, 243] width 48 height 14
type input "2"
click at [252, 236] on input "text" at bounding box center [273, 243] width 96 height 15
type input "2 kiện pin"
click at [884, 240] on input "0" at bounding box center [885, 243] width 77 height 15
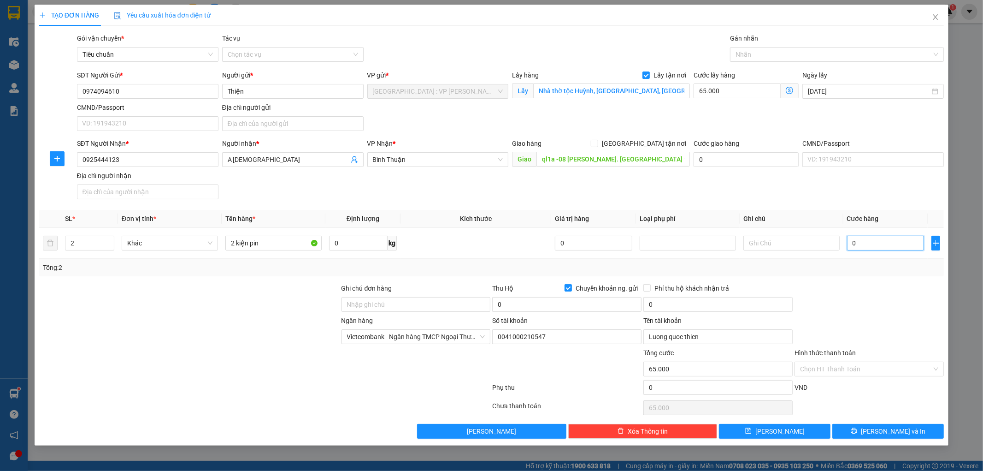
type input "1"
type input "65.001"
type input "1.000"
type input "66.000"
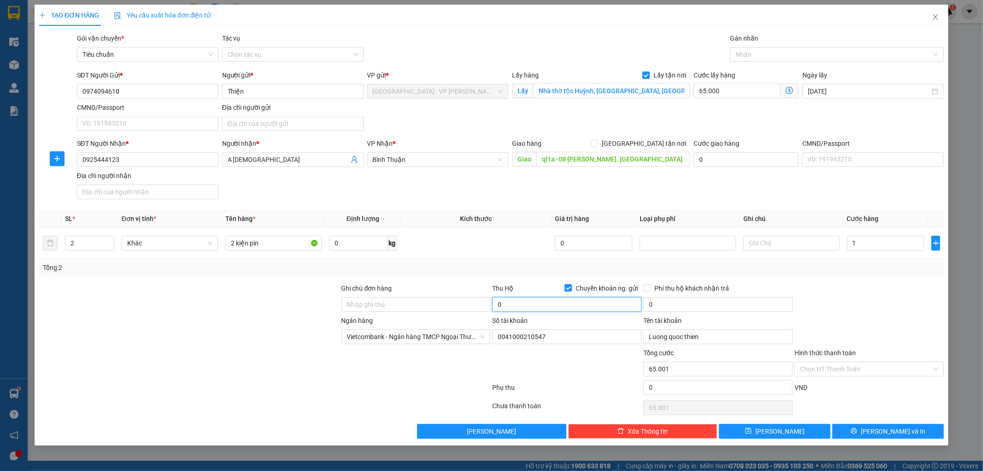
type input "66.000"
click at [535, 304] on input "0" at bounding box center [566, 304] width 149 height 15
type input "2.600.000"
drag, startPoint x: 646, startPoint y: 286, endPoint x: 662, endPoint y: 303, distance: 23.1
click at [647, 287] on input "Phí thu hộ khách nhận trả" at bounding box center [646, 287] width 6 height 6
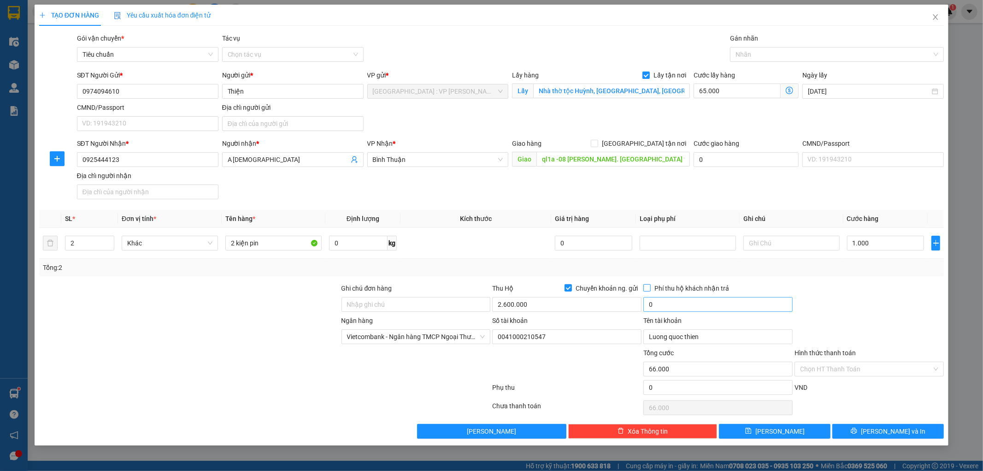
checkbox input "true"
click at [666, 307] on input "0" at bounding box center [717, 304] width 149 height 15
type input "20.000"
drag, startPoint x: 403, startPoint y: 308, endPoint x: 408, endPoint y: 308, distance: 5.1
click at [404, 308] on input "Ghi chú đơn hàng" at bounding box center [416, 304] width 149 height 15
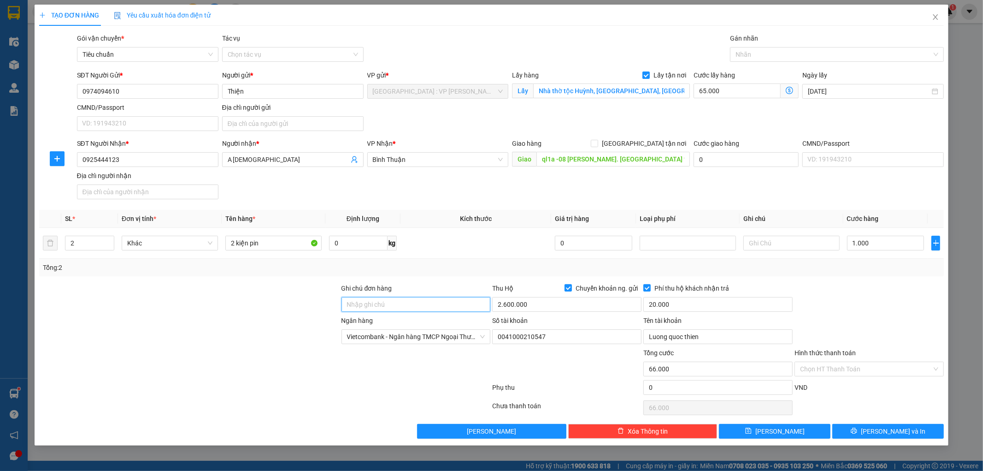
type input "KHÔNG BAO HƯ VỠ,MÓP MÉO"
click at [819, 430] on button "Lưu" at bounding box center [775, 431] width 112 height 15
checkbox input "false"
type input "1"
type input "0"
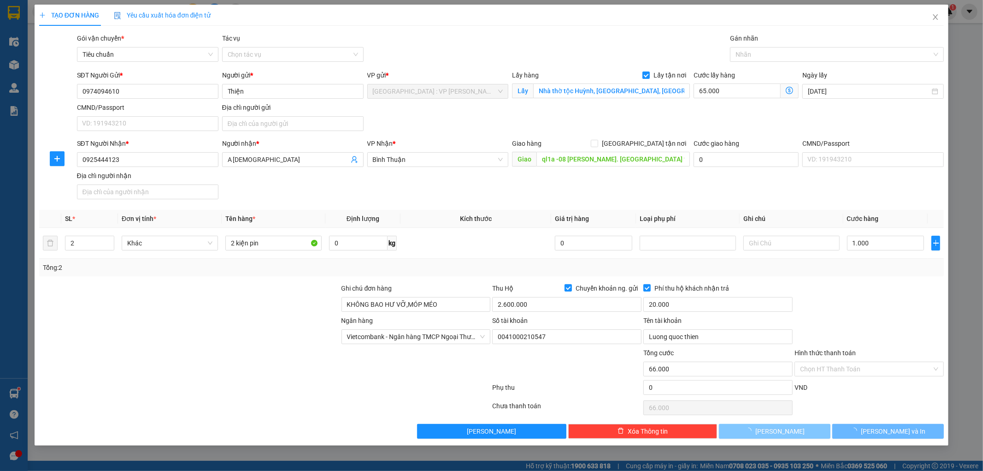
checkbox input "false"
type input "0"
checkbox input "false"
type input "0"
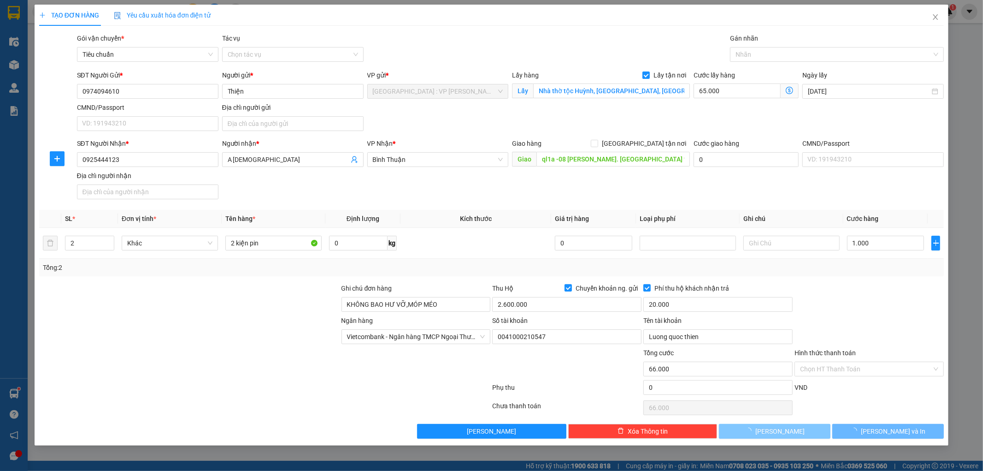
type input "0"
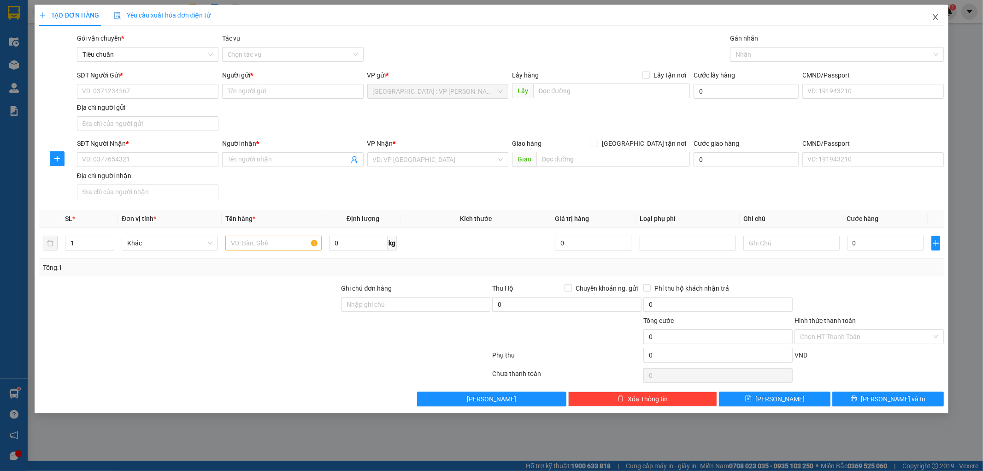
click at [935, 14] on icon "close" at bounding box center [935, 16] width 7 height 7
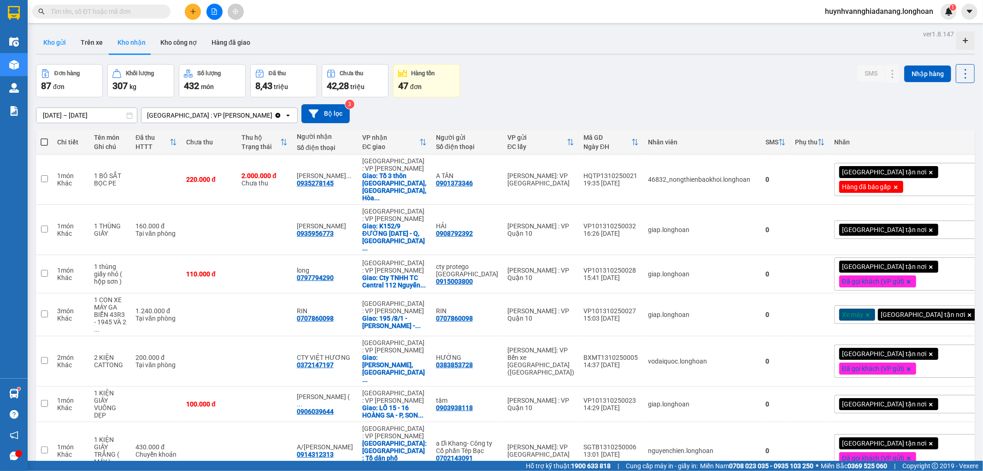
click at [64, 43] on button "Kho gửi" at bounding box center [54, 42] width 37 height 22
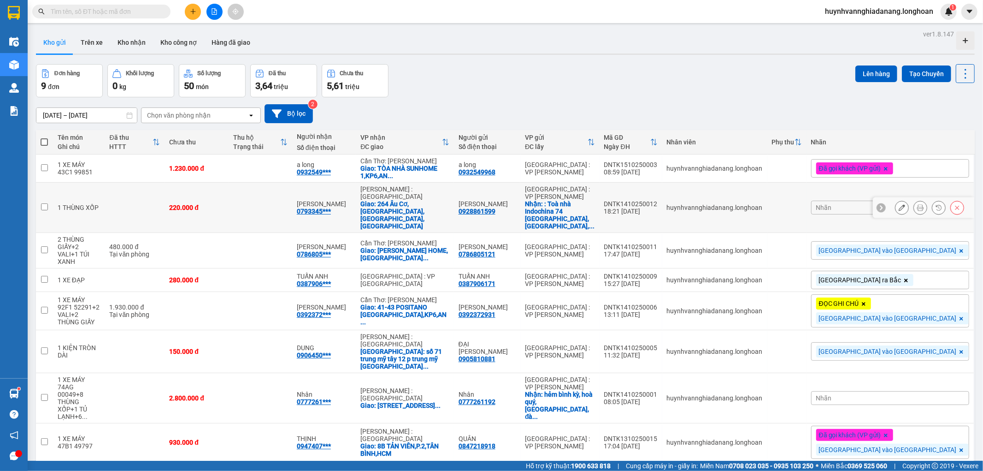
scroll to position [42, 0]
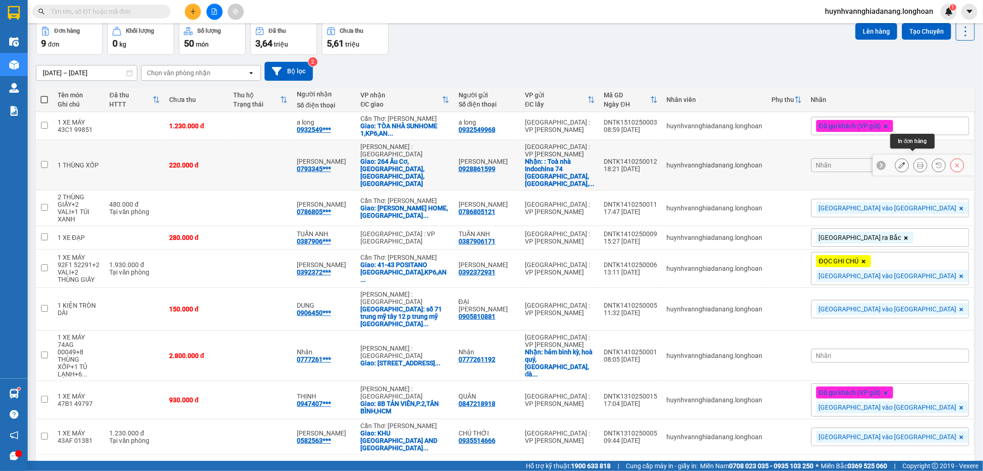
click at [917, 162] on icon at bounding box center [920, 165] width 6 height 6
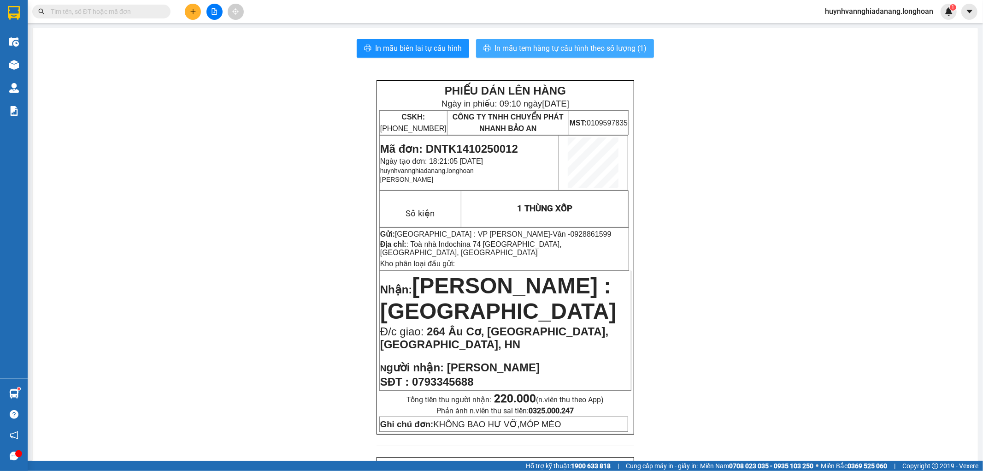
click at [579, 51] on span "In mẫu tem hàng tự cấu hình theo số lượng (1)" at bounding box center [571, 48] width 152 height 12
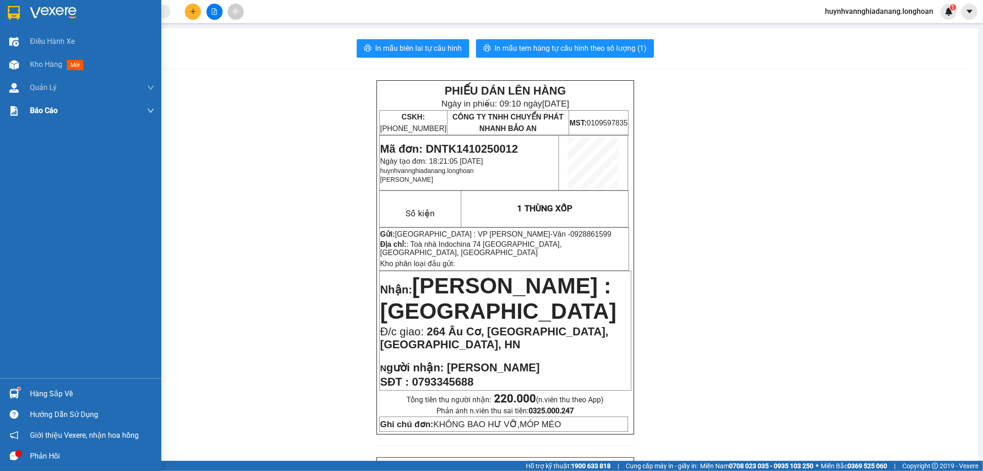
drag, startPoint x: 38, startPoint y: 63, endPoint x: 158, endPoint y: 106, distance: 127.4
click at [38, 63] on span "Kho hàng" at bounding box center [46, 64] width 32 height 9
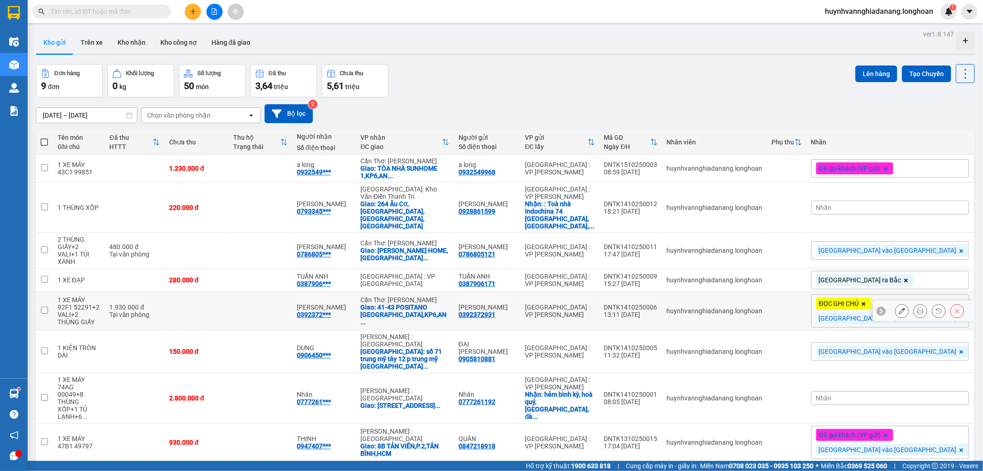
scroll to position [42, 0]
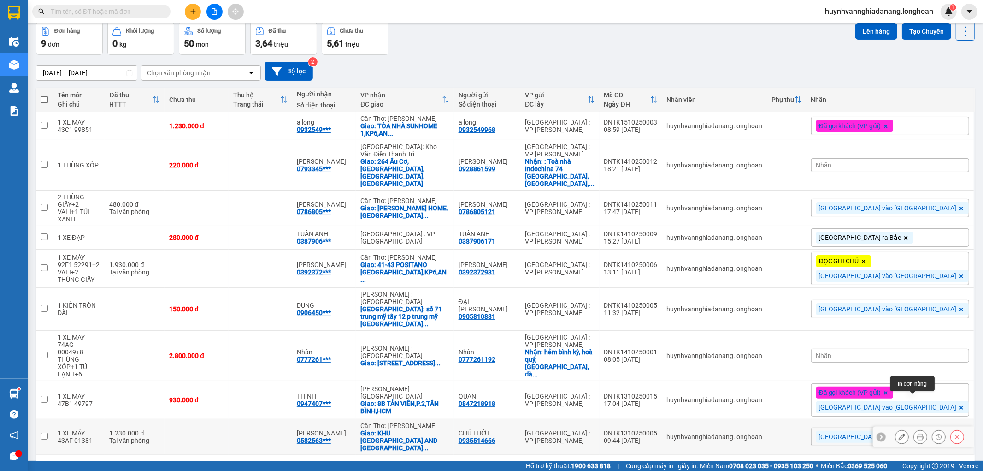
click at [917, 433] on icon at bounding box center [920, 436] width 6 height 6
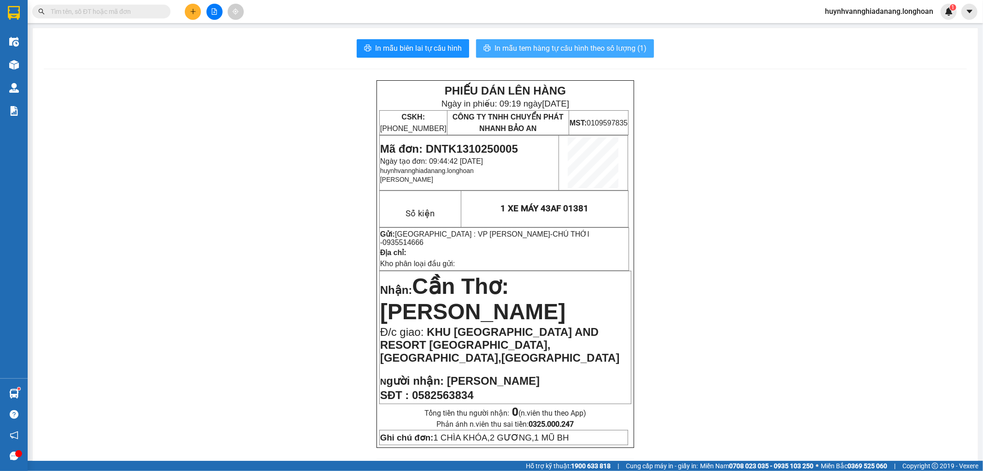
click at [524, 51] on span "In mẫu tem hàng tự cấu hình theo số lượng (1)" at bounding box center [571, 48] width 152 height 12
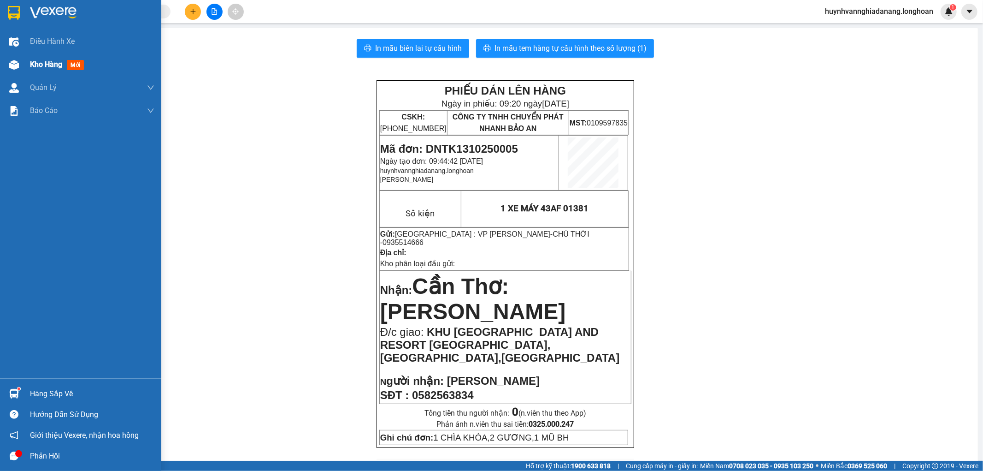
click at [40, 66] on span "Kho hàng" at bounding box center [46, 64] width 32 height 9
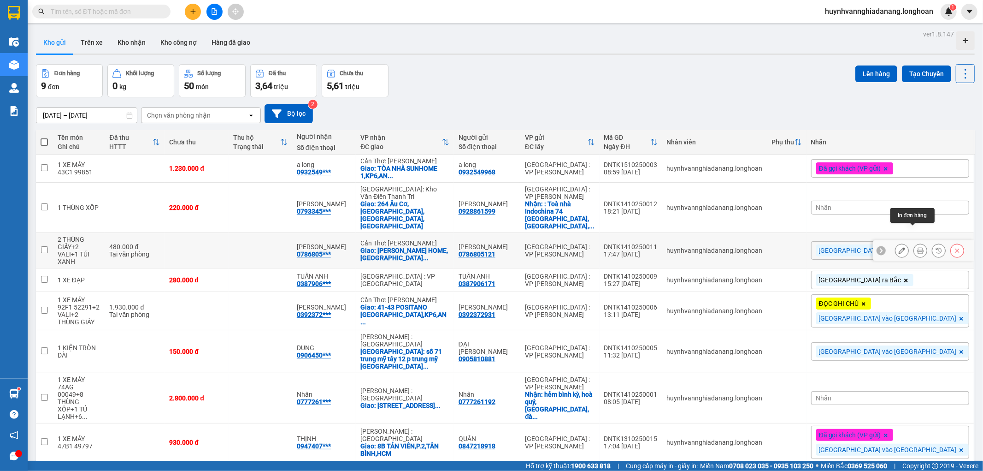
click at [917, 247] on icon at bounding box center [920, 250] width 6 height 6
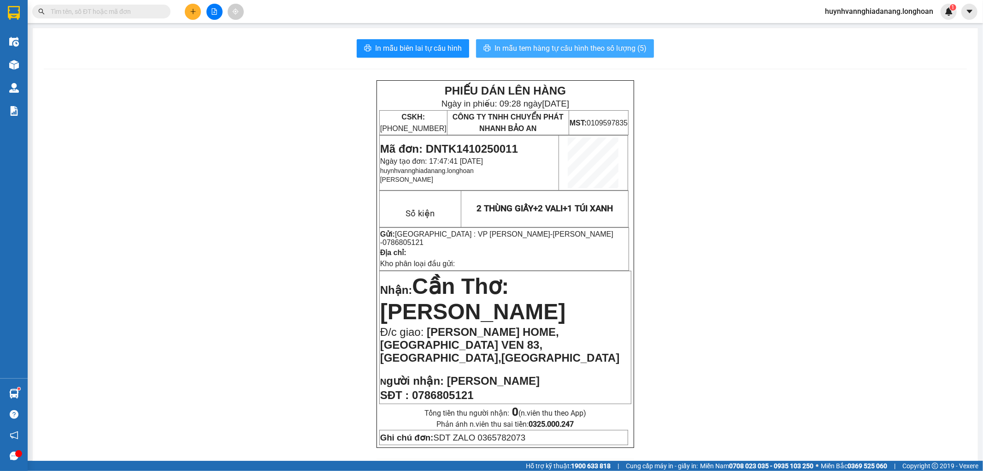
click at [576, 53] on span "In mẫu tem hàng tự cấu hình theo số lượng (5)" at bounding box center [571, 48] width 152 height 12
click at [107, 12] on input "text" at bounding box center [105, 11] width 109 height 10
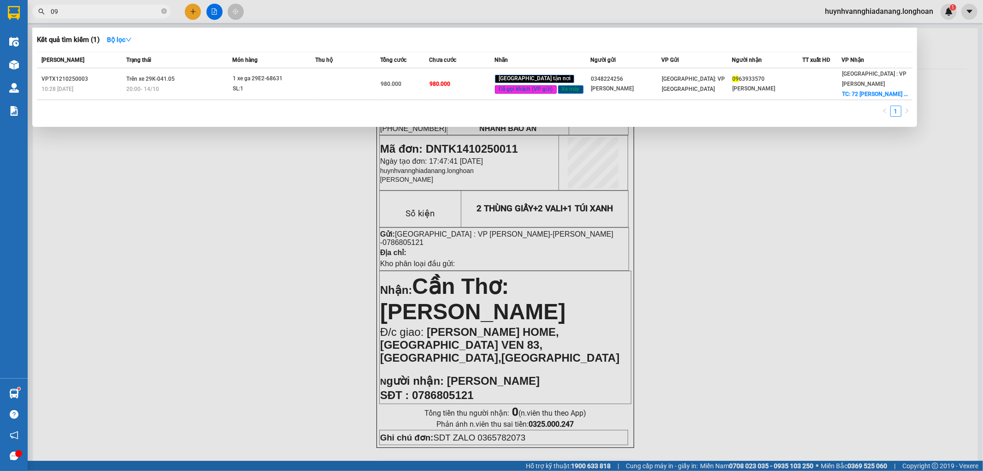
type input "0"
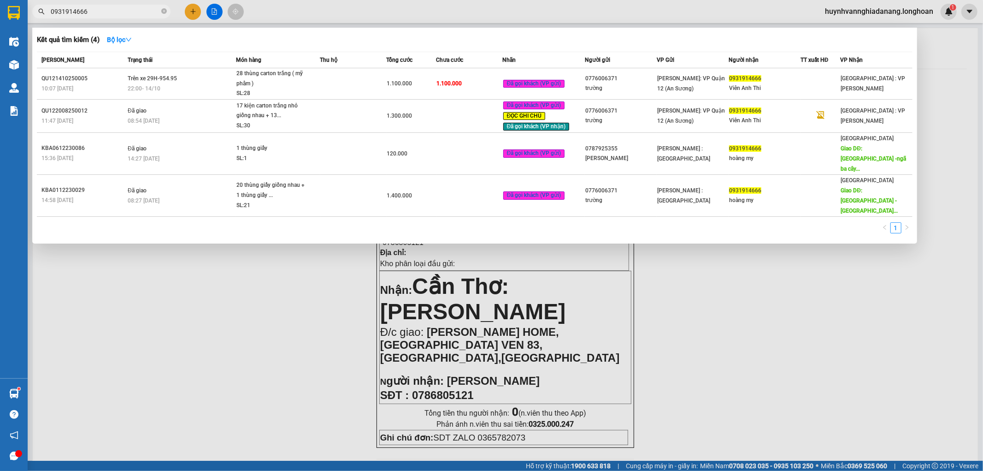
click at [97, 10] on input "0931914666" at bounding box center [105, 11] width 109 height 10
type input "0"
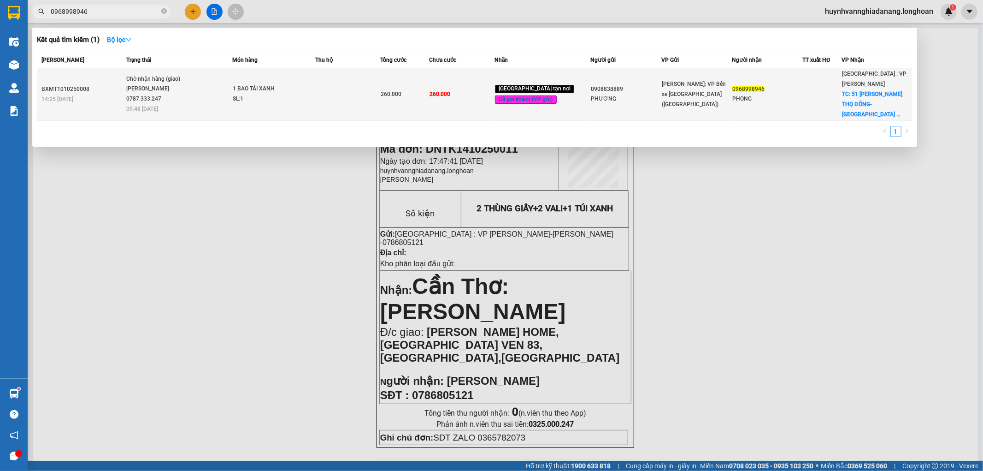
click at [323, 94] on td at bounding box center [347, 94] width 65 height 52
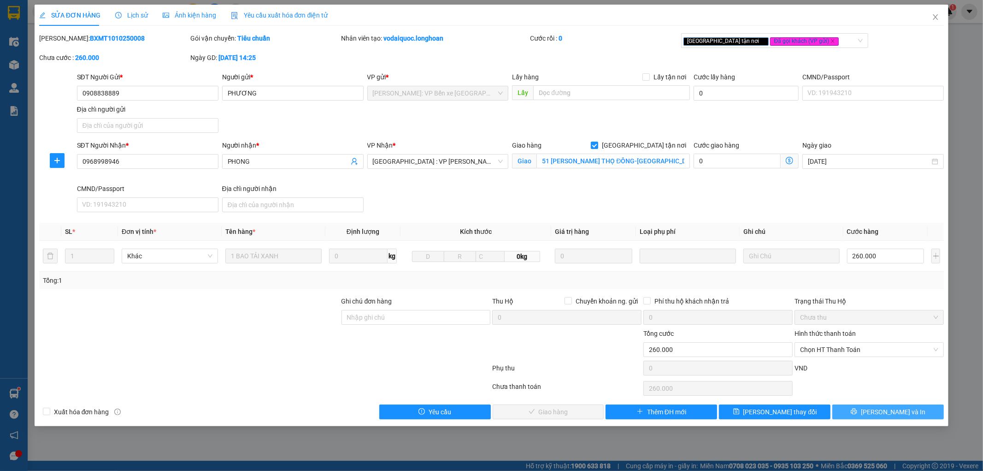
click at [897, 413] on span "[PERSON_NAME] và In" at bounding box center [893, 412] width 65 height 10
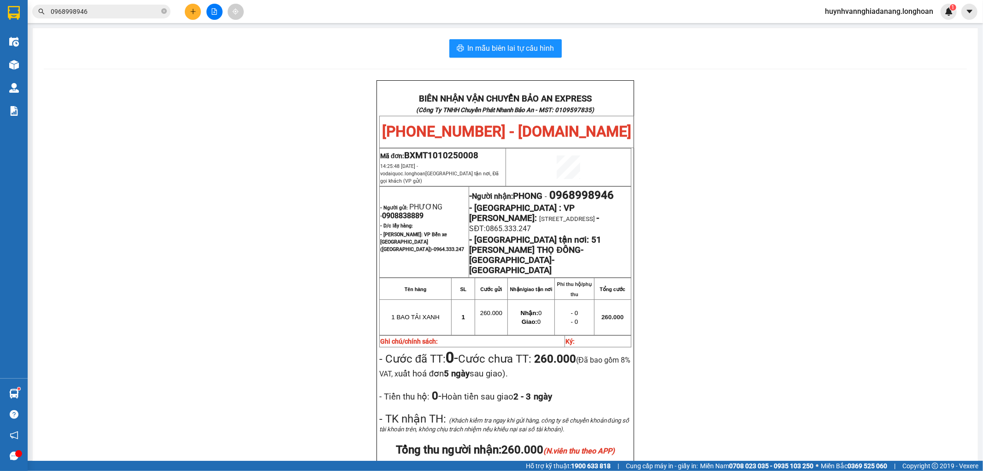
click at [107, 14] on input "0968998946" at bounding box center [105, 11] width 109 height 10
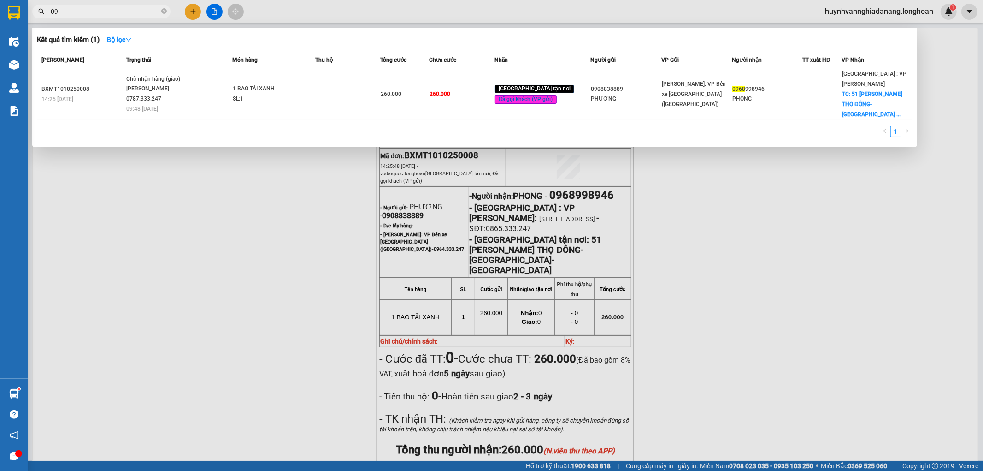
type input "0"
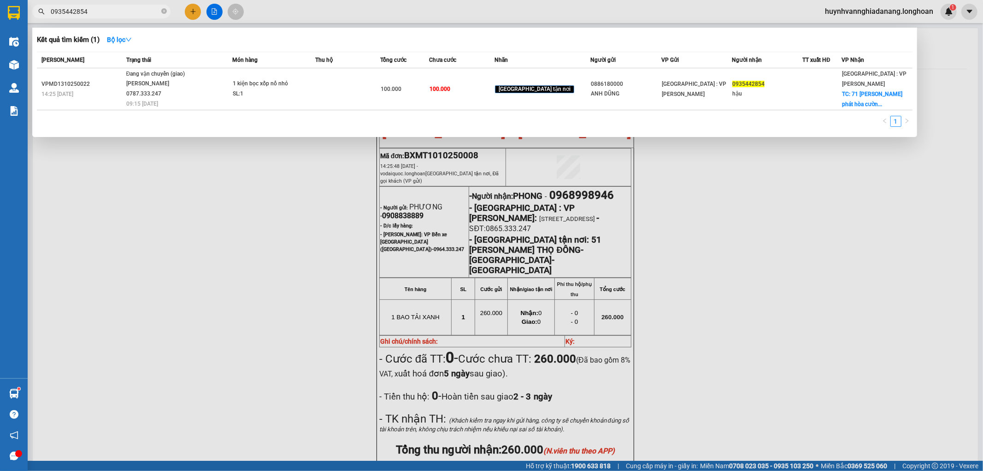
click at [255, 223] on div at bounding box center [491, 235] width 983 height 471
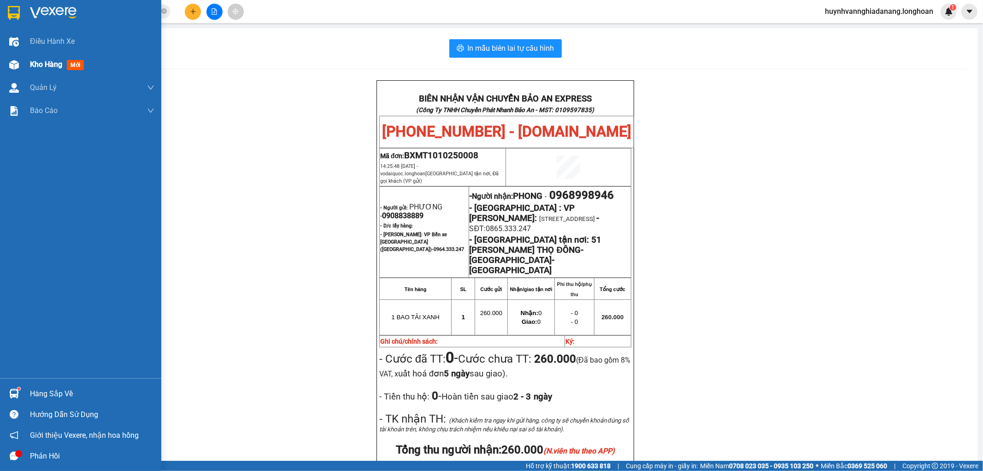
click at [33, 65] on span "Kho hàng" at bounding box center [46, 64] width 32 height 9
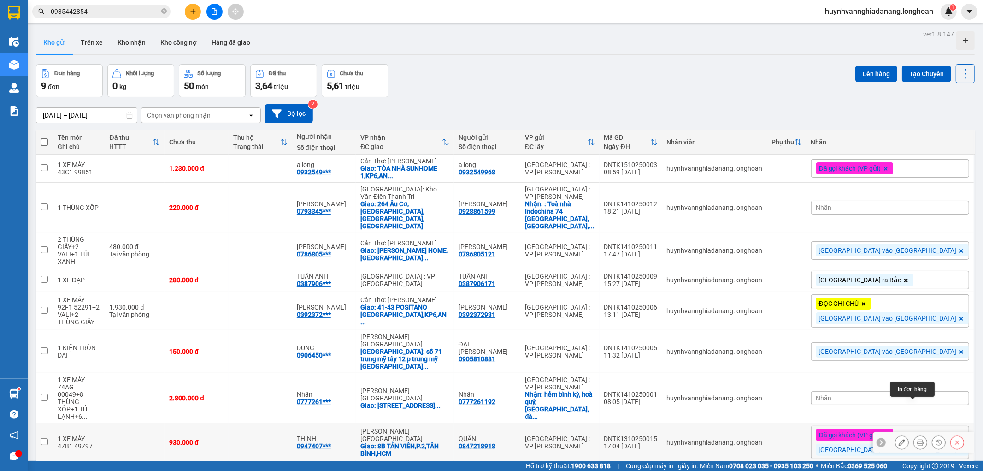
click at [917, 439] on icon at bounding box center [920, 442] width 6 height 6
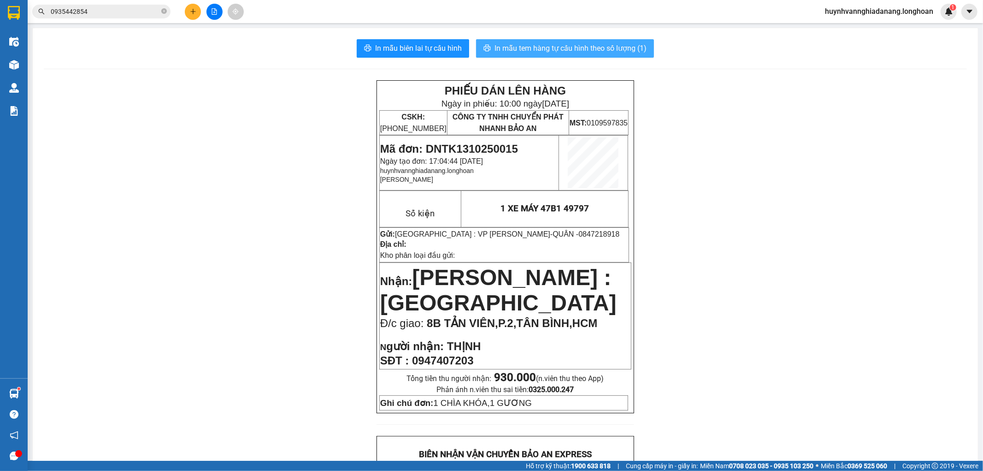
click at [551, 52] on span "In mẫu tem hàng tự cấu hình theo số lượng (1)" at bounding box center [571, 48] width 152 height 12
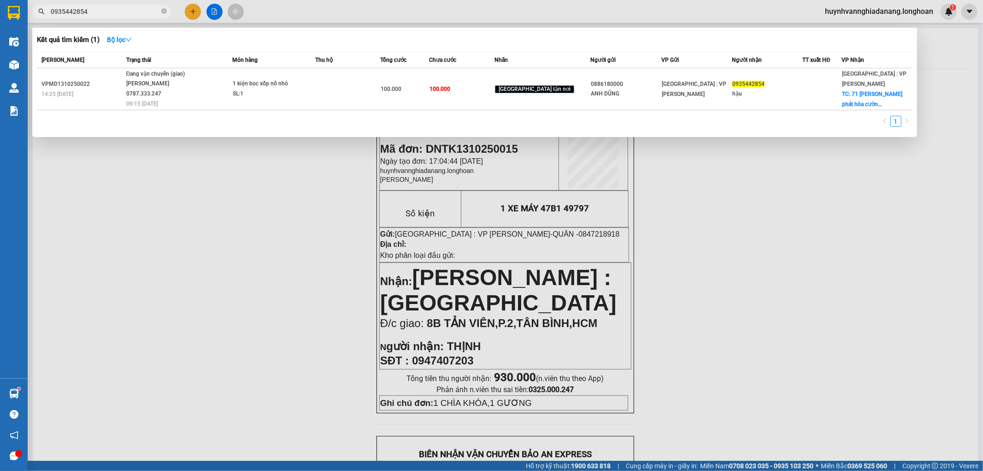
click at [102, 12] on input "0935442854" at bounding box center [105, 11] width 109 height 10
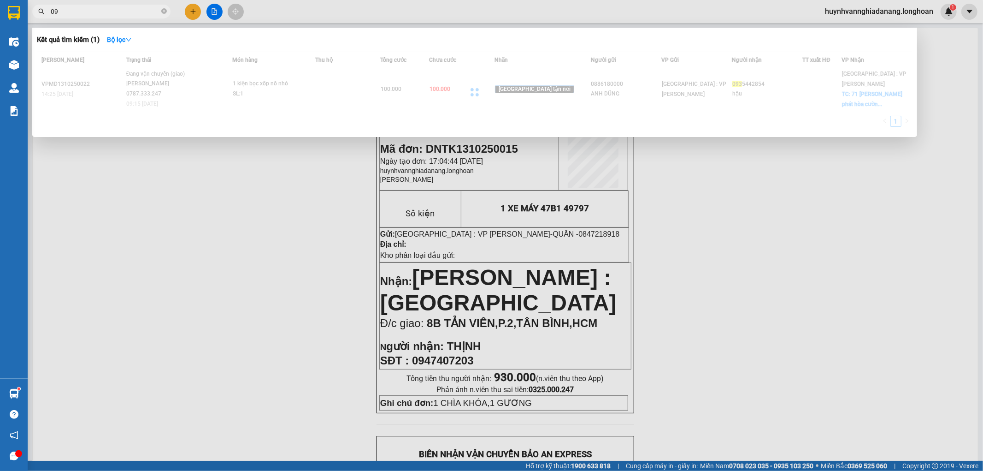
type input "0"
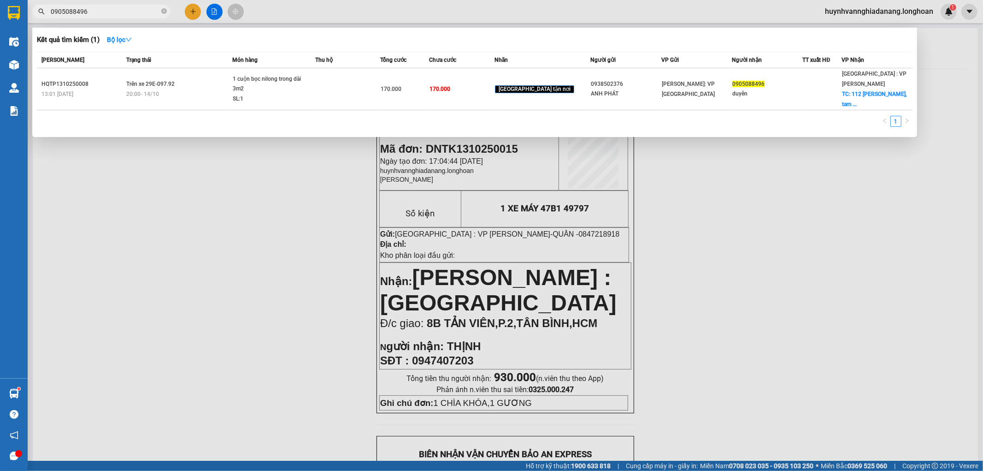
type input "0905088496"
click at [194, 15] on div at bounding box center [491, 235] width 983 height 471
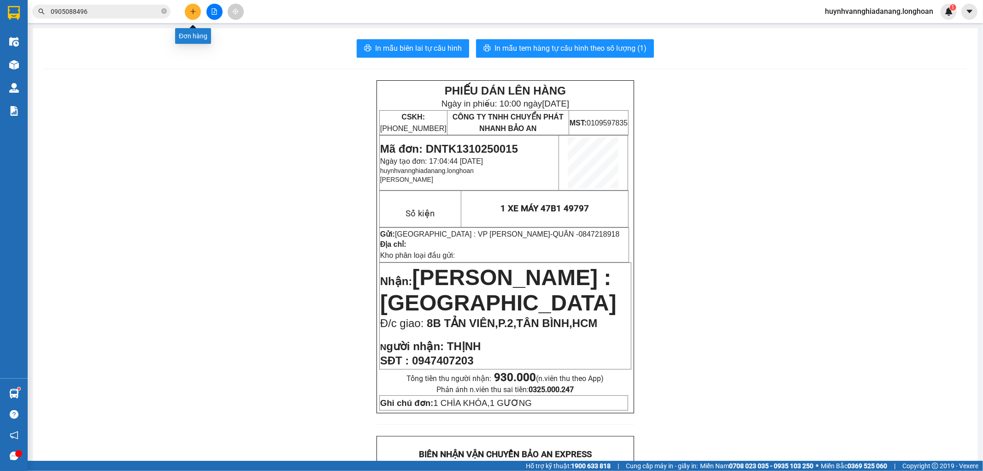
click at [195, 13] on icon "plus" at bounding box center [193, 11] width 6 height 6
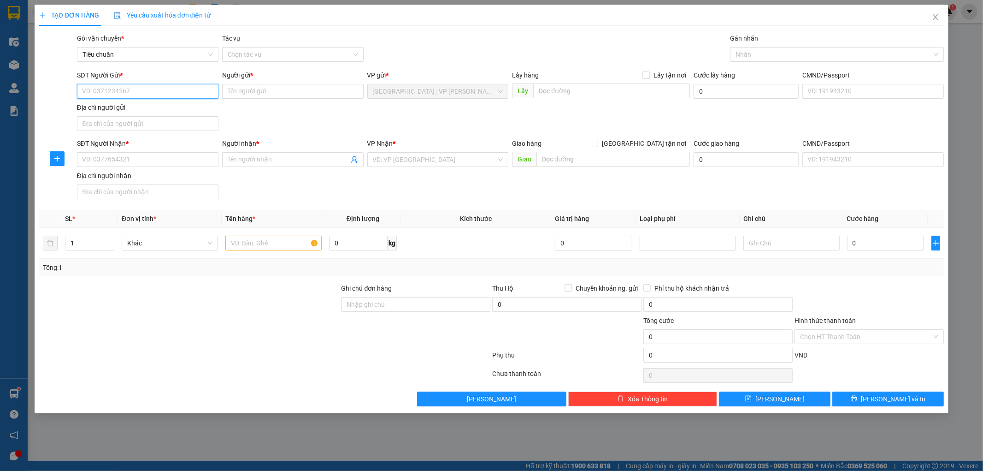
click at [122, 95] on input "SĐT Người Gửi *" at bounding box center [147, 91] width 141 height 15
type input "0365712237"
click at [250, 90] on input "Người gửi *" at bounding box center [292, 91] width 141 height 15
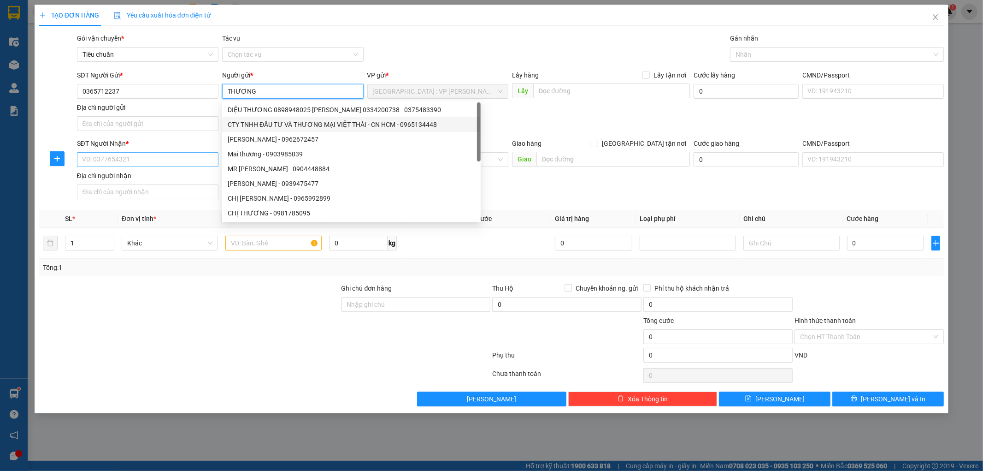
type input "THƯƠNG"
click at [100, 165] on input "SĐT Người Nhận *" at bounding box center [147, 159] width 141 height 15
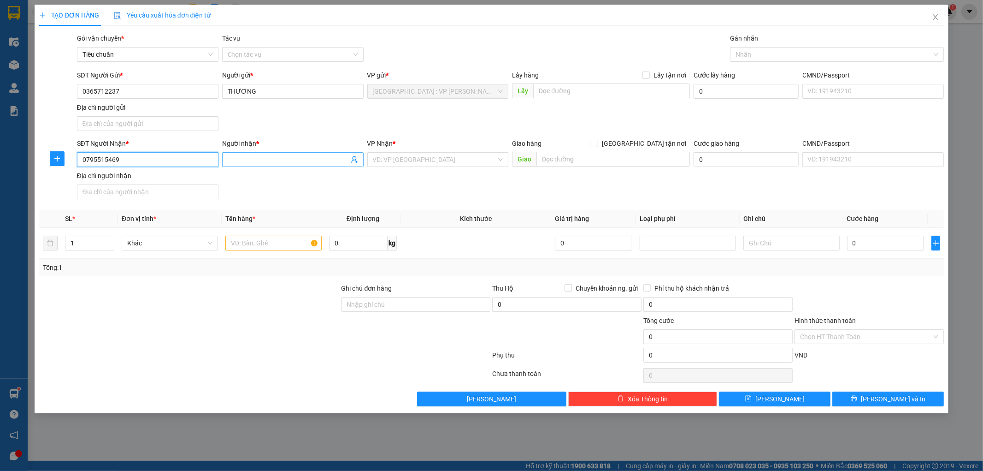
type input "0795515469"
click at [250, 153] on span at bounding box center [292, 159] width 141 height 15
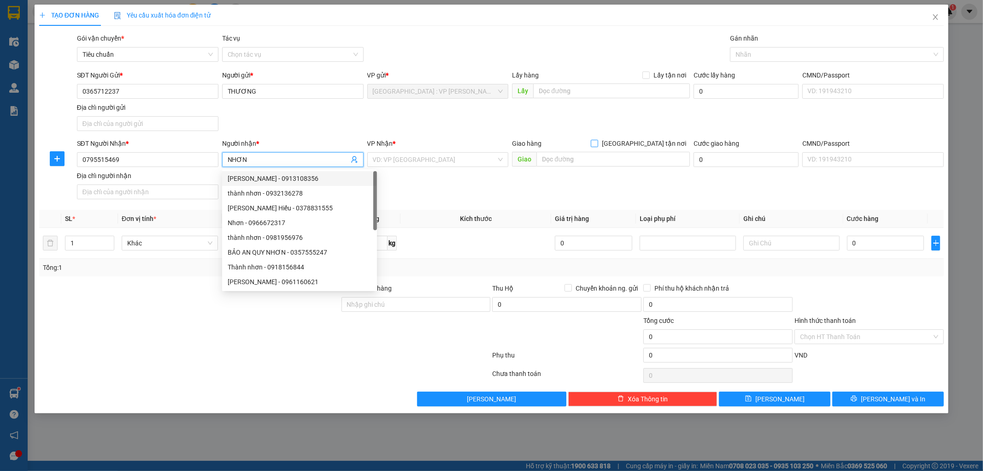
type input "NHƠN"
drag, startPoint x: 644, startPoint y: 143, endPoint x: 633, endPoint y: 151, distance: 13.3
click at [597, 143] on input "[GEOGRAPHIC_DATA] tận nơi" at bounding box center [594, 143] width 6 height 6
checkbox input "true"
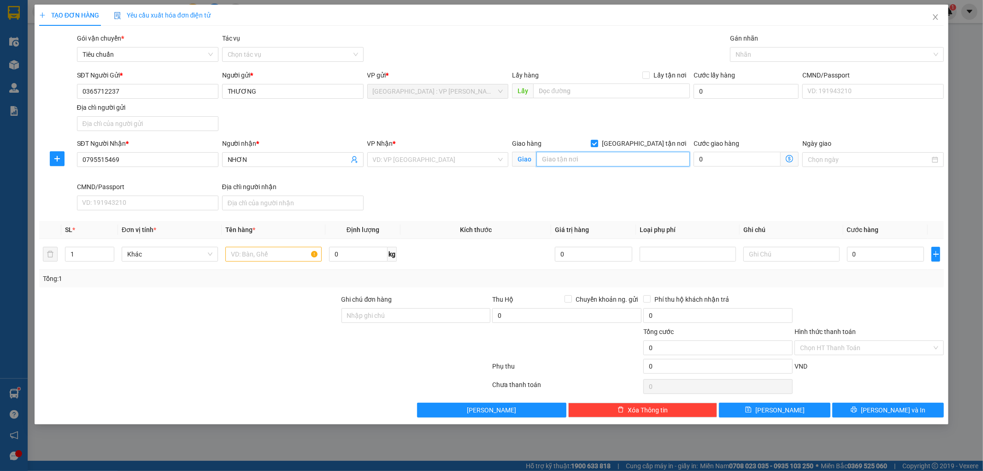
click at [610, 158] on input "text" at bounding box center [612, 159] width 153 height 15
type input "56/6M ẤP CHÁNH 1 TÂN XUÂN 1,HOOC MÔN,HCM"
click at [408, 160] on input "search" at bounding box center [435, 160] width 124 height 14
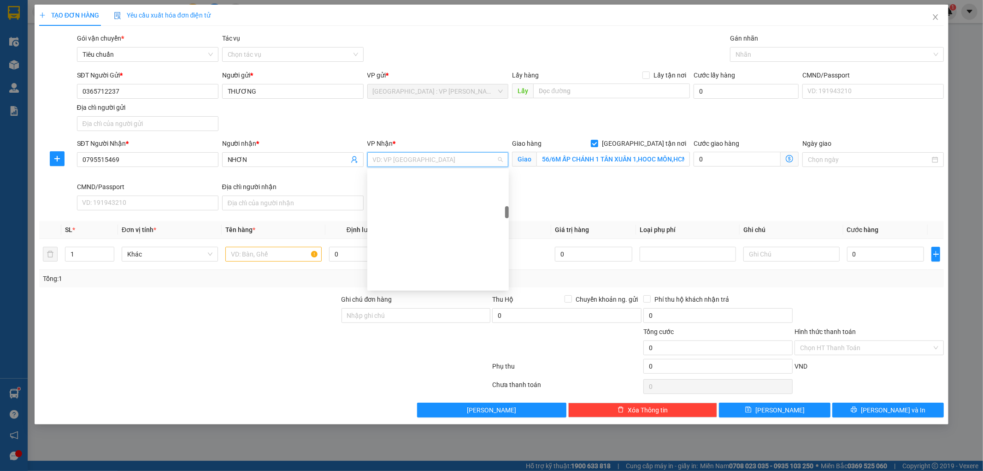
click at [86, 263] on div "1" at bounding box center [89, 254] width 49 height 18
click at [86, 259] on input "1" at bounding box center [89, 254] width 48 height 14
type input "4"
click at [266, 256] on input "text" at bounding box center [273, 254] width 96 height 15
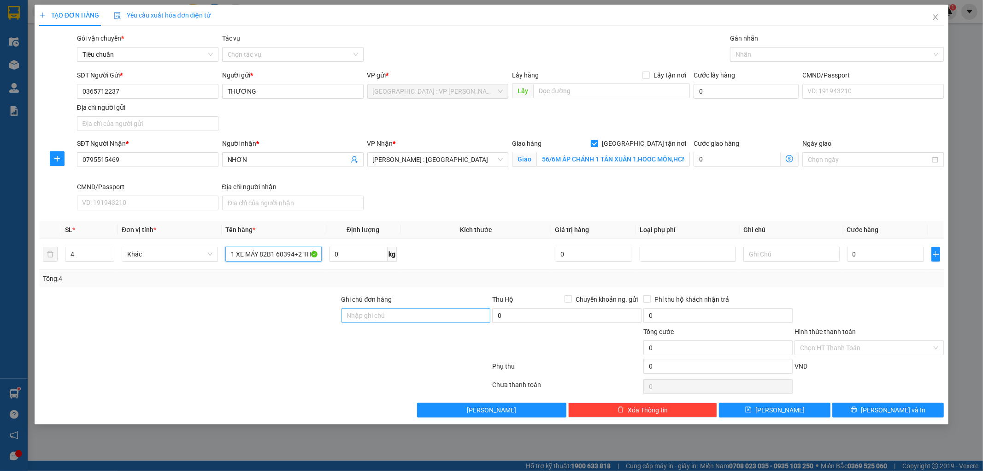
type input "1 XE MÁY 82B1 60394+2 THÙNG GIẤY+1 VALI"
click at [376, 309] on input "Ghi chú đơn hàng" at bounding box center [416, 315] width 149 height 15
click at [867, 254] on input "0" at bounding box center [885, 254] width 77 height 15
click at [459, 315] on input "1 CHÌA KHÓA,2 GƯƠNG,1 MŨ BH" at bounding box center [416, 315] width 149 height 15
type input "1 CHÌA KHÓA,2 GƯƠNG,1 MŨ BH.HÀNG HÓA KHÔNG BAO HƯ VỠ"
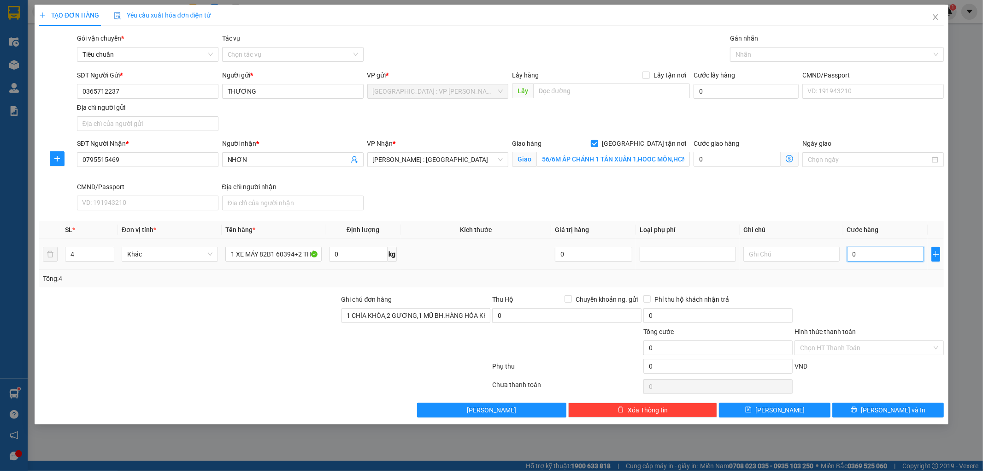
click at [873, 252] on input "0" at bounding box center [885, 254] width 77 height 15
type input "1"
type input "12"
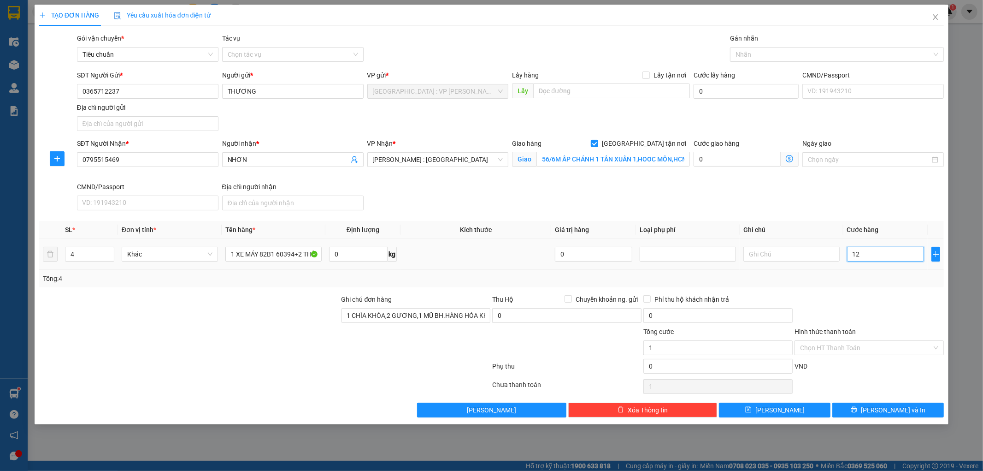
type input "12"
type input "120"
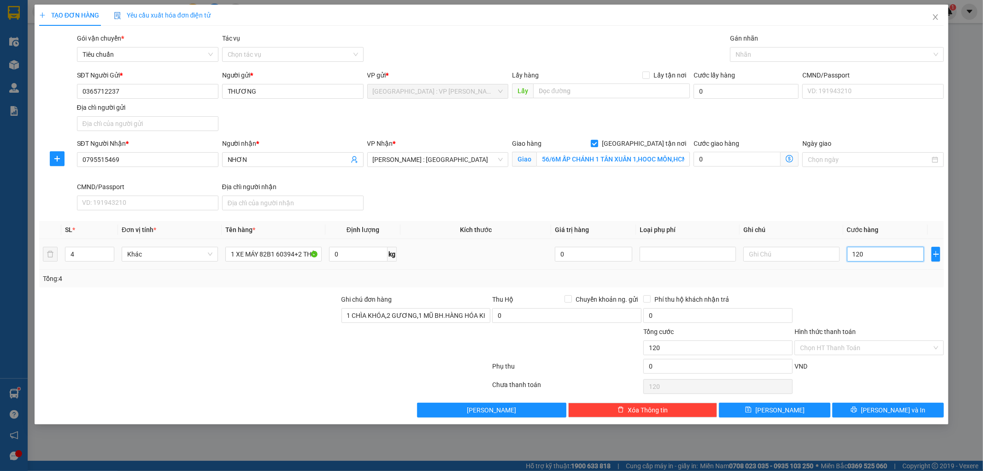
type input "1.200"
type input "12.000"
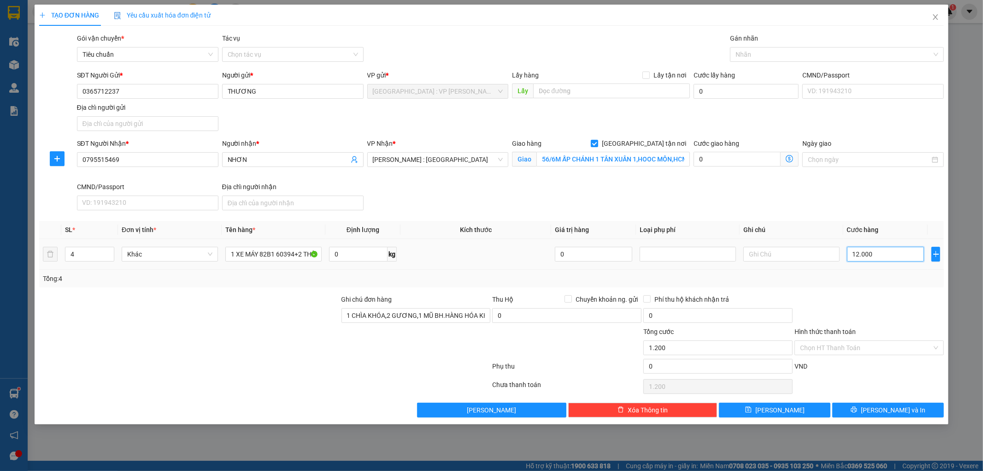
type input "12.000"
type input "120.000"
type input "1.200.000"
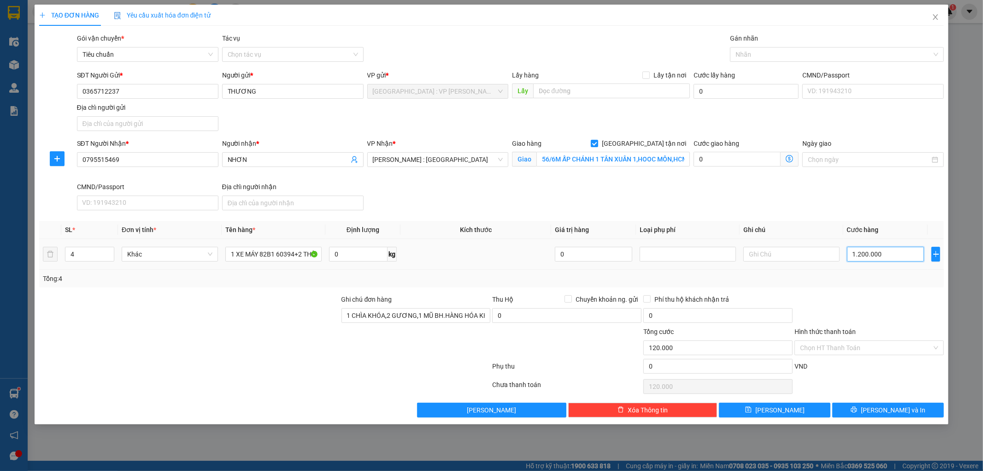
type input "1.200.000"
click at [864, 345] on input "Hình thức thanh toán" at bounding box center [866, 348] width 132 height 14
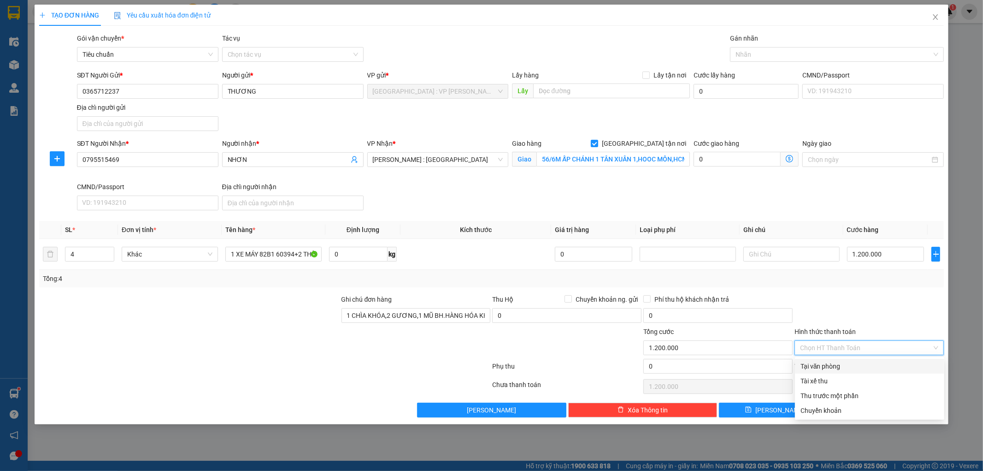
click at [852, 366] on div "Tại văn phòng" at bounding box center [870, 366] width 138 height 10
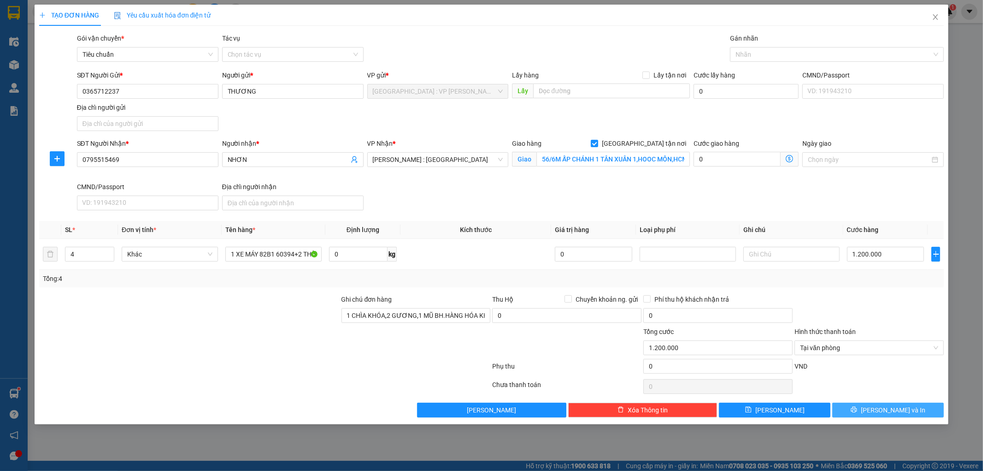
click at [858, 413] on button "[PERSON_NAME] và In" at bounding box center [888, 409] width 112 height 15
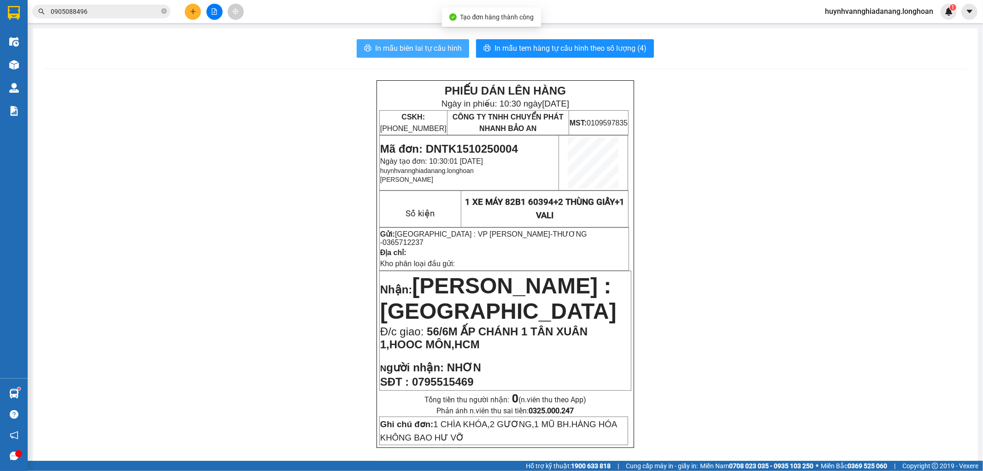
click at [418, 52] on span "In mẫu biên lai tự cấu hình" at bounding box center [418, 48] width 87 height 12
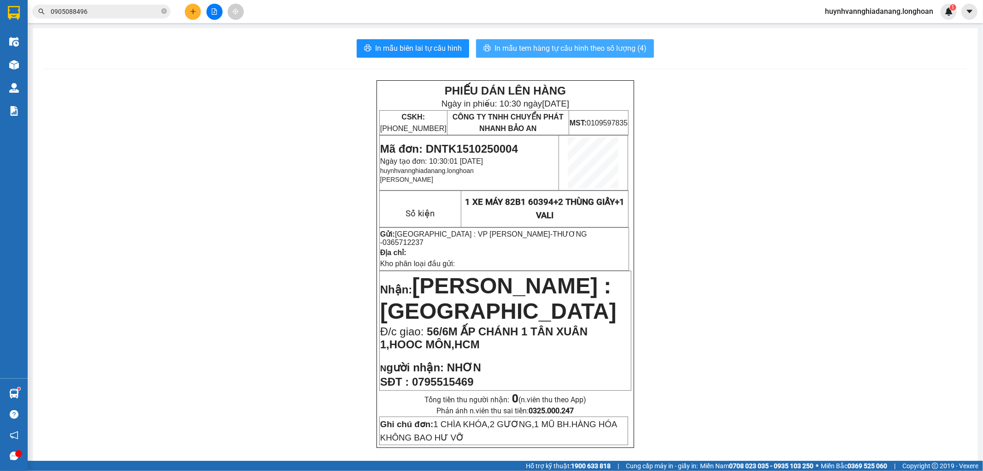
click at [567, 47] on span "In mẫu tem hàng tự cấu hình theo số lượng (4)" at bounding box center [571, 48] width 152 height 12
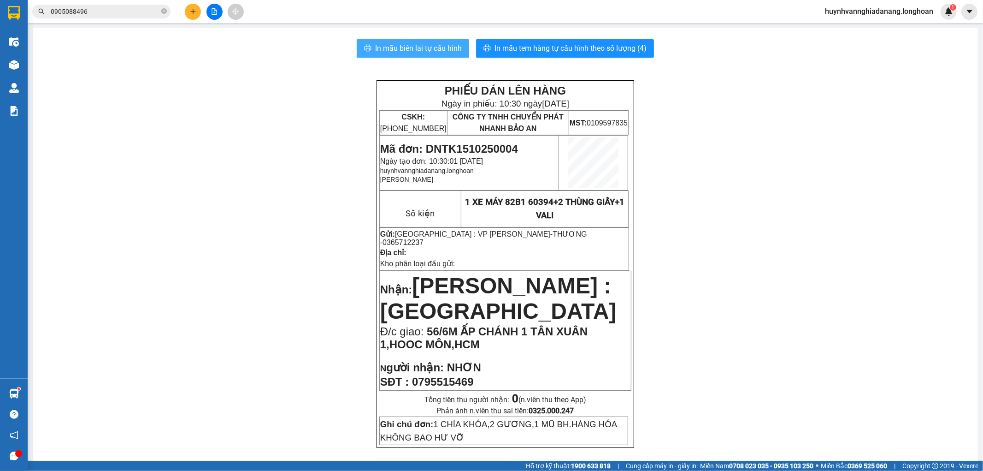
click at [411, 51] on span "In mẫu biên lai tự cấu hình" at bounding box center [418, 48] width 87 height 12
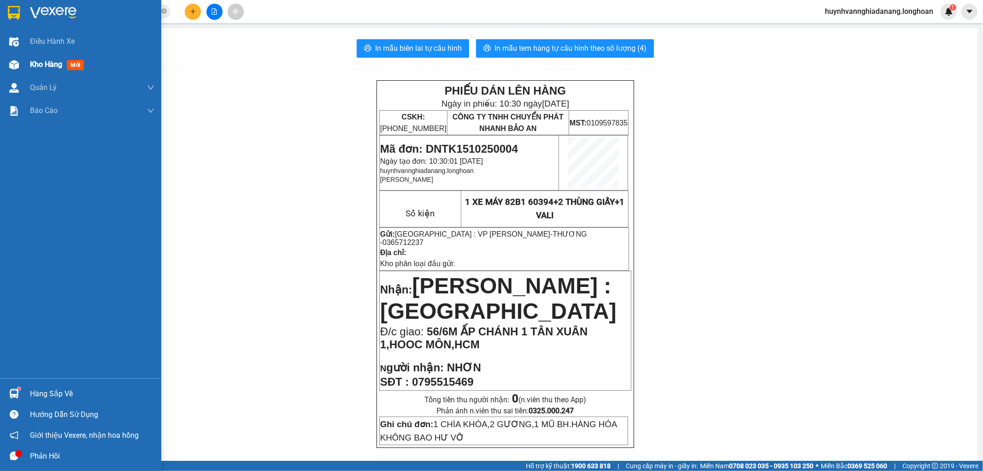
click at [45, 60] on span "Kho hàng" at bounding box center [46, 64] width 32 height 9
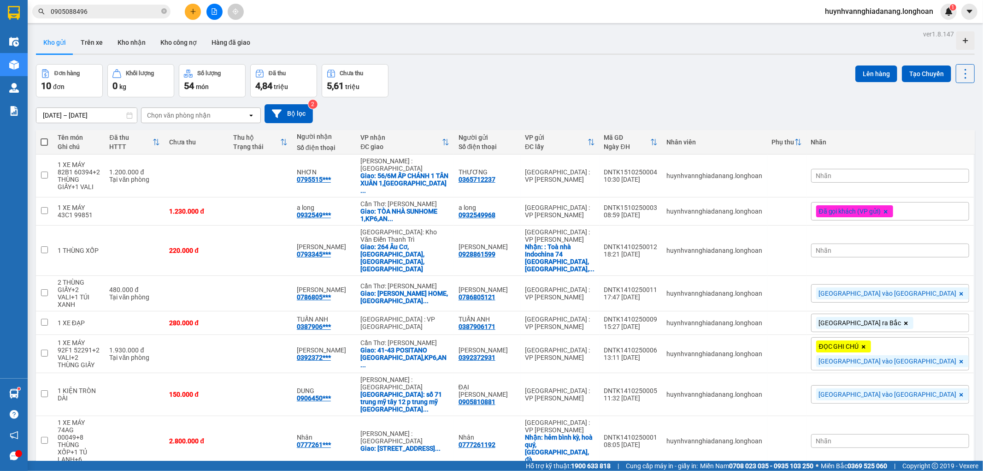
click at [911, 171] on div "Nhãn" at bounding box center [890, 176] width 158 height 14
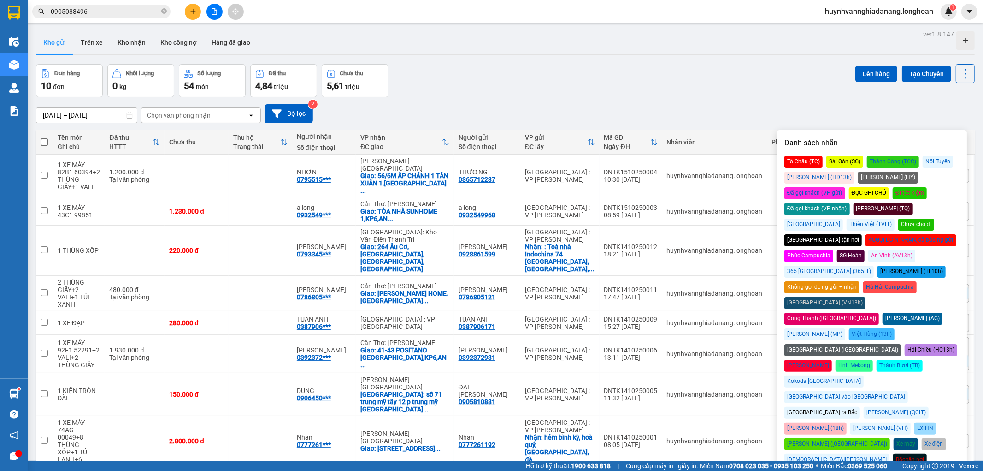
click at [845, 187] on div "Đã gọi khách (VP gửi)" at bounding box center [814, 193] width 61 height 12
click at [908, 391] on div "[GEOGRAPHIC_DATA] vào [GEOGRAPHIC_DATA]" at bounding box center [846, 397] width 124 height 12
drag, startPoint x: 758, startPoint y: 98, endPoint x: 770, endPoint y: 100, distance: 12.1
click at [758, 98] on div "16/09/2025 – 15/10/2025 Press the down arrow key to interact with the calendar …" at bounding box center [505, 113] width 939 height 33
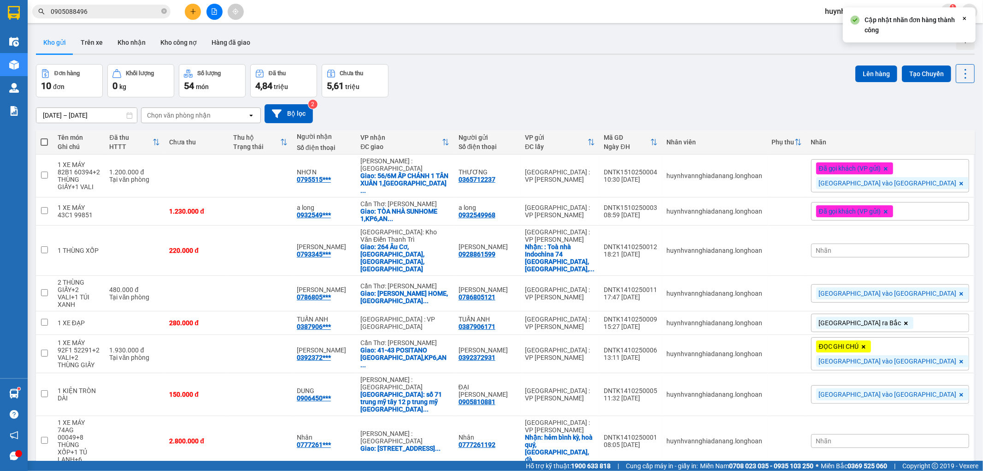
click at [881, 207] on span "Đã gọi khách (VP gửi)" at bounding box center [850, 211] width 62 height 8
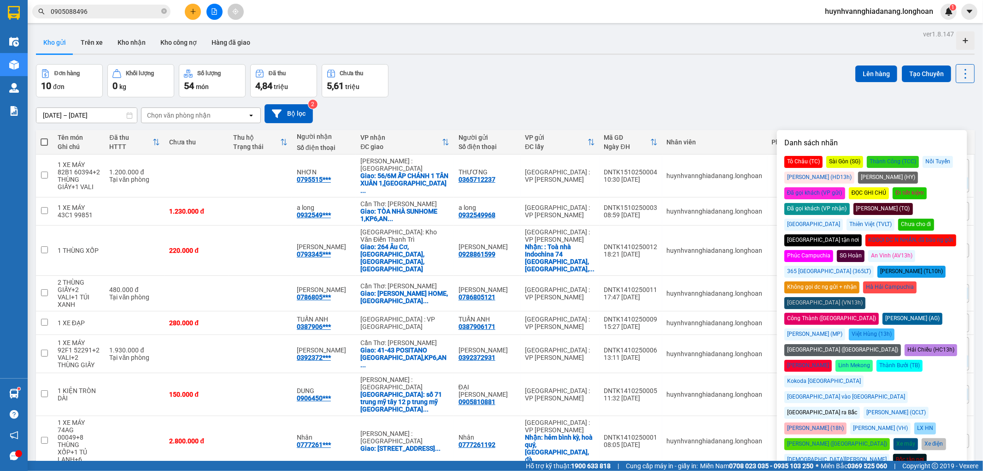
drag, startPoint x: 913, startPoint y: 334, endPoint x: 799, endPoint y: 200, distance: 175.6
click at [908, 391] on div "[GEOGRAPHIC_DATA] vào [GEOGRAPHIC_DATA]" at bounding box center [846, 397] width 124 height 12
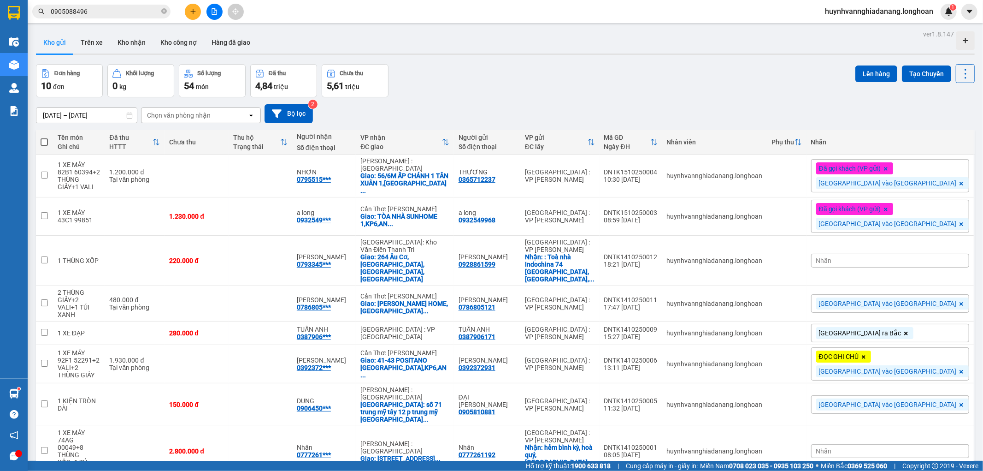
click at [694, 70] on div "Đơn hàng 10 đơn Khối lượng 0 kg Số lượng 54 món Đã thu 4,84 triệu Chưa thu 5,61…" at bounding box center [505, 80] width 939 height 33
click at [495, 177] on div "0365712237" at bounding box center [477, 179] width 37 height 7
click at [103, 11] on input "0905088496" at bounding box center [105, 11] width 109 height 10
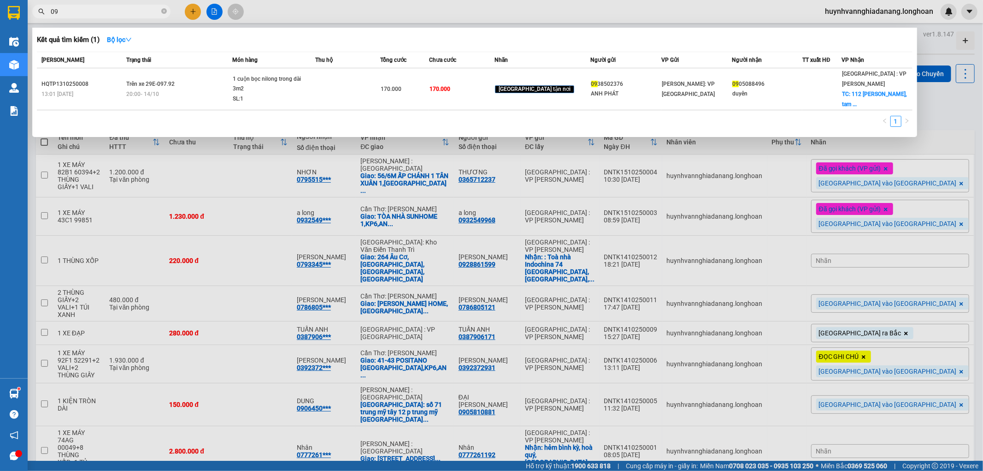
type input "0"
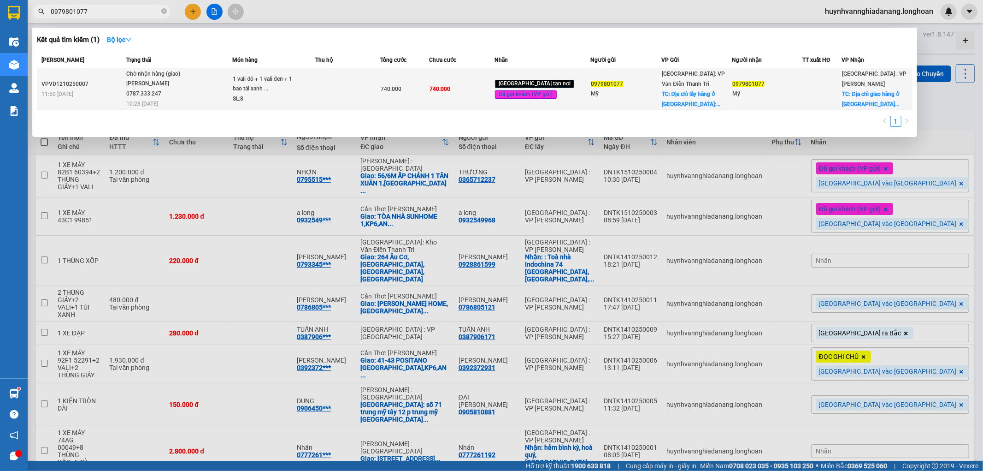
type input "0979801077"
click at [353, 97] on td at bounding box center [347, 89] width 65 height 42
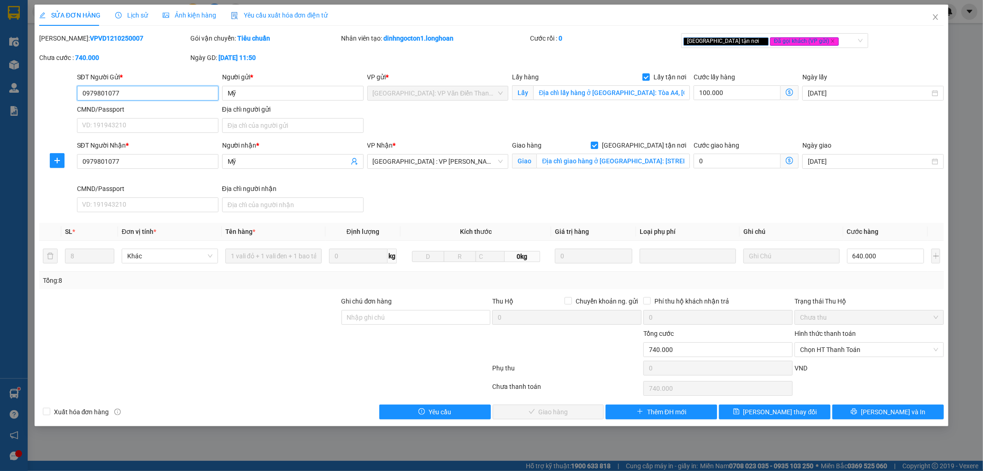
type input "0979801077"
type input "Mỹ"
checkbox input "true"
type input "Địa chỉ lấy hàng ở Hà Nội: Tòa A4, An Bình city, 232 Phạm văn Đồng, Cổ Nhuế, Bắ…"
type input "0979801077"
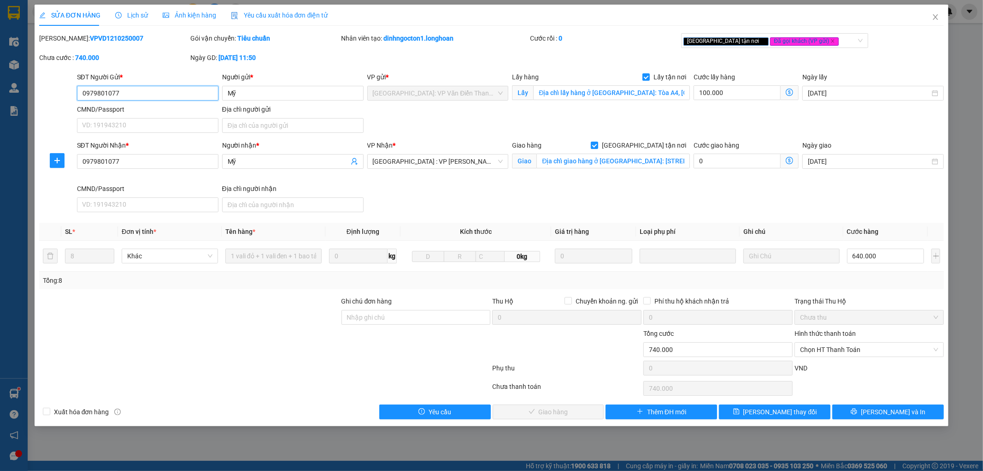
type input "Mỹ"
checkbox input "true"
type input "Địa chỉ giao hàng ở Đà Nẵng: 1117/9 Nguyễn Tất Thành, Thanh Khê, Đà Nẵng"
type input "0"
type input "740.000"
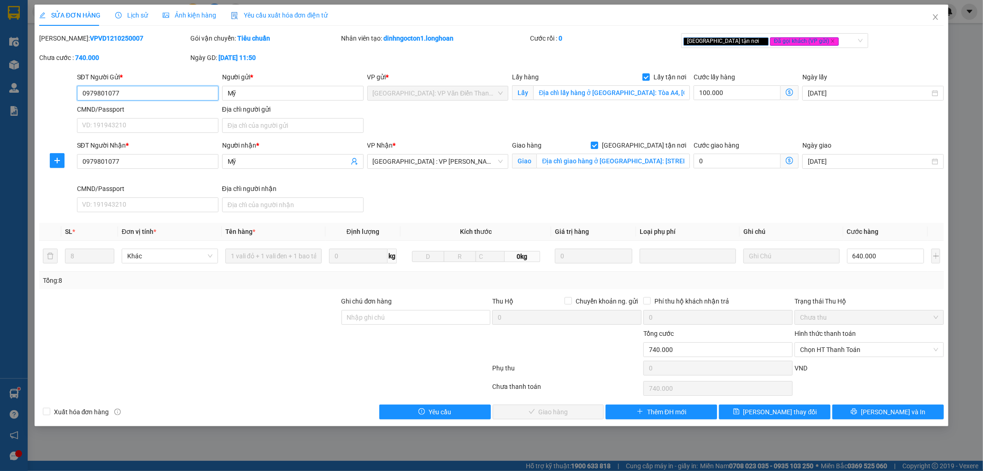
type input "740.000"
click at [908, 410] on button "[PERSON_NAME] và In" at bounding box center [888, 411] width 112 height 15
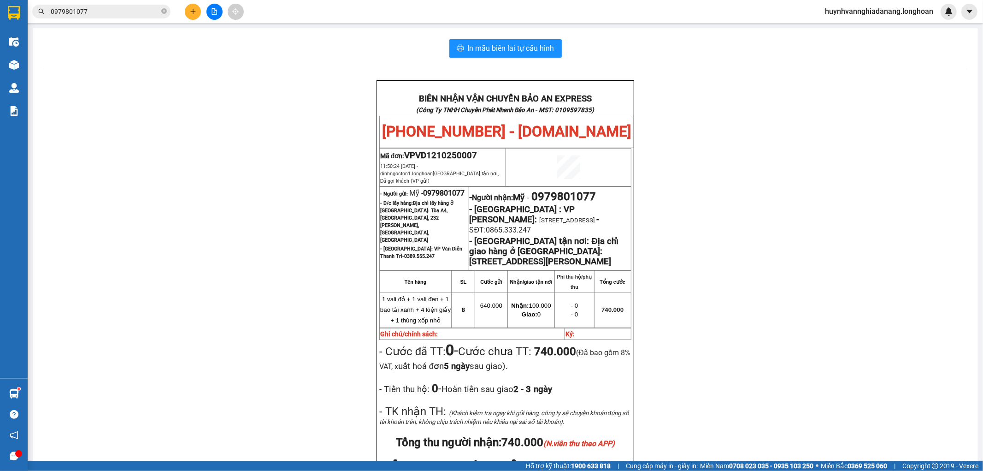
click at [189, 16] on button at bounding box center [193, 12] width 16 height 16
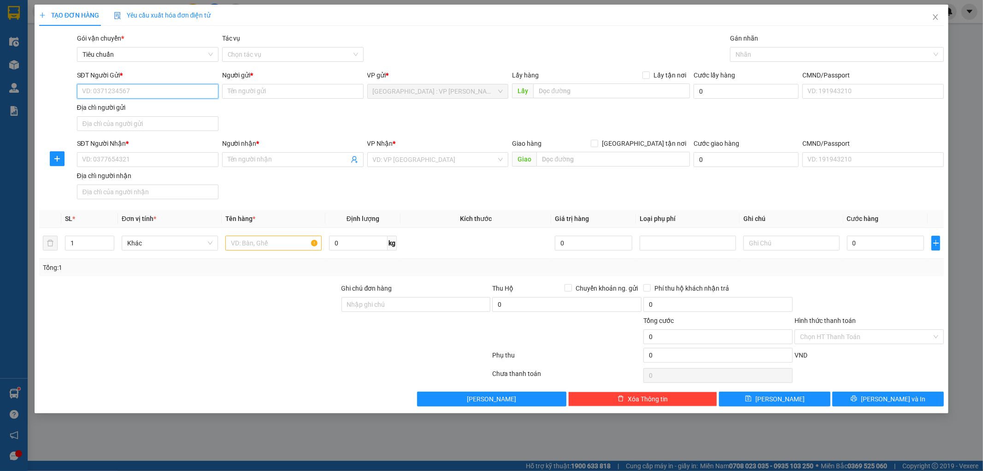
click at [132, 89] on input "SĐT Người Gửi *" at bounding box center [147, 91] width 141 height 15
type input "0905931215"
click at [146, 110] on div "0905931215 - HOÀNG" at bounding box center [148, 110] width 130 height 10
type input "HOÀNG"
type input "0905931215"
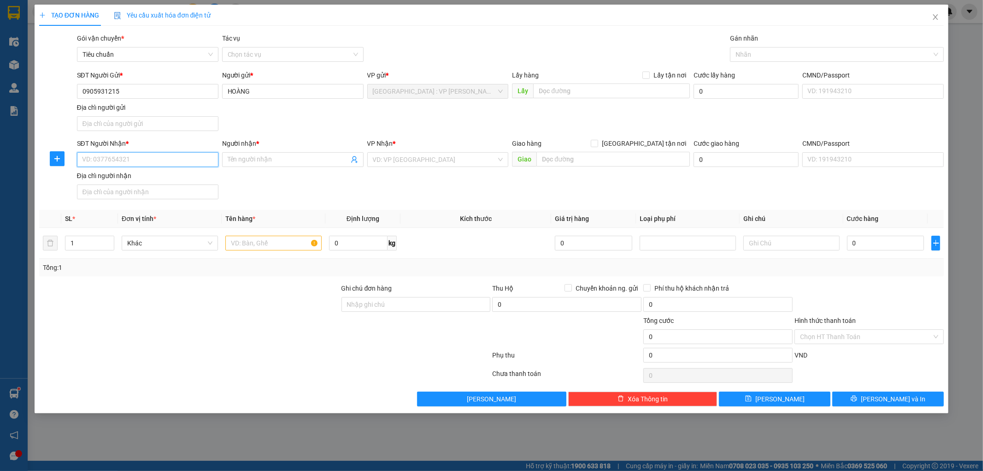
click at [150, 166] on input "SĐT Người Nhận *" at bounding box center [147, 159] width 141 height 15
click at [136, 162] on input "SĐT Người Nhận *" at bounding box center [147, 159] width 141 height 15
drag, startPoint x: 127, startPoint y: 92, endPoint x: 77, endPoint y: 93, distance: 50.2
click at [77, 93] on input "0905931215" at bounding box center [147, 91] width 141 height 15
click at [108, 162] on input "SĐT Người Nhận *" at bounding box center [147, 159] width 141 height 15
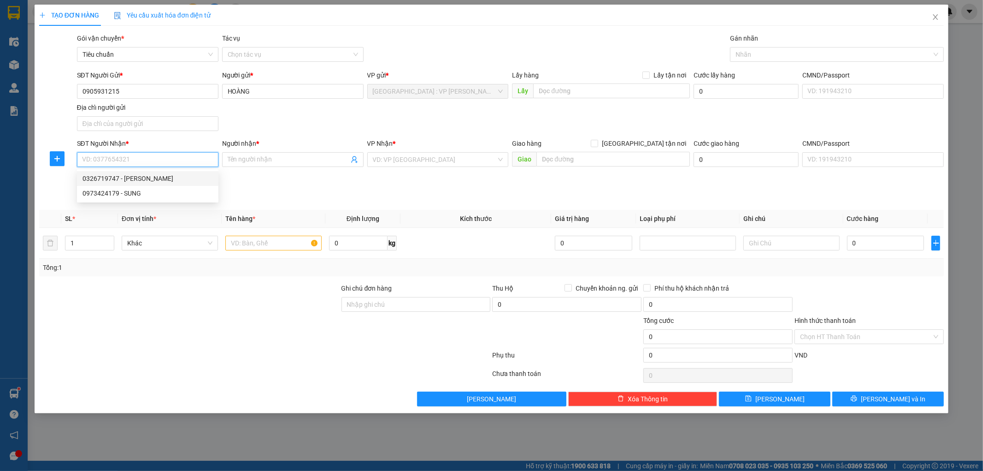
paste input "0905931215"
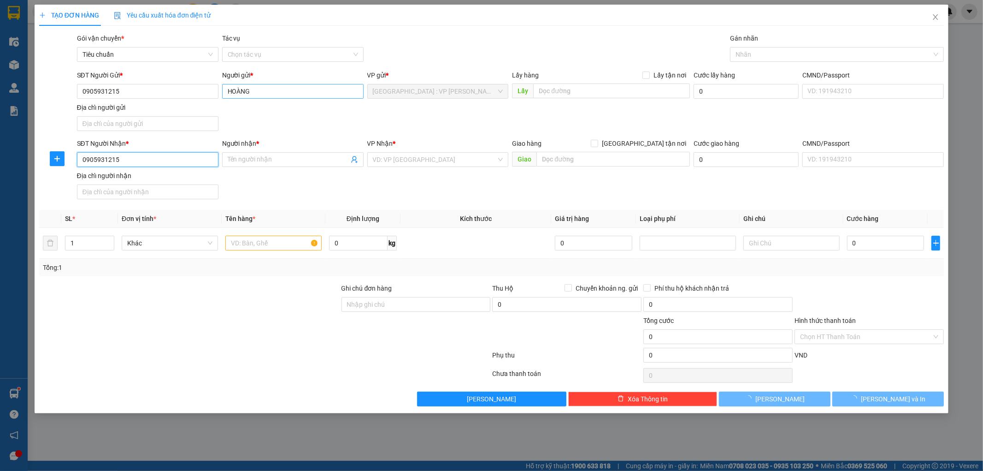
type input "0905931215"
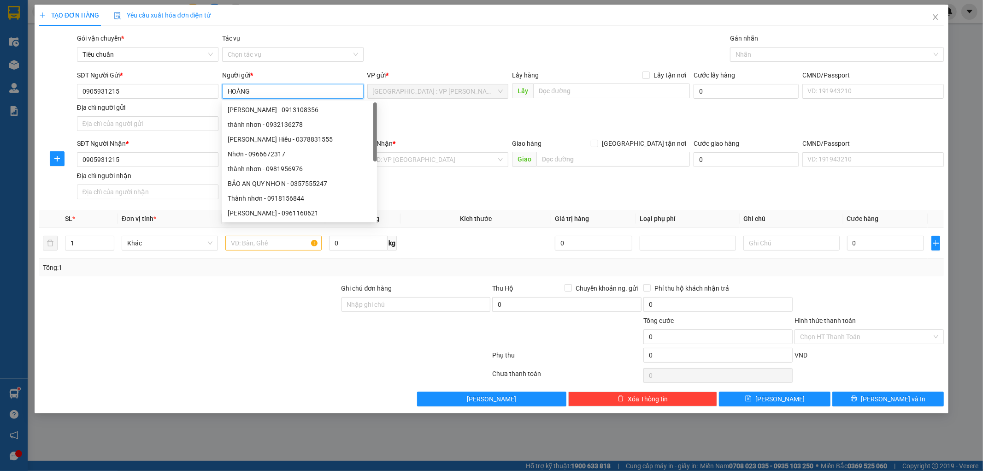
drag, startPoint x: 259, startPoint y: 98, endPoint x: 223, endPoint y: 88, distance: 38.2
click at [223, 88] on input "HOÀNG" at bounding box center [292, 91] width 141 height 15
click at [265, 297] on div at bounding box center [189, 299] width 302 height 32
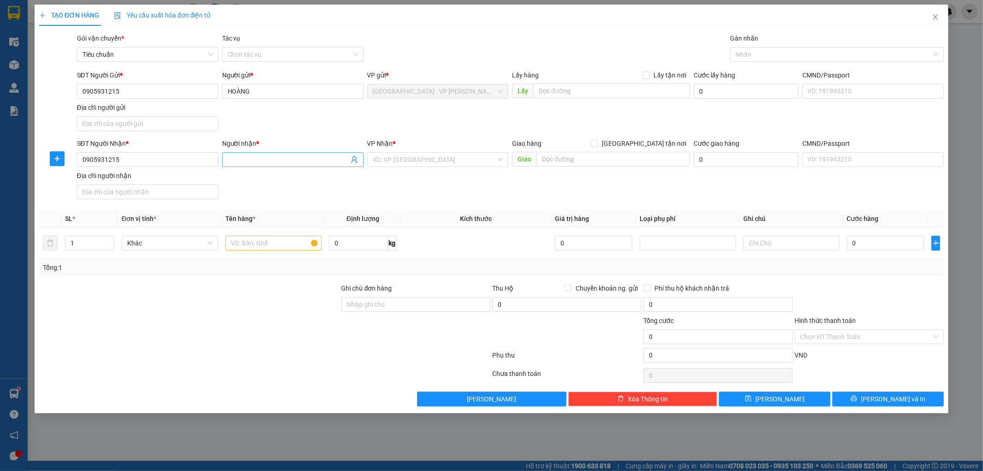
click at [245, 161] on input "Người nhận *" at bounding box center [288, 159] width 121 height 10
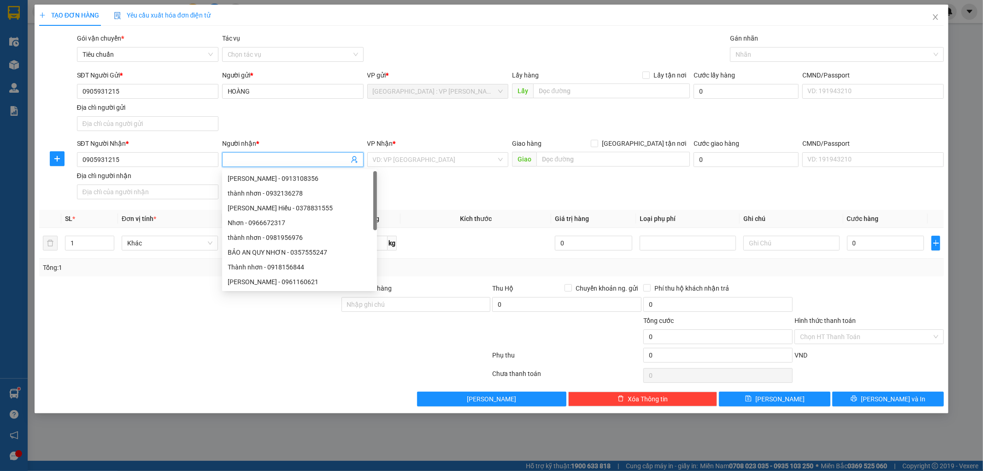
paste input "HOÀNG"
type input "HOÀNG"
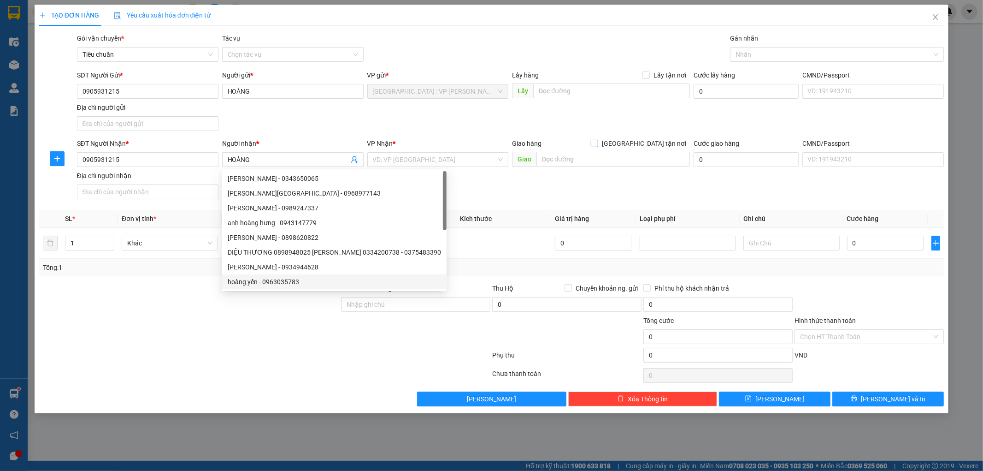
click at [597, 145] on input "[GEOGRAPHIC_DATA] tận nơi" at bounding box center [594, 143] width 6 height 6
checkbox input "true"
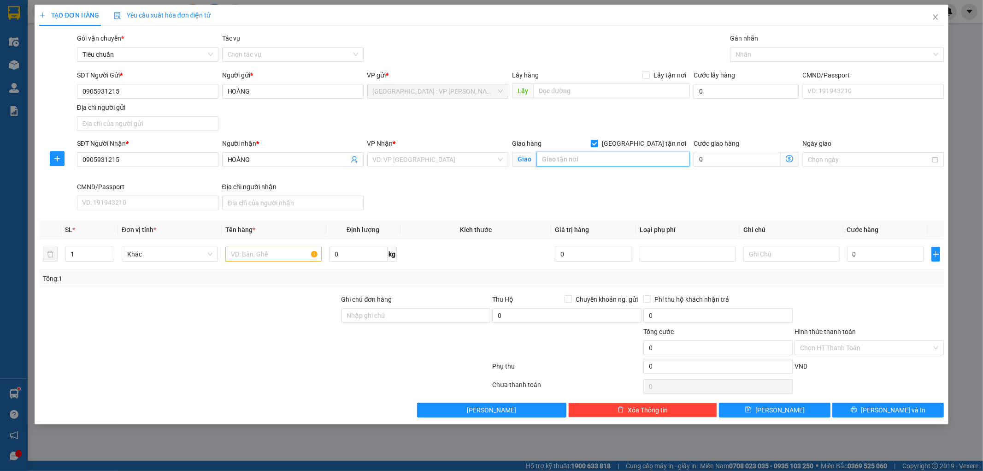
click at [607, 158] on input "text" at bounding box center [612, 159] width 153 height 15
type input "KĐT NAM A,P,[GEOGRAPHIC_DATA],[GEOGRAPHIC_DATA]"
click at [460, 165] on input "search" at bounding box center [435, 160] width 124 height 14
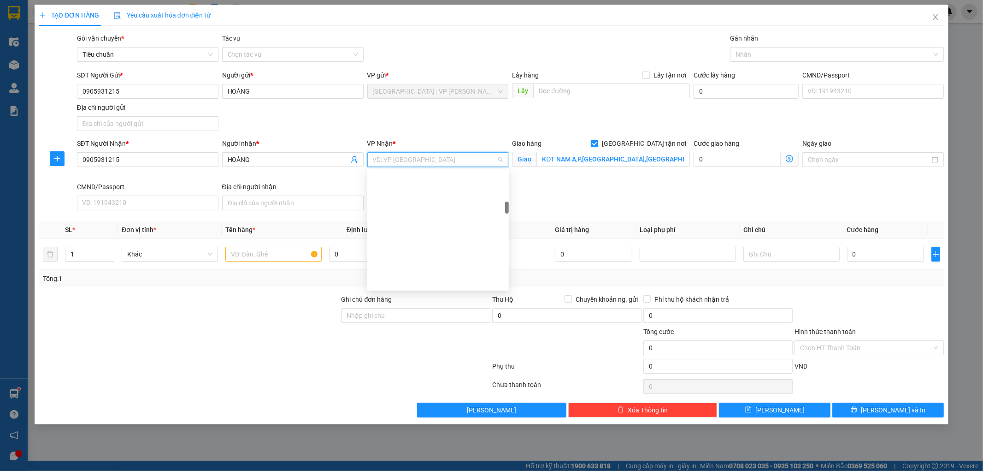
click at [259, 256] on input "text" at bounding box center [273, 254] width 96 height 15
type input "1 XE MÁY 43Y1 8596"
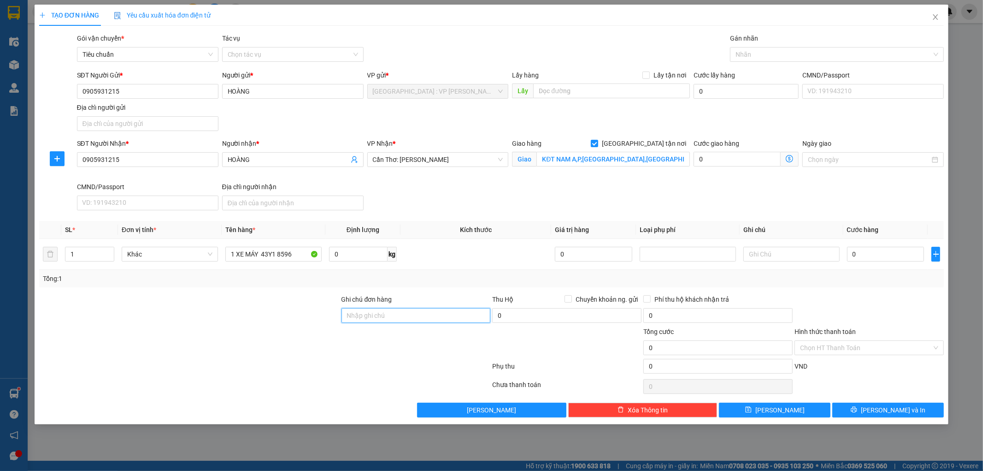
click at [399, 316] on input "Ghi chú đơn hàng" at bounding box center [416, 315] width 149 height 15
type input "1 CHÌA KHÓA,1 GƯƠNG"
drag, startPoint x: 440, startPoint y: 313, endPoint x: 445, endPoint y: 314, distance: 4.7
click at [440, 313] on input "1 CHÌA KHÓA,1 GƯƠNG" at bounding box center [416, 315] width 149 height 15
click at [314, 356] on div at bounding box center [189, 342] width 302 height 32
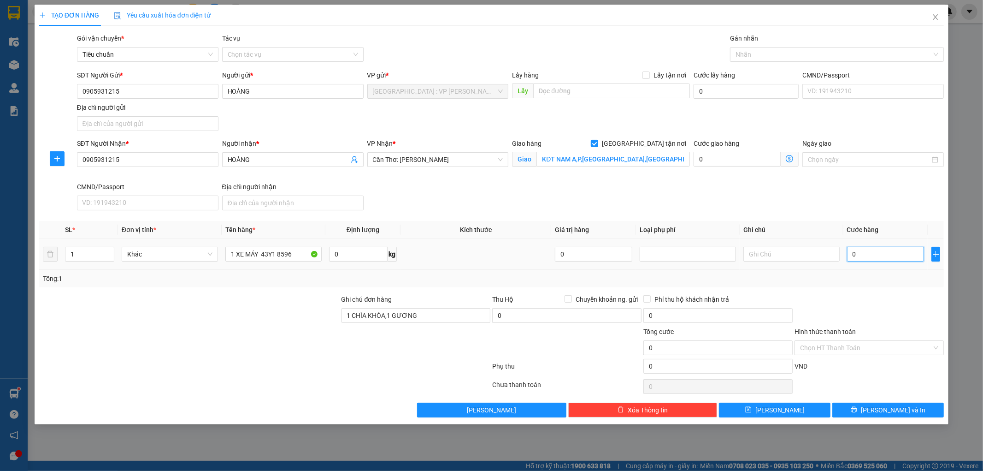
click at [881, 256] on input "0" at bounding box center [885, 254] width 77 height 15
type input "9"
type input "93"
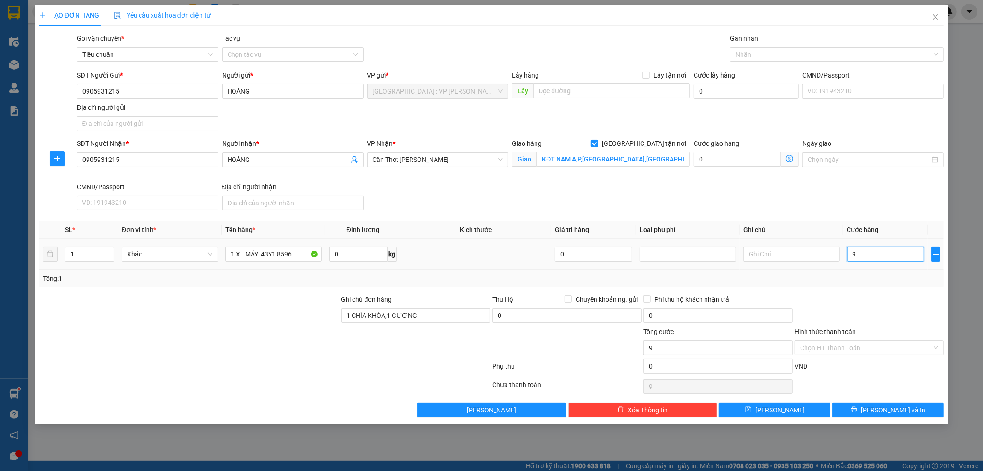
type input "93"
type input "930"
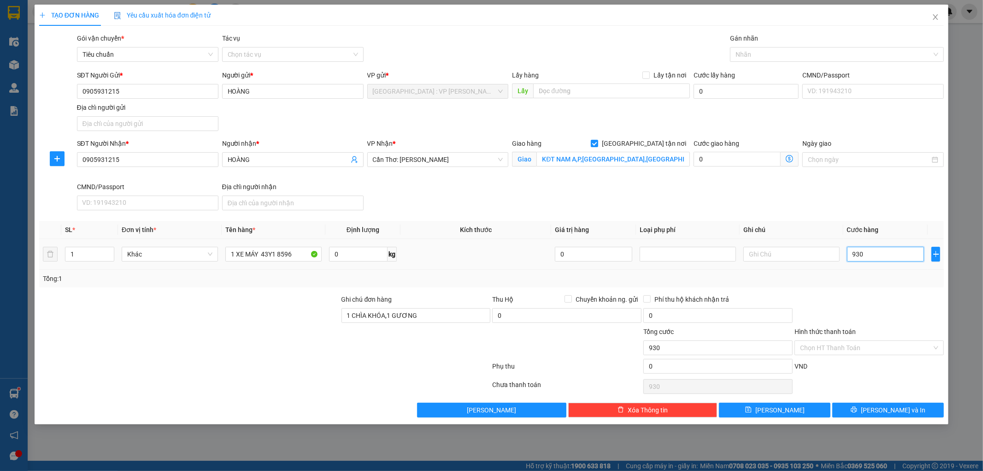
type input "9.300"
type input "93.000"
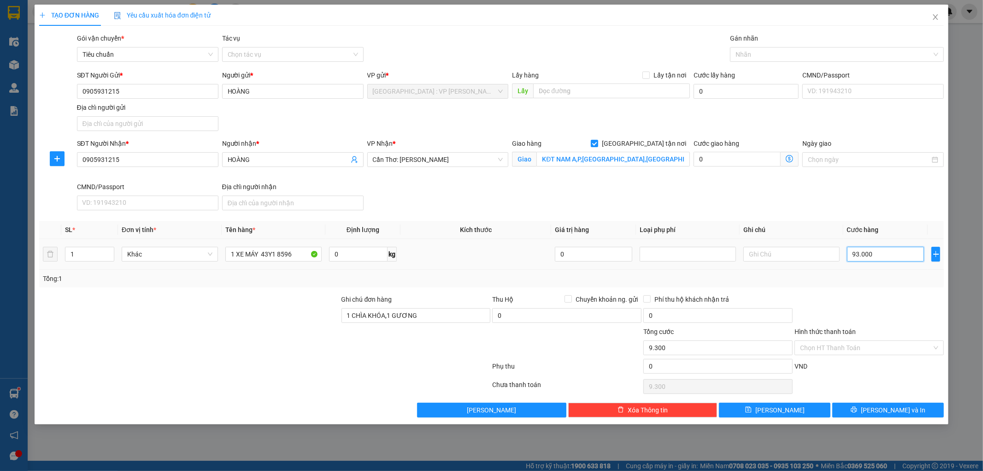
type input "93.000"
type input "930.000"
click at [776, 60] on div at bounding box center [832, 54] width 200 height 11
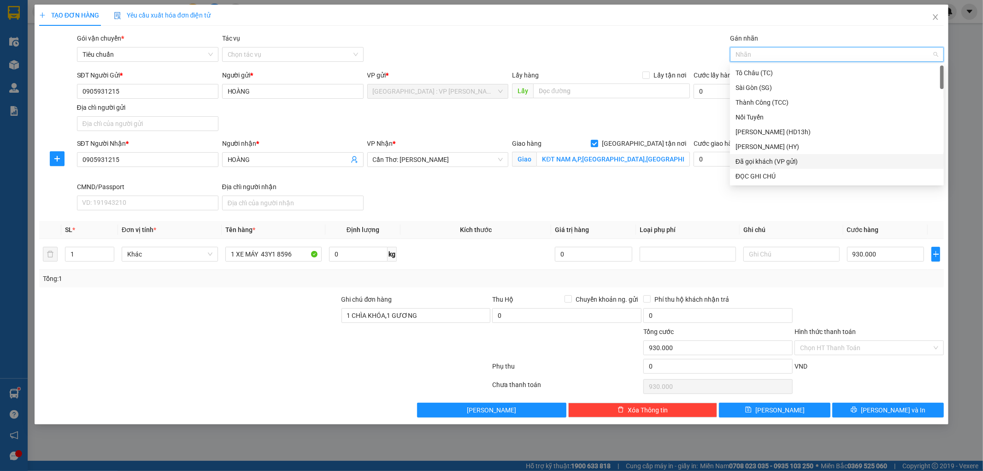
click at [779, 162] on div "Đã gọi khách (VP gửi)" at bounding box center [837, 161] width 203 height 10
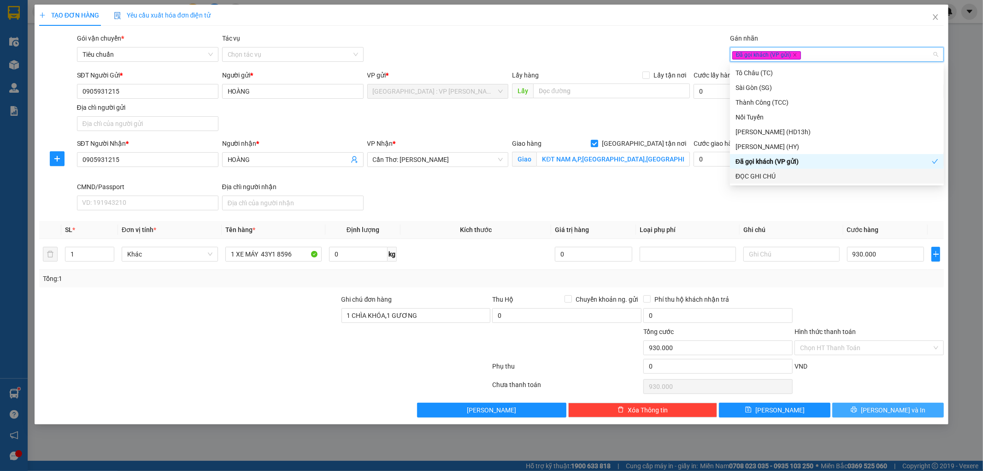
click at [885, 410] on span "[PERSON_NAME] và In" at bounding box center [893, 410] width 65 height 10
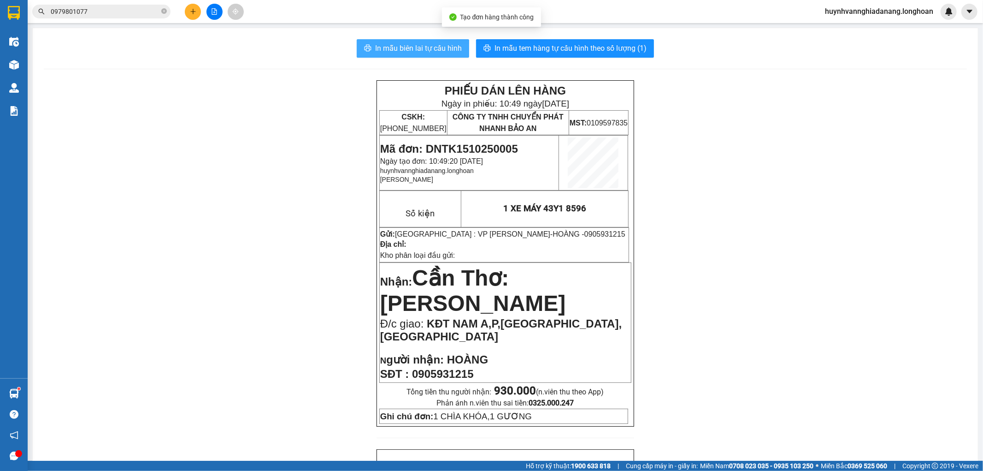
click at [404, 43] on span "In mẫu biên lai tự cấu hình" at bounding box center [418, 48] width 87 height 12
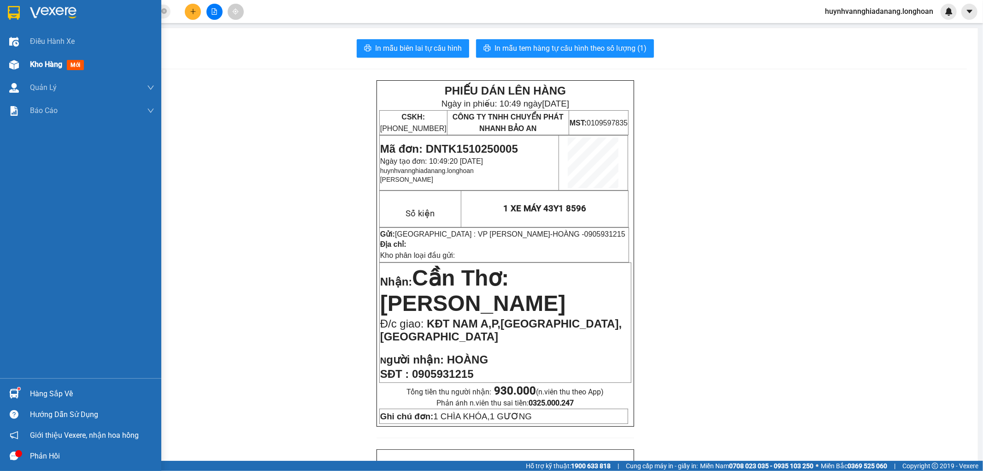
click at [37, 62] on span "Kho hàng" at bounding box center [46, 64] width 32 height 9
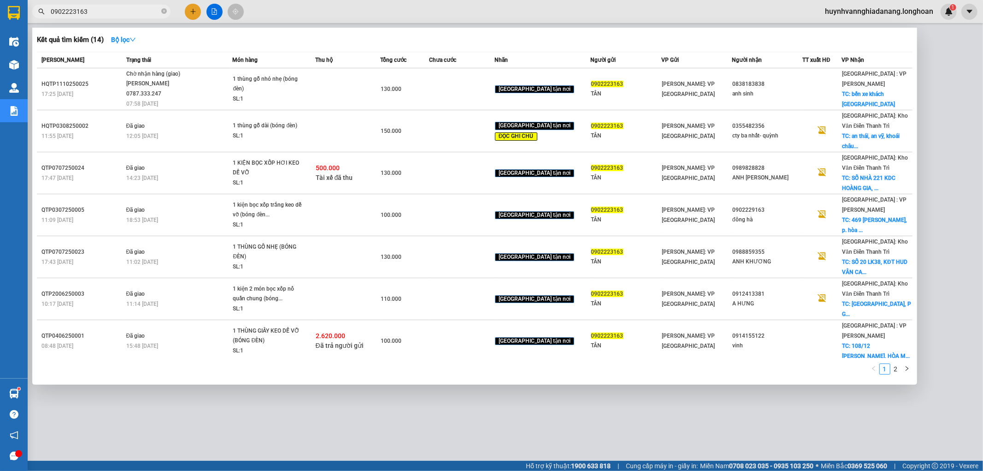
click at [109, 14] on input "0902223163" at bounding box center [105, 11] width 109 height 10
type input "0"
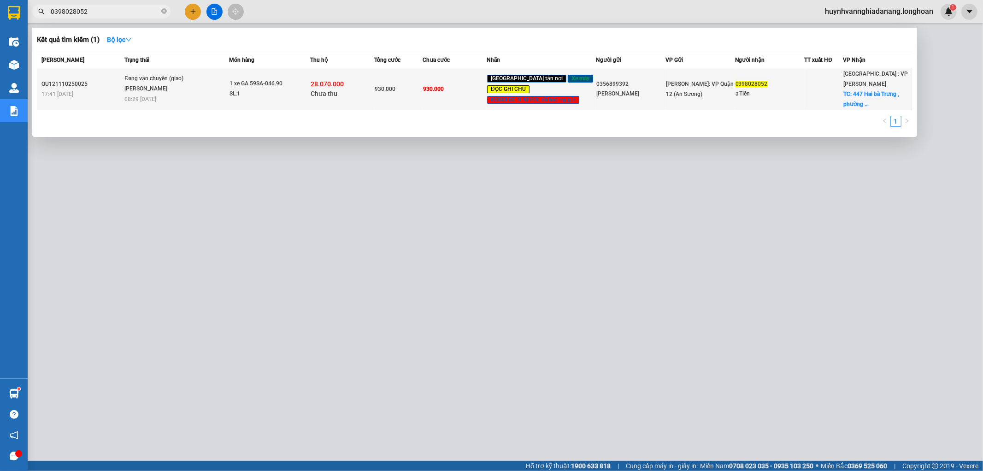
type input "0398028052"
click at [210, 86] on span "Đang vận chuyển (giao) [PERSON_NAME] 08:29 [DATE]" at bounding box center [176, 88] width 104 height 28
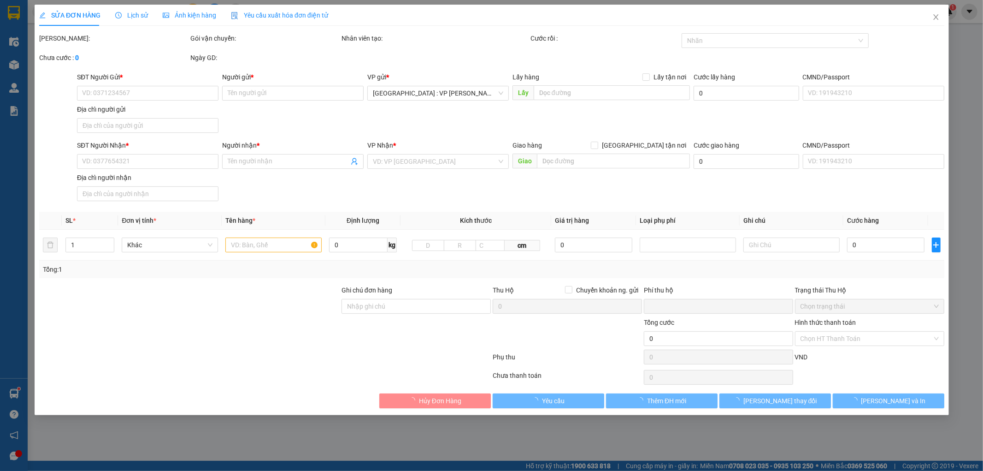
type input "0356899392"
type input "[PERSON_NAME]"
type input "0398028052"
type input "a Tiến"
checkbox input "true"
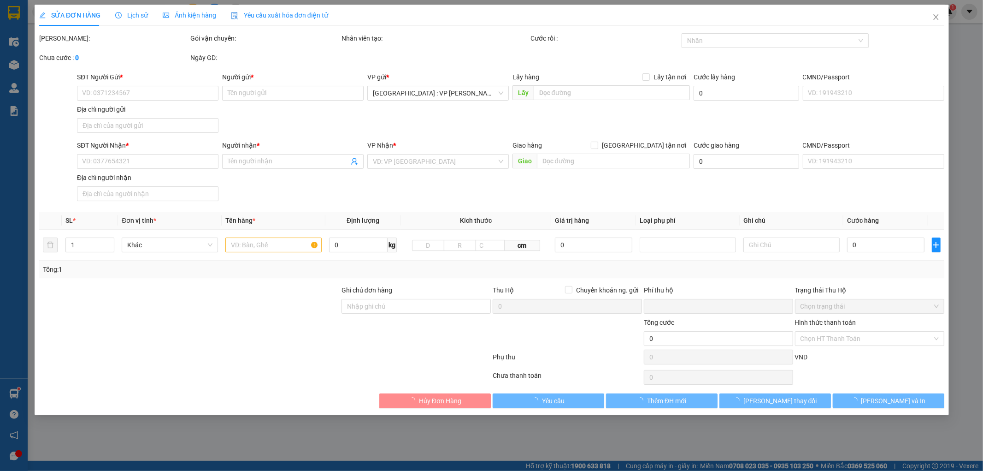
type input "447 Hai bà Trưng , [GEOGRAPHIC_DATA] - [GEOGRAPHIC_DATA]"
type input "chìa khóa quấn tay lái - giấy tờ khách giữ ( KHÁCH NHẬN XE NGÀY 15 )"
type input "930.000"
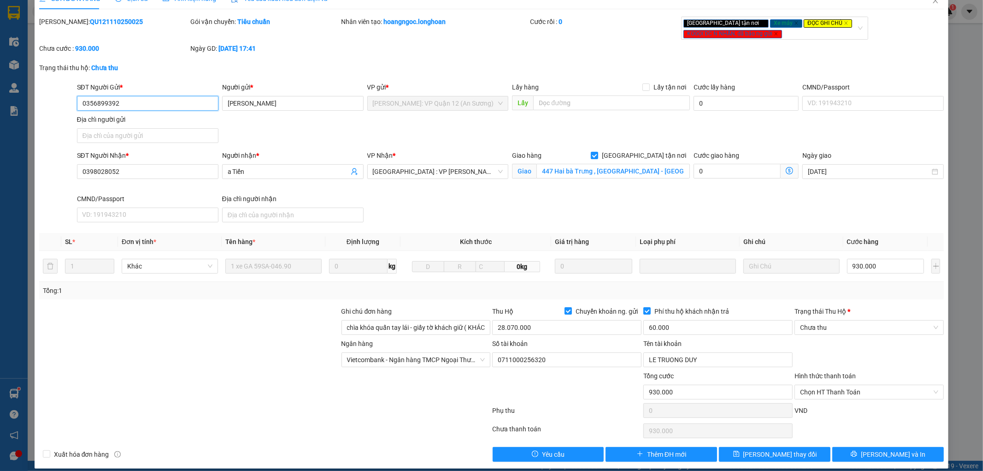
scroll to position [25, 0]
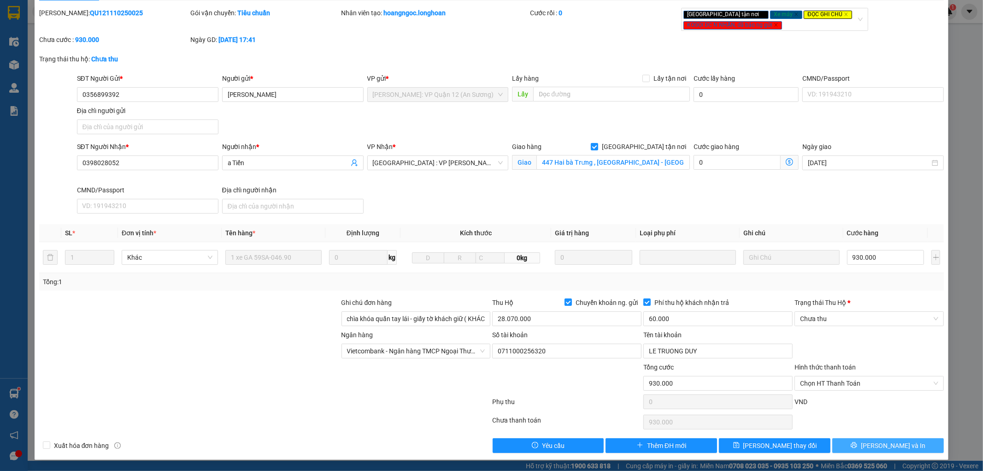
click at [857, 443] on icon "printer" at bounding box center [854, 445] width 6 height 6
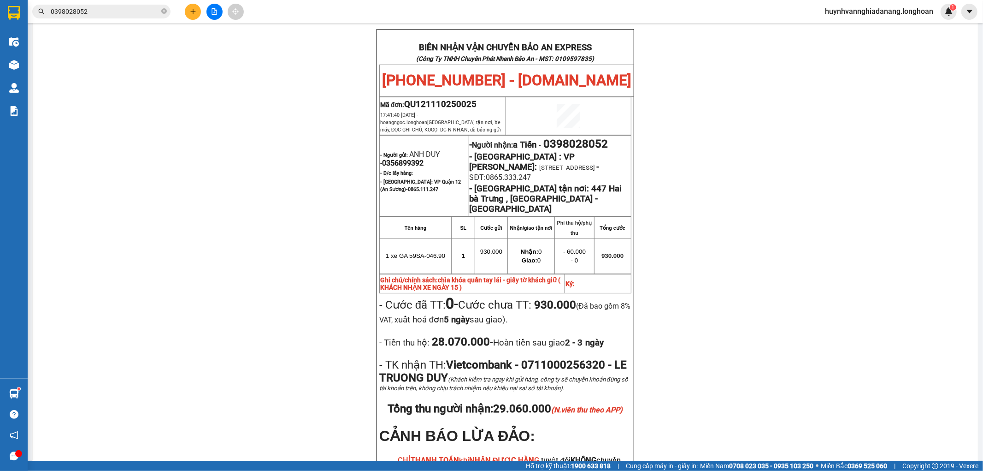
scroll to position [102, 0]
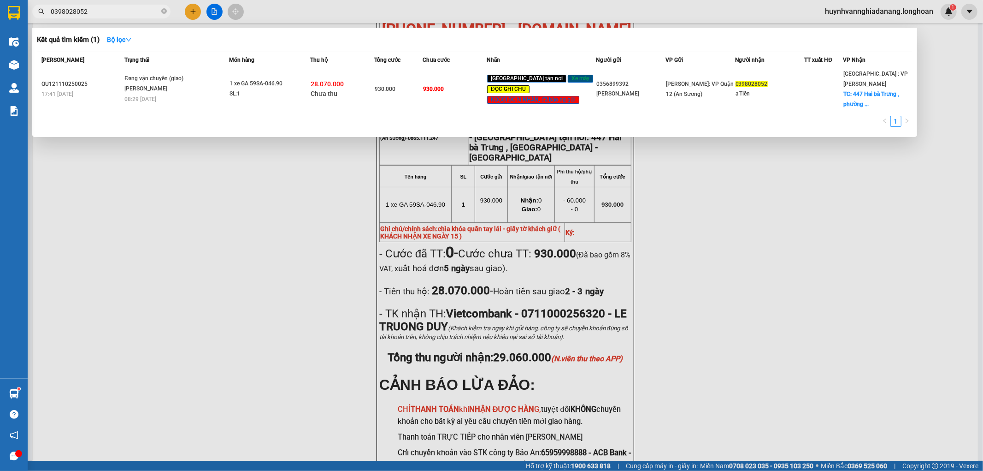
click at [102, 12] on input "0398028052" at bounding box center [105, 11] width 109 height 10
type input "0"
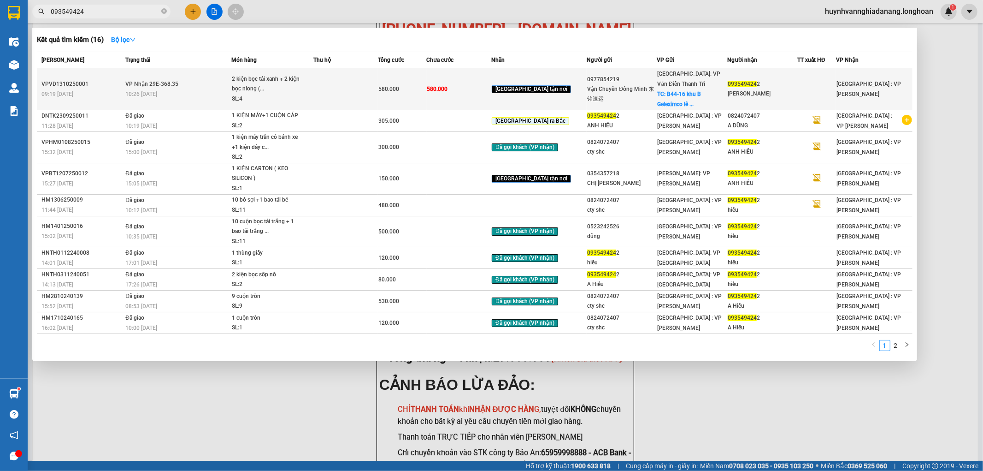
type input "093549424"
click at [351, 80] on td at bounding box center [345, 89] width 65 height 42
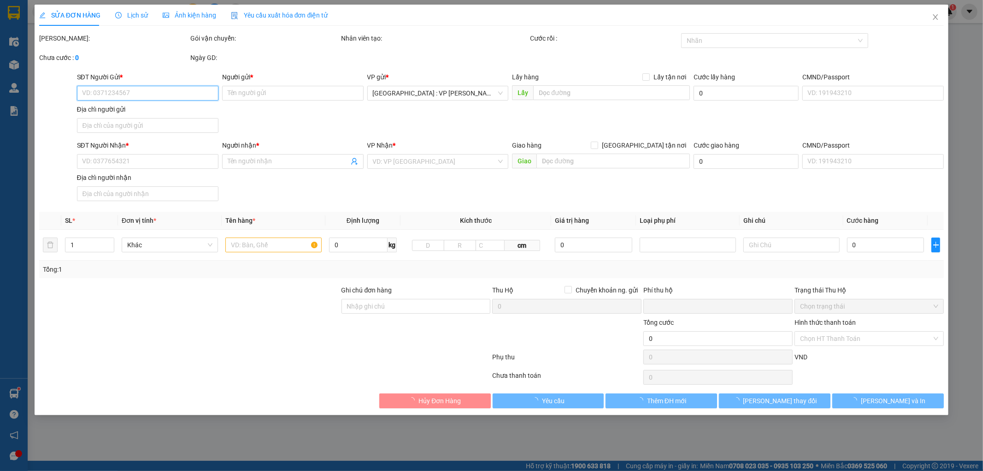
type input "0977854219"
type input "Vận Chuyển Đông Minh 东铭速运"
checkbox input "true"
type input "B44-16 khu [GEOGRAPHIC_DATA][PERSON_NAME] ,[GEOGRAPHIC_DATA] ,[GEOGRAPHIC_DATA]…"
type input "0935494242"
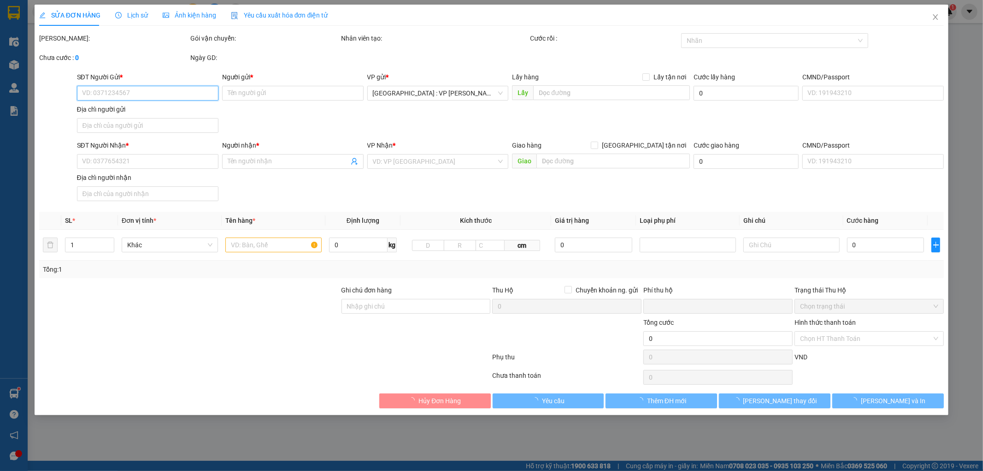
type input "[PERSON_NAME]"
type input "NHẬN TẠI VP [GEOGRAPHIC_DATA]"
type input "0"
type input "580.000"
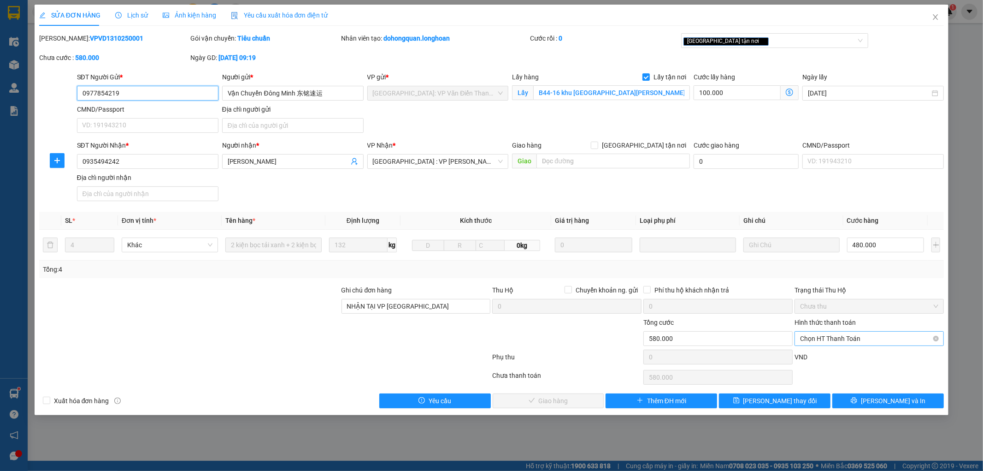
click at [844, 339] on span "Chọn HT Thanh Toán" at bounding box center [869, 338] width 138 height 14
click at [837, 355] on div "Tại văn phòng" at bounding box center [870, 357] width 138 height 10
type input "0"
click at [567, 399] on span "[PERSON_NAME] và Giao hàng" at bounding box center [554, 400] width 88 height 10
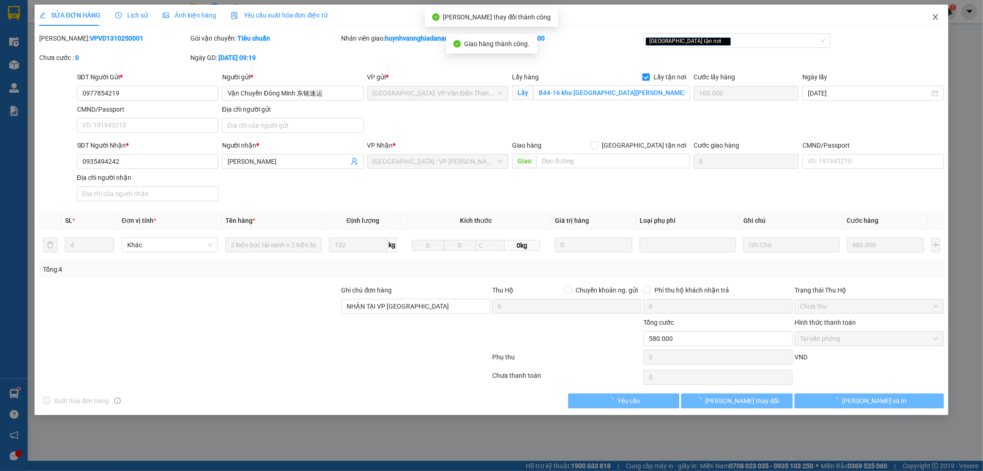
click at [937, 16] on icon "close" at bounding box center [935, 17] width 5 height 6
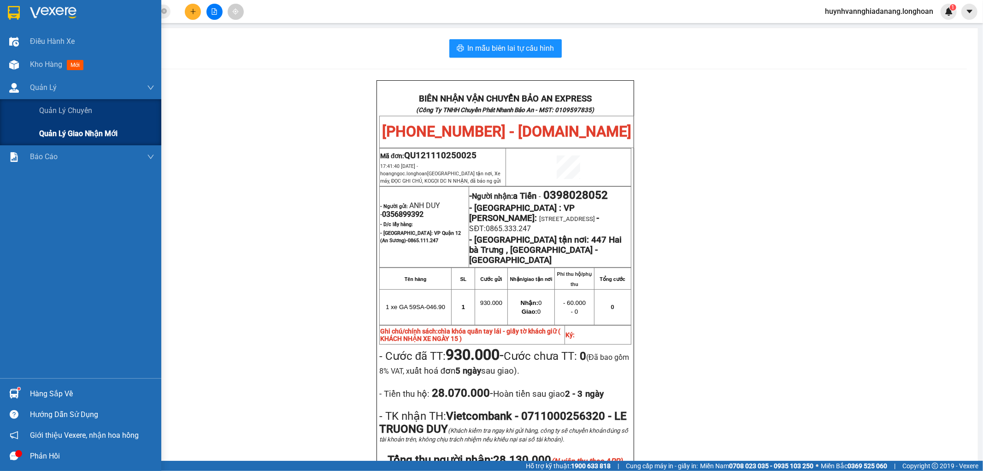
drag, startPoint x: 75, startPoint y: 135, endPoint x: 89, endPoint y: 133, distance: 14.4
click at [76, 135] on span "Quản lý giao nhận mới" at bounding box center [78, 134] width 78 height 12
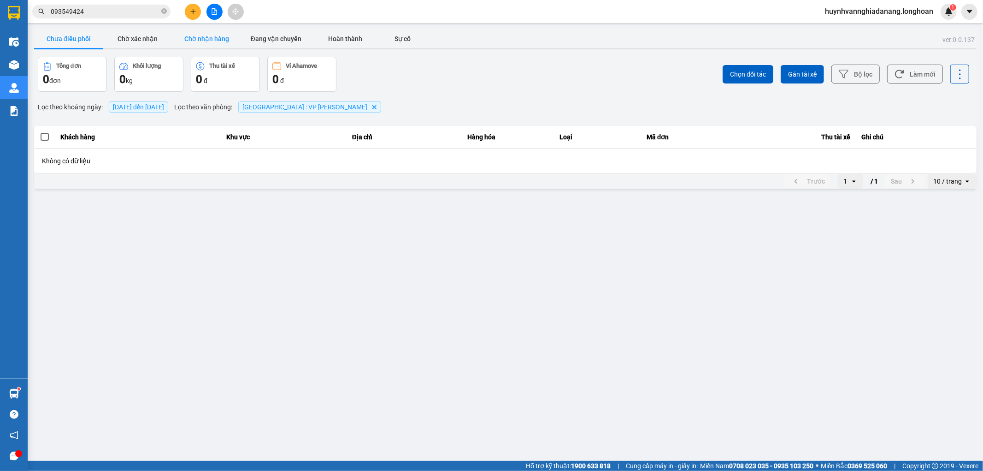
click at [212, 41] on button "Chờ nhận hàng" at bounding box center [206, 38] width 69 height 18
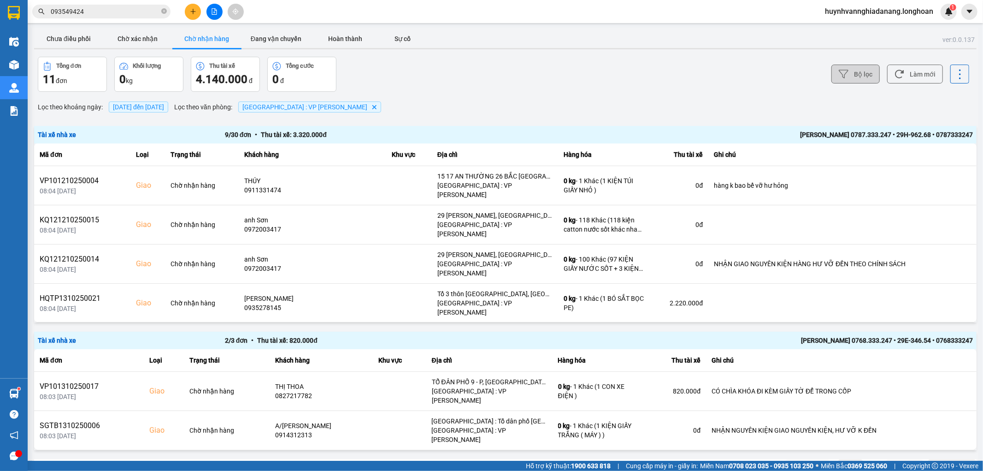
click at [855, 77] on button "Bộ lọc" at bounding box center [855, 74] width 48 height 19
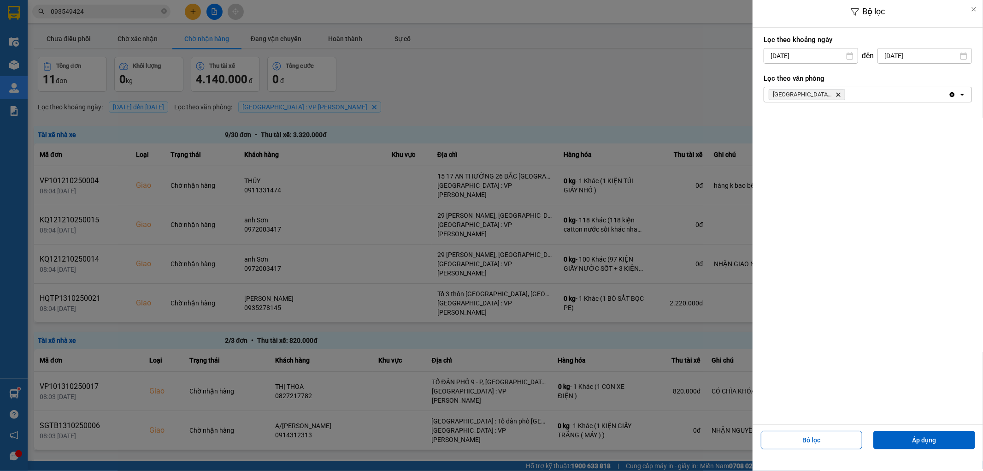
click at [814, 58] on input "[DATE]" at bounding box center [811, 55] width 94 height 15
click at [810, 122] on div "1" at bounding box center [806, 123] width 13 height 11
type input "01/10/2025"
click at [956, 442] on button "Áp dụng" at bounding box center [924, 439] width 102 height 18
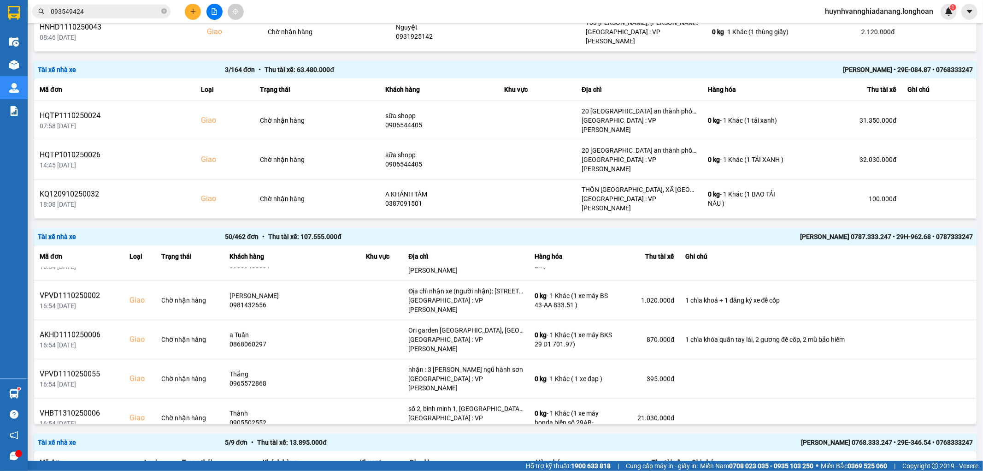
scroll to position [614, 0]
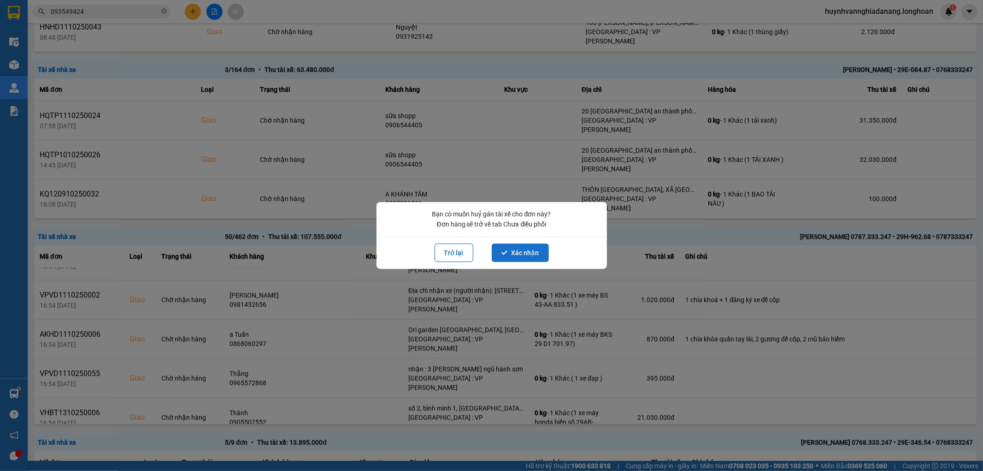
click at [519, 251] on button "Xác nhận" at bounding box center [520, 252] width 57 height 18
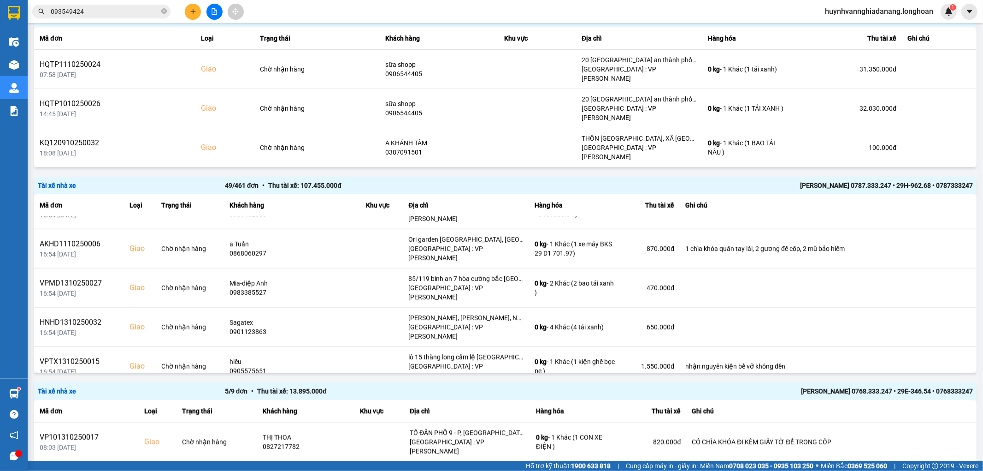
scroll to position [666, 0]
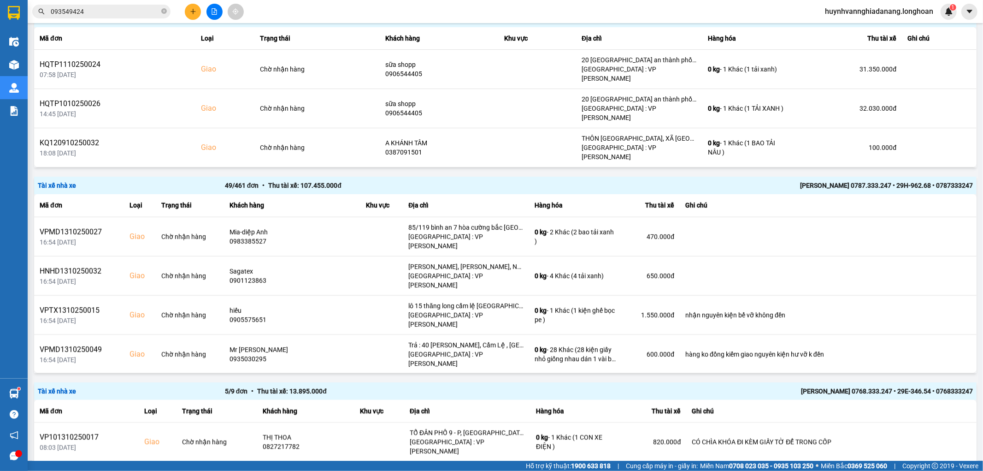
click at [937, 468] on icon at bounding box center [940, 471] width 6 height 6
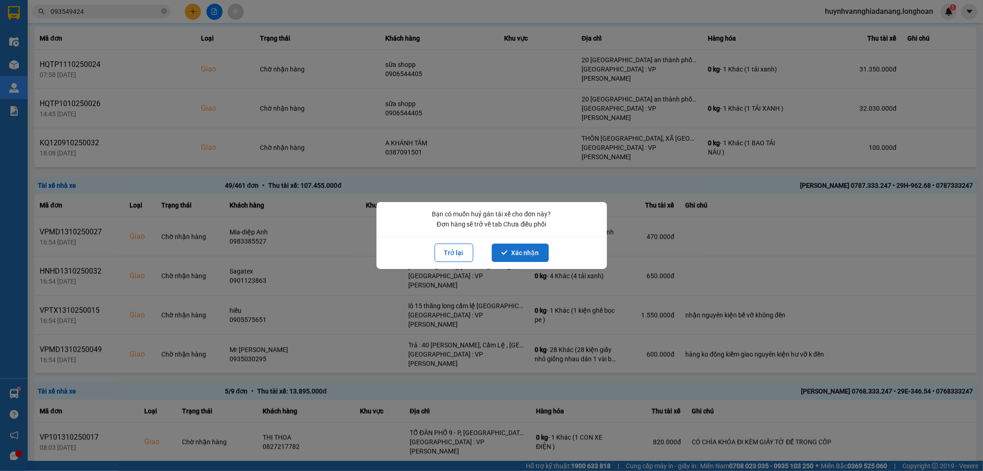
click at [521, 255] on button "Xác nhận" at bounding box center [520, 252] width 57 height 18
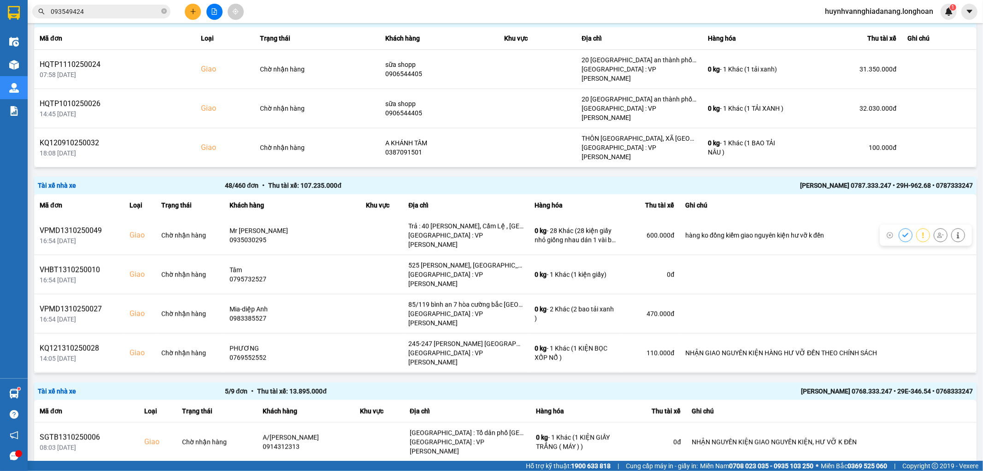
scroll to position [717, 0]
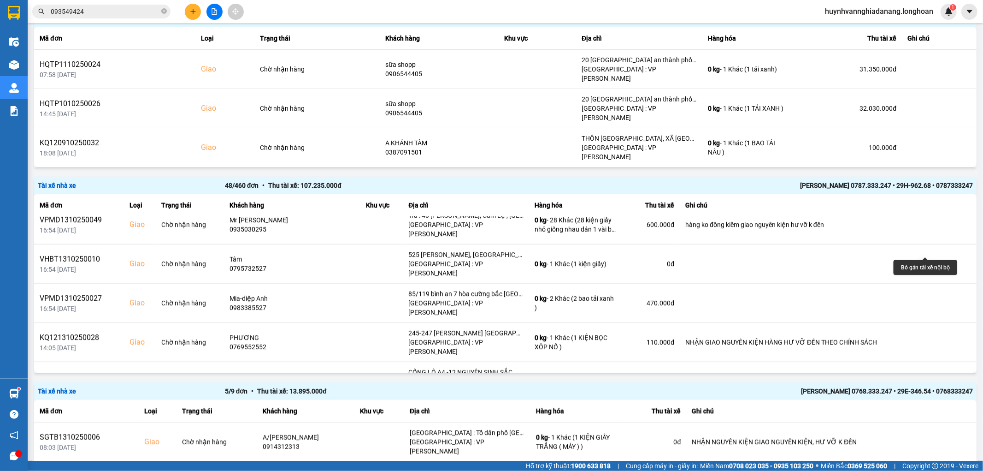
click at [937, 456] on icon at bounding box center [940, 459] width 6 height 6
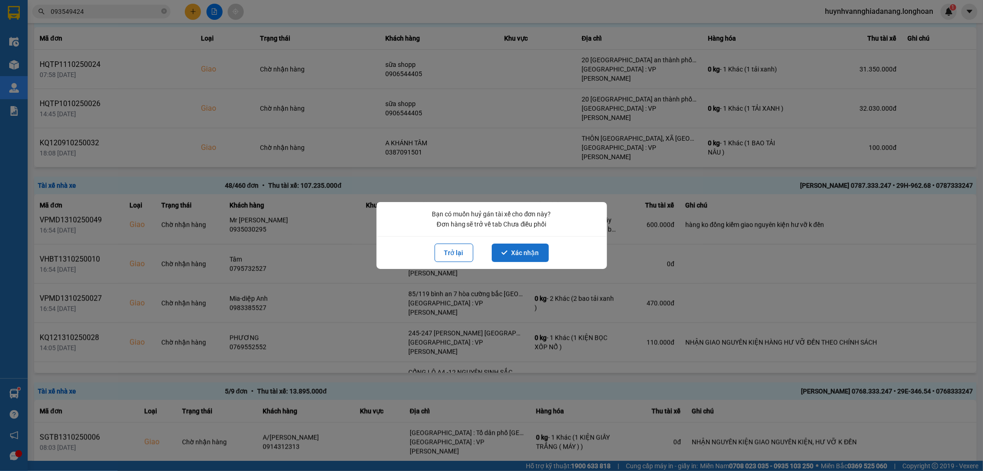
click at [522, 254] on button "Xác nhận" at bounding box center [520, 252] width 57 height 18
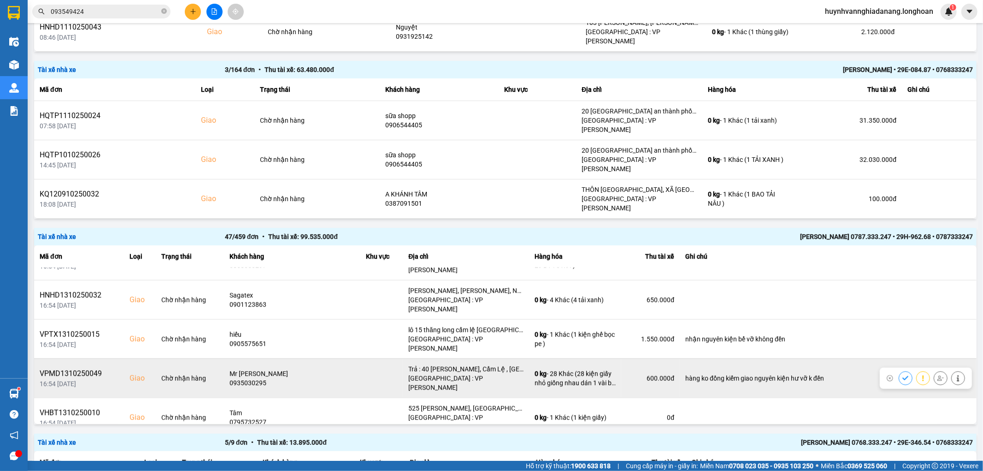
scroll to position [666, 0]
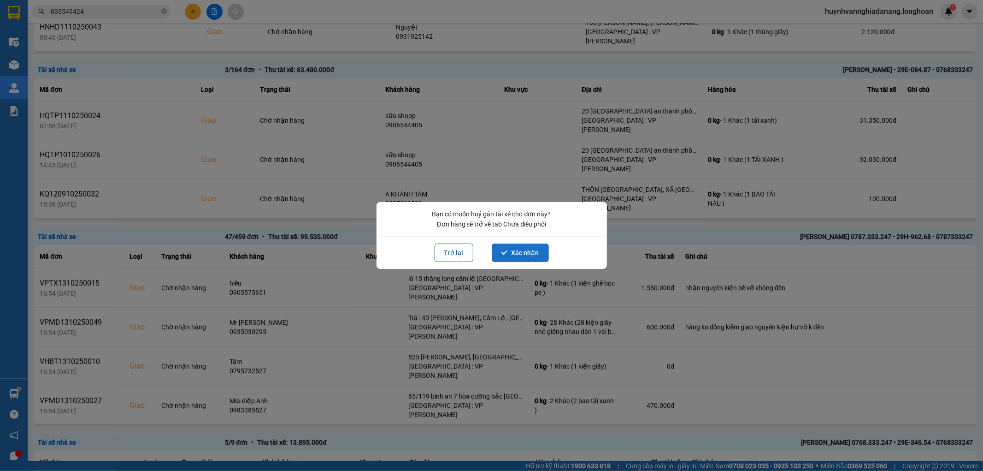
click at [527, 248] on button "Xác nhận" at bounding box center [520, 252] width 57 height 18
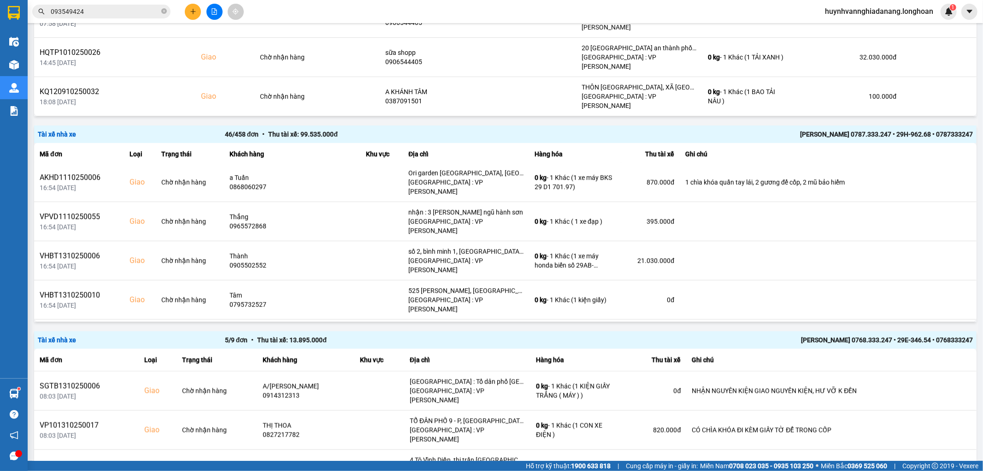
scroll to position [563, 0]
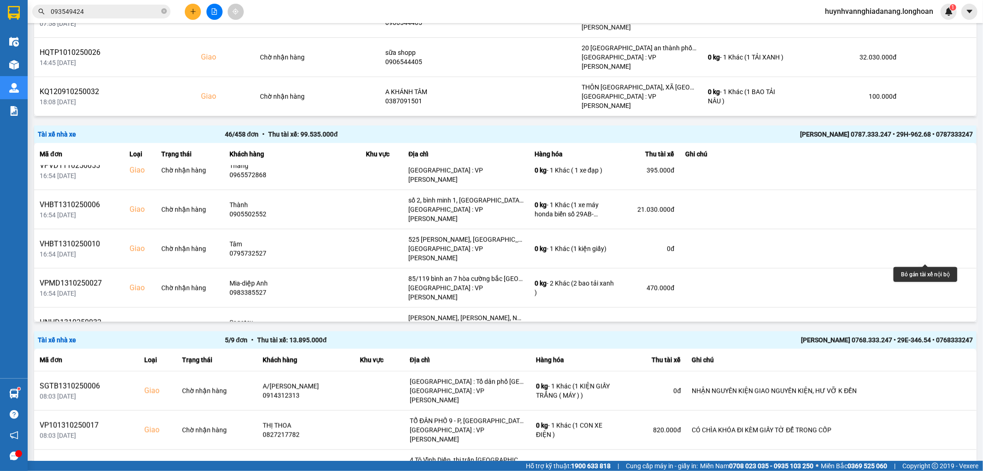
click at [937, 442] on icon at bounding box center [940, 444] width 6 height 5
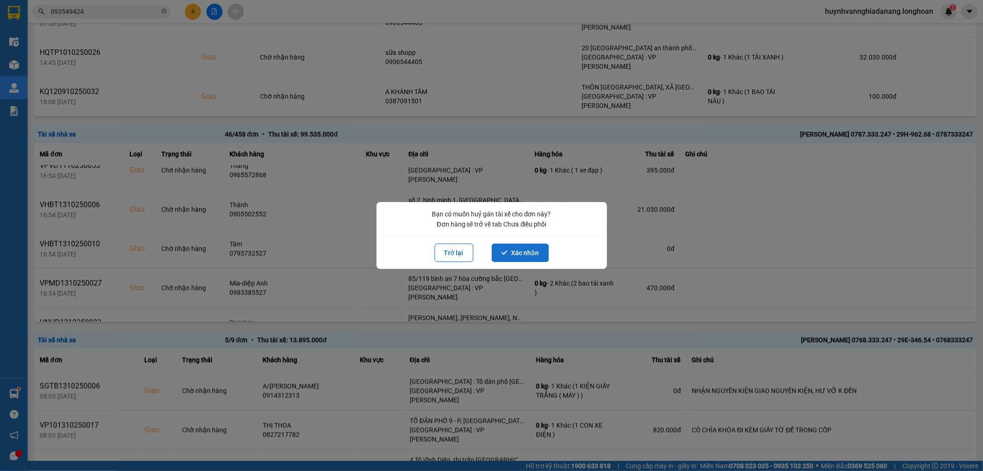
click at [533, 250] on button "Xác nhận" at bounding box center [520, 252] width 57 height 18
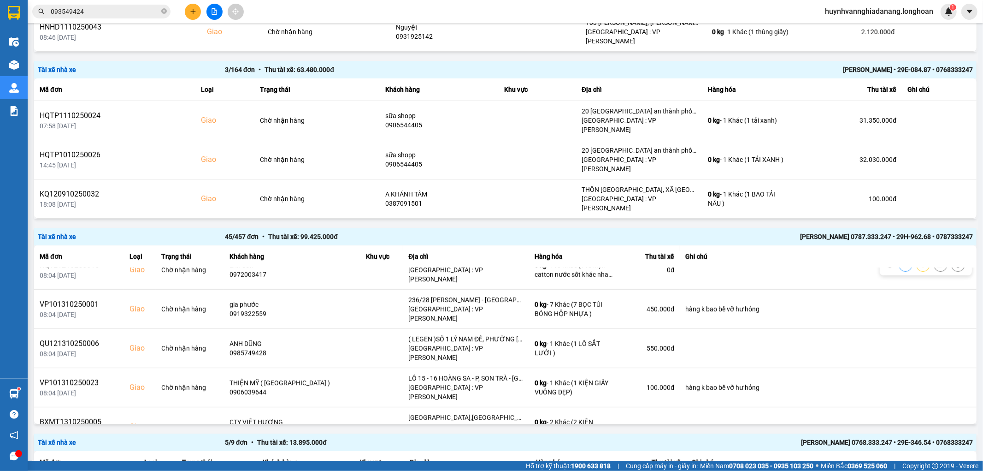
scroll to position [153, 0]
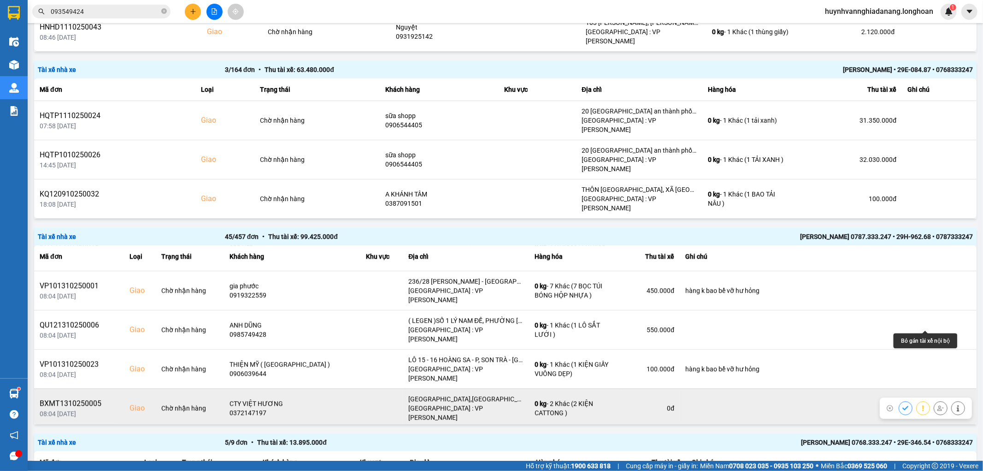
click at [937, 405] on icon at bounding box center [940, 407] width 6 height 5
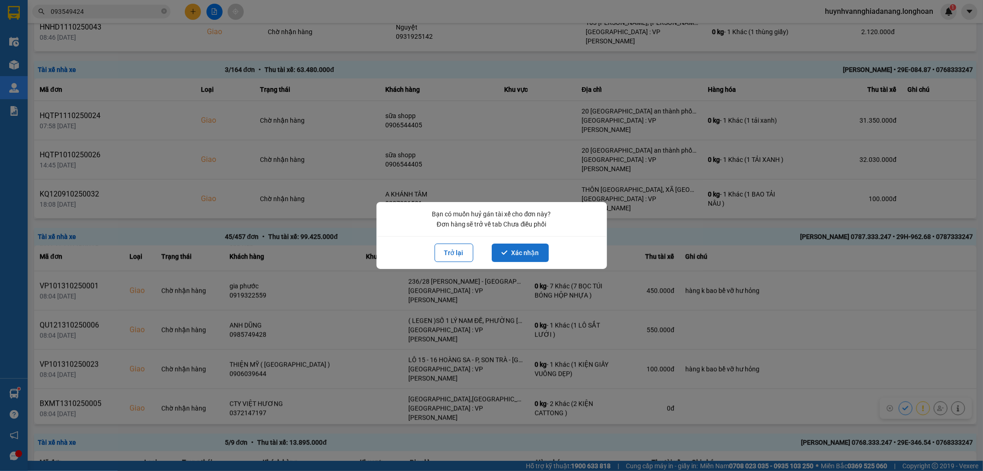
click at [513, 248] on button "Xác nhận" at bounding box center [520, 252] width 57 height 18
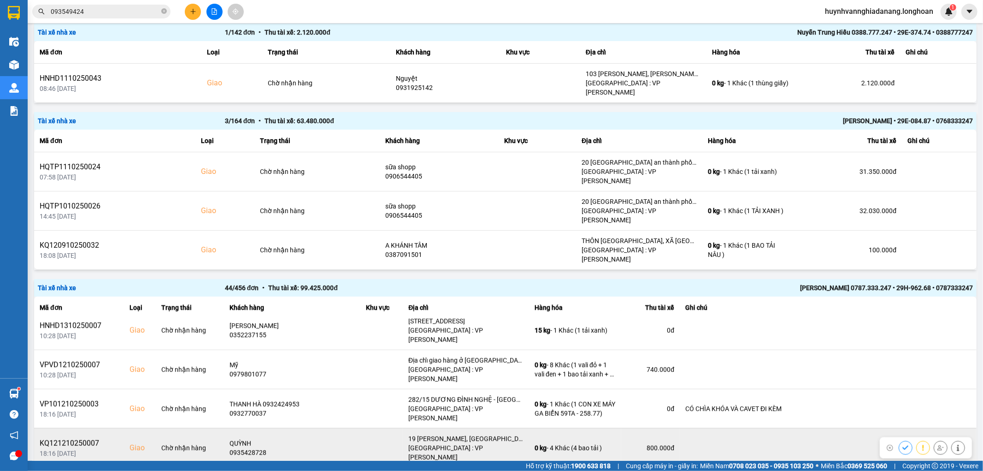
scroll to position [922, 0]
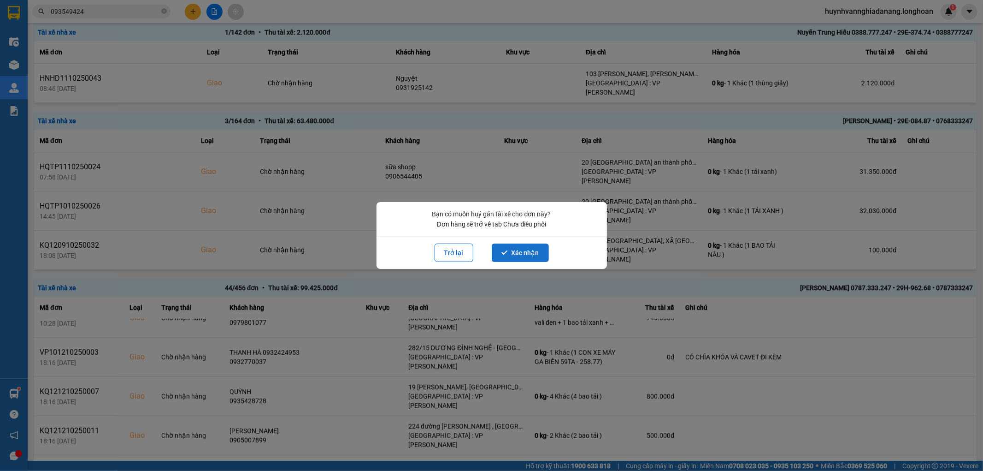
click at [531, 254] on button "Xác nhận" at bounding box center [520, 252] width 57 height 18
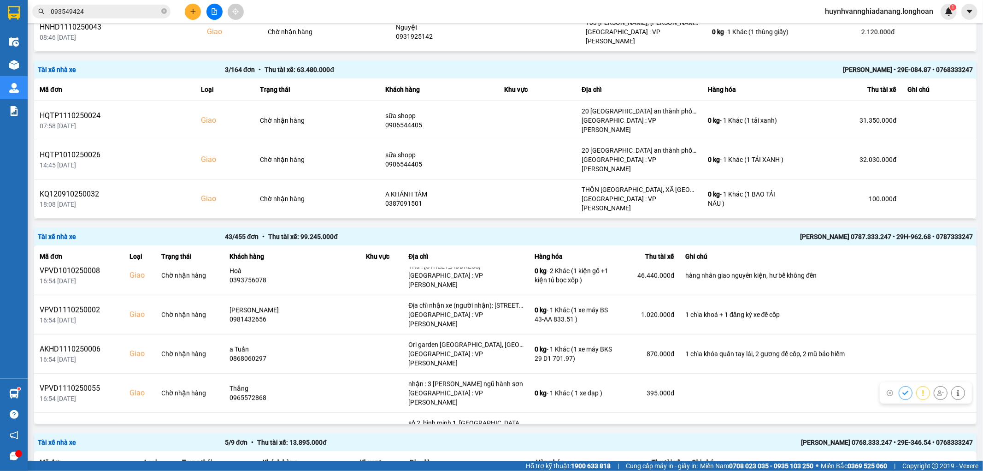
scroll to position [409, 0]
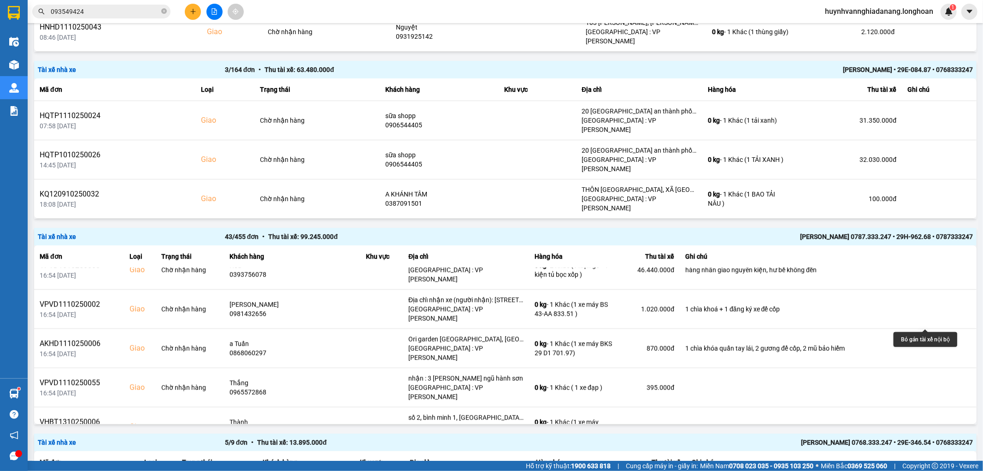
click at [937, 462] on icon at bounding box center [940, 465] width 6 height 6
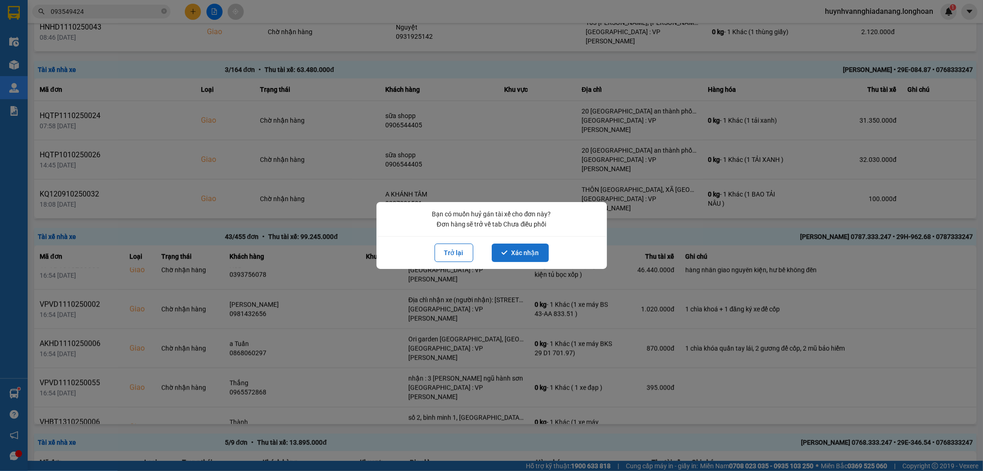
click at [532, 251] on button "Xác nhận" at bounding box center [520, 252] width 57 height 18
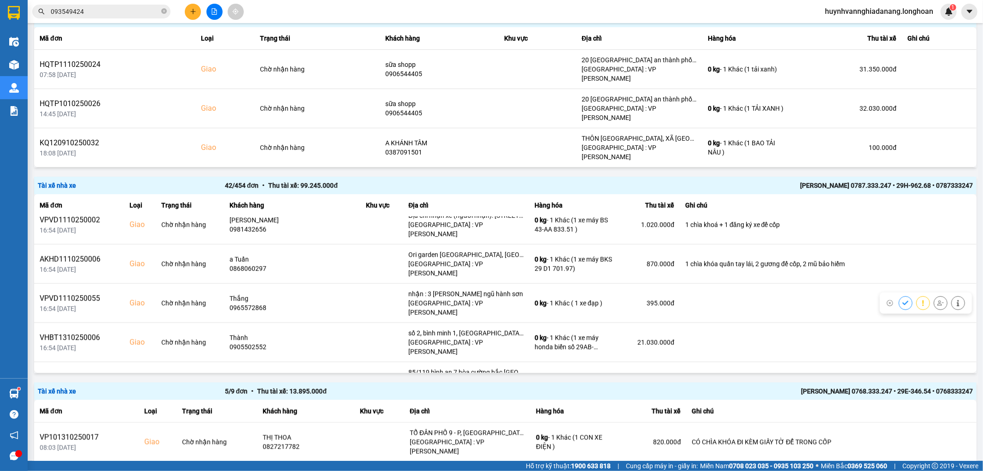
scroll to position [461, 0]
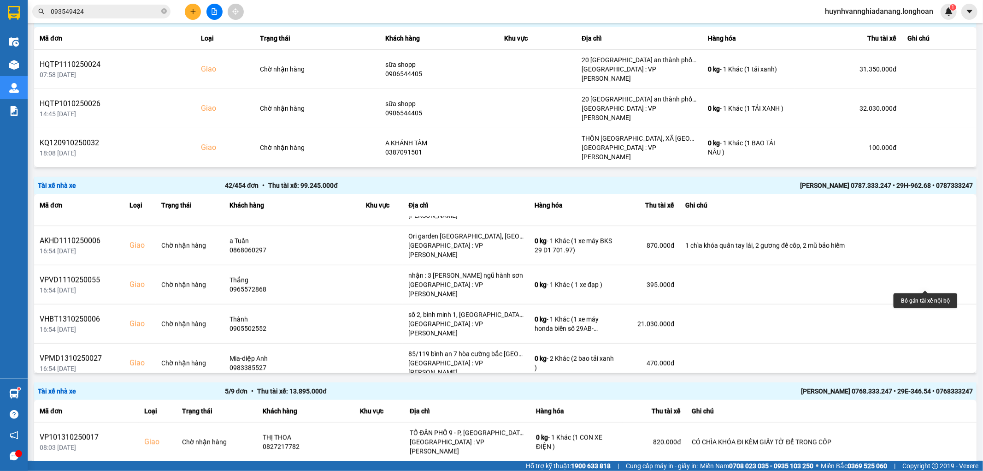
click at [937, 438] on icon at bounding box center [940, 441] width 6 height 6
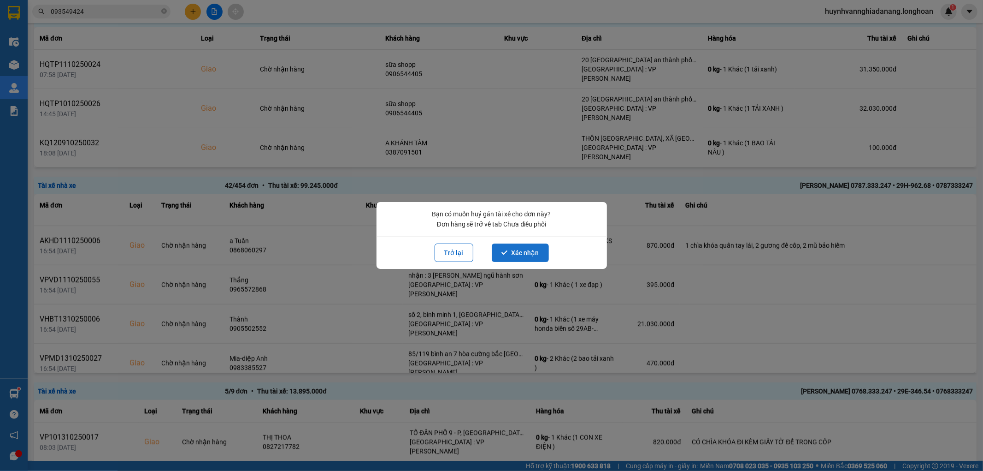
click at [540, 254] on button "Xác nhận" at bounding box center [520, 252] width 57 height 18
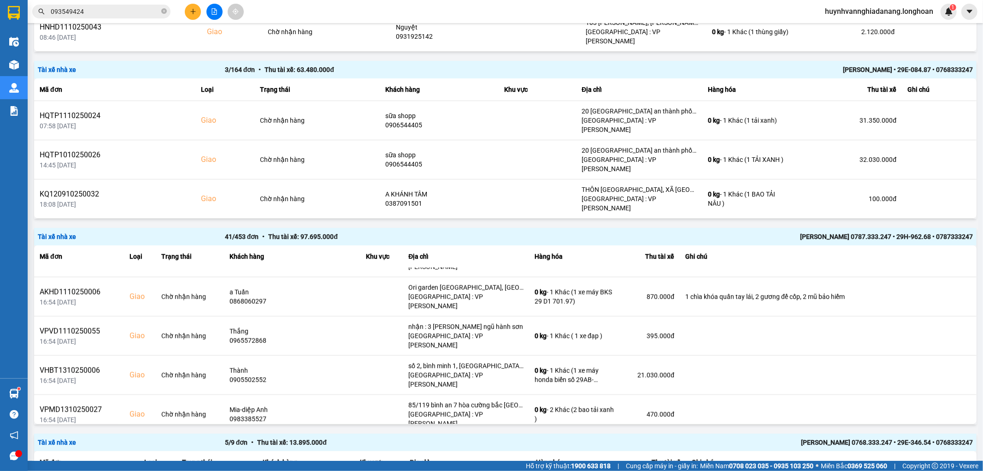
click at [937, 450] on icon at bounding box center [940, 452] width 6 height 5
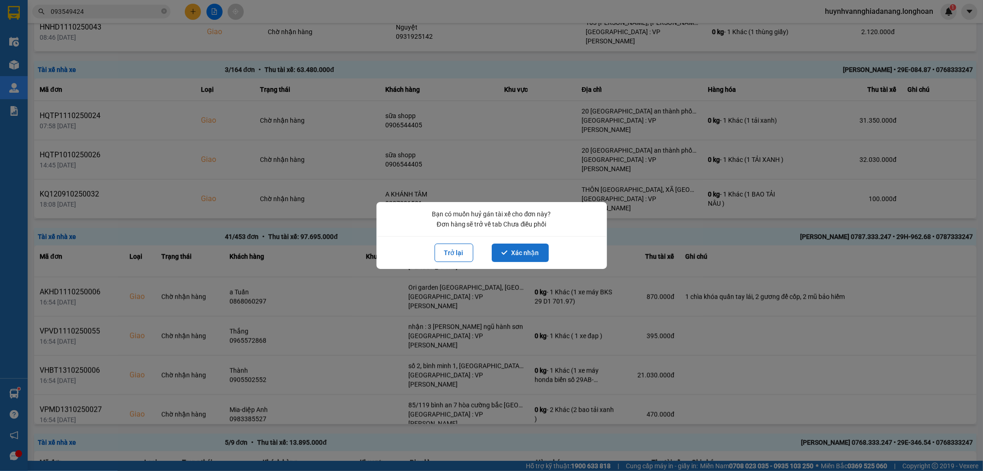
click at [533, 254] on button "Xác nhận" at bounding box center [520, 252] width 57 height 18
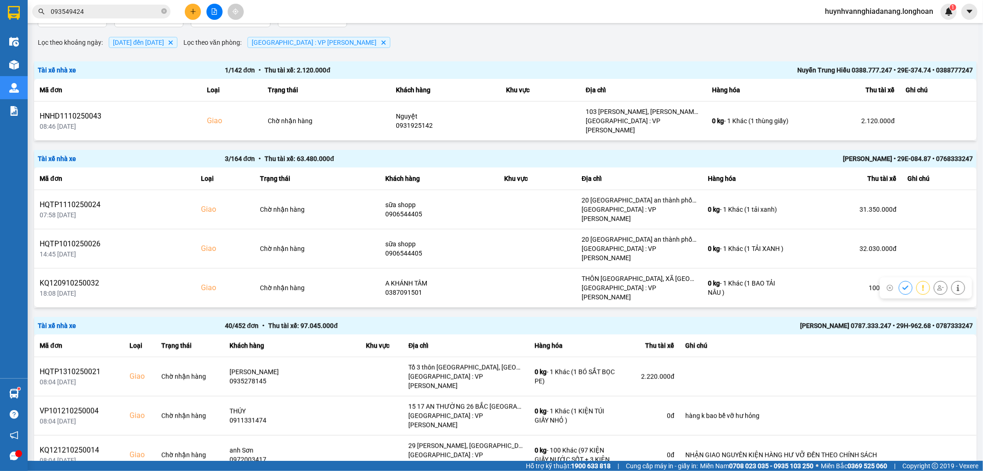
scroll to position [0, 0]
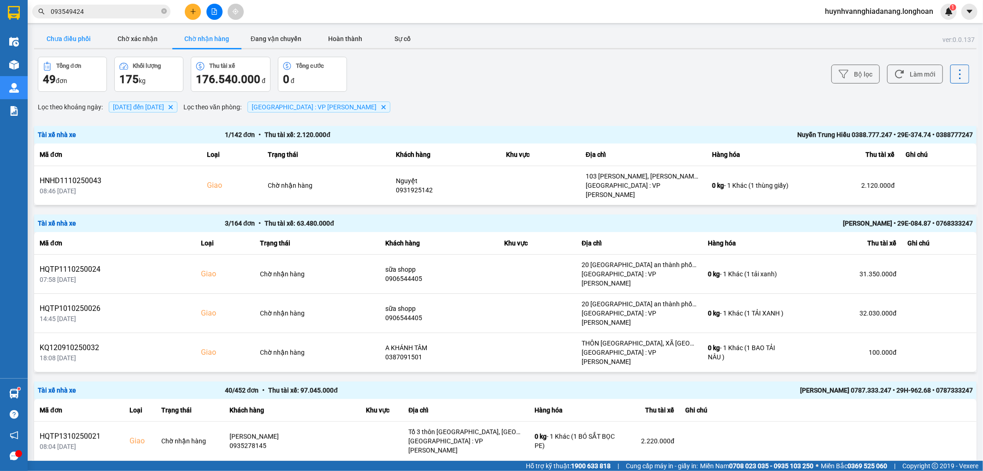
click at [85, 39] on button "Chưa điều phối" at bounding box center [68, 38] width 69 height 18
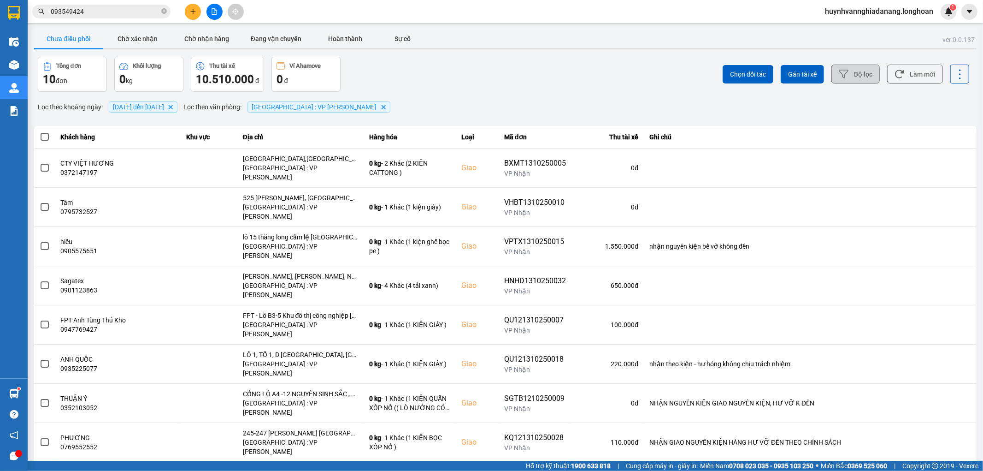
click at [845, 78] on button "Bộ lọc" at bounding box center [855, 74] width 48 height 19
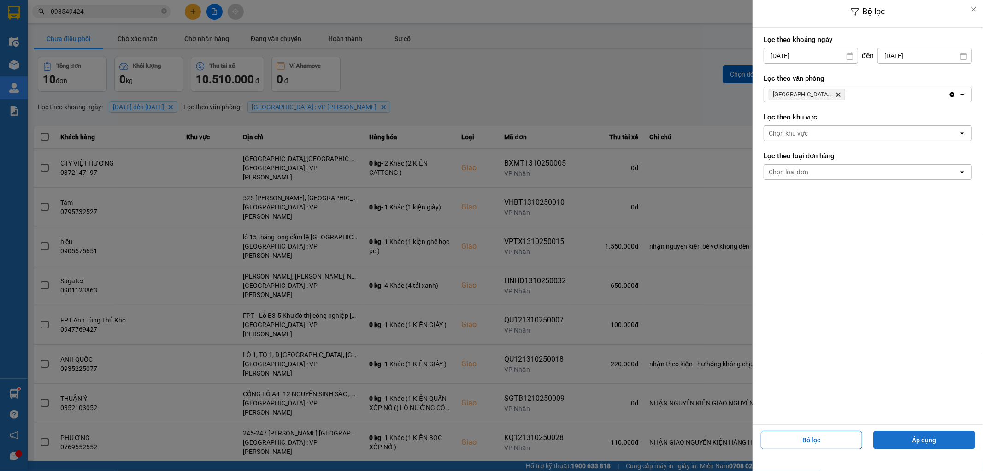
click at [922, 441] on button "Áp dụng" at bounding box center [924, 439] width 102 height 18
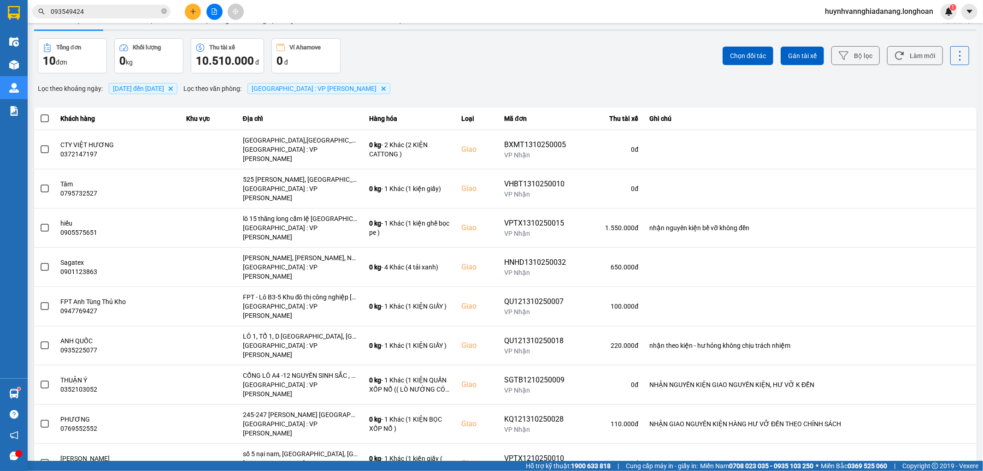
scroll to position [28, 0]
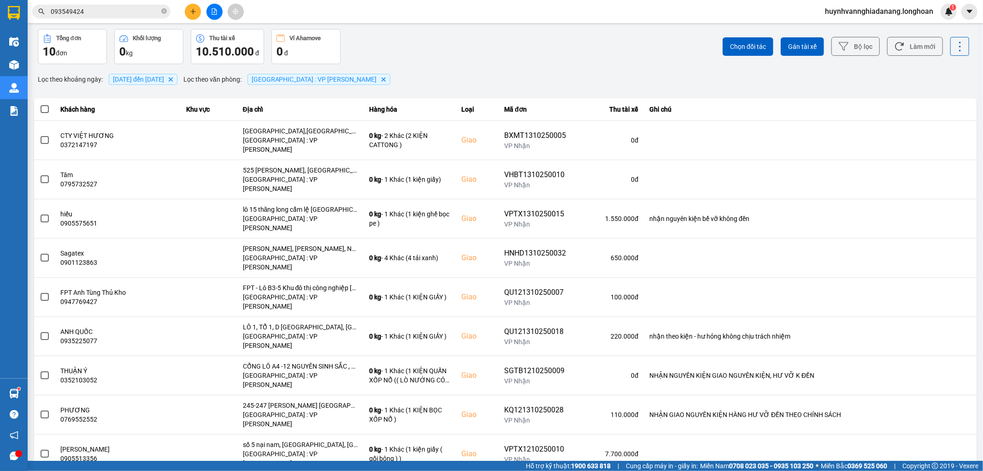
click at [946, 436] on ul "10 / trang 20 / trang 50 / trang 80 / trang 100 / trang" at bounding box center [944, 394] width 48 height 90
click at [947, 430] on div "100 / trang" at bounding box center [945, 427] width 34 height 9
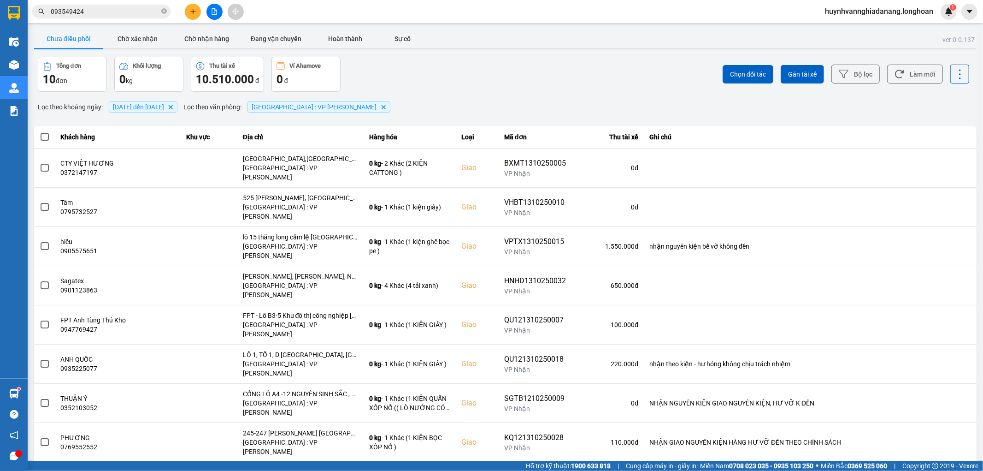
drag, startPoint x: 44, startPoint y: 140, endPoint x: 85, endPoint y: 148, distance: 41.8
click at [45, 140] on span at bounding box center [45, 137] width 8 height 8
click at [40, 132] on input "checkbox" at bounding box center [40, 132] width 0 height 0
click at [784, 68] on button "Gán tài xế" at bounding box center [802, 74] width 43 height 18
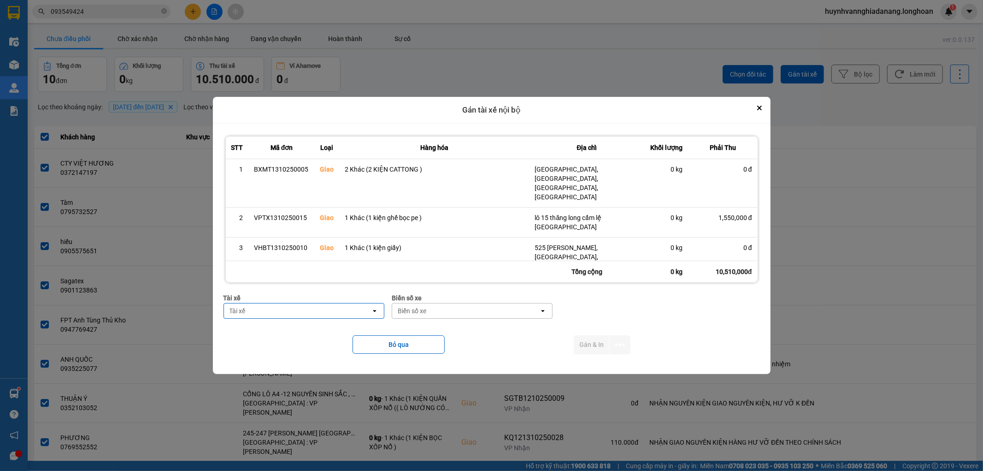
click at [280, 314] on div "Tài xế" at bounding box center [297, 310] width 147 height 15
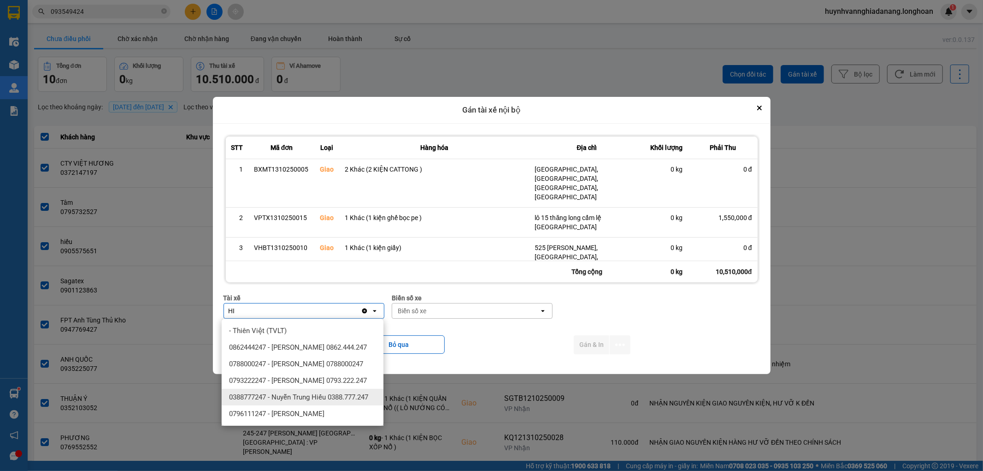
type input "HI"
click at [315, 401] on span "0388777247 - Nuyễn Trung Hiếu 0388.777.247" at bounding box center [298, 396] width 139 height 9
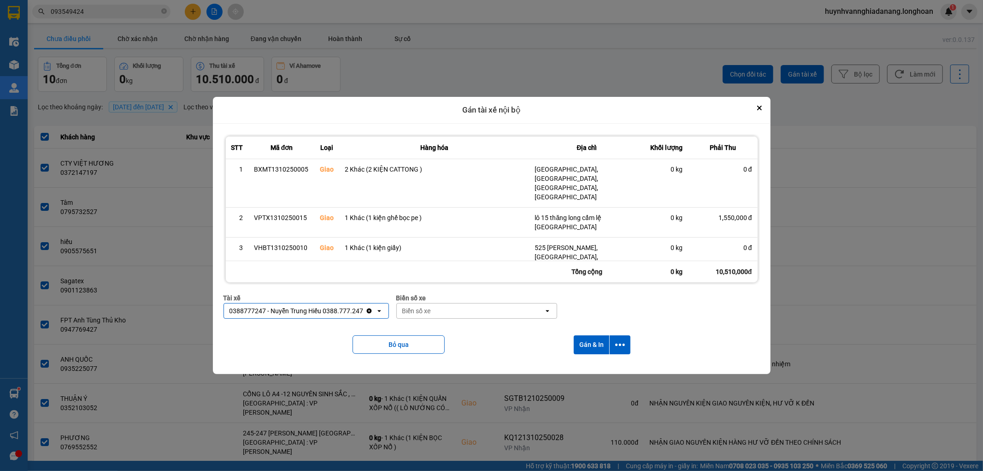
click at [438, 312] on div "Biển số xe" at bounding box center [470, 310] width 147 height 15
type input "7474"
click at [462, 326] on div "29E-374.74" at bounding box center [475, 330] width 162 height 17
click at [623, 346] on icon "dialog" at bounding box center [620, 345] width 10 height 10
click at [597, 369] on span "Chỉ gán tài" at bounding box center [584, 369] width 30 height 9
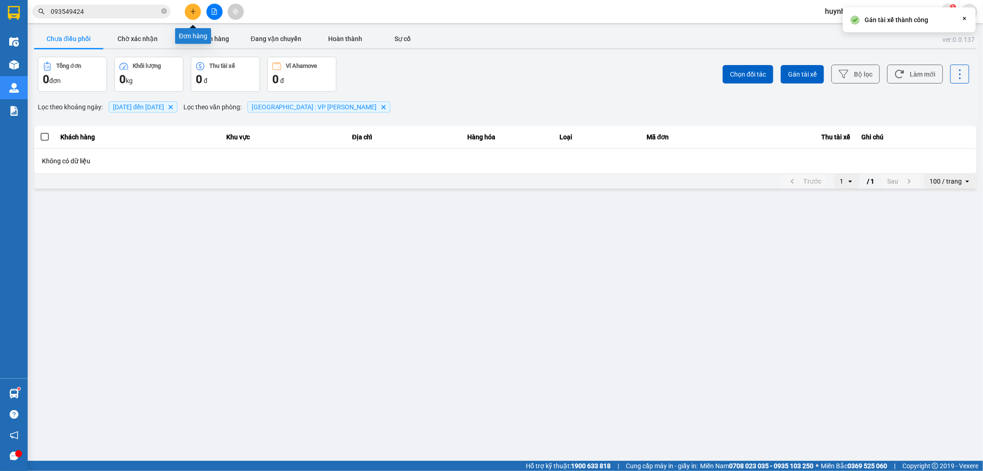
click at [194, 10] on icon "plus" at bounding box center [193, 11] width 6 height 6
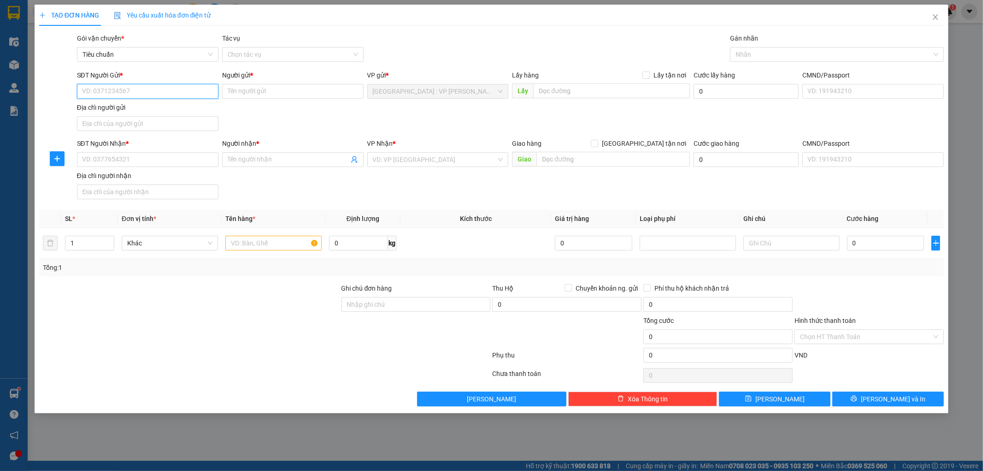
click at [103, 95] on input "SĐT Người Gửi *" at bounding box center [147, 91] width 141 height 15
type input "0342910933"
drag, startPoint x: 139, startPoint y: 109, endPoint x: 147, endPoint y: 117, distance: 11.1
click at [140, 109] on div "0342910933 - long" at bounding box center [148, 110] width 130 height 10
type input "long"
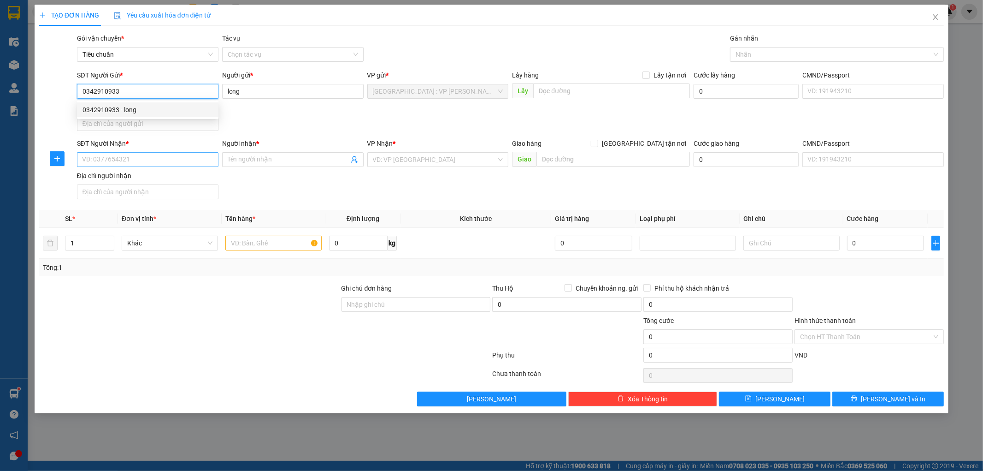
type input "0342910933"
click at [154, 160] on input "SĐT Người Nhận *" at bounding box center [147, 159] width 141 height 15
click at [153, 178] on div "0342910933 - long" at bounding box center [148, 178] width 130 height 10
type input "0342910933"
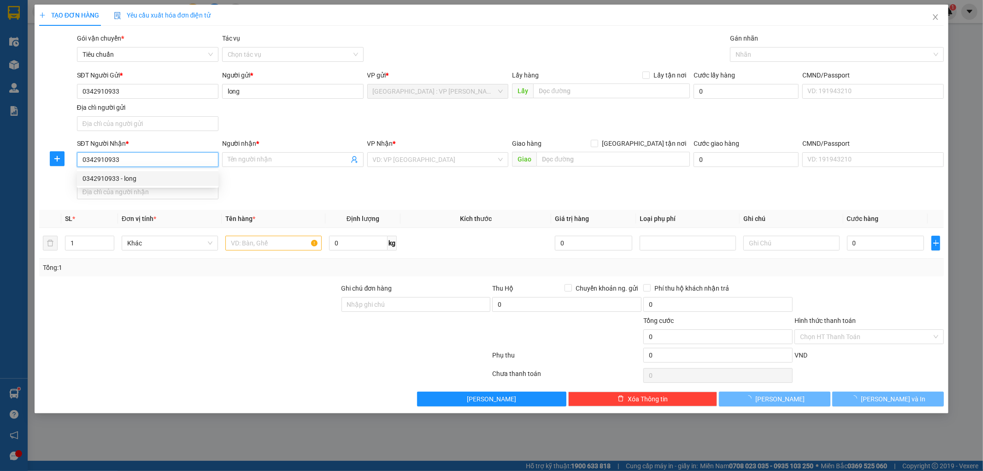
type input "long"
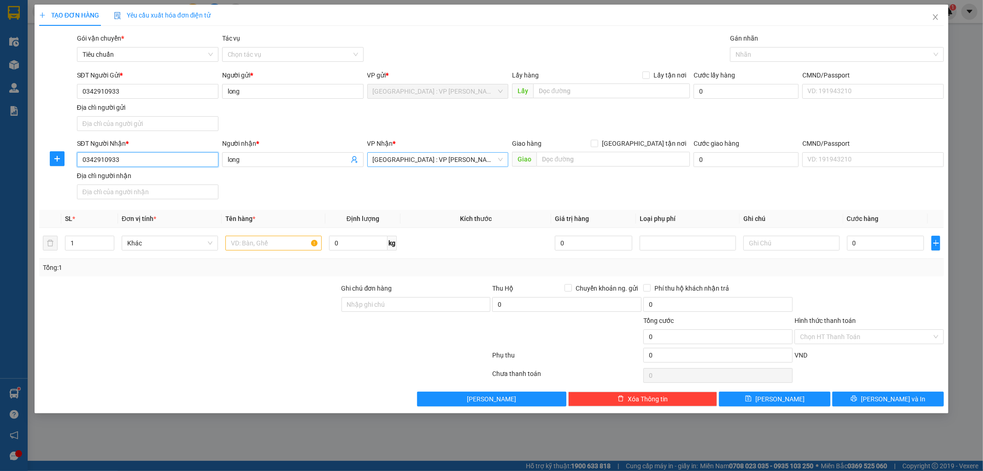
click at [465, 158] on span "[GEOGRAPHIC_DATA] : VP [PERSON_NAME]" at bounding box center [438, 160] width 130 height 14
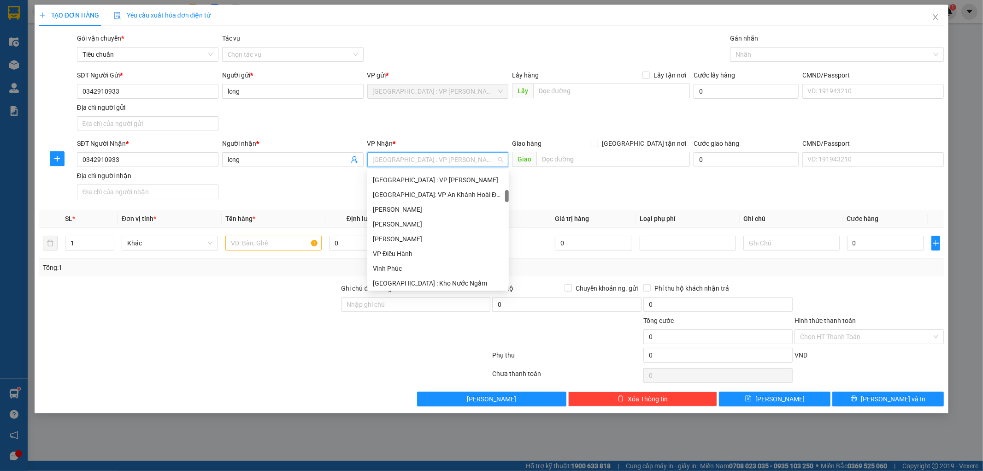
scroll to position [102, 0]
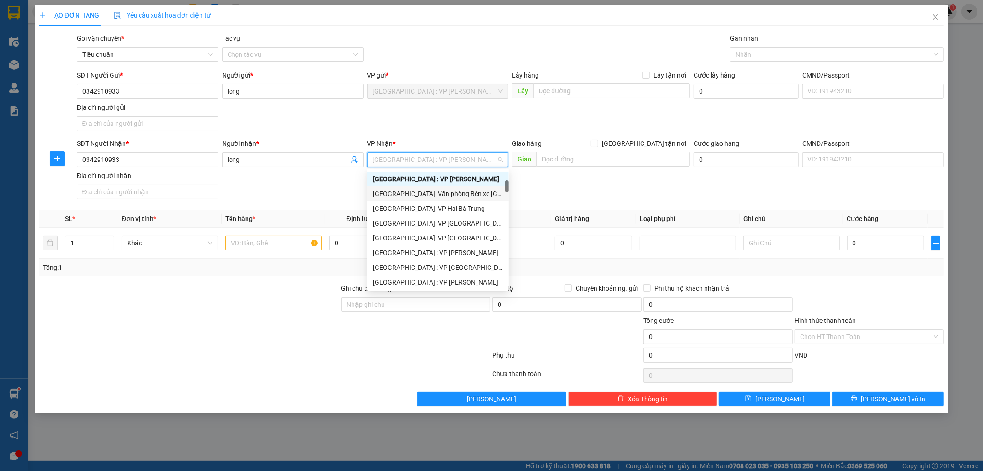
click at [476, 197] on div "Hải Phòng: Văn phòng Bến xe Thượng Lý" at bounding box center [438, 194] width 130 height 10
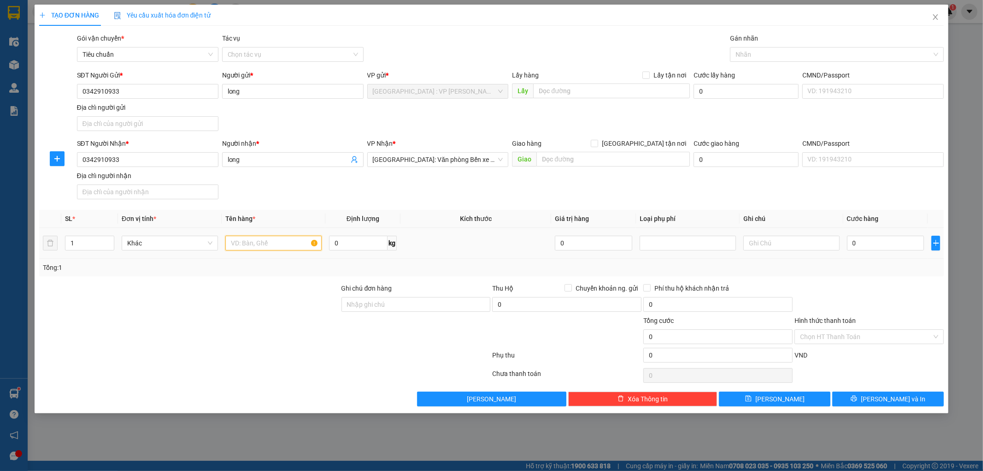
click at [253, 242] on input "text" at bounding box center [273, 243] width 96 height 15
type input "1 XE MÁY 15AE 05920"
click at [390, 303] on input "Ghi chú đơn hàng" at bounding box center [416, 304] width 149 height 15
type input "1 CHÌA KHÓA,1 GƯƠNG"
click at [878, 249] on input "0" at bounding box center [885, 243] width 77 height 15
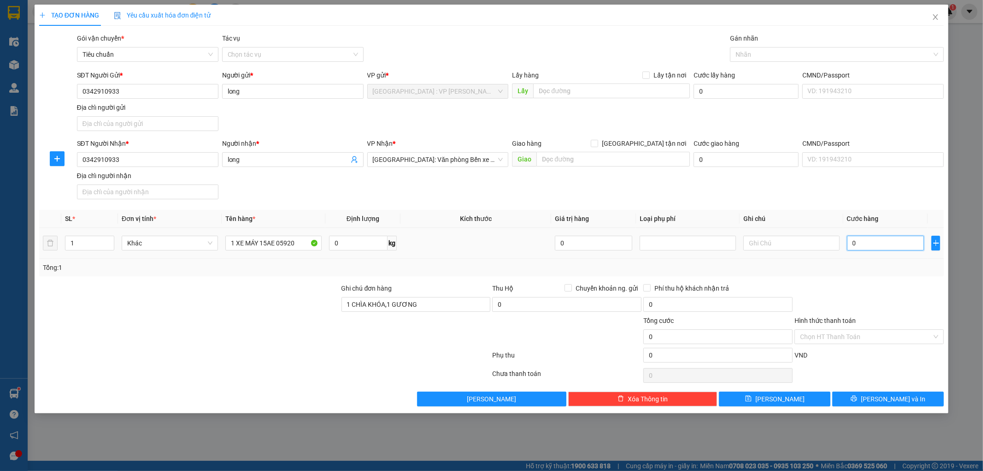
type input "1"
type input "11"
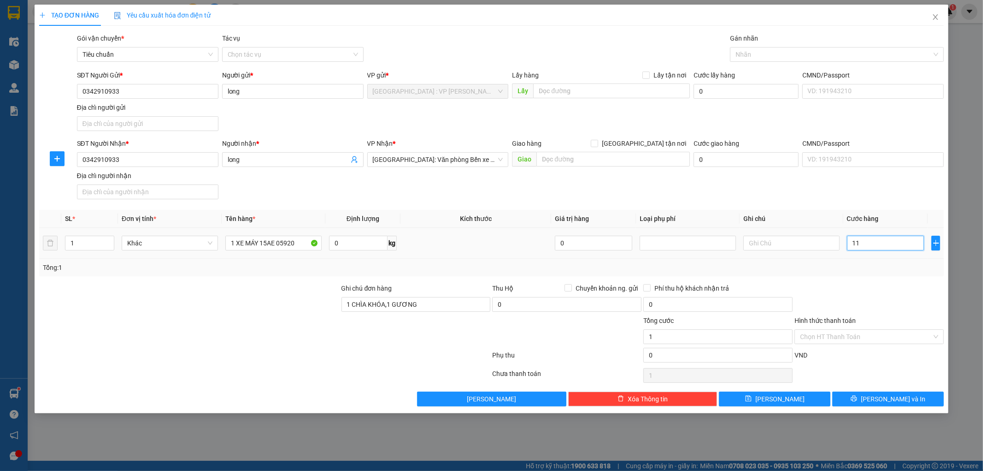
type input "11"
type input "113"
type input "1.130"
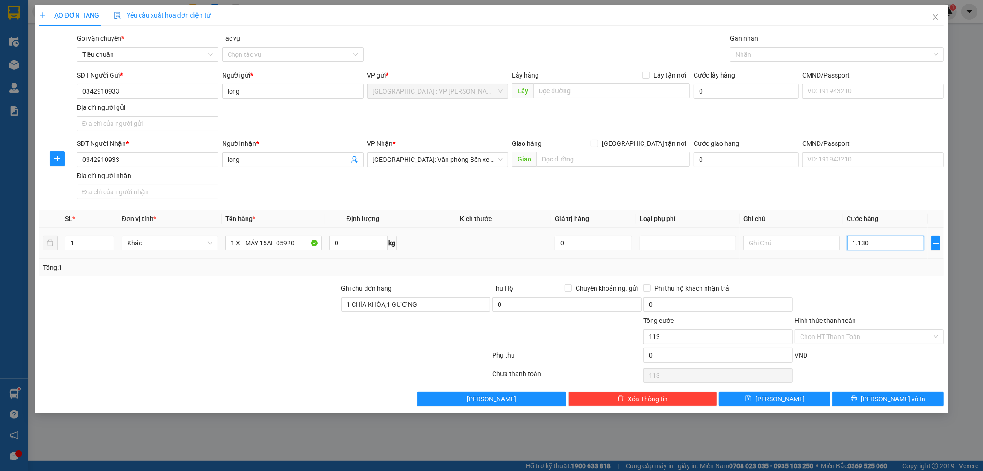
type input "1.130"
type input "11.300"
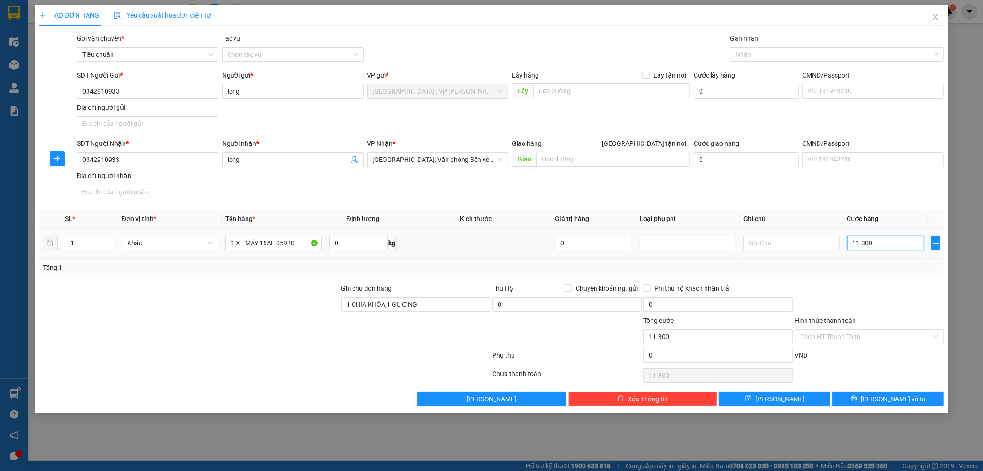
type input "113.000"
type input "1.130.000"
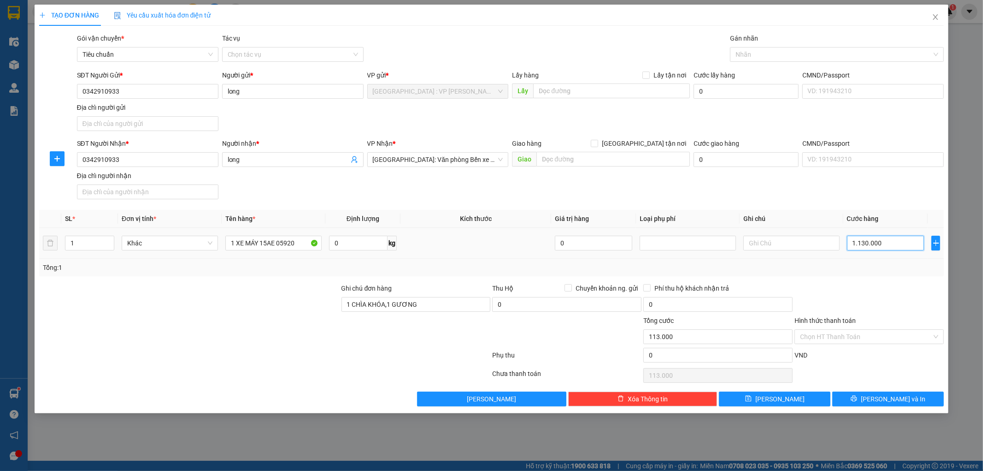
type input "1.130.000"
drag, startPoint x: 850, startPoint y: 339, endPoint x: 849, endPoint y: 348, distance: 9.2
click at [850, 338] on input "Hình thức thanh toán" at bounding box center [866, 337] width 132 height 14
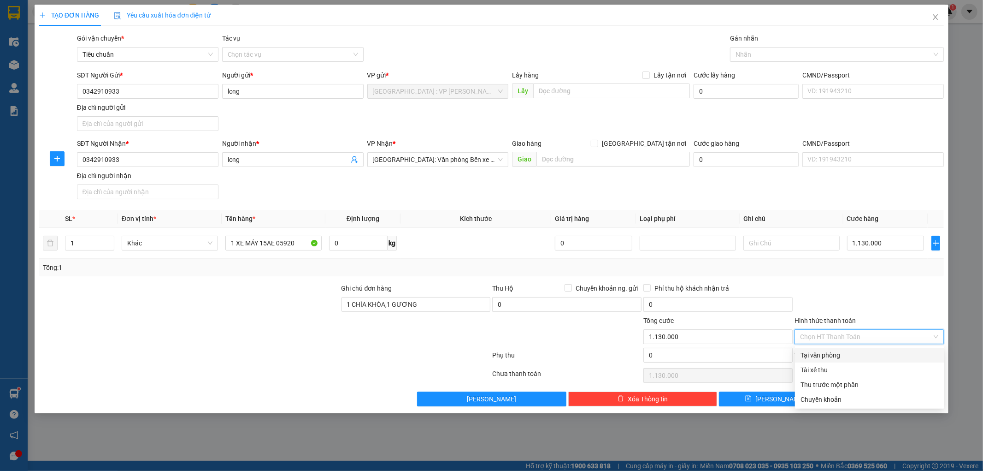
click at [844, 356] on div "Tại văn phòng" at bounding box center [870, 355] width 138 height 10
type input "0"
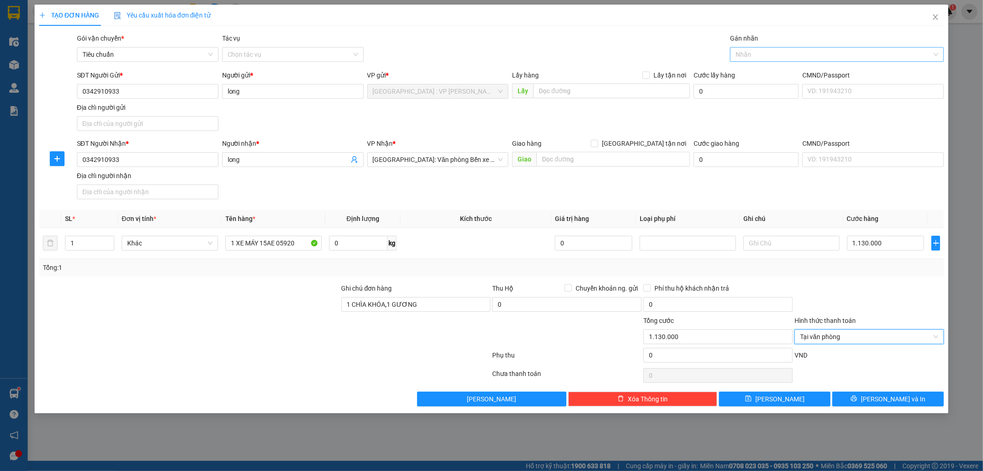
click at [793, 53] on div at bounding box center [832, 54] width 200 height 11
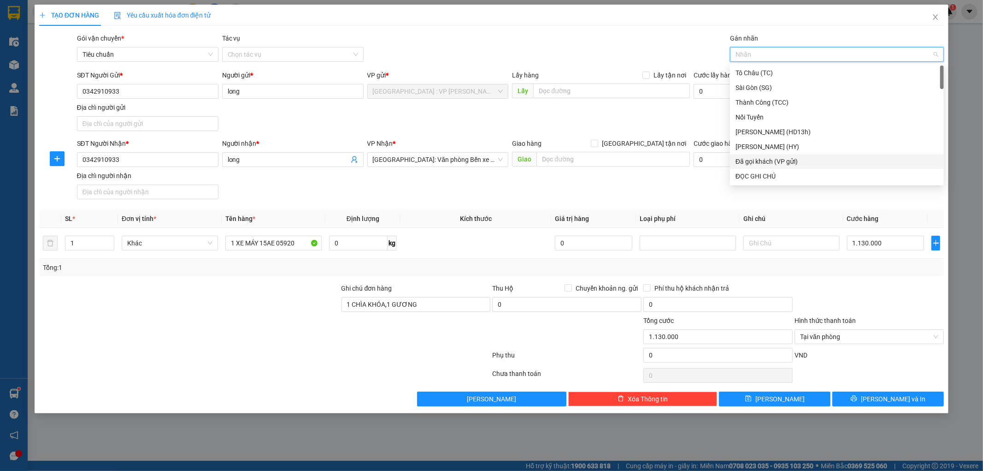
click at [790, 156] on div "Đã gọi khách (VP gửi)" at bounding box center [837, 161] width 203 height 10
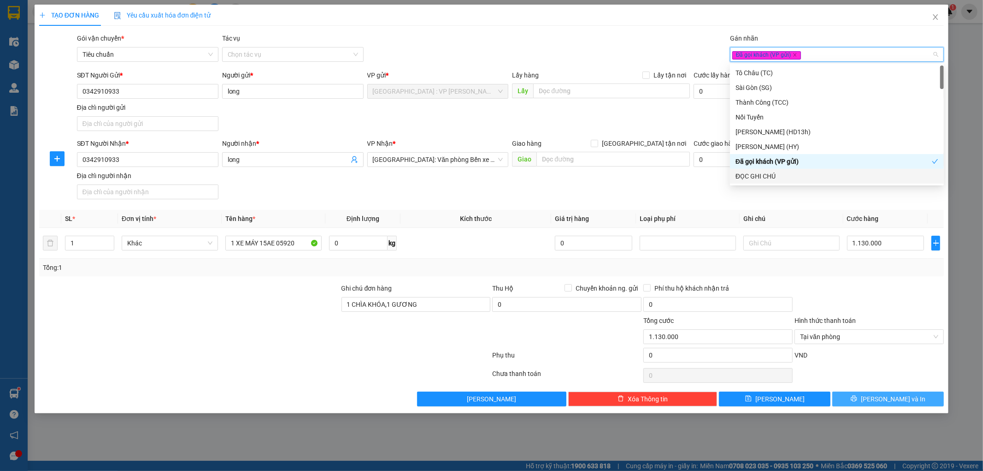
click at [900, 399] on span "[PERSON_NAME] và In" at bounding box center [893, 399] width 65 height 10
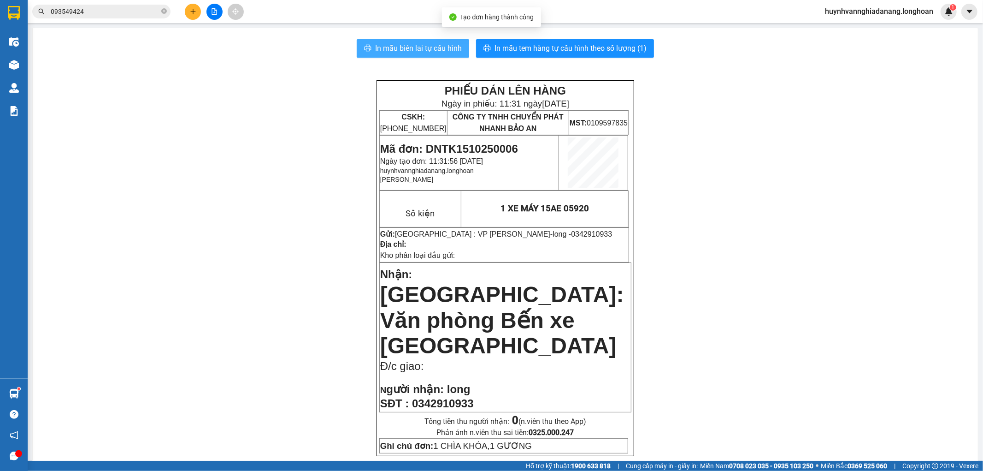
click at [438, 47] on span "In mẫu biên lai tự cấu hình" at bounding box center [418, 48] width 87 height 12
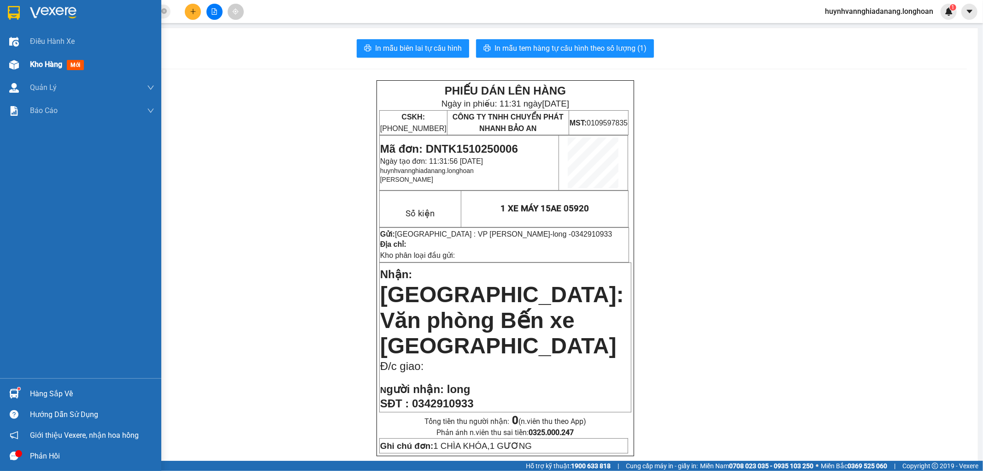
click at [42, 65] on span "Kho hàng" at bounding box center [46, 64] width 32 height 9
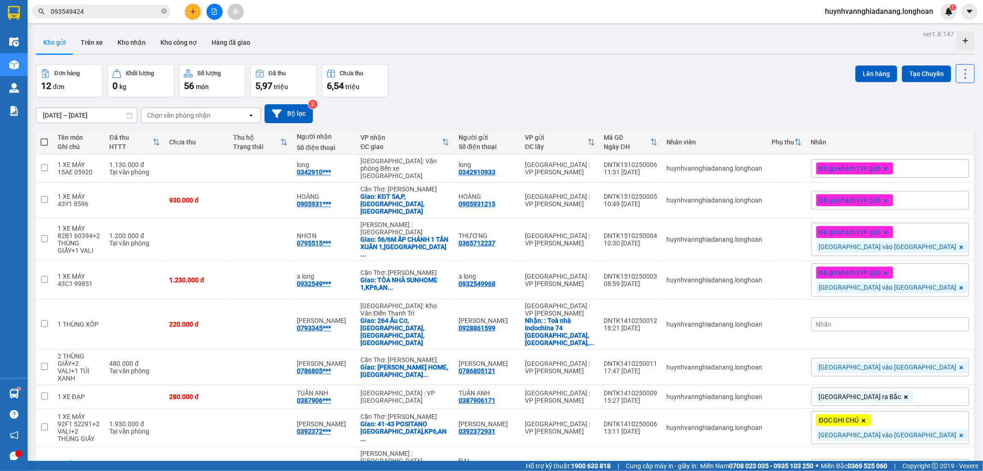
click at [881, 165] on span "Đã gọi khách (VP gửi)" at bounding box center [850, 168] width 62 height 8
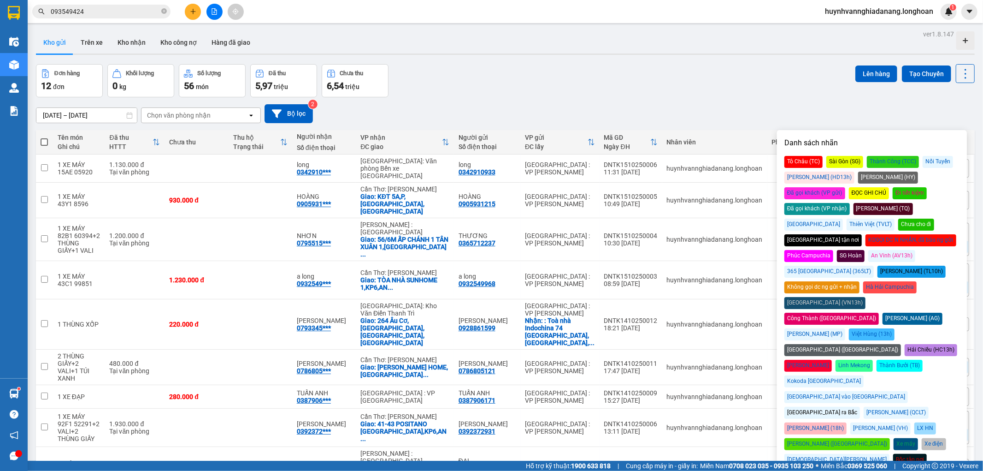
click at [817, 407] on div "[GEOGRAPHIC_DATA] ra Bắc" at bounding box center [822, 413] width 76 height 12
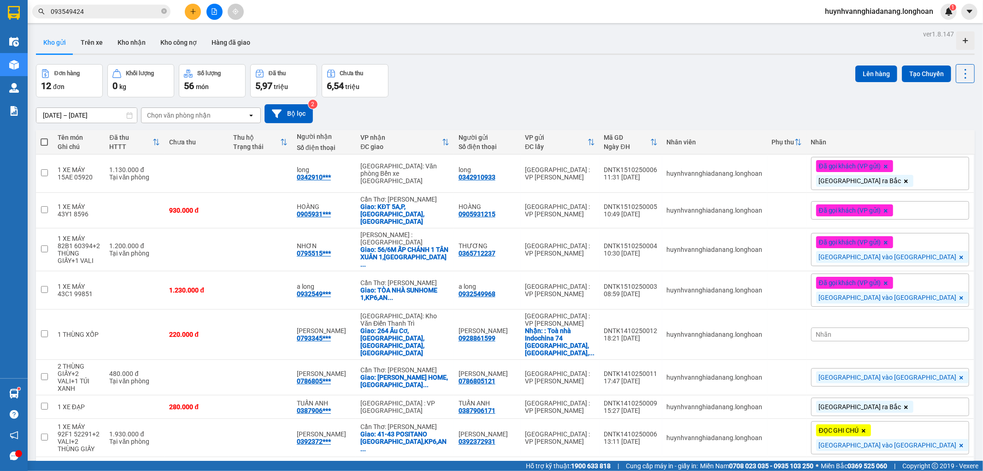
click at [709, 103] on div "16/09/2025 – 15/10/2025 Press the down arrow key to interact with the calendar …" at bounding box center [505, 113] width 939 height 33
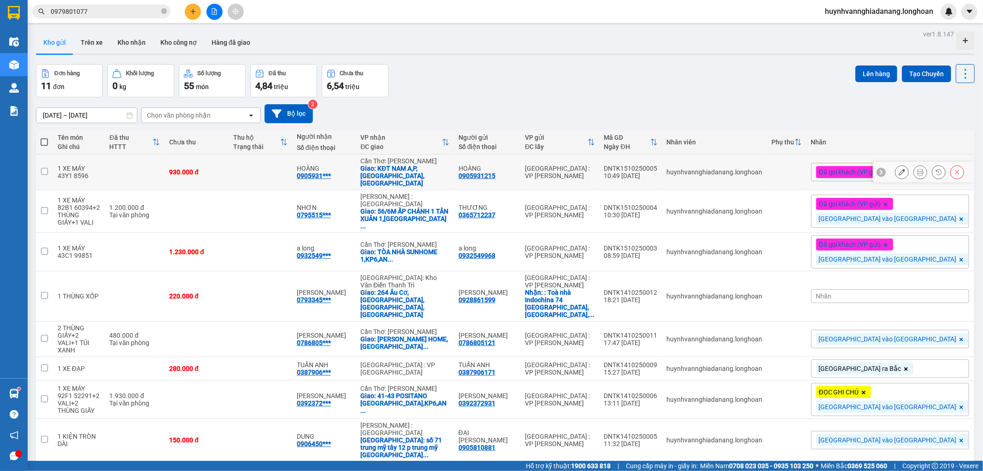
click at [899, 169] on icon at bounding box center [902, 172] width 6 height 6
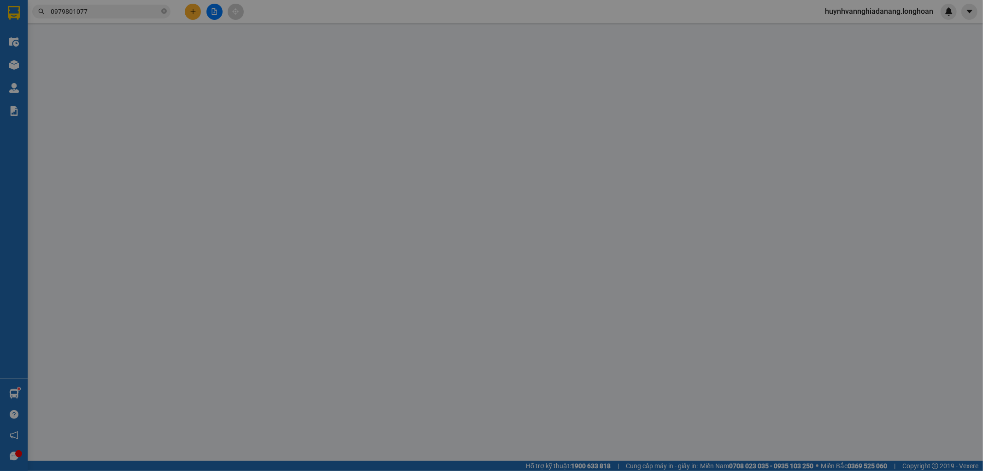
type input "0905931215"
type input "HOÀNG"
type input "0905931215"
type input "HOÀNG"
checkbox input "true"
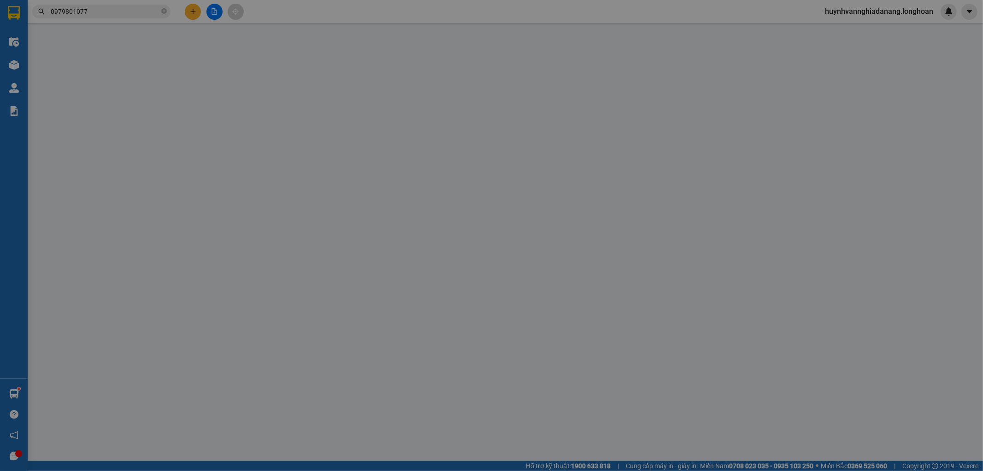
type input "KĐT NAM A,P,[GEOGRAPHIC_DATA],[GEOGRAPHIC_DATA]"
type input "1 CHÌA KHÓA,1 GƯƠNG"
type input "0"
type input "930.000"
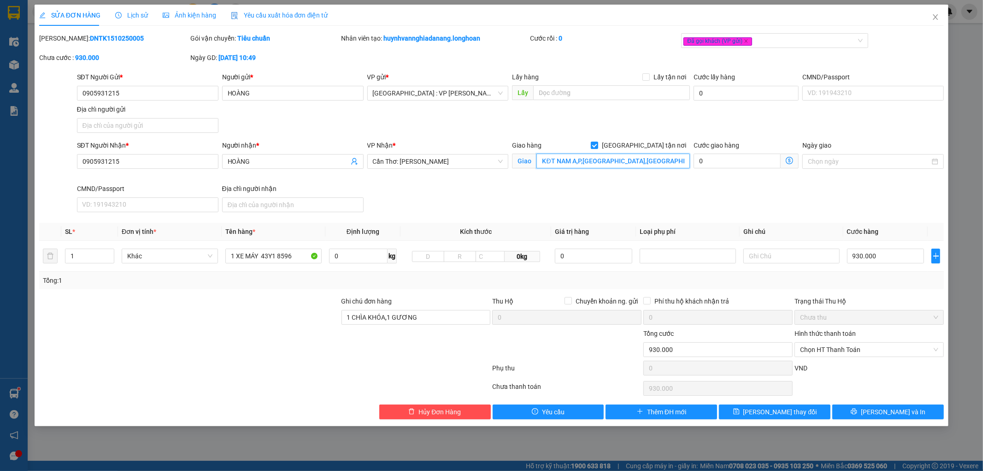
click at [573, 161] on input "KĐT NAM A,P,[GEOGRAPHIC_DATA],[GEOGRAPHIC_DATA]" at bounding box center [612, 160] width 153 height 15
click at [572, 162] on input "KĐT NAM A,P,[GEOGRAPHIC_DATA],[GEOGRAPHIC_DATA]" at bounding box center [612, 160] width 153 height 15
click at [573, 162] on input "KĐT NAM A,P,[GEOGRAPHIC_DATA],[GEOGRAPHIC_DATA]" at bounding box center [612, 160] width 153 height 15
type input "KĐT 5A,P,[GEOGRAPHIC_DATA],[GEOGRAPHIC_DATA]"
click at [803, 416] on button "[PERSON_NAME] thay đổi" at bounding box center [775, 411] width 112 height 15
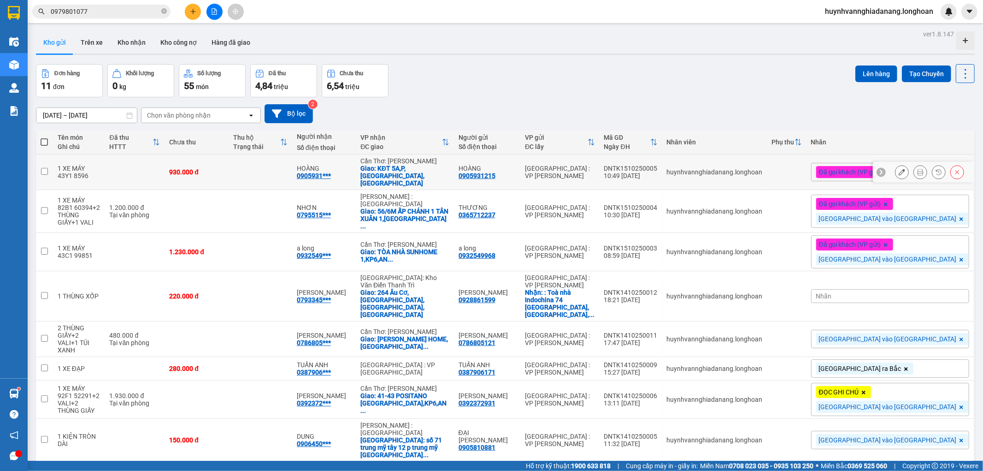
click at [917, 169] on icon at bounding box center [920, 172] width 6 height 6
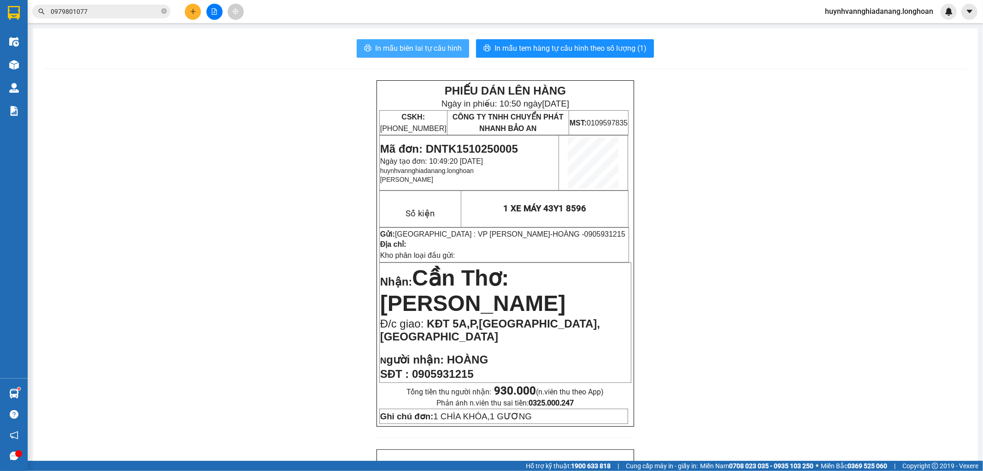
click at [433, 47] on span "In mẫu biên lai tự cấu hình" at bounding box center [418, 48] width 87 height 12
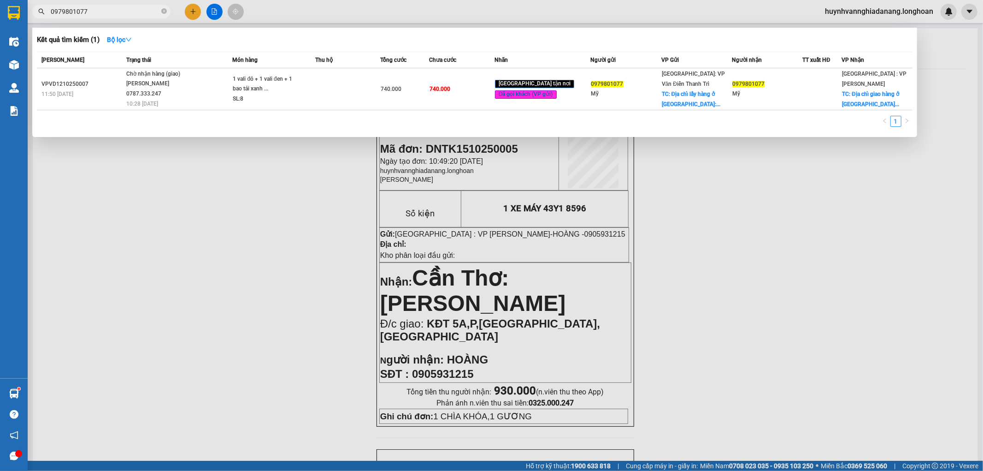
click at [109, 9] on input "0979801077" at bounding box center [105, 11] width 109 height 10
type input "0"
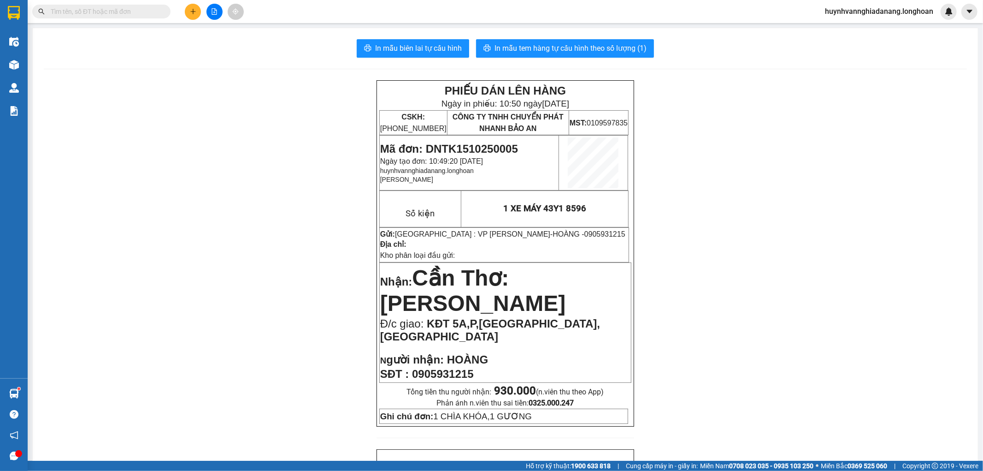
type input "9"
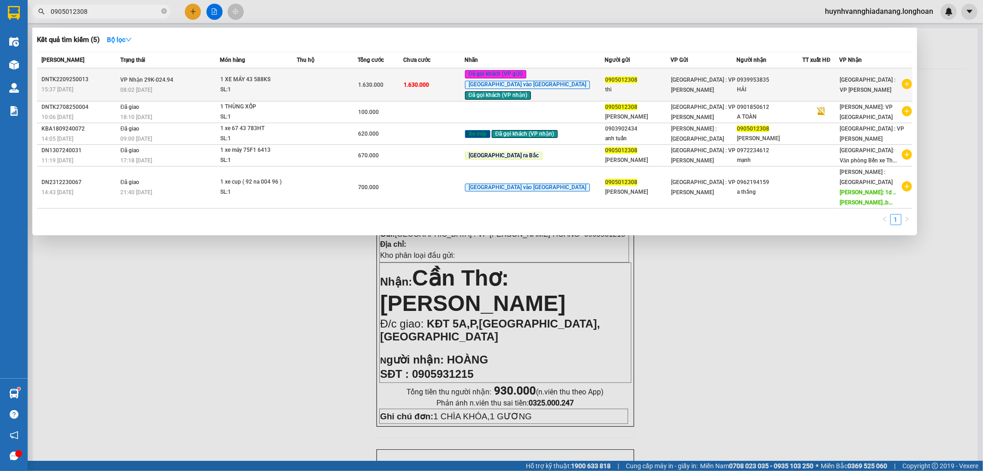
type input "0905012308"
click at [343, 80] on td at bounding box center [327, 84] width 61 height 33
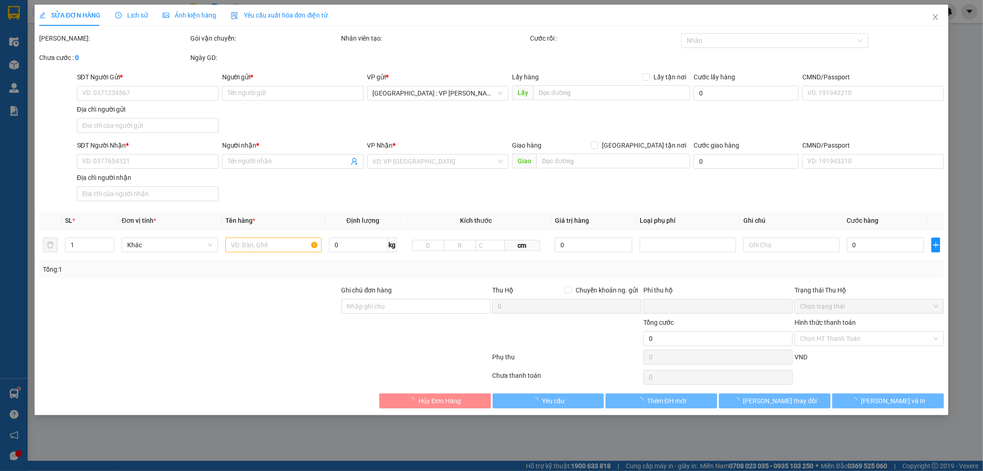
type input "0905012308"
type input "thi"
type input "0939953835"
type input "HẢI"
type input "1 CHÌA KHÓA,2 GƯƠNG,1 CÀ VẸT+GIẤY BÁN (XE XE HOÀN VỀ)"
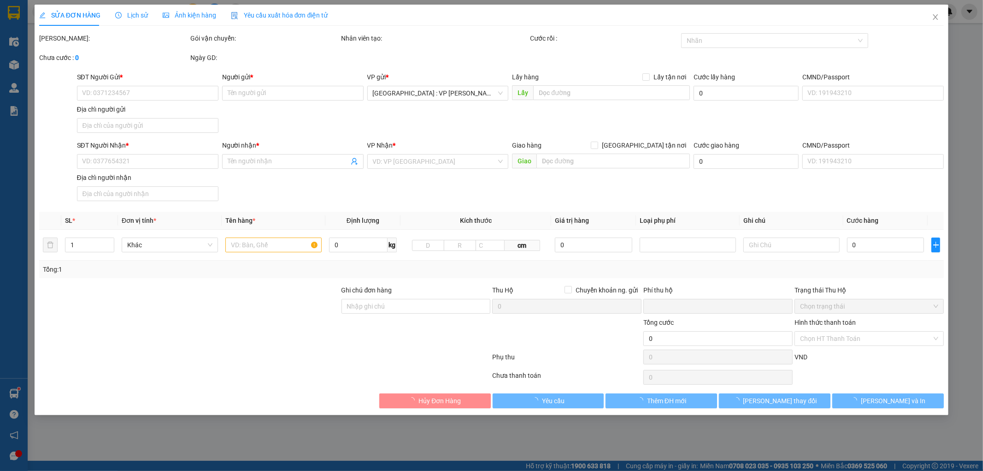
checkbox input "true"
type input "30.000"
type input "1.630.000"
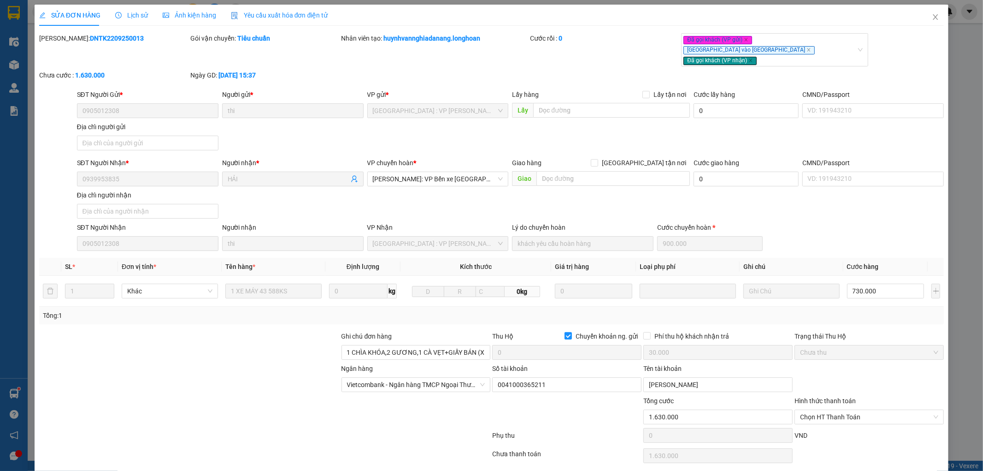
click at [137, 14] on span "Lịch sử" at bounding box center [131, 15] width 33 height 7
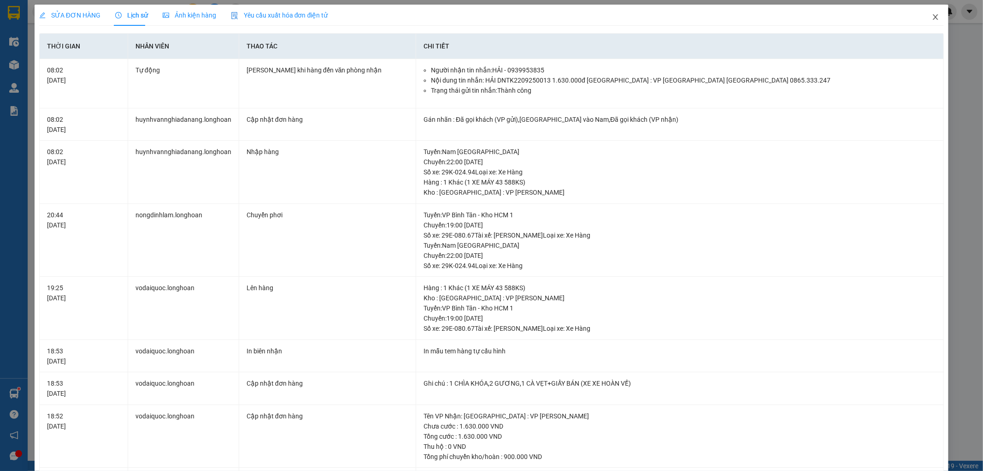
click at [933, 17] on icon "close" at bounding box center [935, 17] width 5 height 6
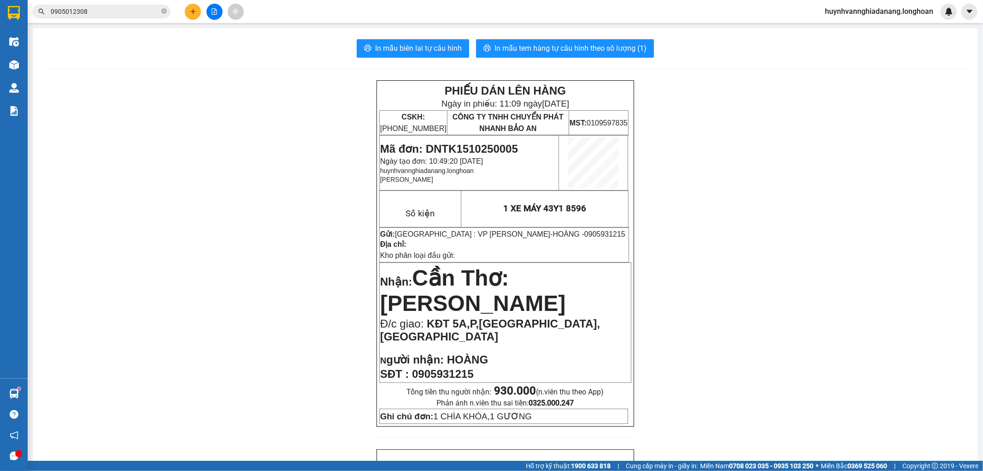
click at [105, 12] on input "0905012308" at bounding box center [105, 11] width 109 height 10
